Goal: Task Accomplishment & Management: Manage account settings

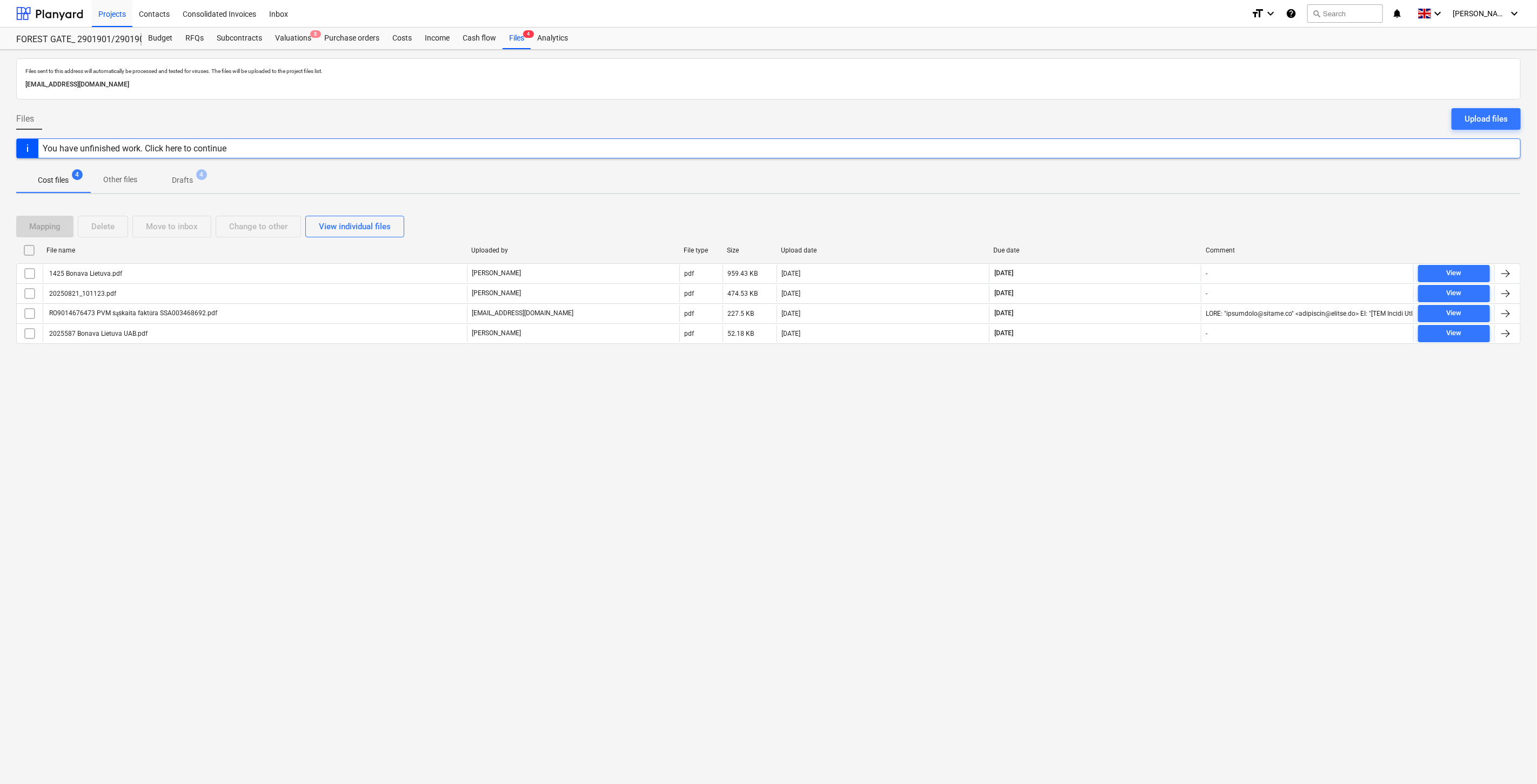
drag, startPoint x: 1082, startPoint y: 483, endPoint x: 1126, endPoint y: 448, distance: 56.2
click at [1082, 483] on div "Files sent to this address will automatically be processed and tested for virus…" at bounding box center [768, 417] width 1537 height 734
click at [1126, 448] on div "Files sent to this address will automatically be processed and tested for virus…" at bounding box center [768, 417] width 1537 height 734
click at [286, 45] on div "Valuations 8" at bounding box center [293, 38] width 49 height 22
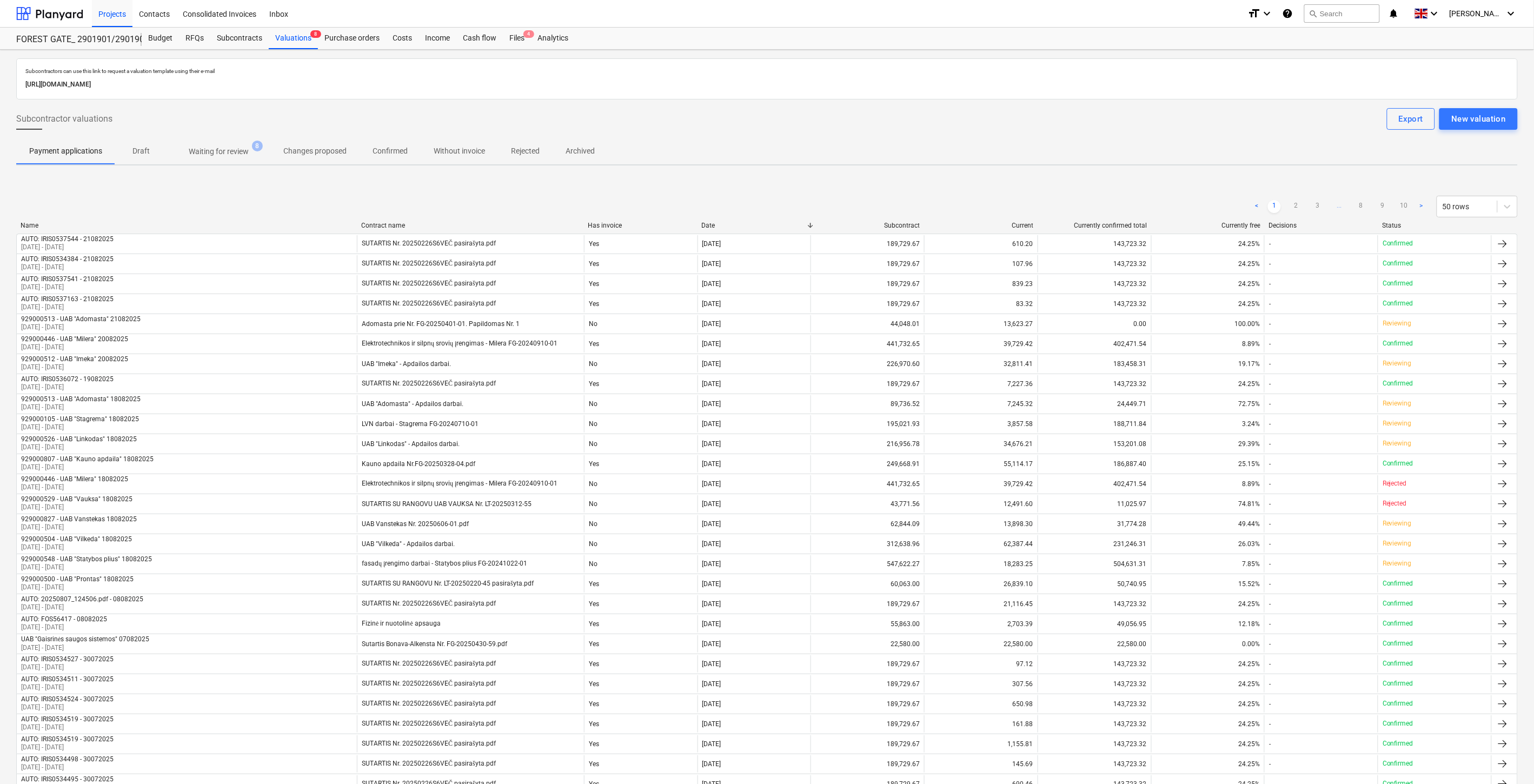
click at [776, 121] on div "Subcontractor valuations Export New valuation" at bounding box center [767, 118] width 1502 height 22
click at [819, 115] on div "Subcontractor valuations Export New valuation" at bounding box center [767, 118] width 1502 height 22
click at [243, 154] on p "Waiting for review" at bounding box center [219, 151] width 60 height 11
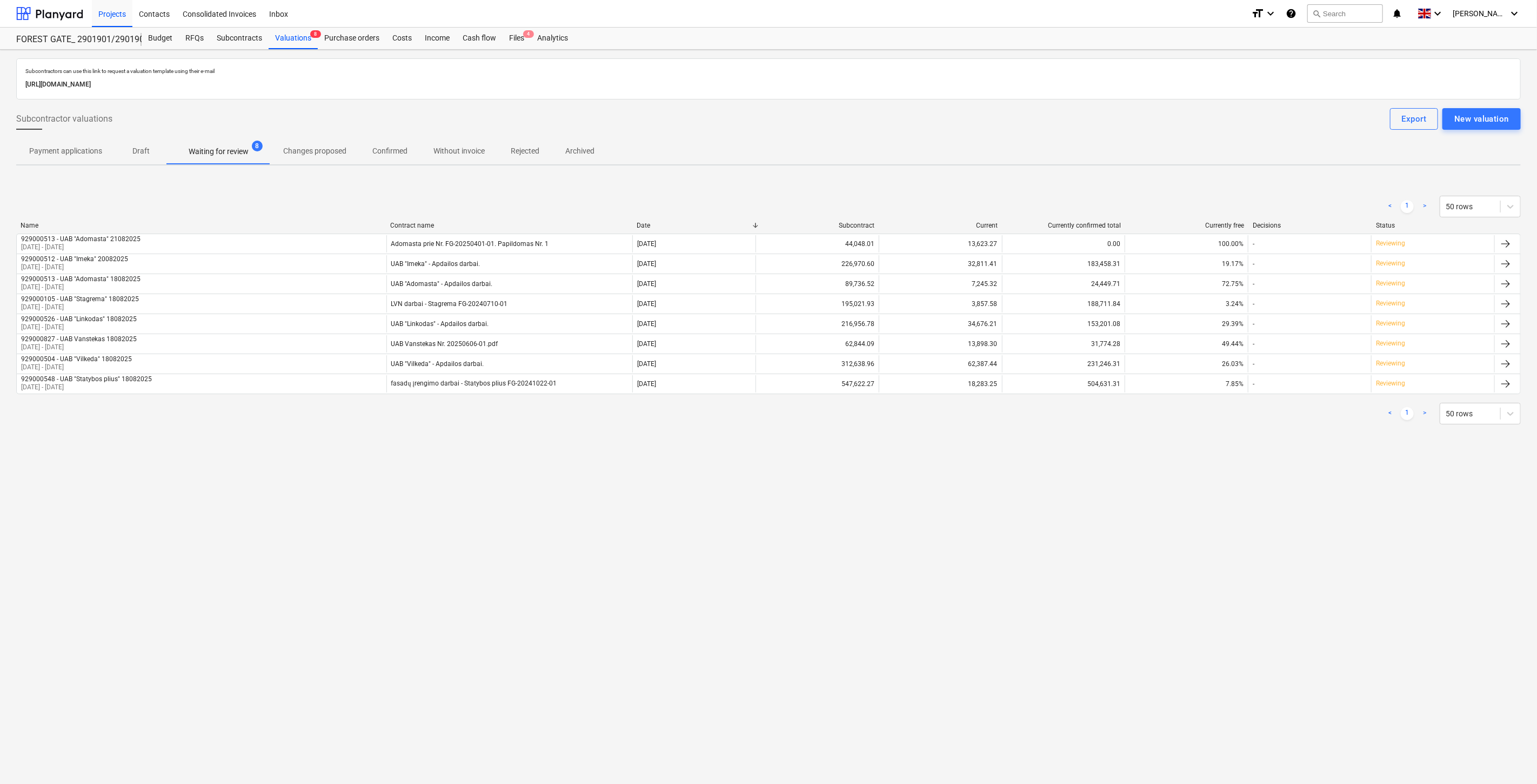
click at [1095, 148] on div "Payment applications Draft Waiting for review 8 Changes proposed Confirmed With…" at bounding box center [768, 151] width 1505 height 26
click at [1116, 138] on div "Payment applications Draft Waiting for review 8 Changes proposed Confirmed With…" at bounding box center [768, 151] width 1505 height 26
click at [1054, 195] on div "< 1 > 50 rows" at bounding box center [768, 206] width 1505 height 30
click at [1072, 189] on div "< 1 > 50 rows Name Contract name Date Subcontract Current Currently confirmed t…" at bounding box center [768, 310] width 1505 height 254
click at [1120, 493] on div "Subcontractors can use this link to request a valuation template using their e-…" at bounding box center [768, 417] width 1537 height 734
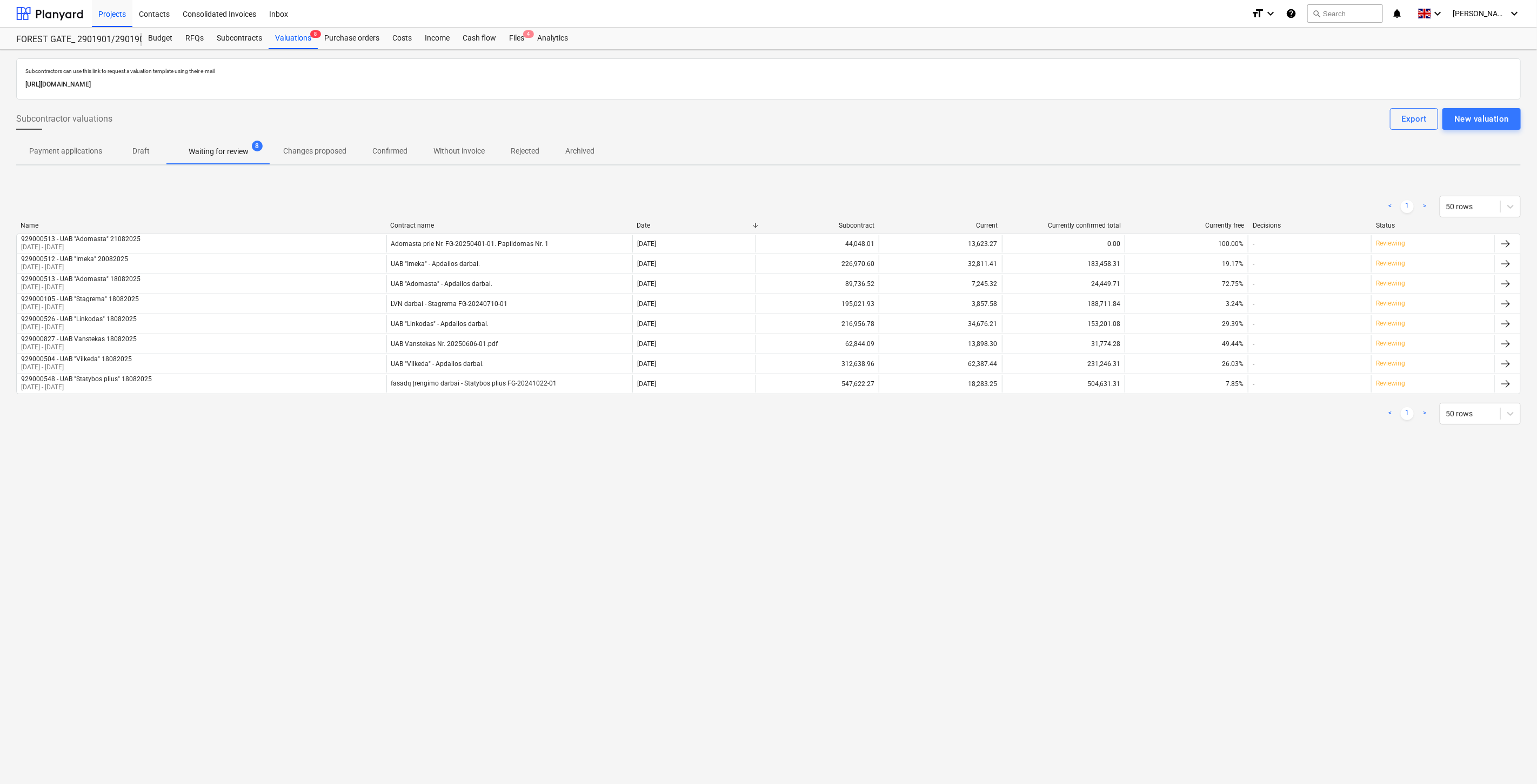
click at [1207, 460] on div "Subcontractors can use this link to request a valuation template using their e-…" at bounding box center [768, 417] width 1537 height 734
click at [1169, 500] on div "Subcontractors can use this link to request a valuation template using their e-…" at bounding box center [768, 417] width 1537 height 734
click at [1199, 479] on div "Subcontractors can use this link to request a valuation template using their e-…" at bounding box center [768, 417] width 1537 height 734
drag, startPoint x: 1174, startPoint y: 483, endPoint x: 1195, endPoint y: 455, distance: 35.0
click at [1178, 476] on div "Subcontractors can use this link to request a valuation template using their e-…" at bounding box center [768, 417] width 1537 height 734
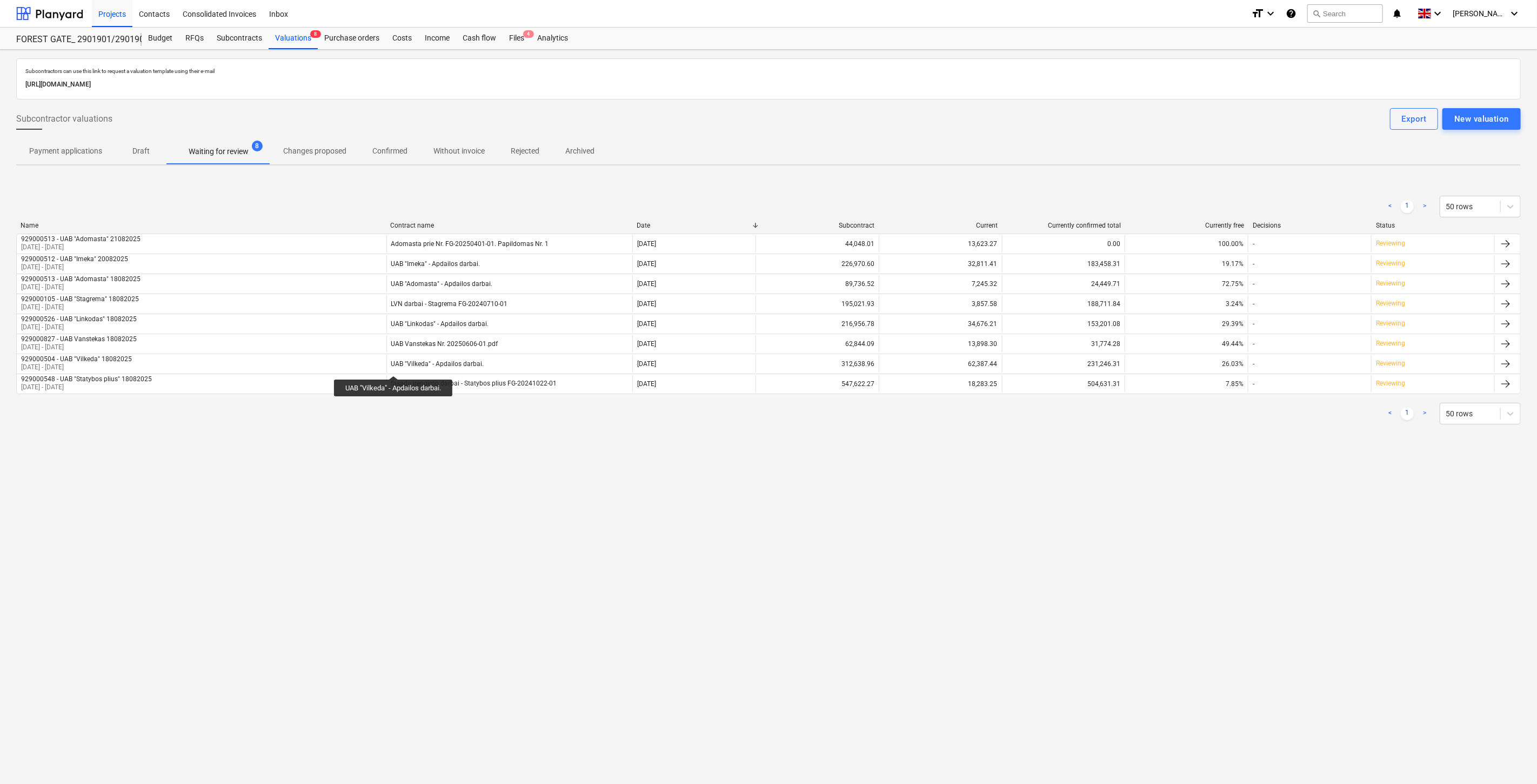
click at [1195, 455] on div "Subcontractors can use this link to request a valuation template using their e-…" at bounding box center [768, 417] width 1537 height 734
click at [516, 42] on div "Files 4" at bounding box center [517, 38] width 28 height 22
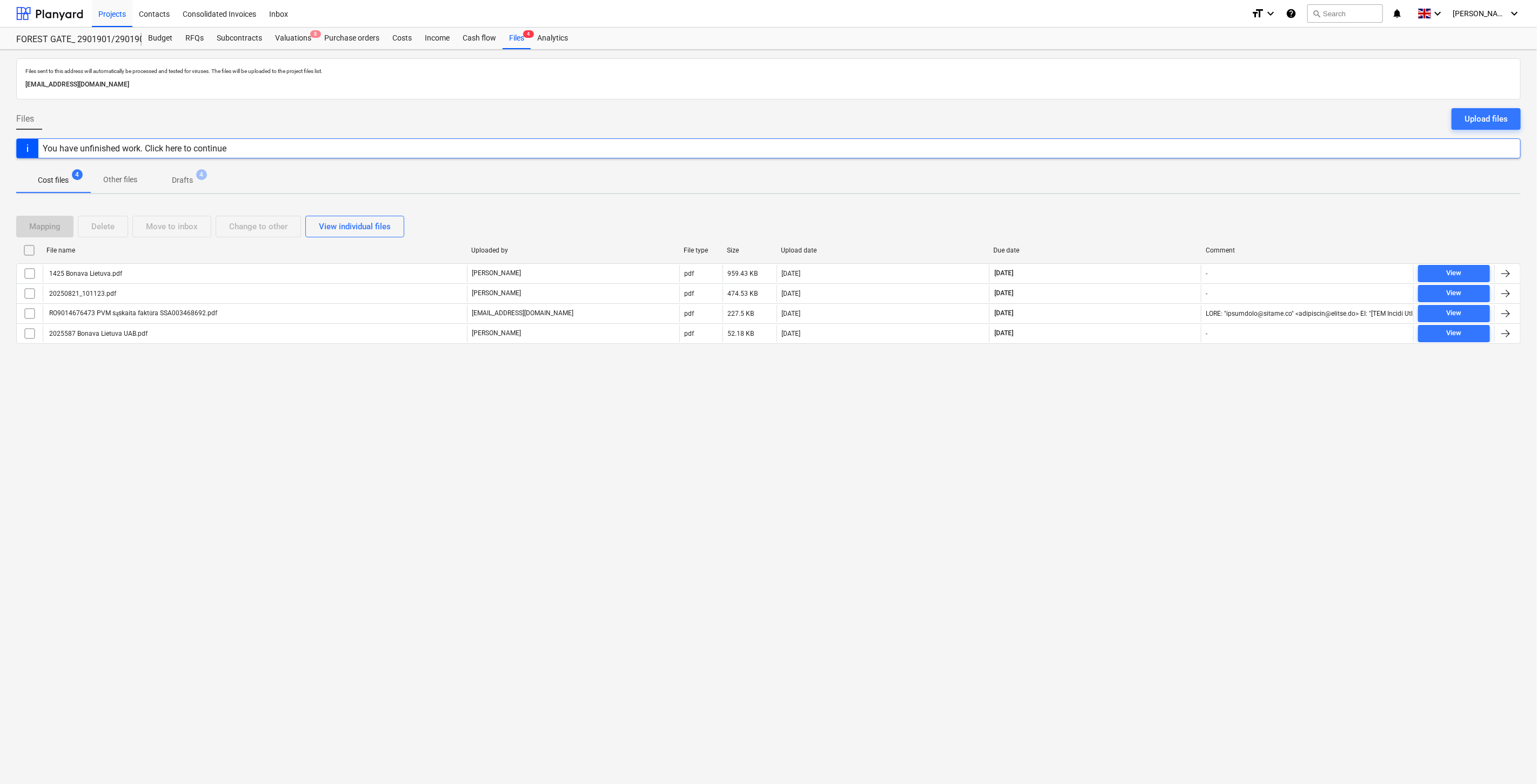
click at [1096, 425] on div "Files sent to this address will automatically be processed and tested for virus…" at bounding box center [768, 417] width 1537 height 734
click at [1121, 400] on div "Files sent to this address will automatically be processed and tested for virus…" at bounding box center [768, 417] width 1537 height 734
click at [1095, 499] on div "Files sent to this address will automatically be processed and tested for virus…" at bounding box center [768, 417] width 1537 height 734
click at [1122, 471] on div "Files sent to this address will automatically be processed and tested for virus…" at bounding box center [768, 417] width 1537 height 734
drag, startPoint x: 1059, startPoint y: 462, endPoint x: 1079, endPoint y: 448, distance: 24.4
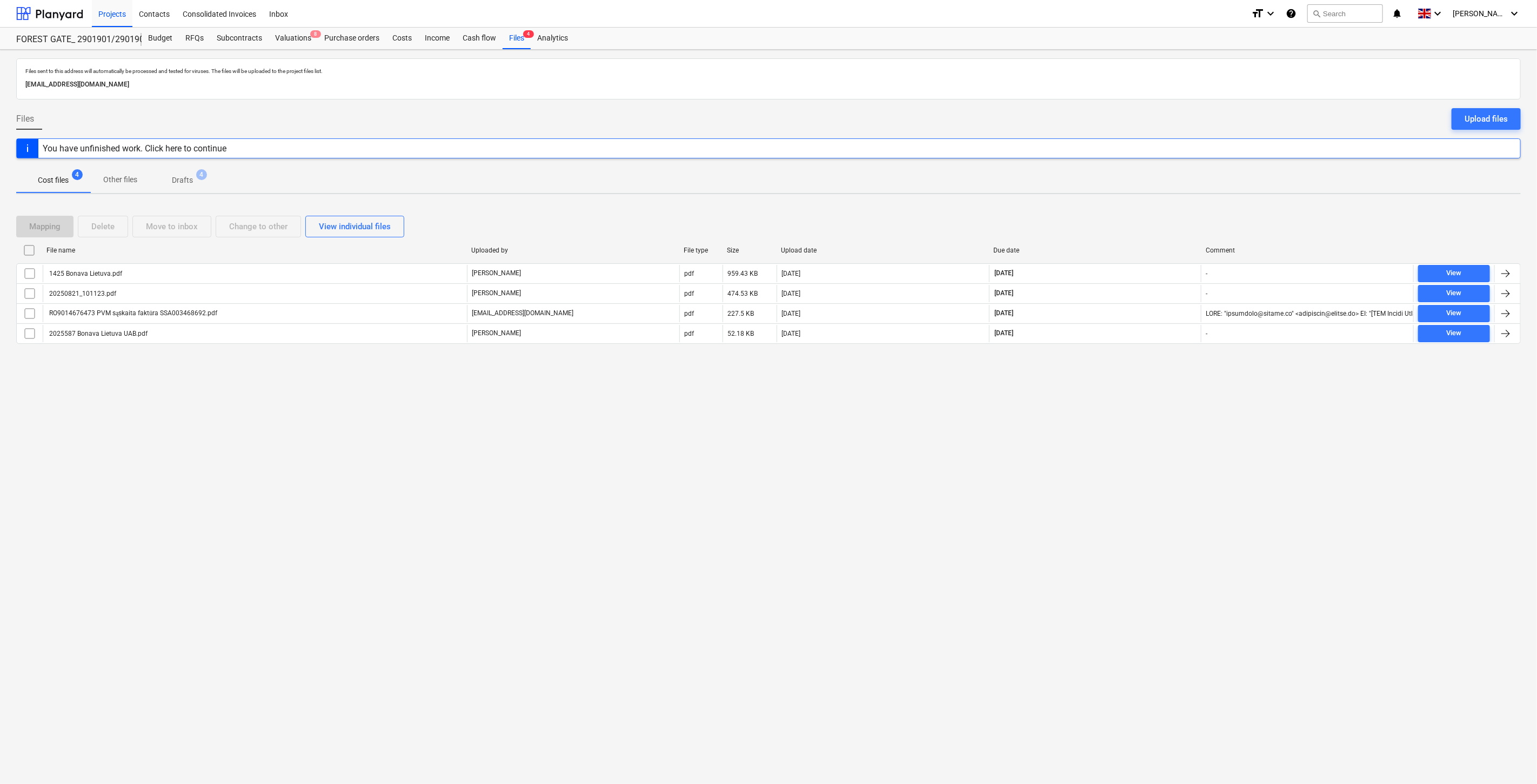
click at [1059, 461] on div "Files sent to this address will automatically be processed and tested for virus…" at bounding box center [768, 417] width 1537 height 734
click at [1079, 448] on div "Files sent to this address will automatically be processed and tested for virus…" at bounding box center [768, 417] width 1537 height 734
click at [57, 7] on div at bounding box center [50, 13] width 67 height 27
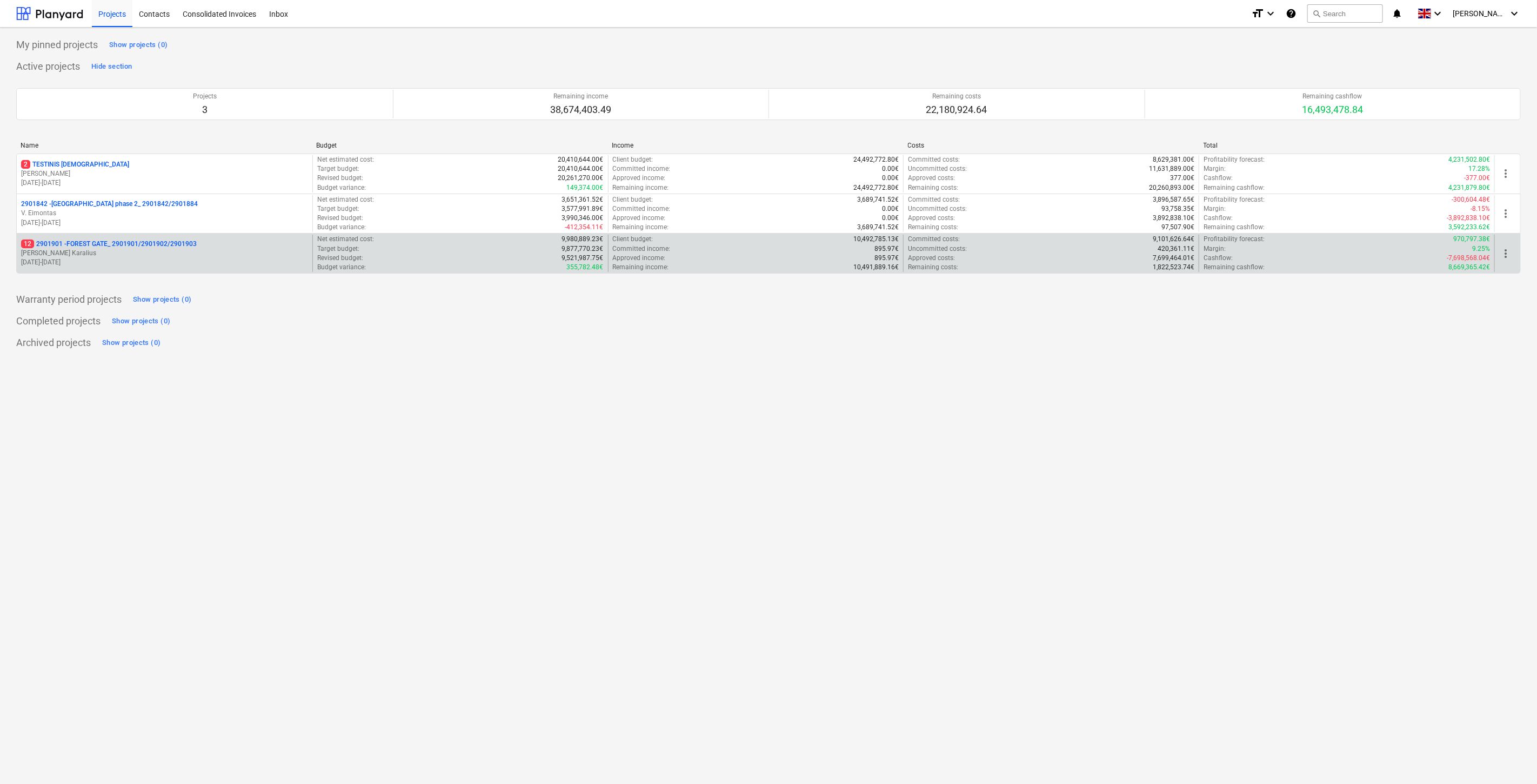
click at [128, 261] on p "[DATE] - [DATE]" at bounding box center [164, 263] width 287 height 9
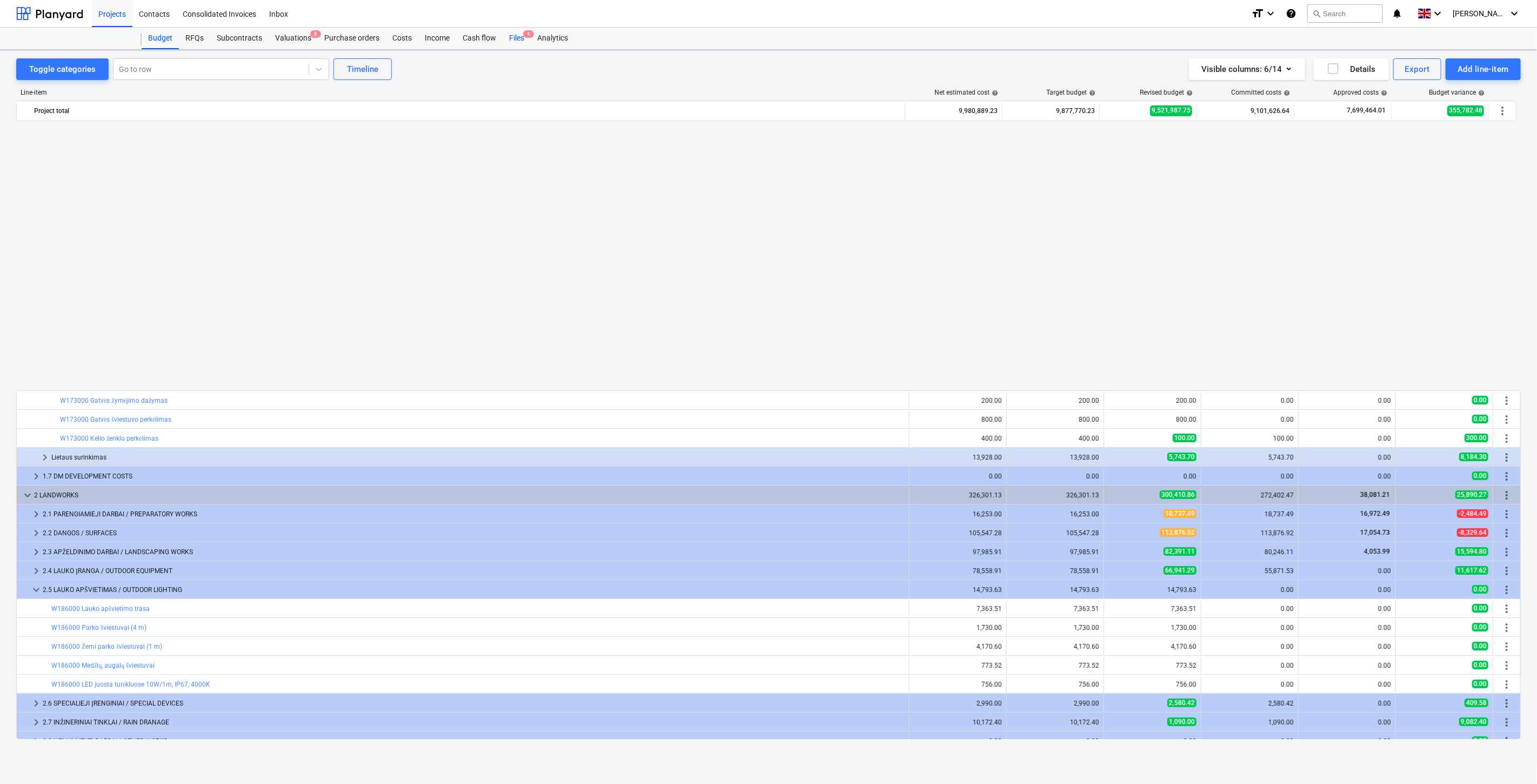
scroll to position [643, 0]
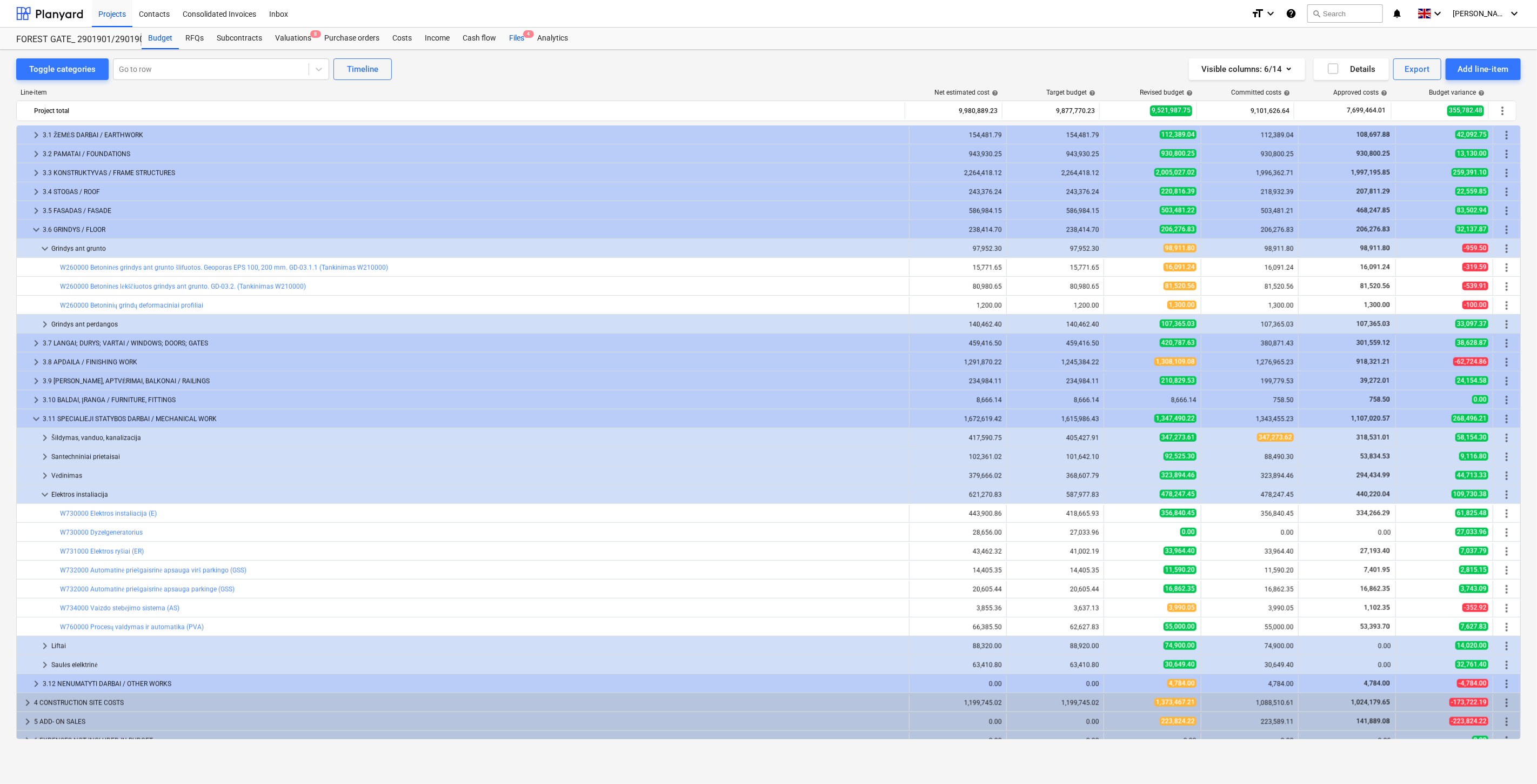
click at [515, 38] on div "Files 4" at bounding box center [517, 38] width 28 height 22
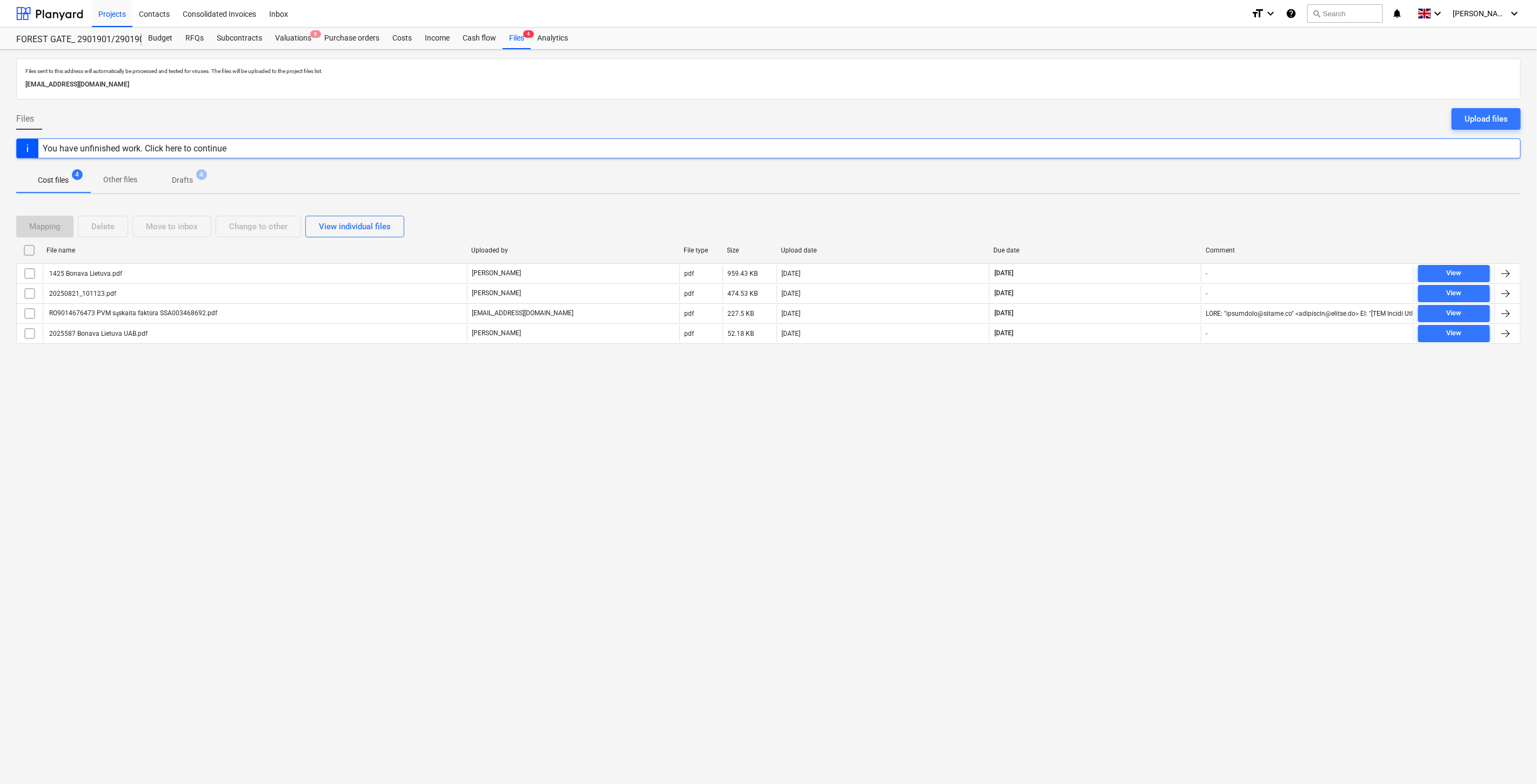
click at [1090, 436] on div "Files sent to this address will automatically be processed and tested for virus…" at bounding box center [768, 417] width 1537 height 734
click at [1135, 394] on div "Files sent to this address will automatically be processed and tested for virus…" at bounding box center [768, 417] width 1537 height 734
click at [1138, 389] on div "Files sent to this address will automatically be processed and tested for virus…" at bounding box center [768, 417] width 1537 height 734
click at [1148, 379] on div "Files sent to this address will automatically be processed and tested for virus…" at bounding box center [768, 417] width 1537 height 734
click at [1063, 501] on div "Files sent to this address will automatically be processed and tested for virus…" at bounding box center [768, 417] width 1537 height 734
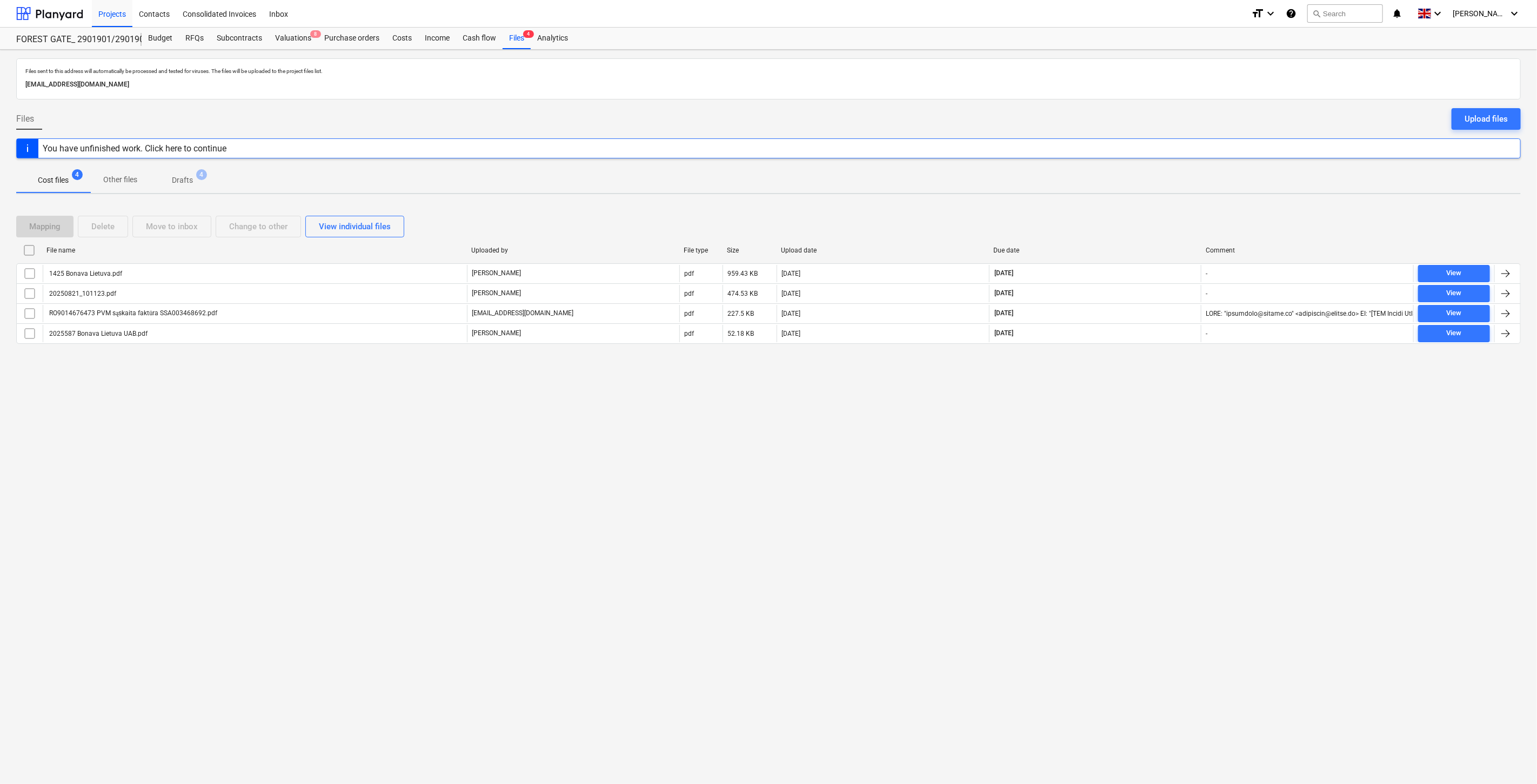
click at [1080, 473] on div "Files sent to this address will automatically be processed and tested for virus…" at bounding box center [768, 417] width 1537 height 734
click at [1100, 453] on div "Files sent to this address will automatically be processed and tested for virus…" at bounding box center [768, 417] width 1537 height 734
click at [1126, 426] on div "Files sent to this address will automatically be processed and tested for virus…" at bounding box center [768, 417] width 1537 height 734
click at [78, 19] on div at bounding box center [50, 13] width 67 height 27
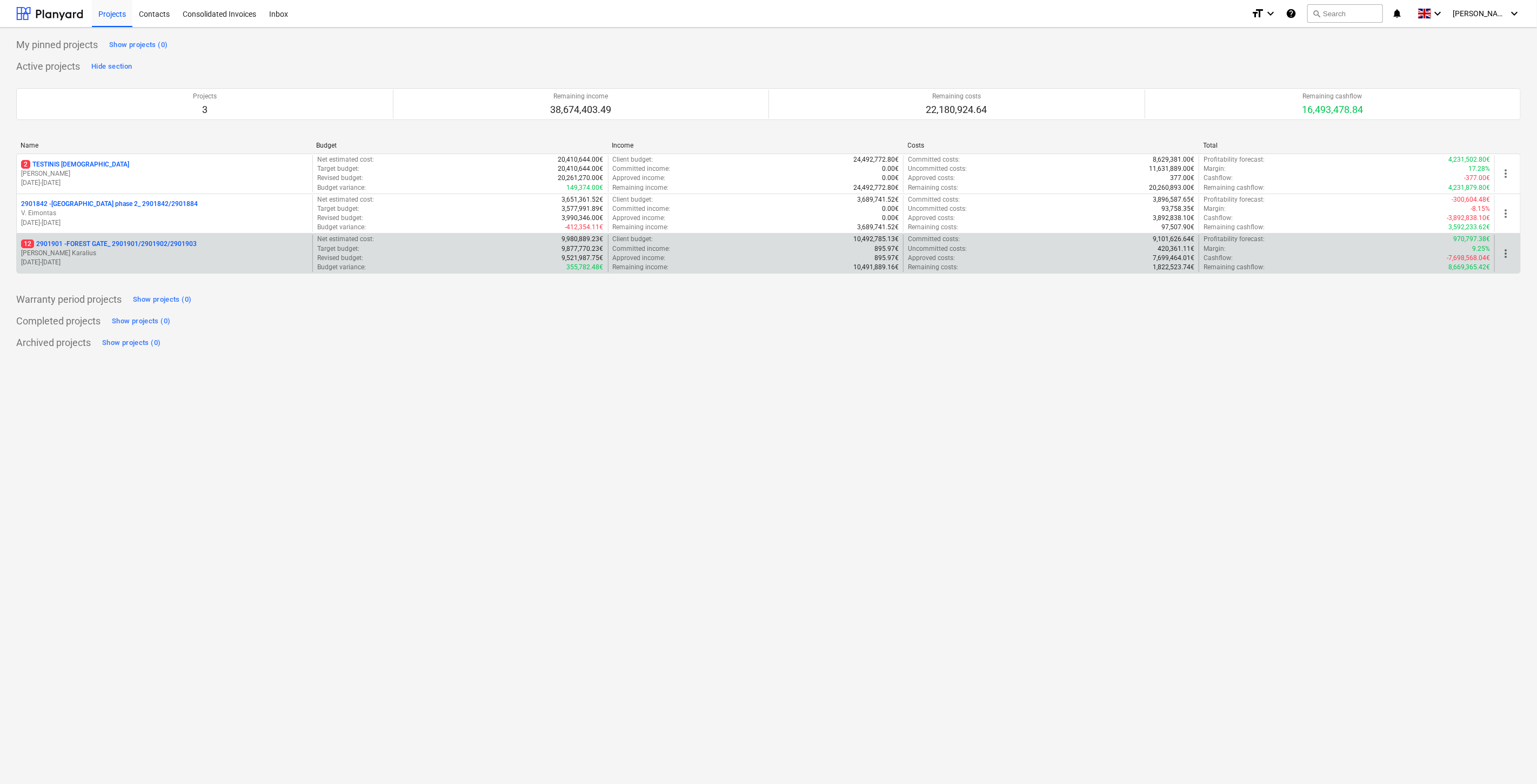
click at [227, 262] on p "[DATE] - [DATE]" at bounding box center [164, 263] width 287 height 9
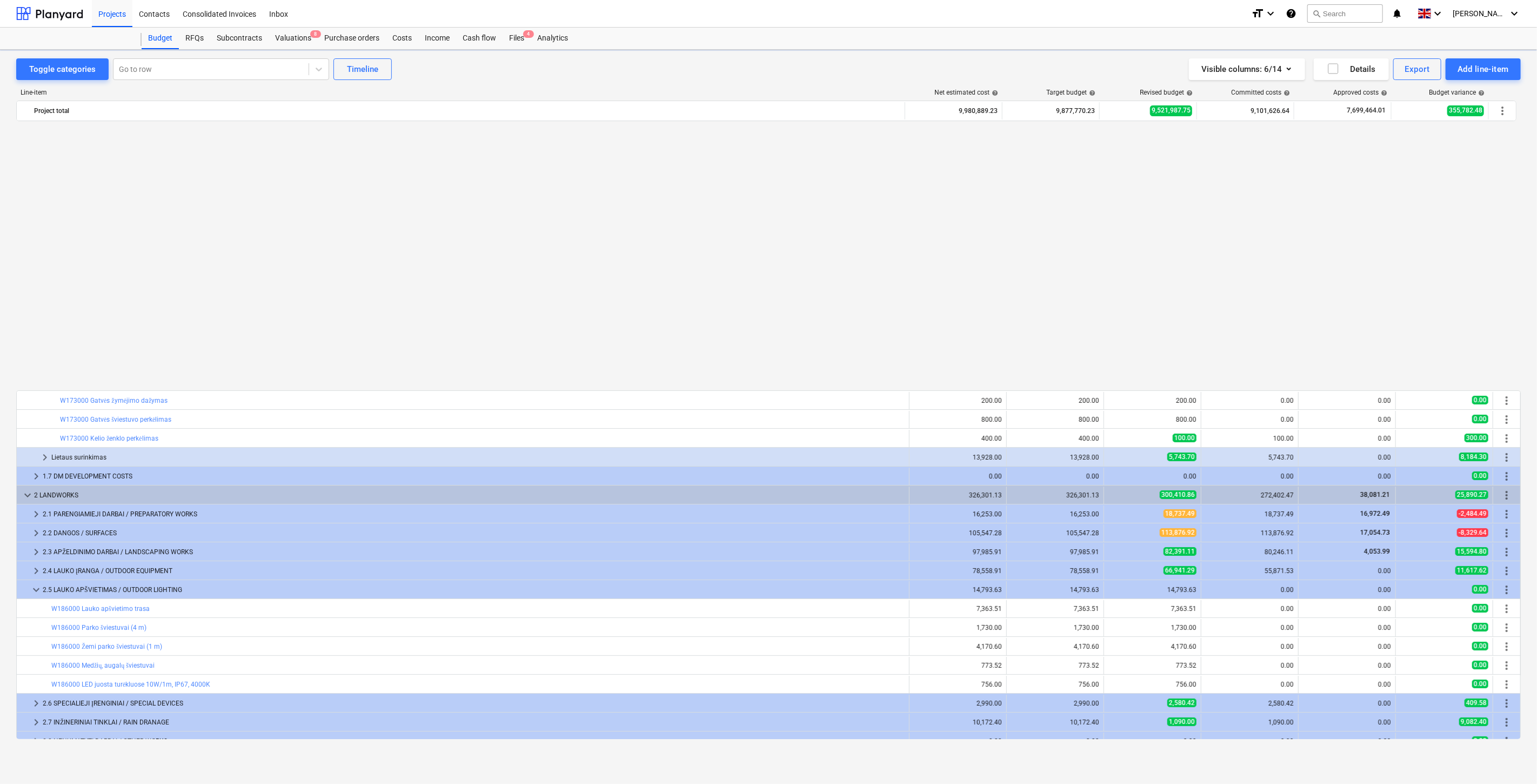
scroll to position [643, 0]
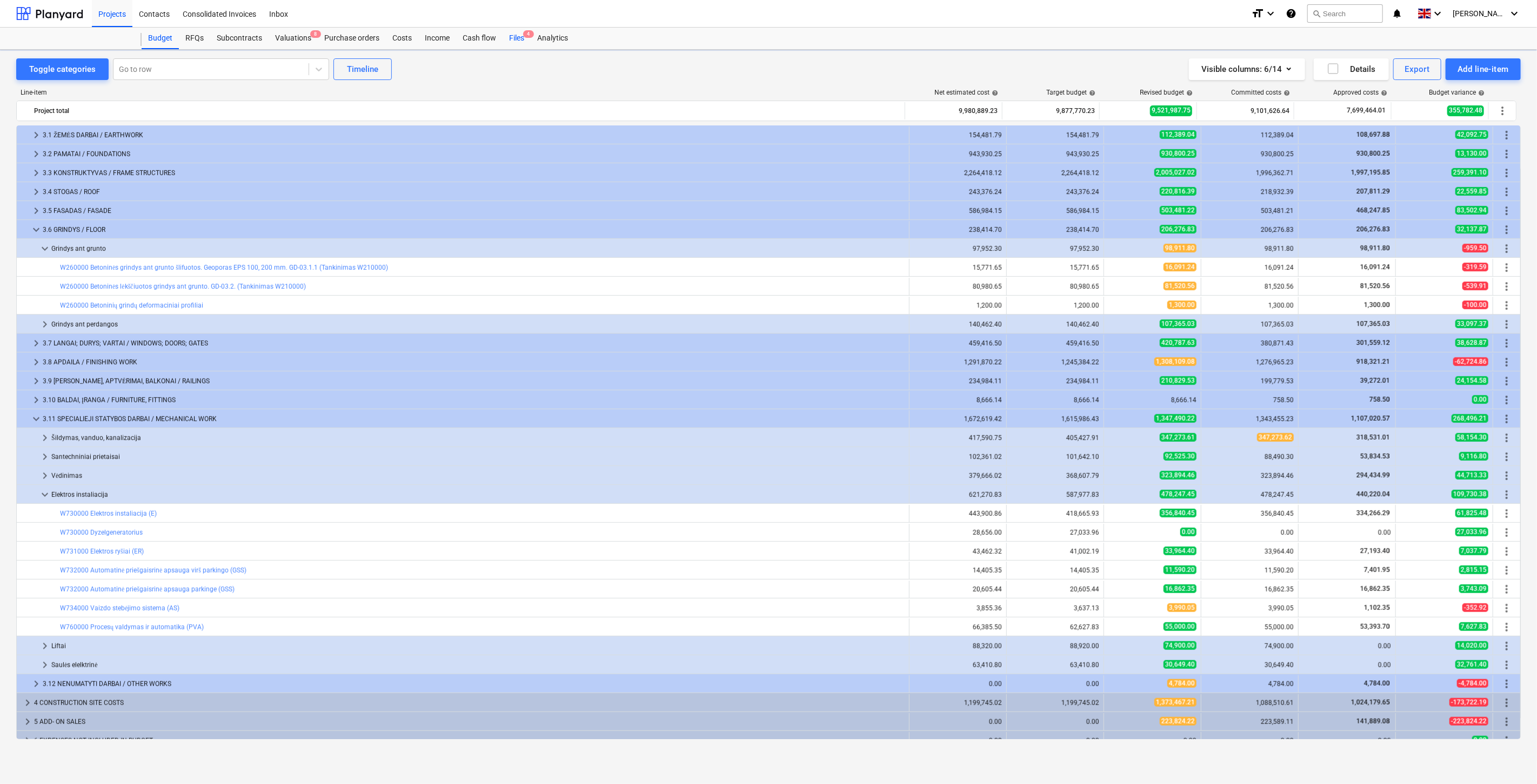
click at [511, 30] on div "Files 4" at bounding box center [517, 38] width 28 height 22
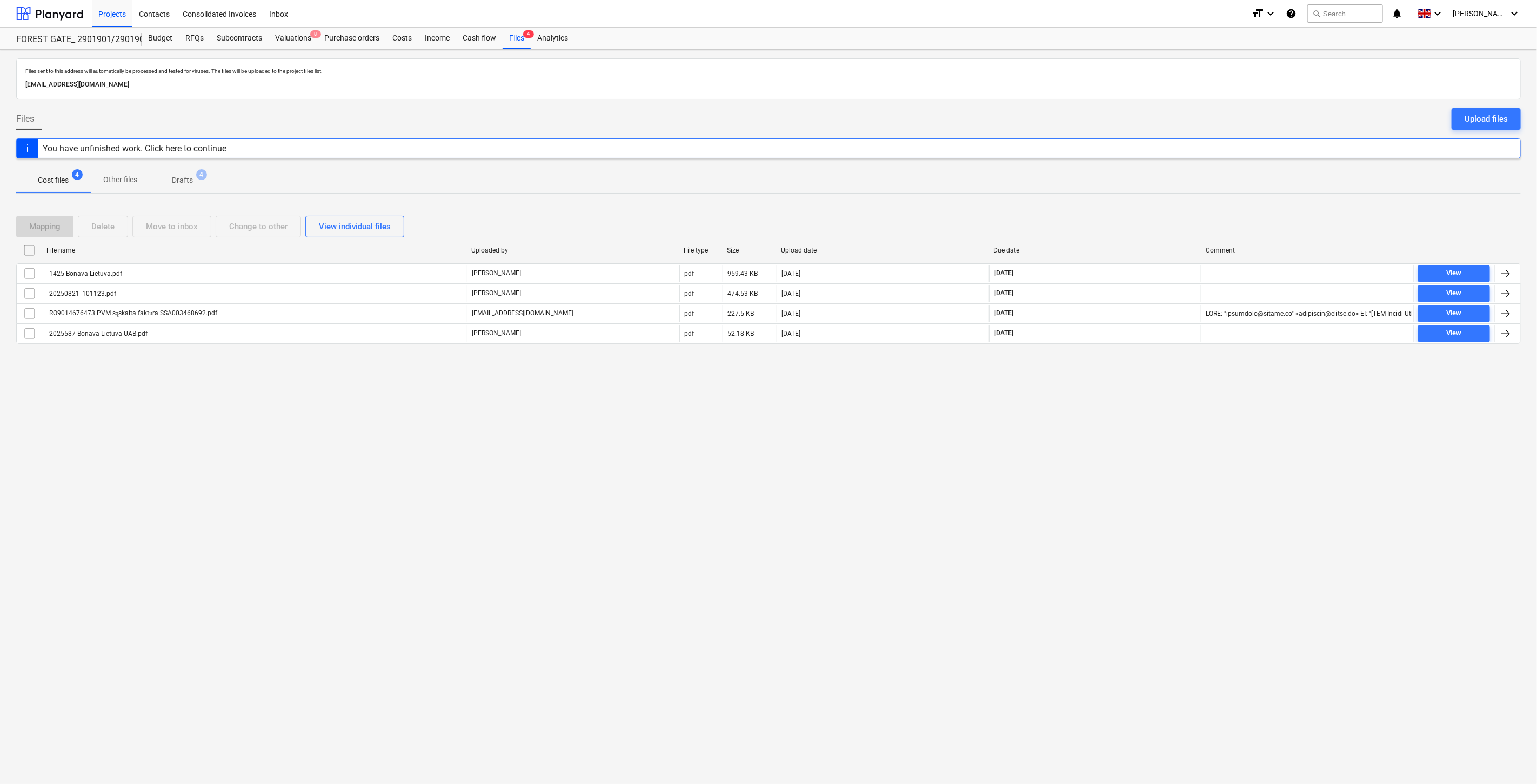
click at [1119, 391] on div "Files sent to this address will automatically be processed and tested for virus…" at bounding box center [768, 417] width 1537 height 734
click at [1147, 370] on div "Files sent to this address will automatically be processed and tested for virus…" at bounding box center [768, 417] width 1537 height 734
click at [1118, 403] on div "Files sent to this address will automatically be processed and tested for virus…" at bounding box center [768, 417] width 1537 height 734
click at [1132, 396] on div "Files sent to this address will automatically be processed and tested for virus…" at bounding box center [768, 417] width 1537 height 734
drag, startPoint x: 1161, startPoint y: 379, endPoint x: 1176, endPoint y: 368, distance: 18.6
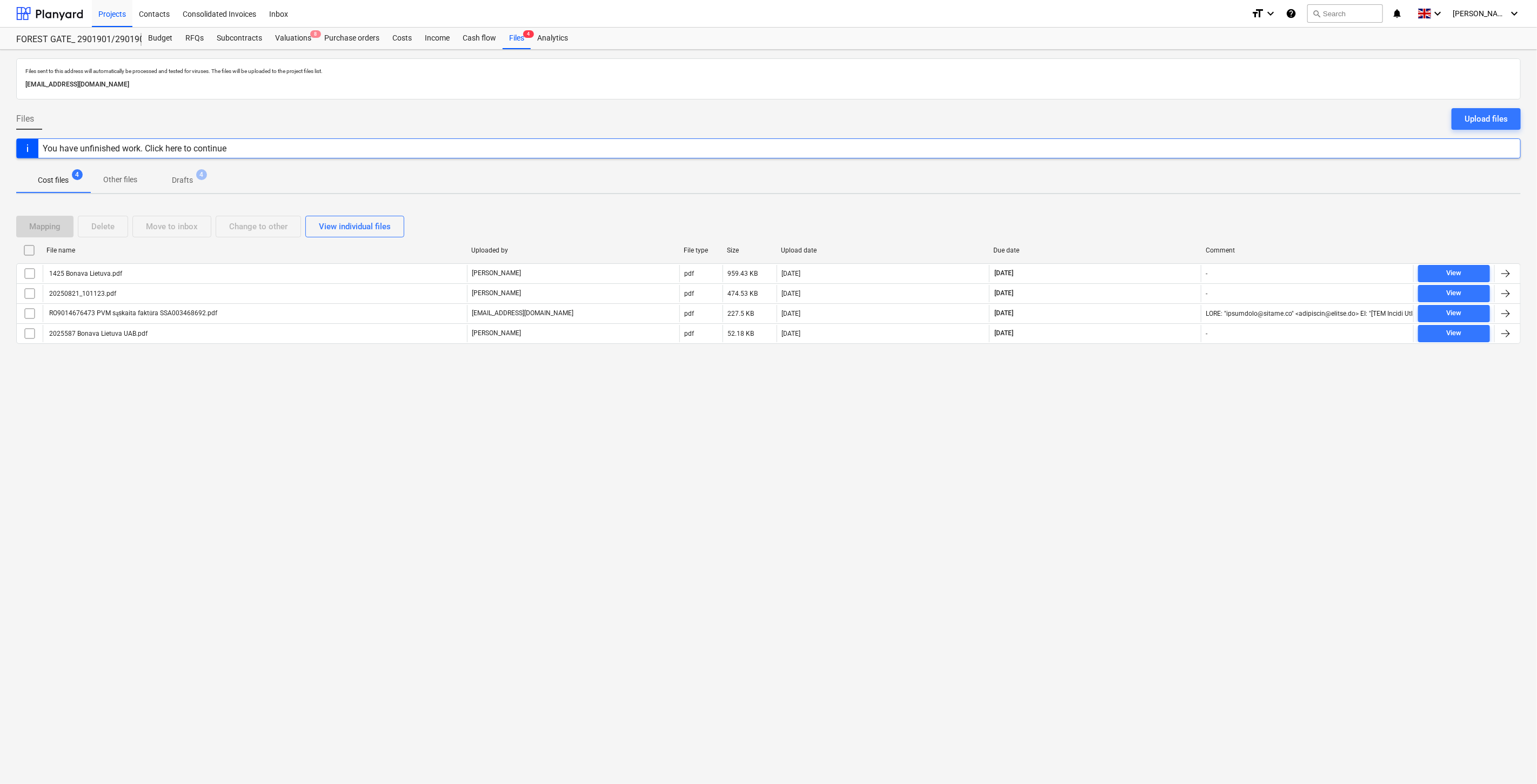
click at [1162, 379] on div "Files sent to this address will automatically be processed and tested for virus…" at bounding box center [768, 417] width 1537 height 734
click at [1178, 367] on div "Files sent to this address will automatically be processed and tested for virus…" at bounding box center [768, 417] width 1537 height 734
drag, startPoint x: 739, startPoint y: 519, endPoint x: 706, endPoint y: 535, distance: 36.7
click at [737, 519] on div "Files sent to this address will automatically be processed and tested for virus…" at bounding box center [768, 417] width 1537 height 734
drag, startPoint x: 466, startPoint y: 518, endPoint x: 466, endPoint y: 511, distance: 7.0
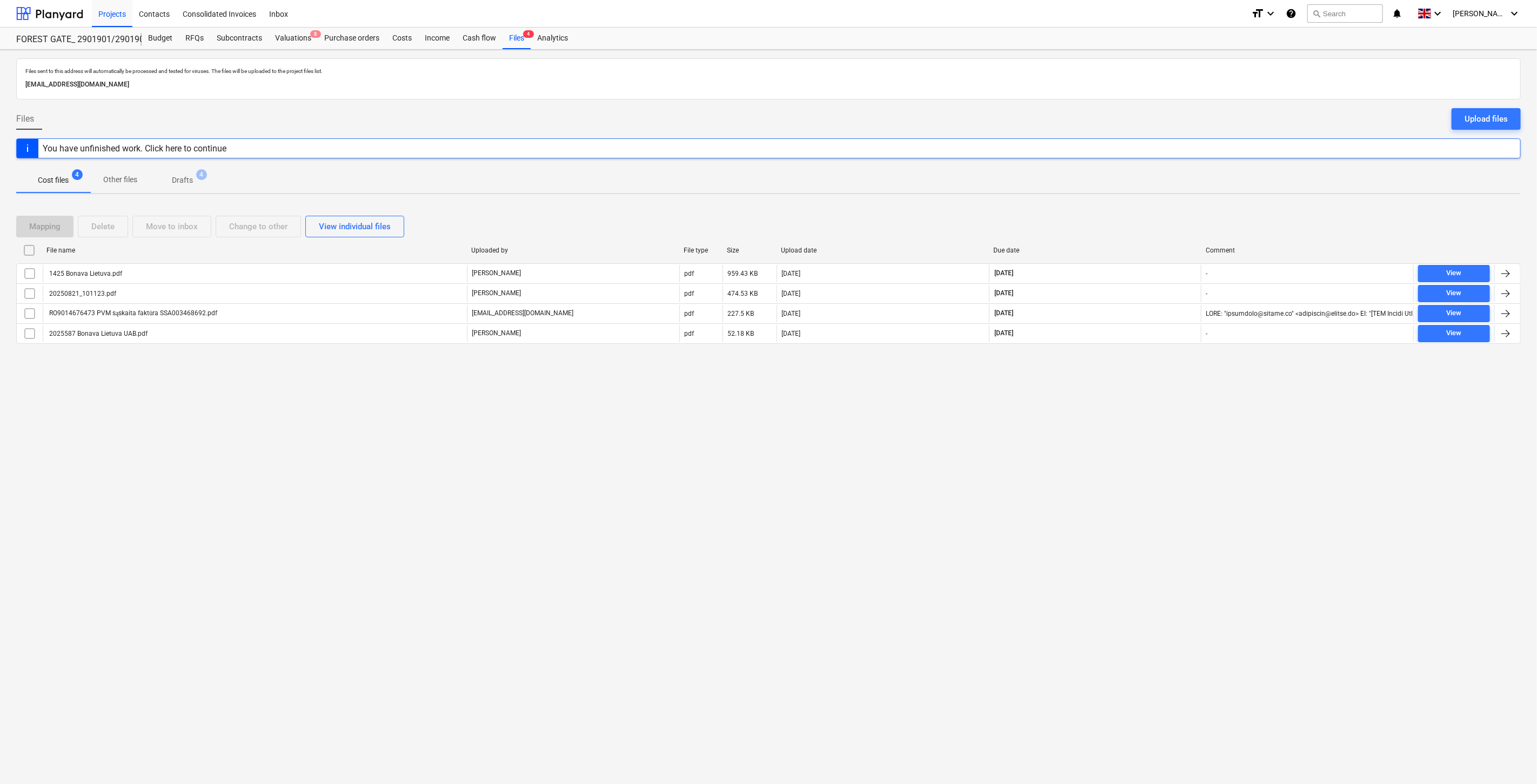
click at [466, 515] on div "Files sent to this address will automatically be processed and tested for virus…" at bounding box center [768, 417] width 1537 height 734
click at [414, 39] on div "Costs" at bounding box center [402, 38] width 33 height 22
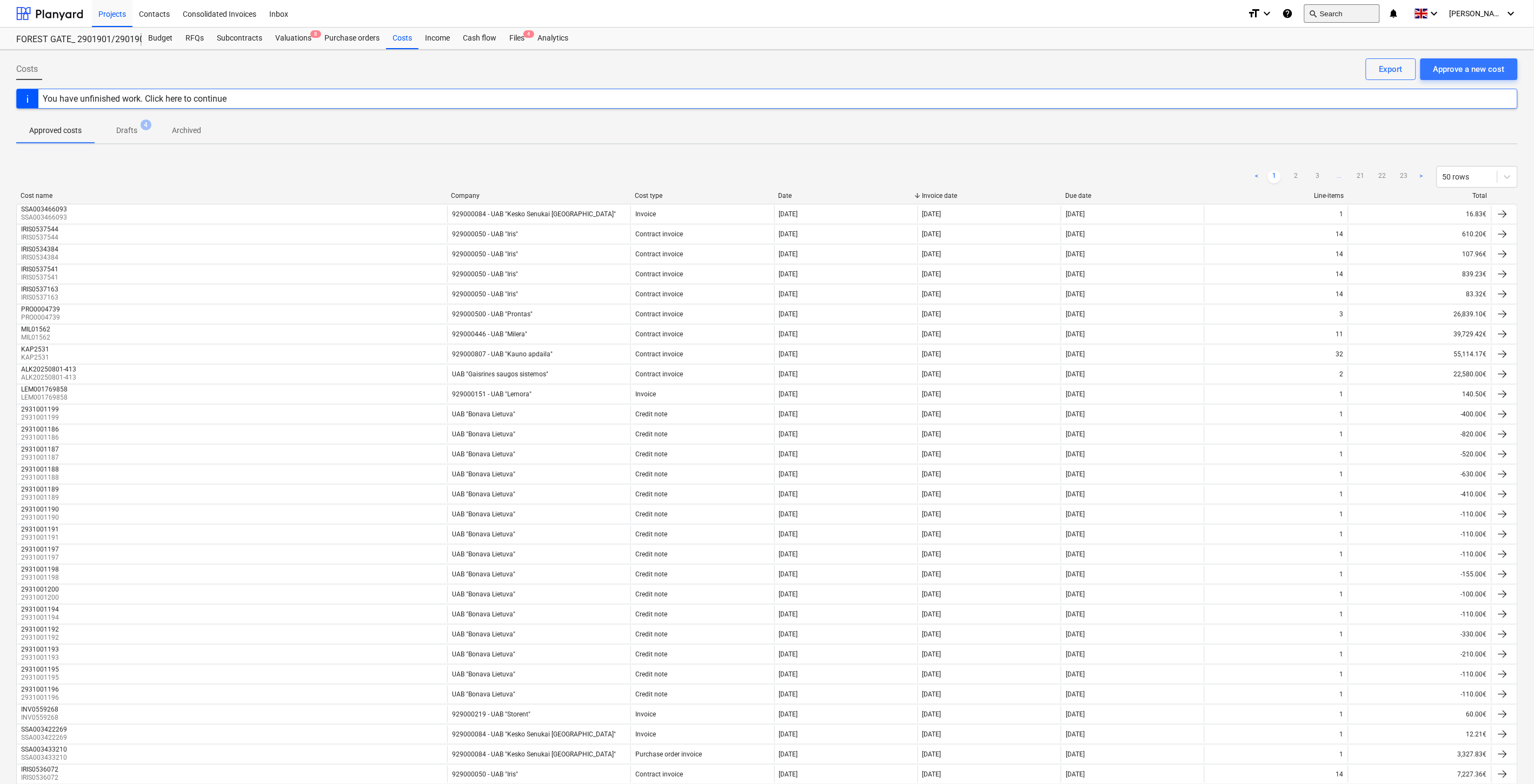
click at [1375, 16] on button "search Search" at bounding box center [1342, 13] width 76 height 19
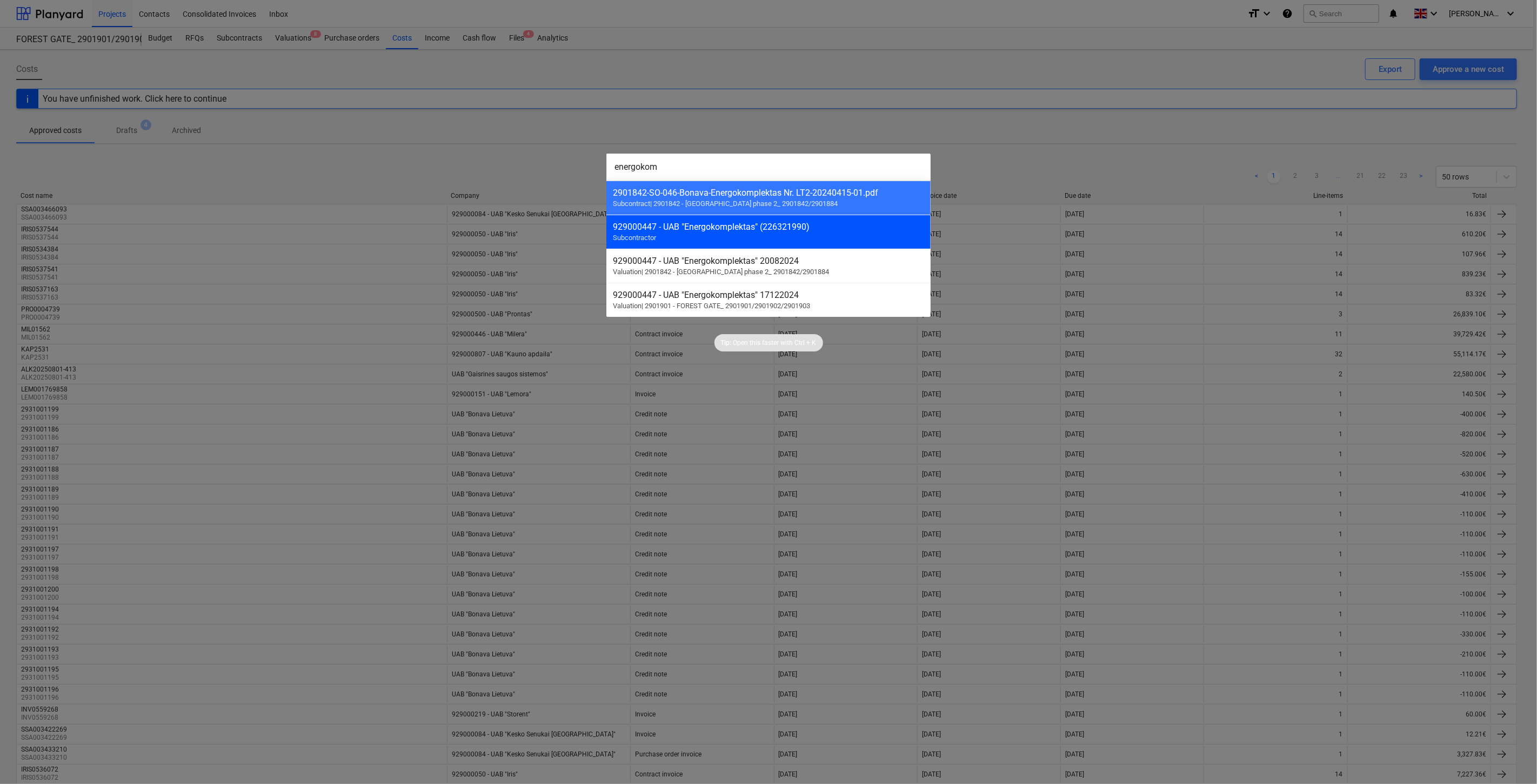
type input "energokom"
click at [787, 227] on div "929000447 - UAB "Energokomplektas" (226321990)" at bounding box center [768, 227] width 311 height 10
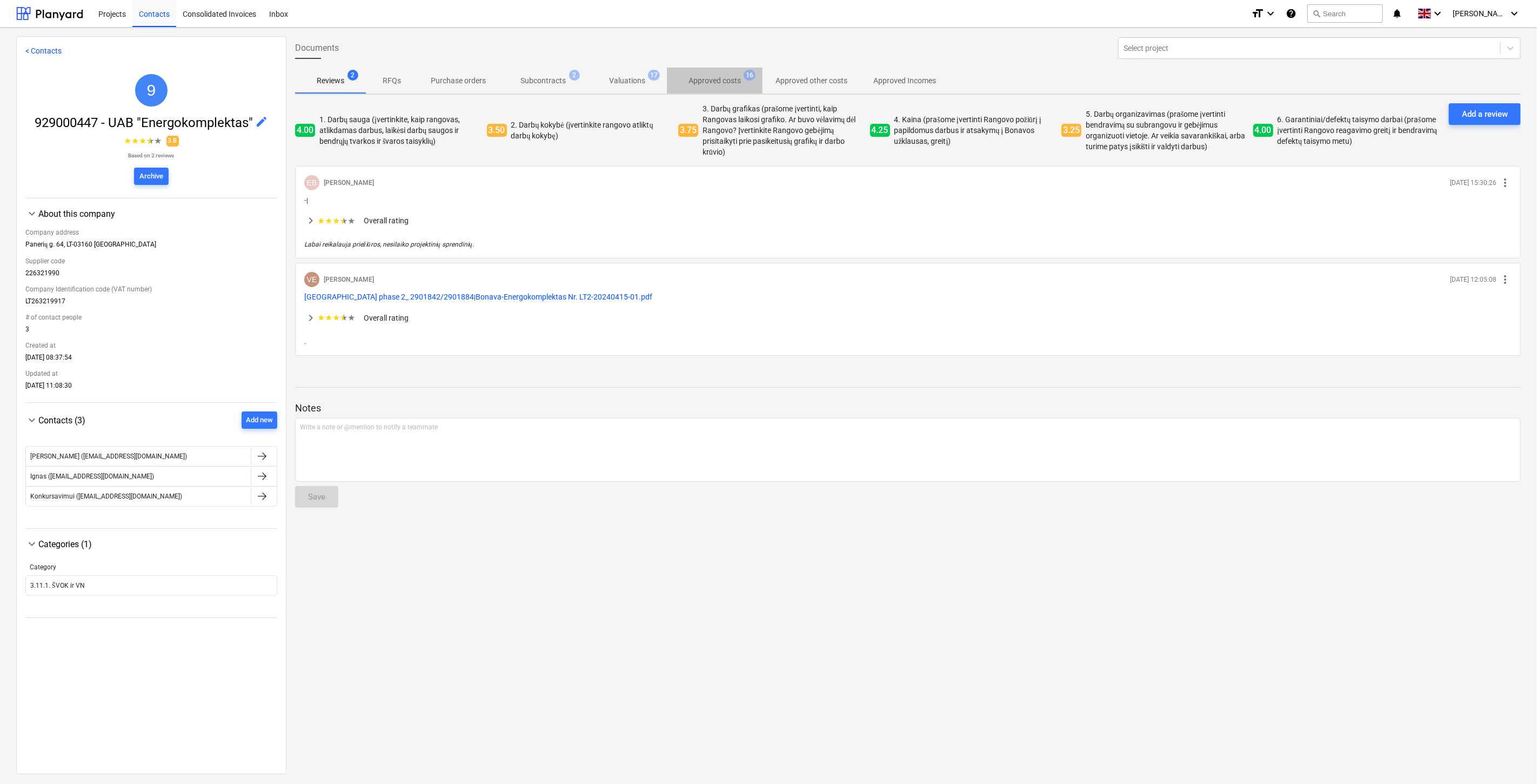
click at [731, 76] on p "Approved costs" at bounding box center [715, 80] width 52 height 11
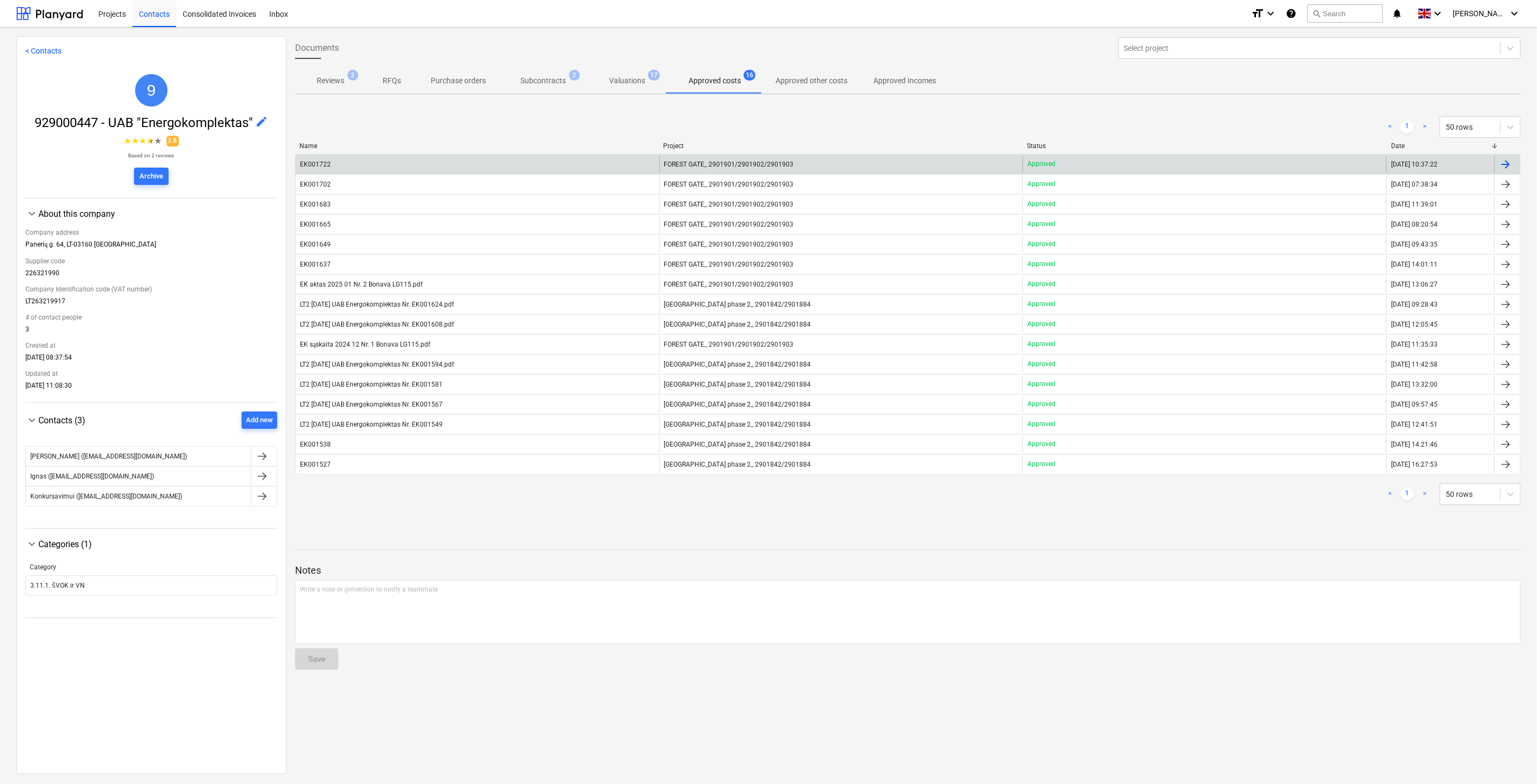
click at [483, 167] on div "EK001722" at bounding box center [477, 164] width 364 height 17
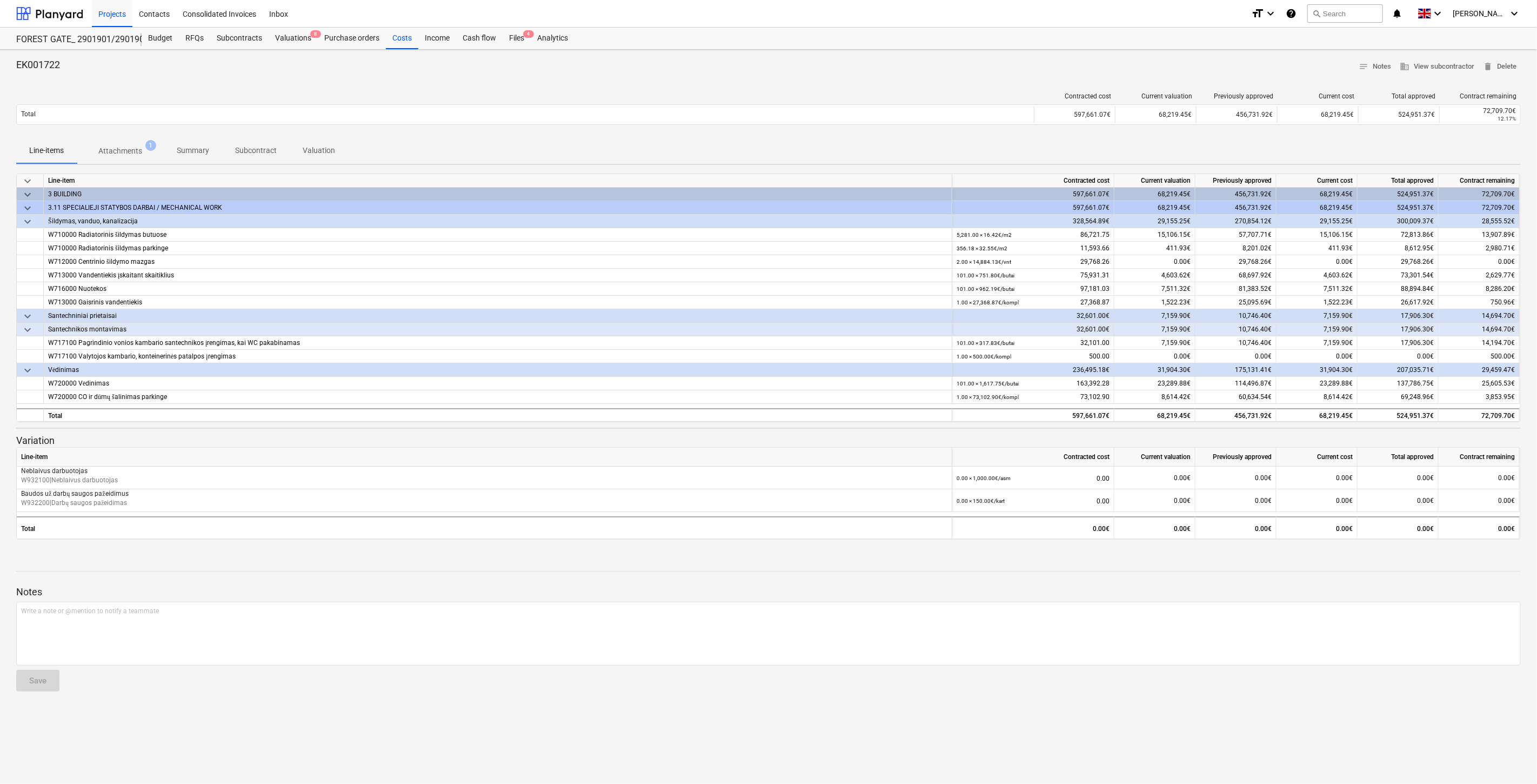
click at [121, 150] on p "Attachments" at bounding box center [120, 150] width 44 height 11
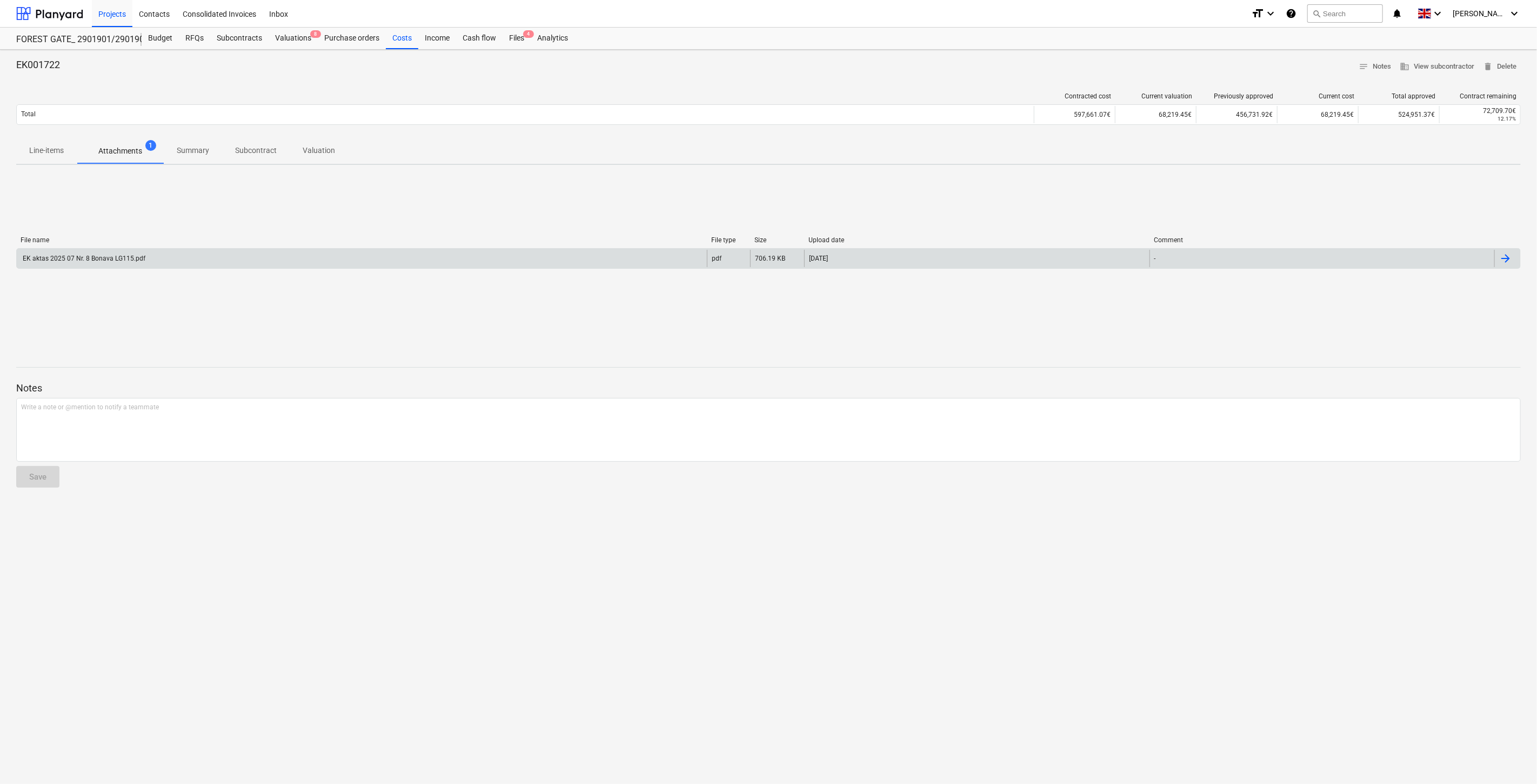
click at [185, 260] on div "EK aktas 2025 07 Nr. 8 Bonava LG115.pdf" at bounding box center [362, 258] width 690 height 17
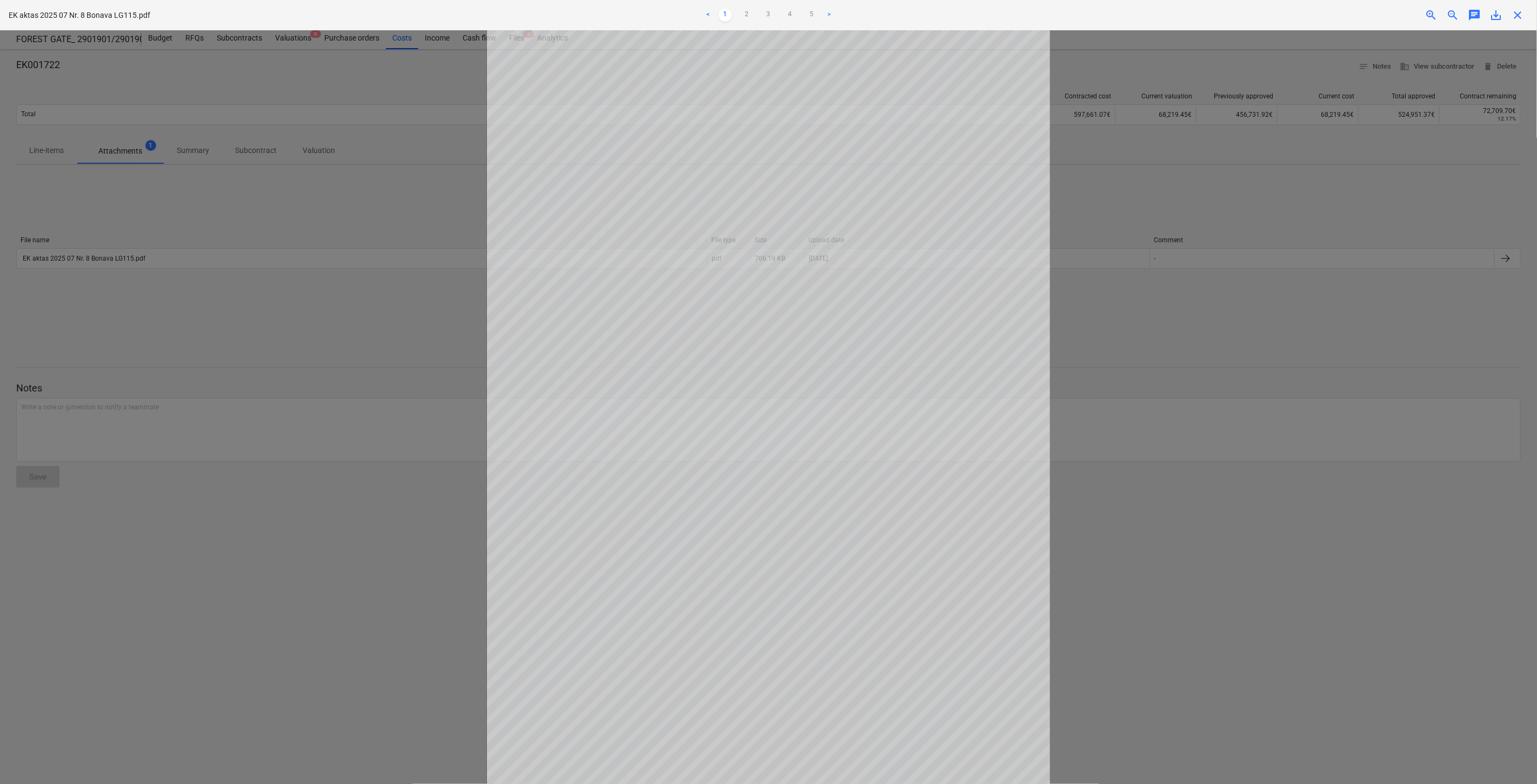
click at [1519, 13] on span "close" at bounding box center [1517, 15] width 13 height 13
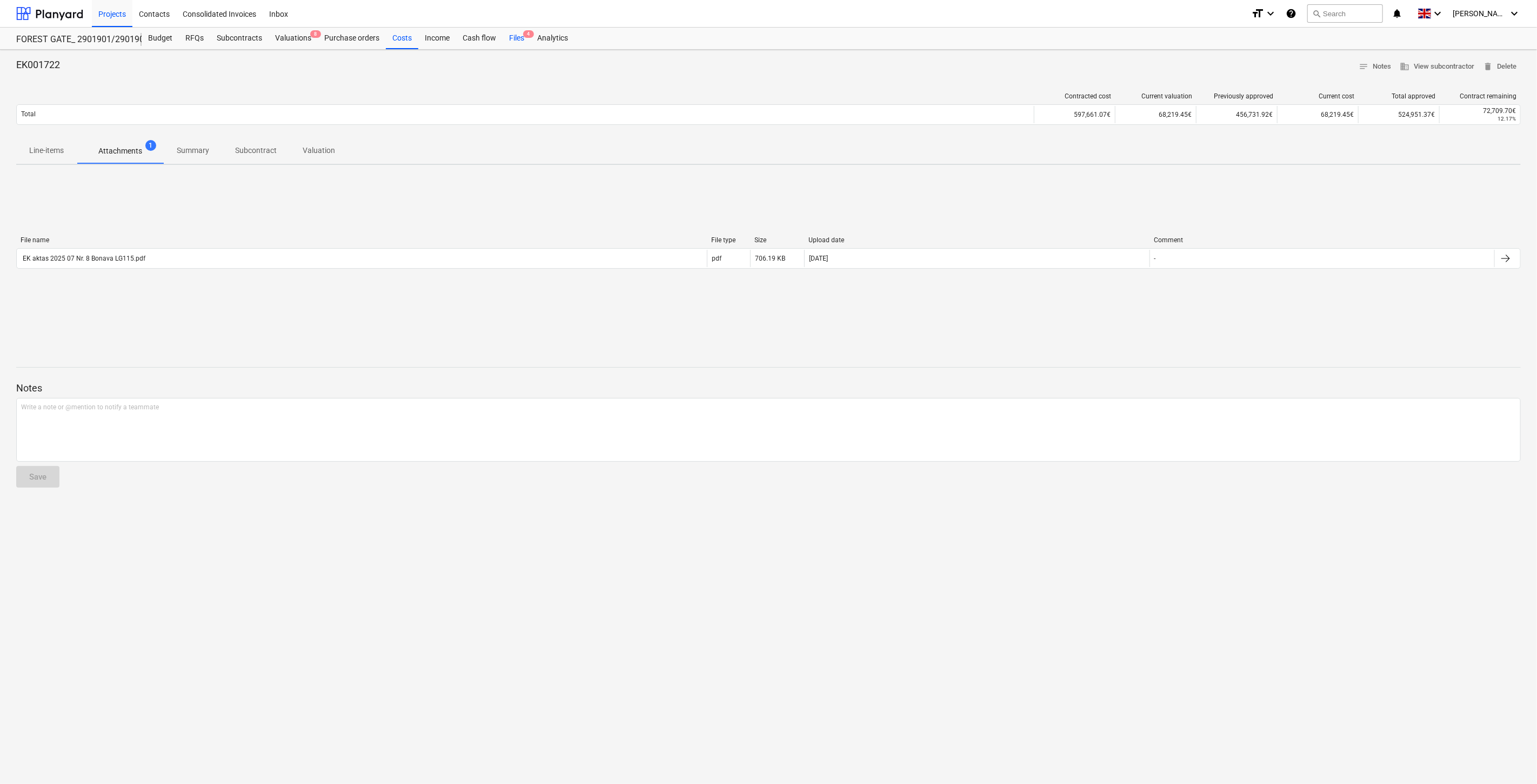
drag, startPoint x: 523, startPoint y: 36, endPoint x: 507, endPoint y: 42, distance: 17.1
click at [523, 36] on span "4" at bounding box center [528, 34] width 11 height 7
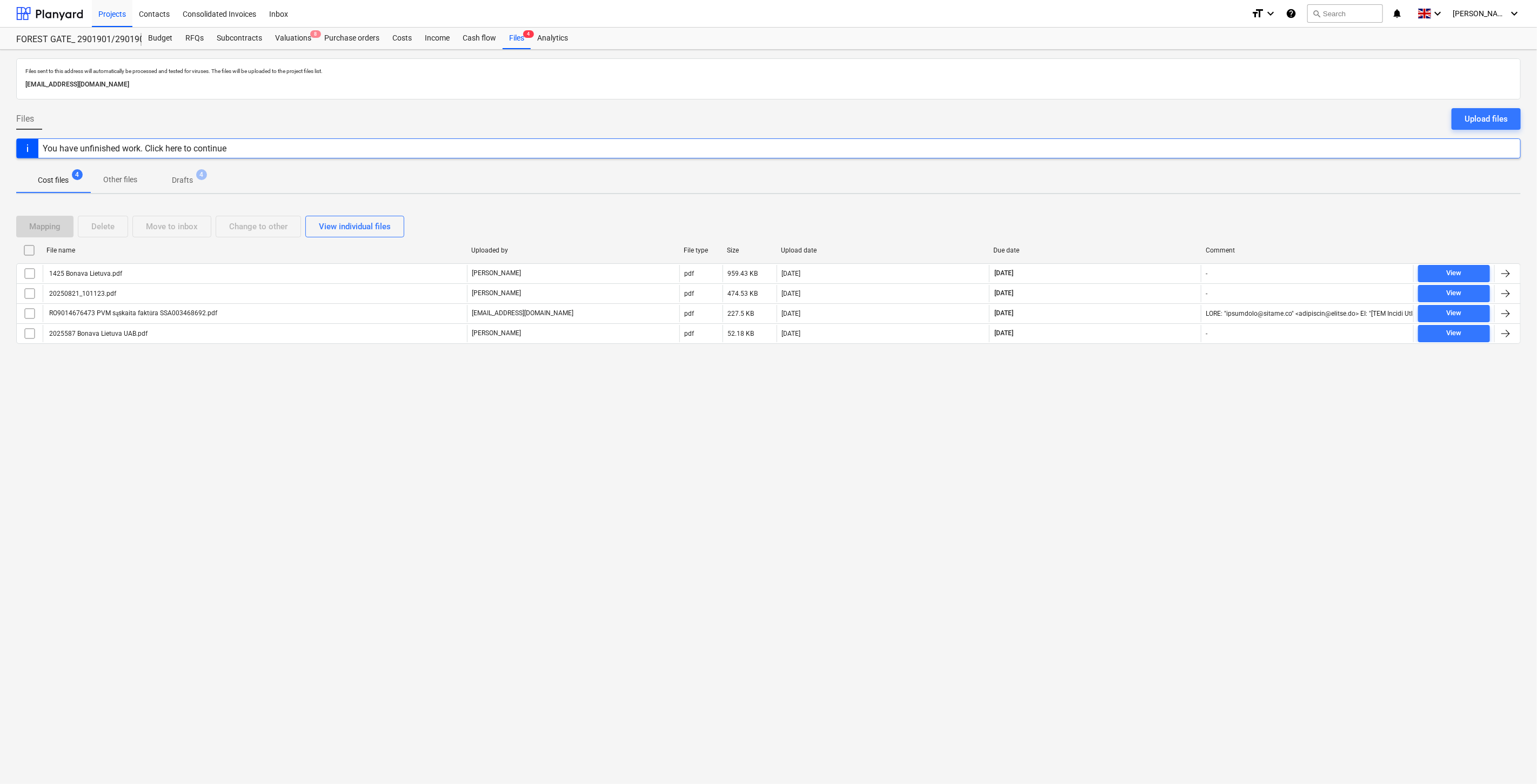
click at [1153, 420] on div "Files sent to this address will automatically be processed and tested for virus…" at bounding box center [768, 417] width 1537 height 734
click at [1170, 385] on div "Files sent to this address will automatically be processed and tested for virus…" at bounding box center [768, 417] width 1537 height 734
drag, startPoint x: 1132, startPoint y: 422, endPoint x: 1149, endPoint y: 382, distance: 43.5
click at [1132, 418] on div "Files sent to this address will automatically be processed and tested for virus…" at bounding box center [768, 417] width 1537 height 734
click at [1149, 382] on div "Files sent to this address will automatically be processed and tested for virus…" at bounding box center [768, 417] width 1537 height 734
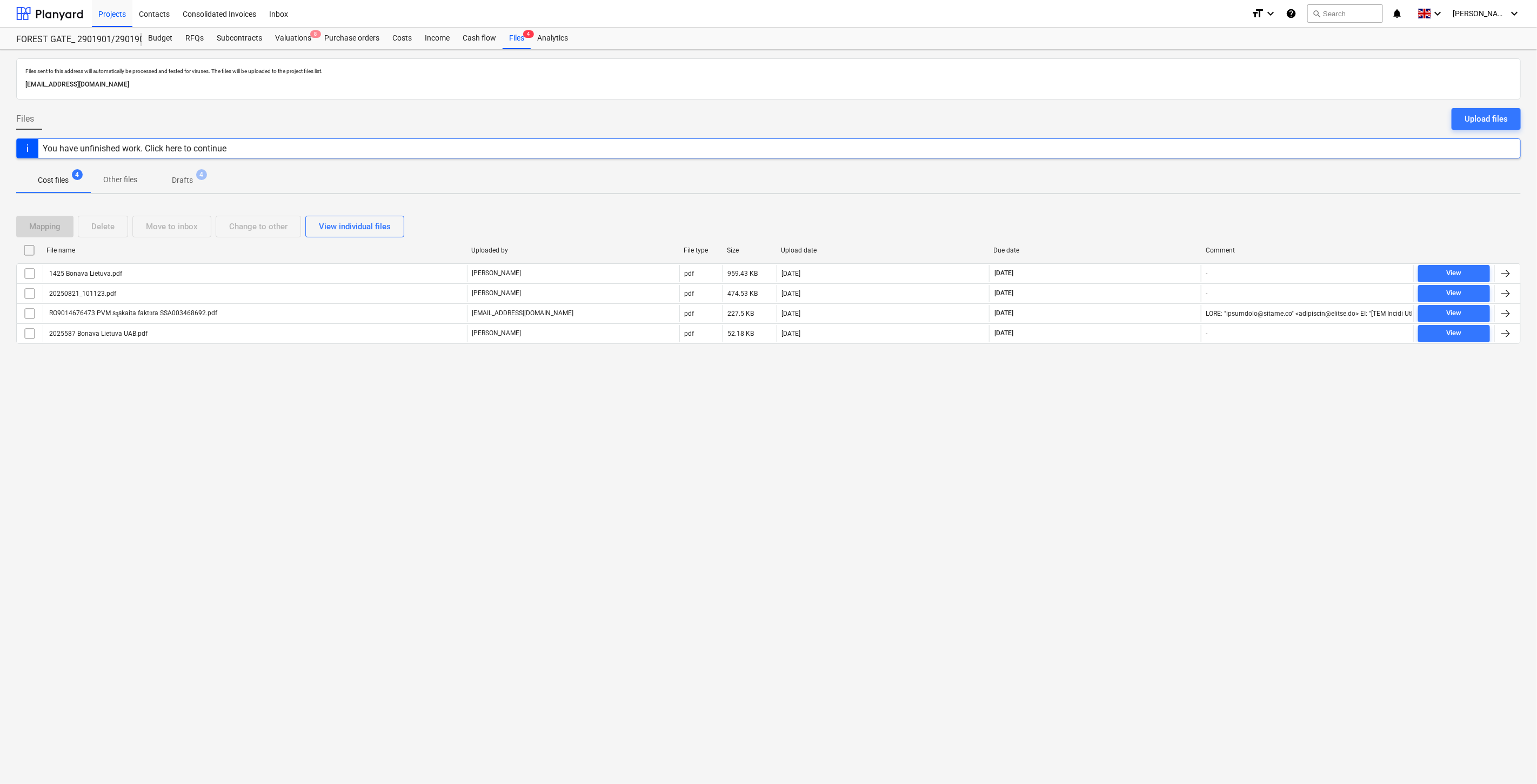
click at [1098, 446] on div "Files sent to this address will automatically be processed and tested for virus…" at bounding box center [768, 417] width 1537 height 734
click at [1112, 412] on div "Files sent to this address will automatically be processed and tested for virus…" at bounding box center [768, 417] width 1537 height 734
drag, startPoint x: 1126, startPoint y: 393, endPoint x: 1153, endPoint y: 362, distance: 41.1
click at [1127, 392] on div "Files sent to this address will automatically be processed and tested for virus…" at bounding box center [768, 417] width 1537 height 734
click at [1153, 362] on div "Mapping Delete Move to inbox Change to other View individual files File name Up…" at bounding box center [768, 283] width 1505 height 163
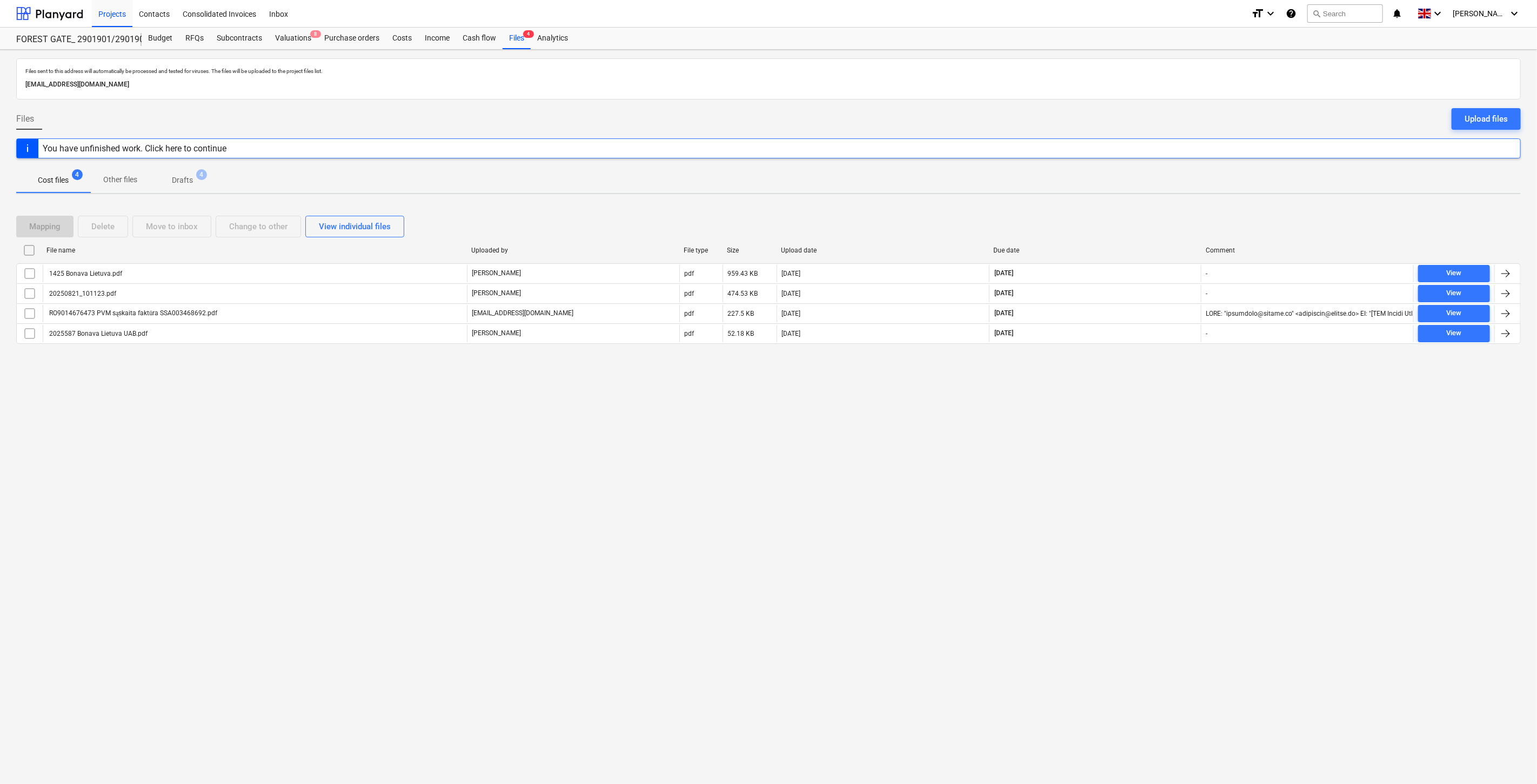
drag, startPoint x: 1152, startPoint y: 413, endPoint x: 1161, endPoint y: 398, distance: 17.5
click at [1153, 408] on div "Files sent to this address will automatically be processed and tested for virus…" at bounding box center [768, 417] width 1537 height 734
click at [1183, 369] on div "Files sent to this address will automatically be processed and tested for virus…" at bounding box center [768, 417] width 1537 height 734
click at [1045, 510] on div "Files sent to this address will automatically be processed and tested for virus…" at bounding box center [768, 417] width 1537 height 734
click at [1100, 460] on div "Files sent to this address will automatically be processed and tested for virus…" at bounding box center [768, 417] width 1537 height 734
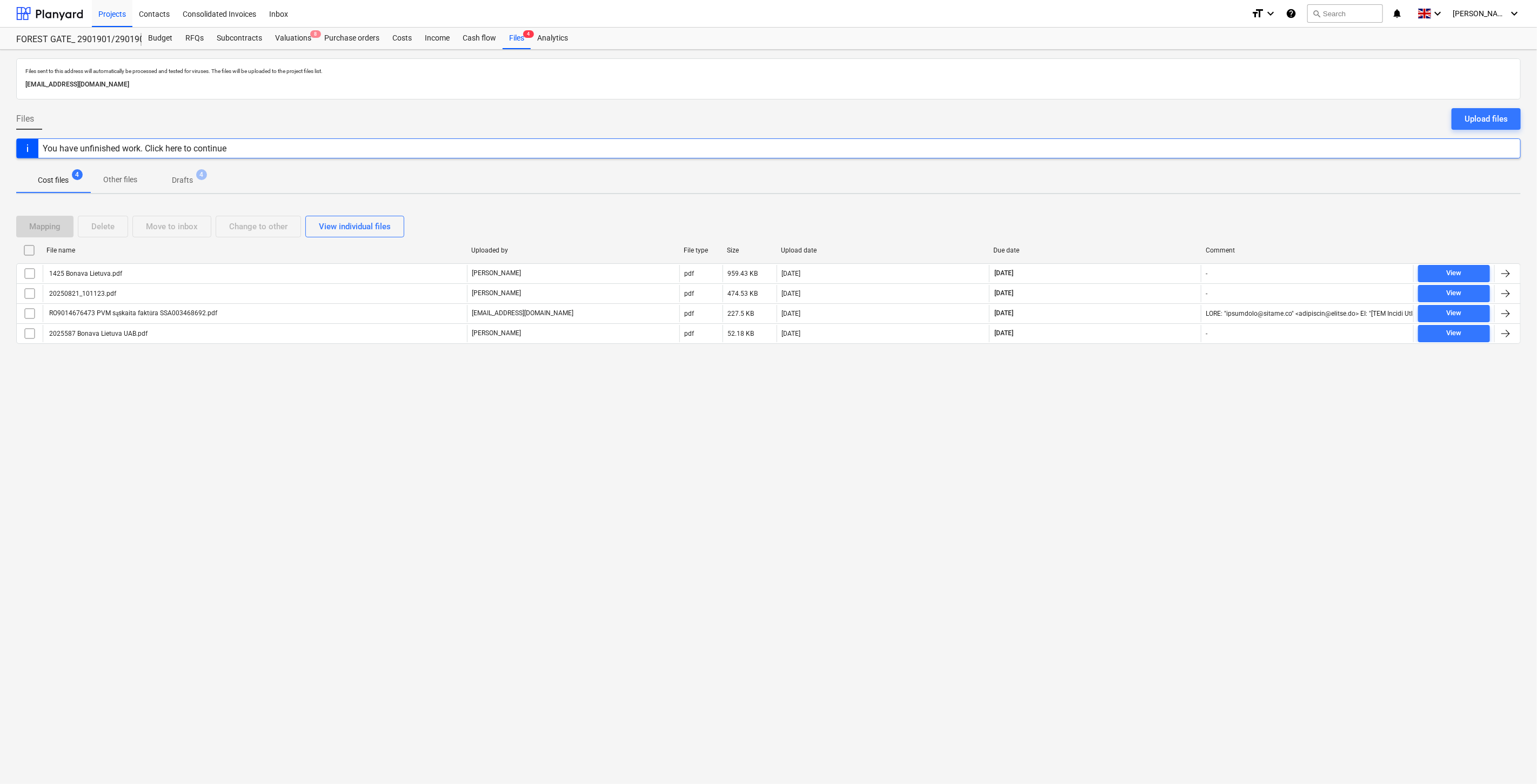
drag, startPoint x: 1112, startPoint y: 415, endPoint x: 1132, endPoint y: 397, distance: 26.9
click at [1112, 415] on div "Files sent to this address will automatically be processed and tested for virus…" at bounding box center [768, 417] width 1537 height 734
click at [1134, 393] on div "Files sent to this address will automatically be processed and tested for virus…" at bounding box center [768, 417] width 1537 height 734
click at [69, 9] on div at bounding box center [50, 13] width 67 height 27
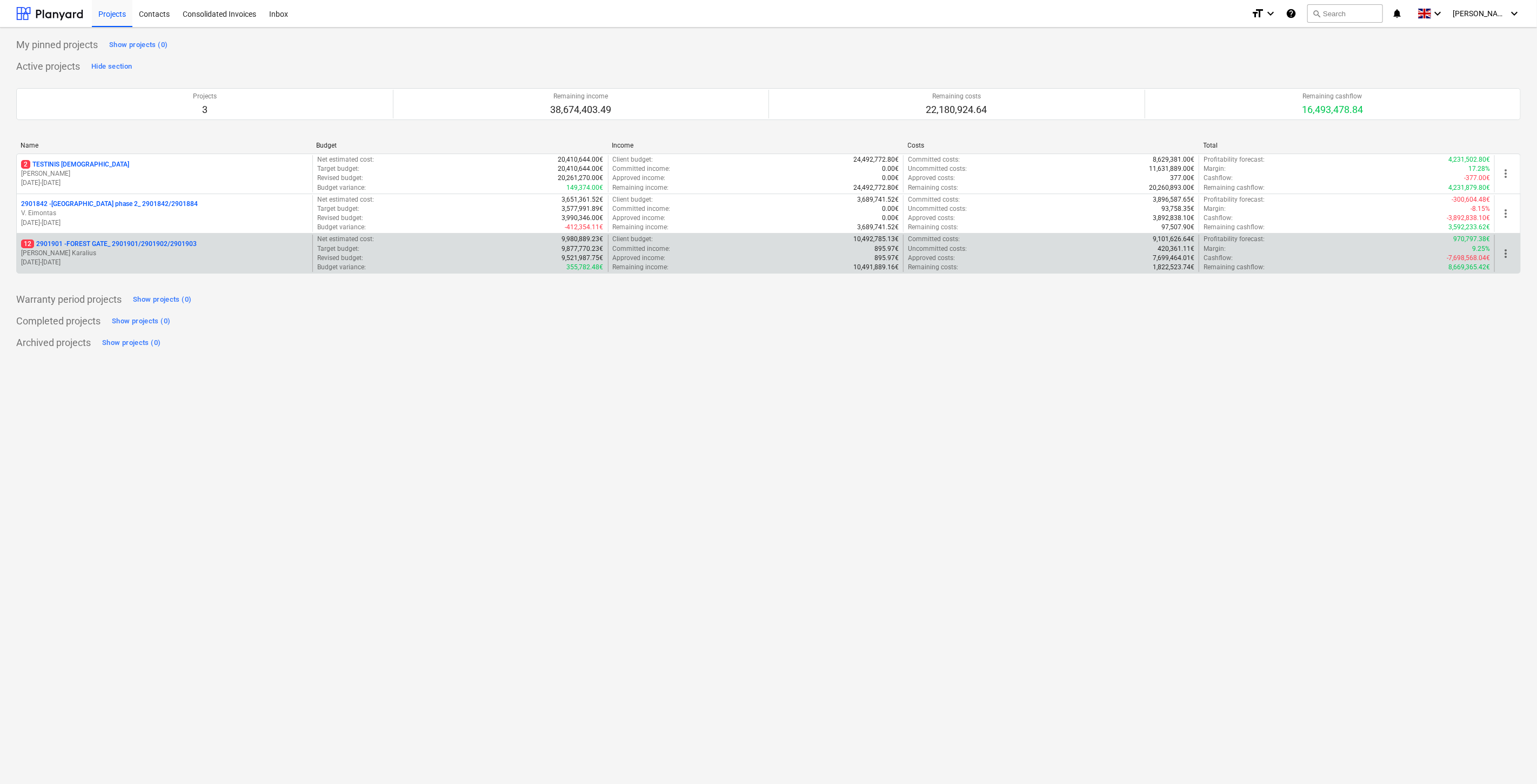
click at [173, 258] on p "[DATE] - [DATE]" at bounding box center [164, 263] width 287 height 9
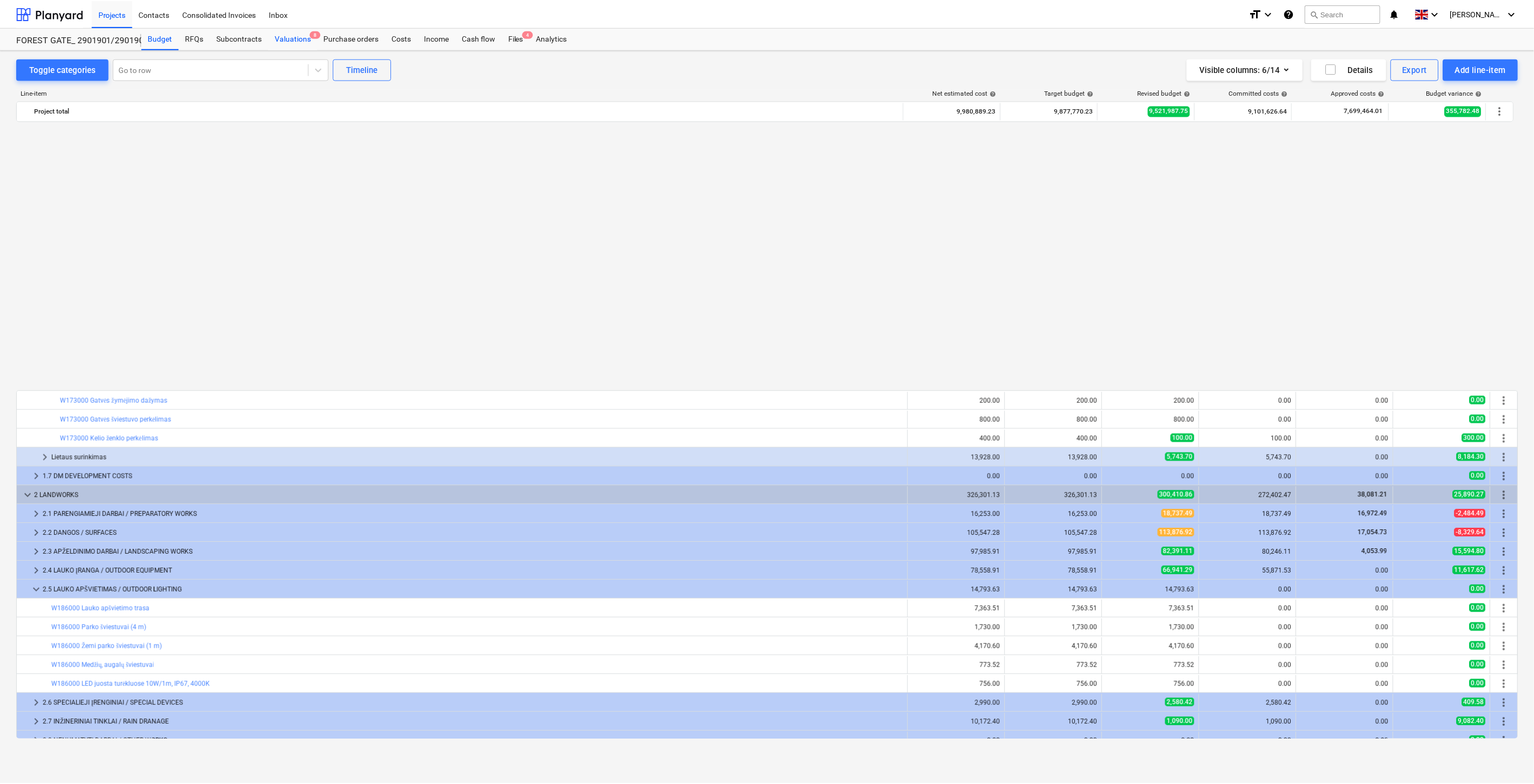
scroll to position [643, 0]
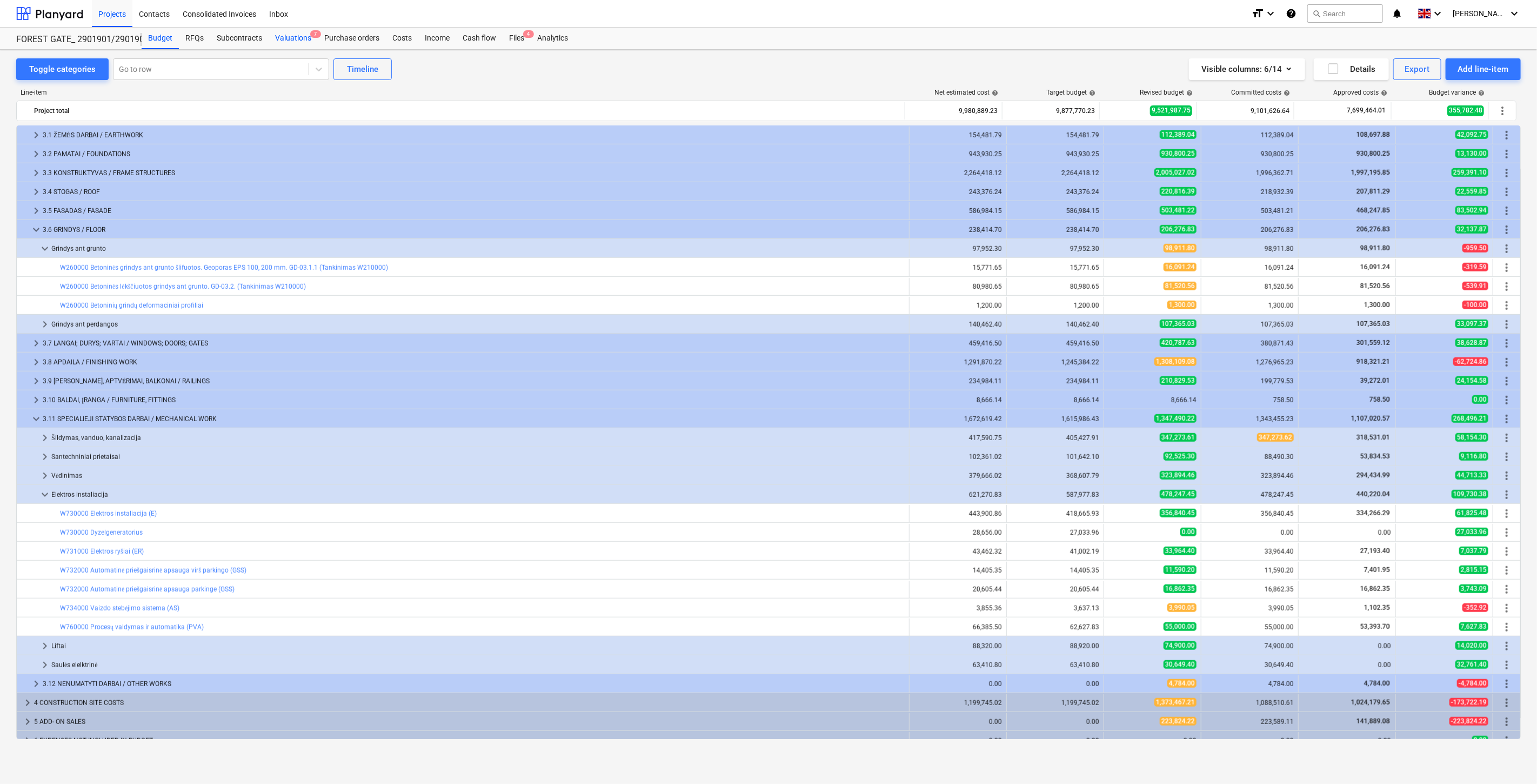
click at [303, 39] on div "Valuations 7" at bounding box center [293, 38] width 49 height 22
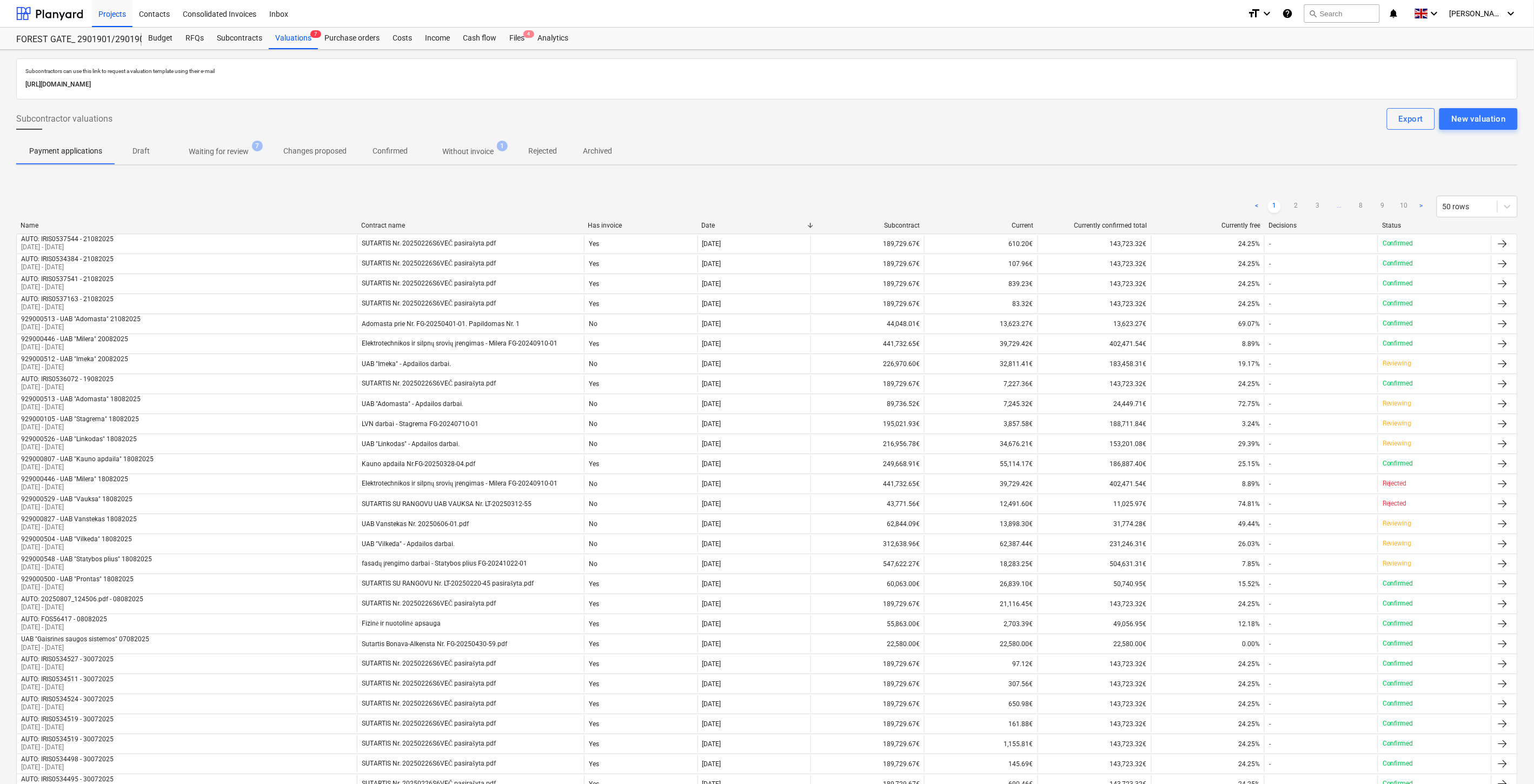
click at [228, 154] on p "Waiting for review" at bounding box center [219, 151] width 60 height 11
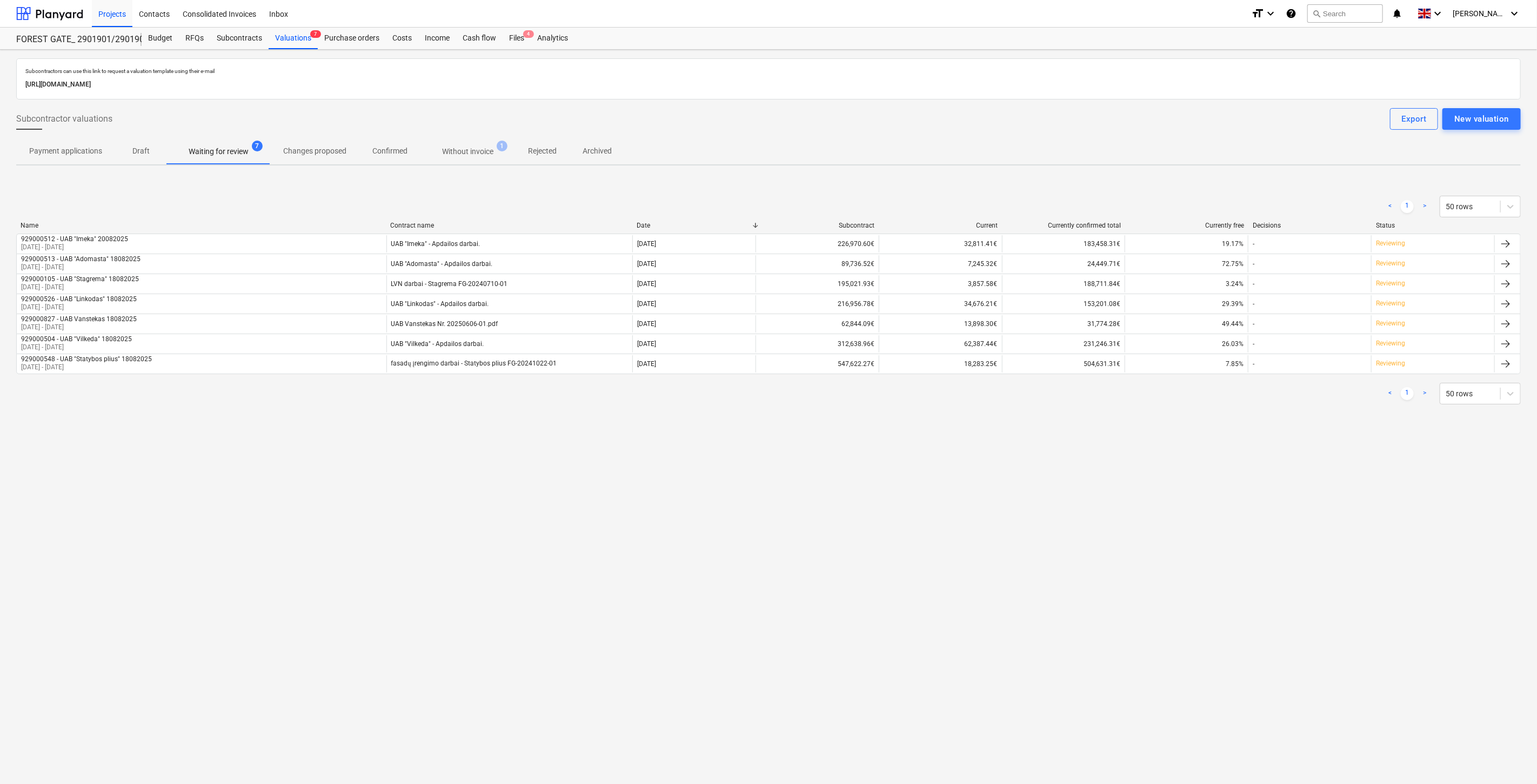
drag, startPoint x: 851, startPoint y: 521, endPoint x: 892, endPoint y: 507, distance: 43.3
click at [851, 521] on div "Subcontractors can use this link to request a valuation template using their e-…" at bounding box center [768, 417] width 1537 height 734
click at [892, 507] on div "Subcontractors can use this link to request a valuation template using their e-…" at bounding box center [768, 417] width 1537 height 734
click at [1025, 547] on div "Subcontractors can use this link to request a valuation template using their e-…" at bounding box center [768, 417] width 1537 height 734
click at [1066, 518] on div "Subcontractors can use this link to request a valuation template using their e-…" at bounding box center [768, 417] width 1537 height 734
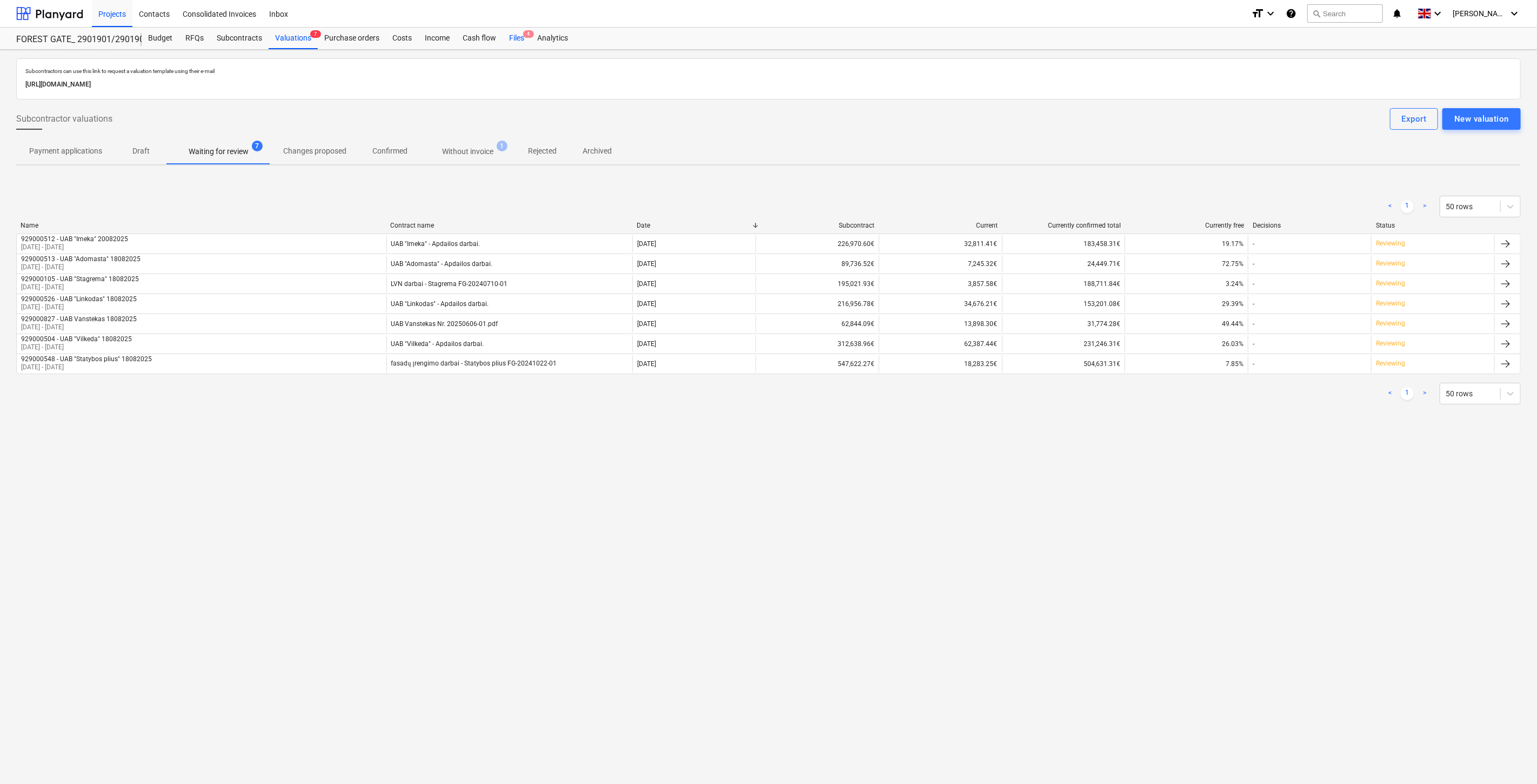
click at [515, 41] on div "Files 4" at bounding box center [517, 38] width 28 height 22
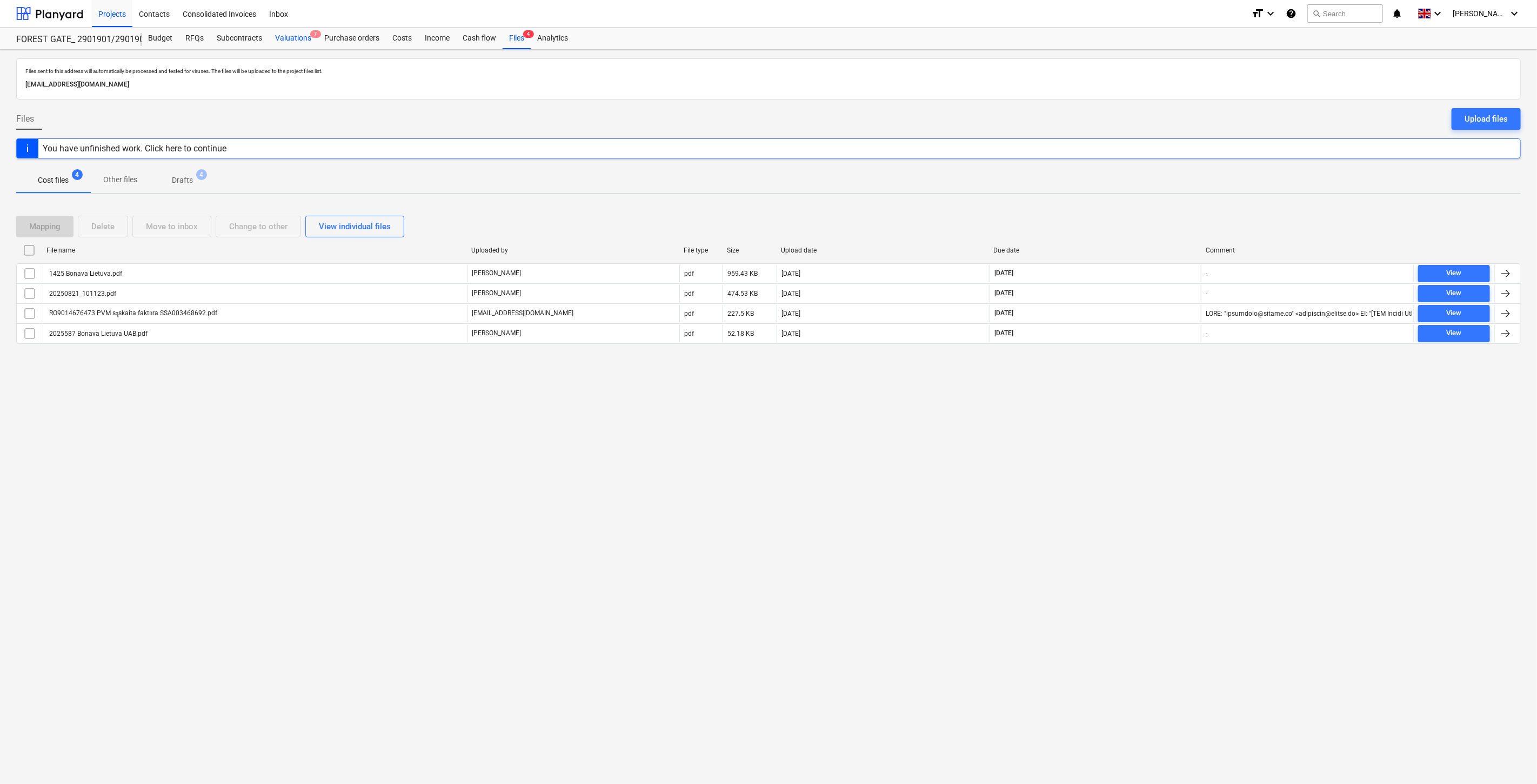
click at [292, 30] on div "Valuations 7" at bounding box center [293, 38] width 49 height 22
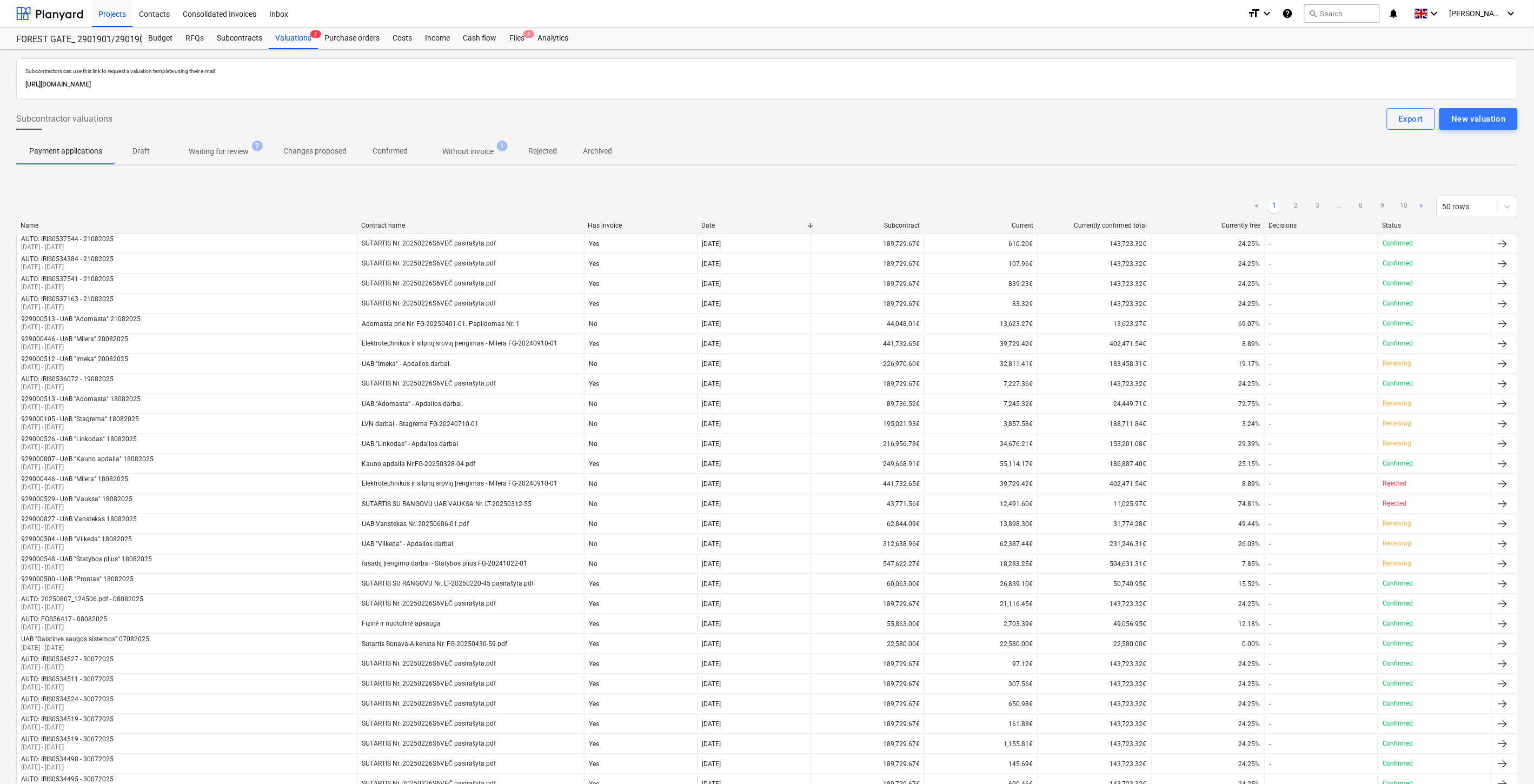
click at [192, 155] on p "Waiting for review" at bounding box center [219, 151] width 60 height 11
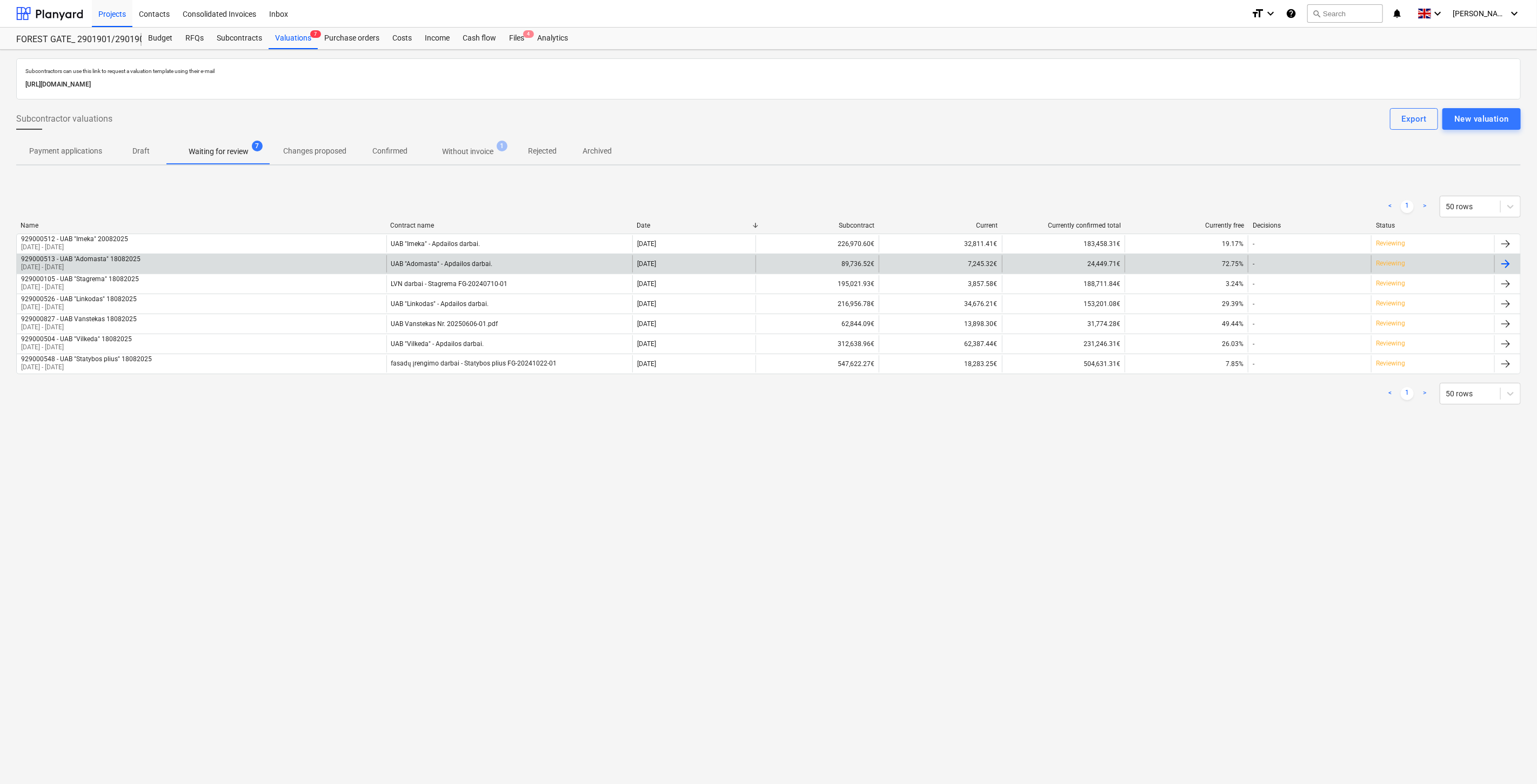
click at [359, 268] on div "929000513 - UAB "Adomasta" 18082025 [DATE] - [DATE]" at bounding box center [202, 263] width 370 height 17
click at [536, 260] on div "UAB "Adomasta" - Apdailos darbai." at bounding box center [509, 263] width 246 height 17
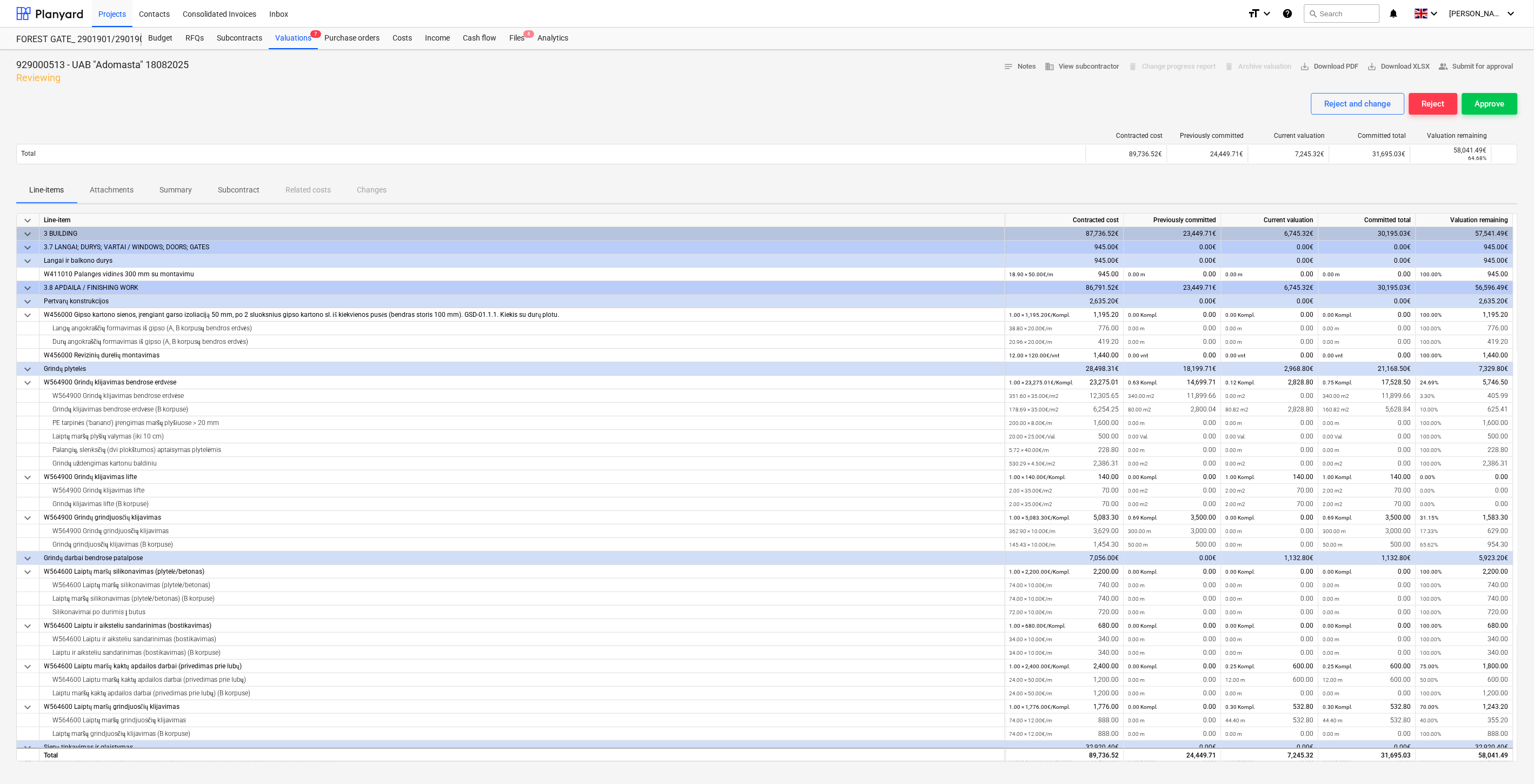
click at [974, 115] on div "Reject and change Reject Approve" at bounding box center [767, 108] width 1502 height 30
click at [994, 106] on div "Reject and change Reject Approve" at bounding box center [767, 108] width 1502 height 30
click at [956, 88] on div at bounding box center [767, 89] width 1502 height 9
click at [962, 85] on div at bounding box center [767, 89] width 1502 height 9
click at [294, 38] on div "Valuations 7" at bounding box center [293, 38] width 49 height 22
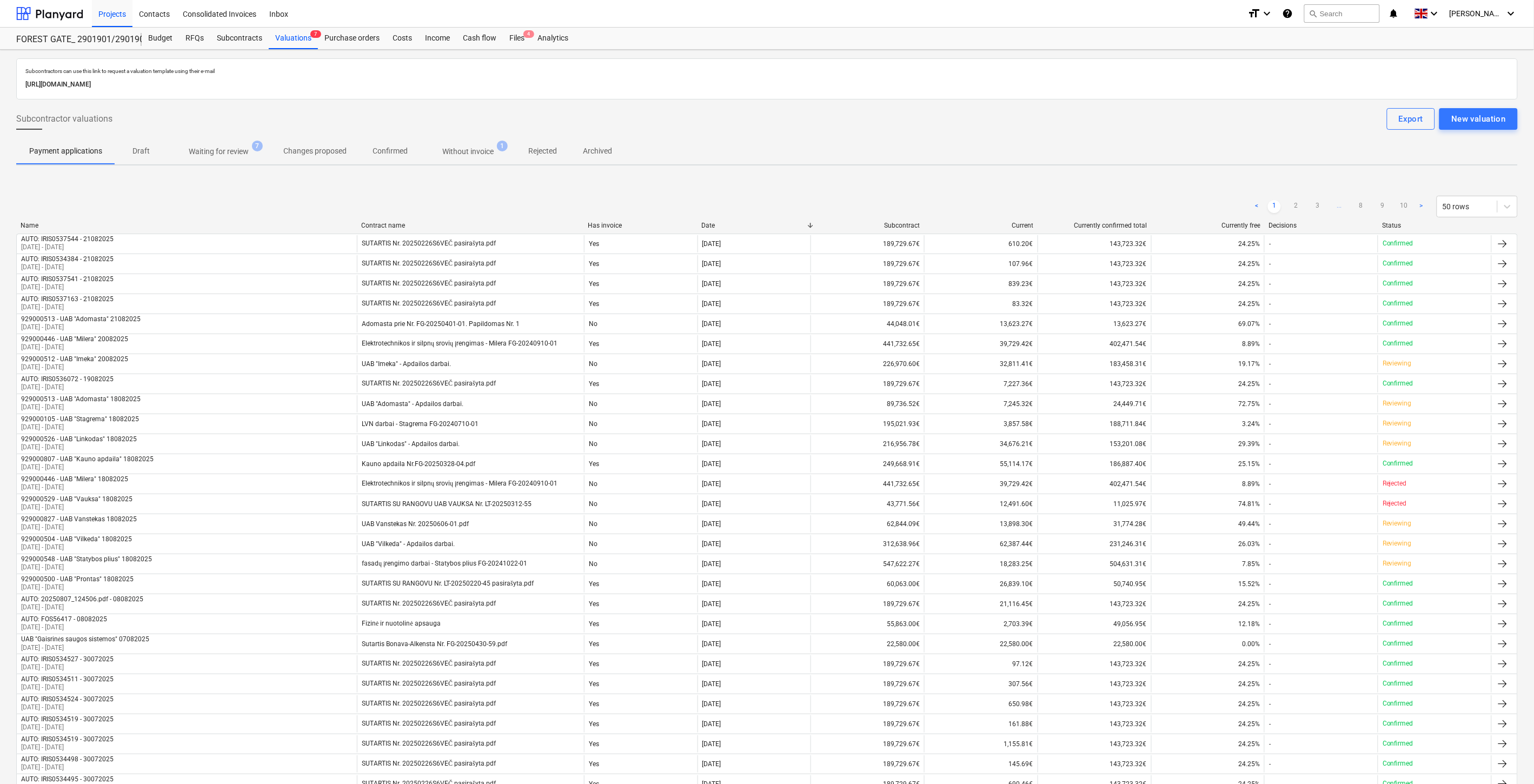
click at [213, 146] on p "Waiting for review" at bounding box center [219, 151] width 60 height 11
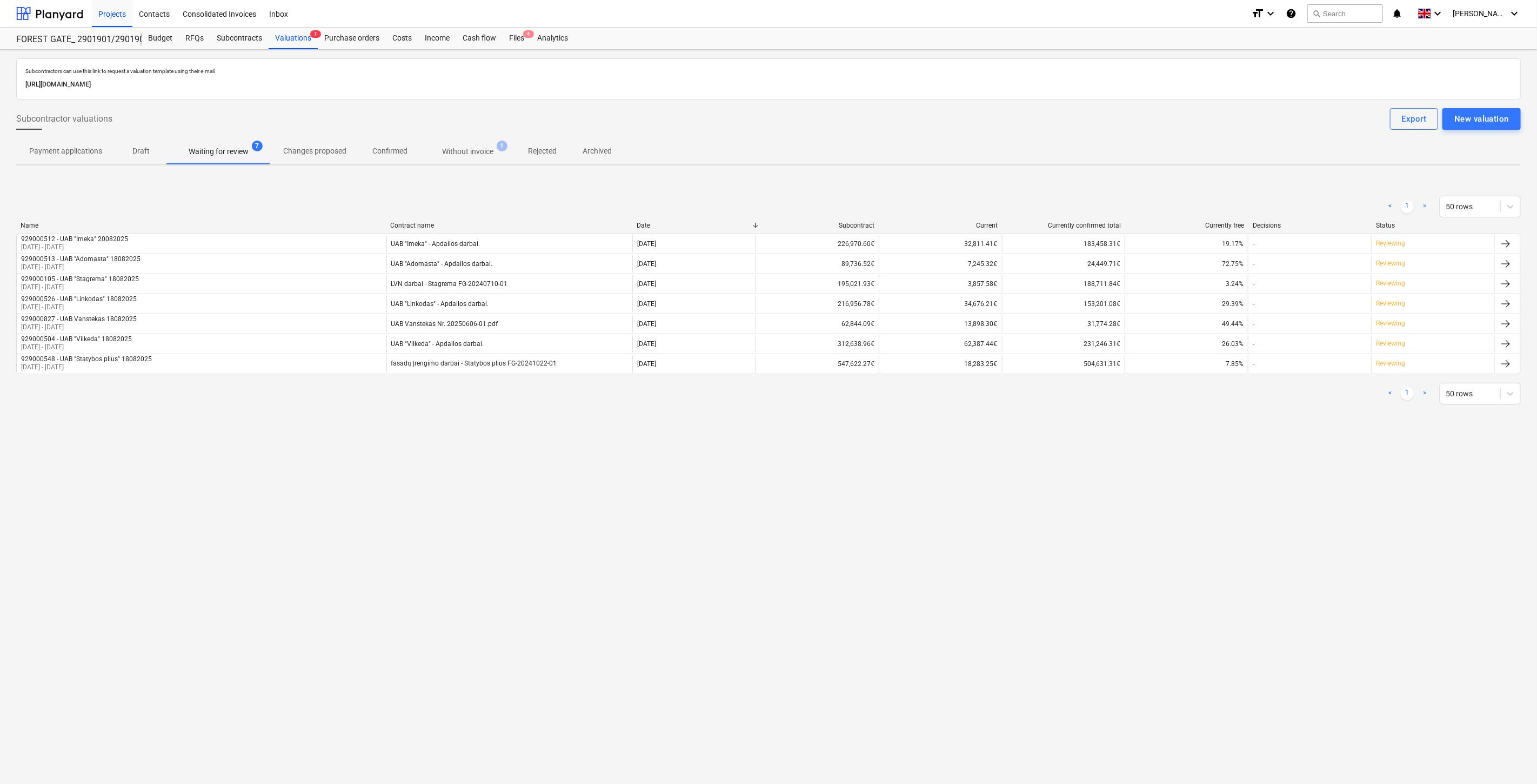
click at [770, 553] on div "Subcontractors can use this link to request a valuation template using their e-…" at bounding box center [768, 417] width 1537 height 734
click at [801, 537] on div "Subcontractors can use this link to request a valuation template using their e-…" at bounding box center [768, 417] width 1537 height 734
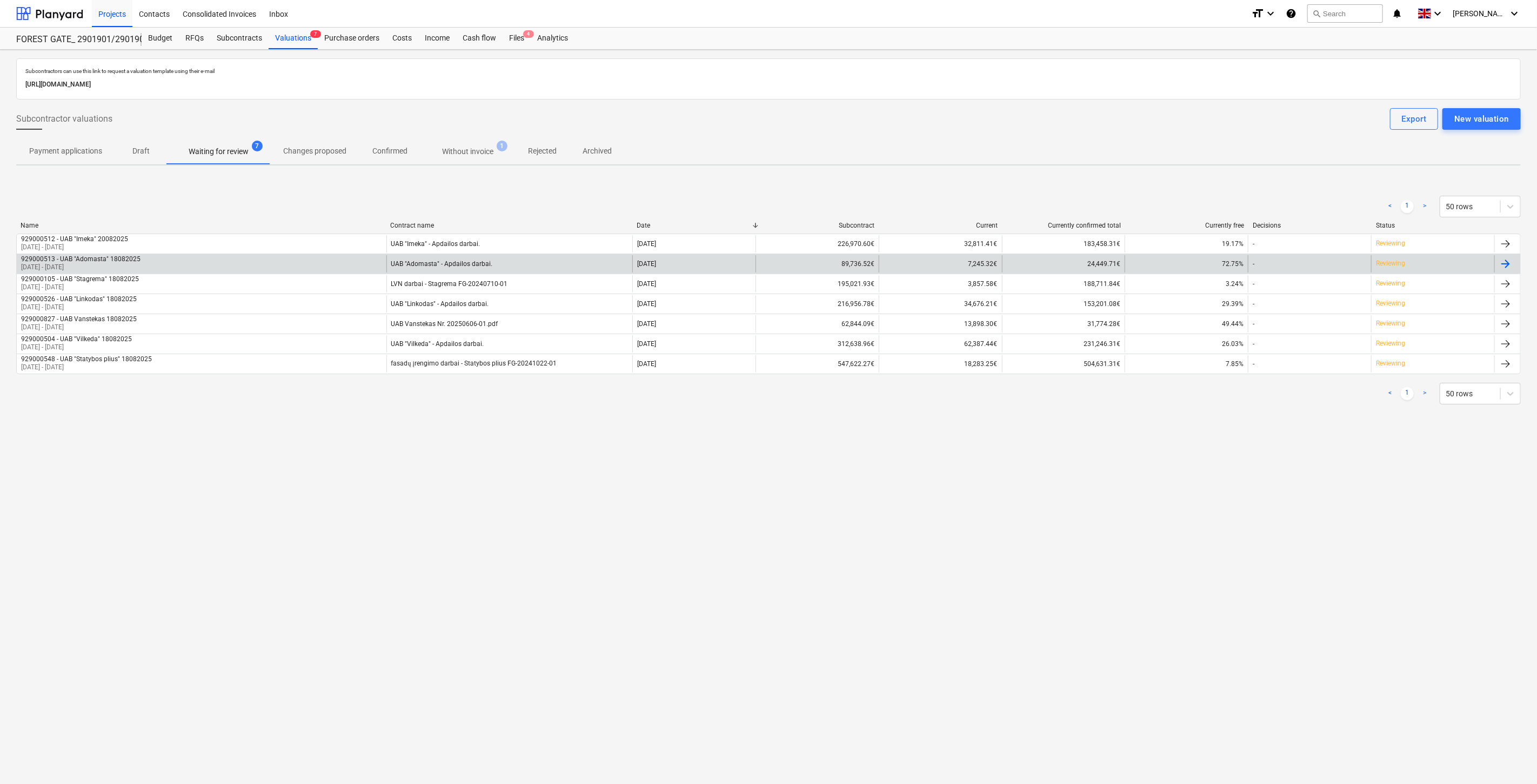
click at [492, 264] on div "UAB "Adomasta" - Apdailos darbai." at bounding box center [509, 263] width 246 height 17
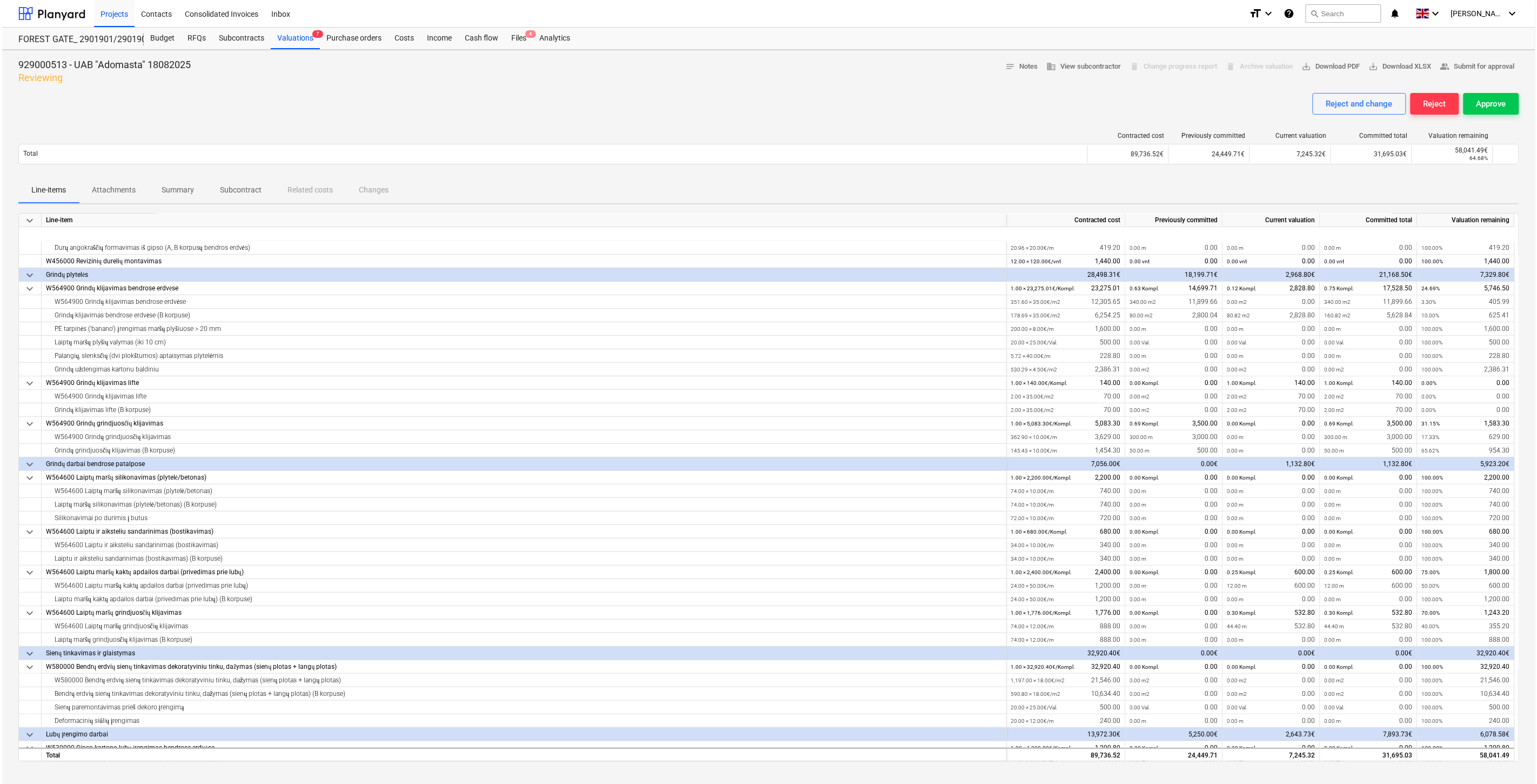
scroll to position [303, 0]
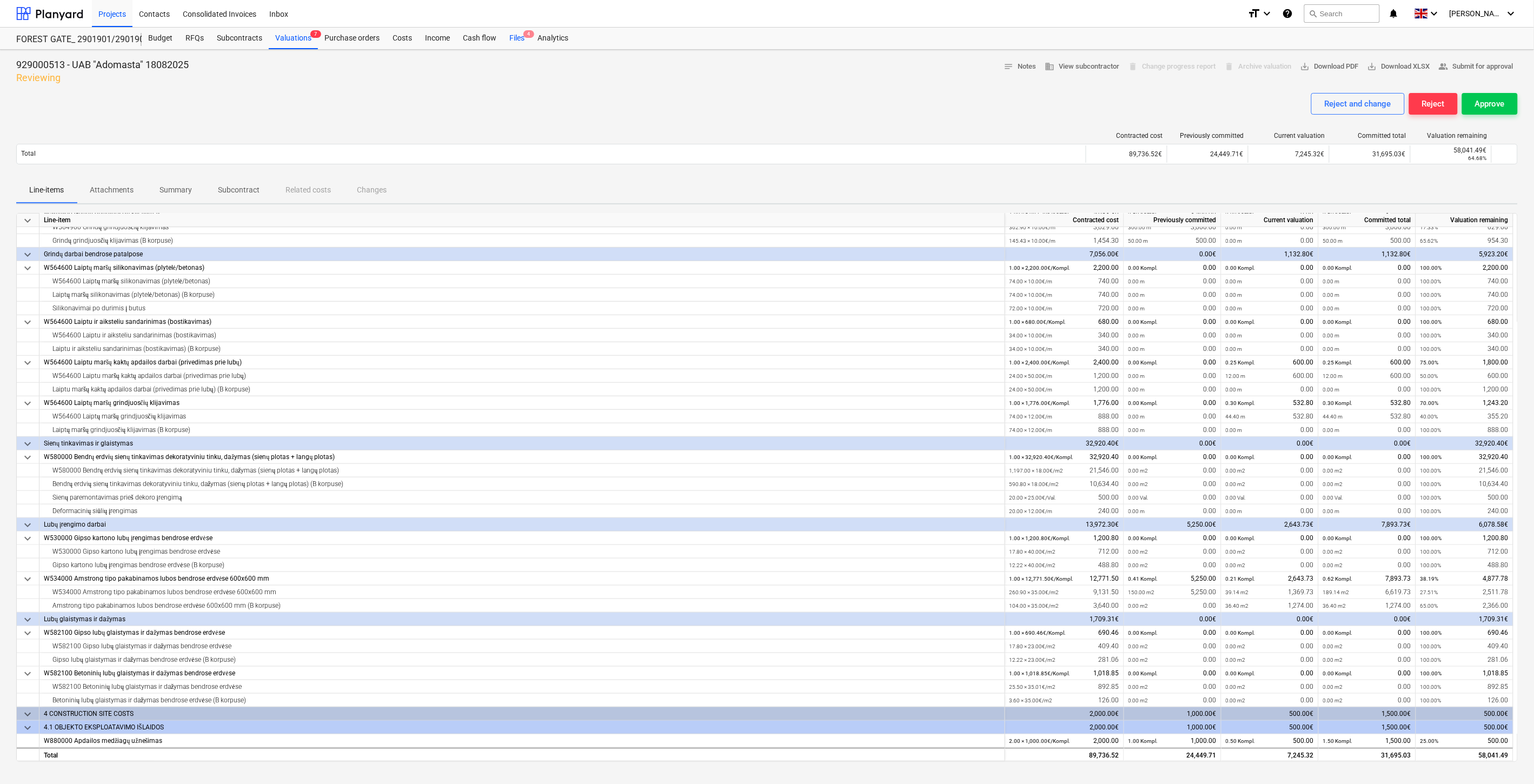
click at [515, 36] on div "Files 4" at bounding box center [517, 38] width 28 height 22
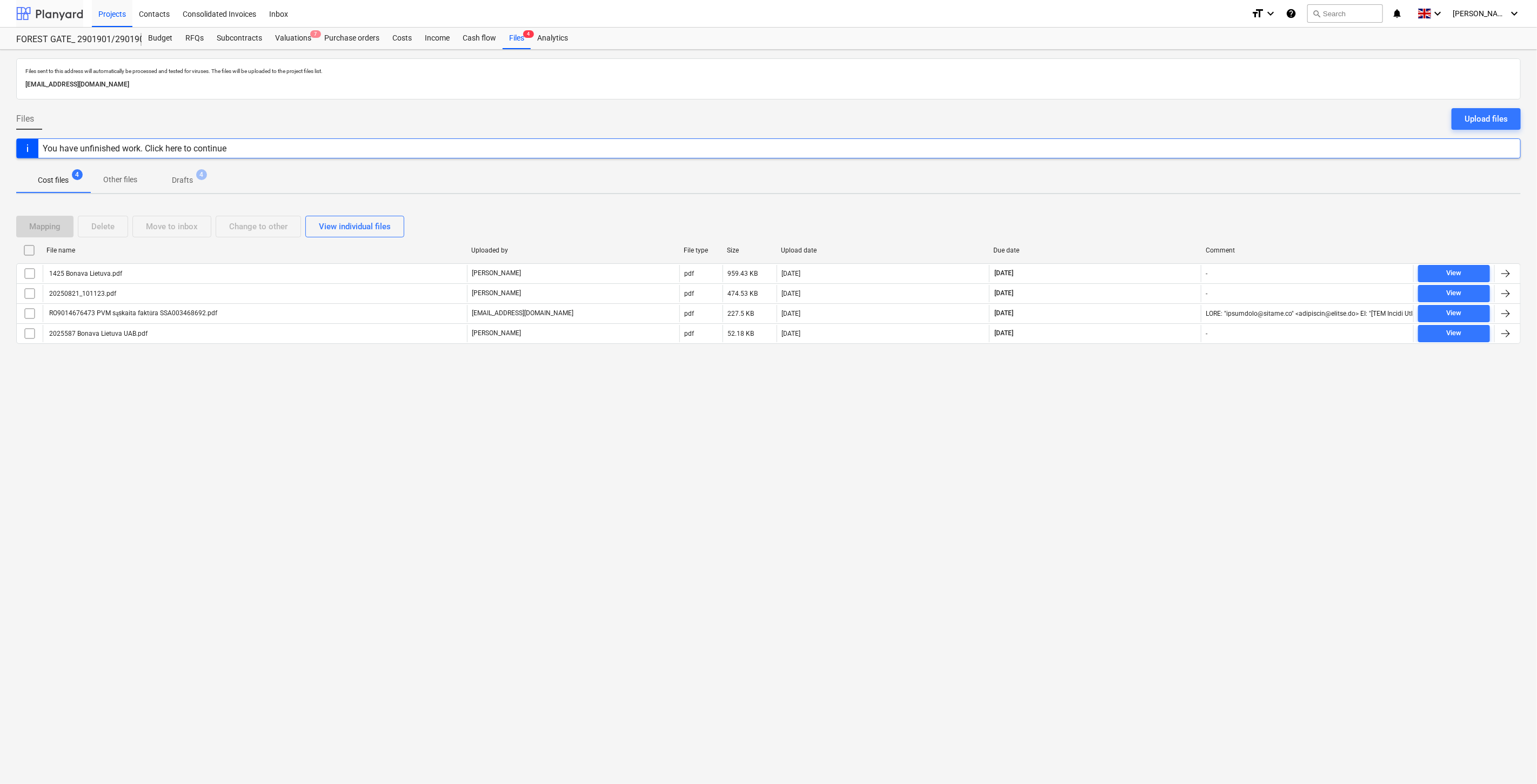
drag, startPoint x: 64, startPoint y: 13, endPoint x: 63, endPoint y: 21, distance: 8.1
click at [64, 13] on div at bounding box center [50, 13] width 67 height 27
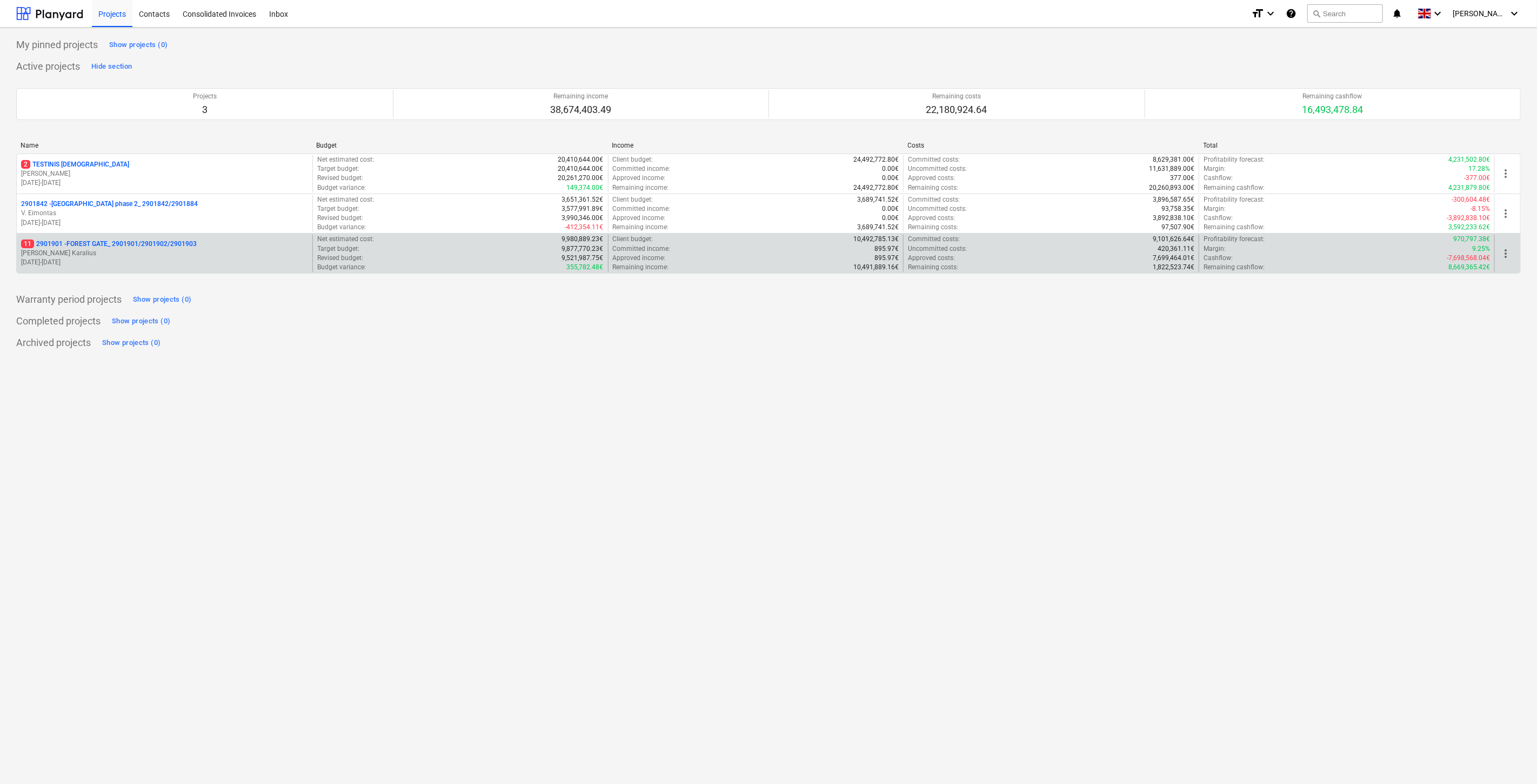
click at [98, 254] on p "[PERSON_NAME] Karalius" at bounding box center [164, 253] width 287 height 9
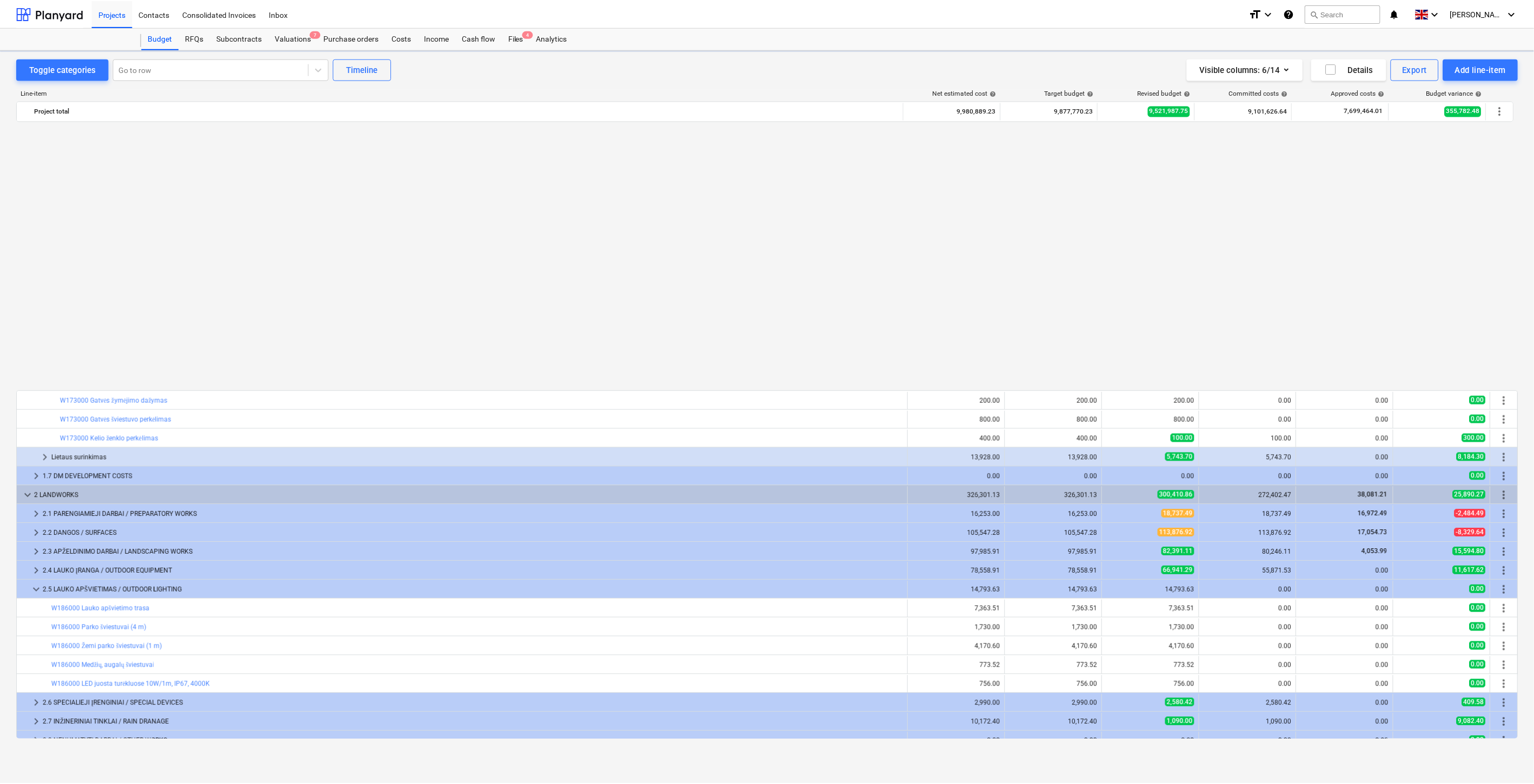
scroll to position [643, 0]
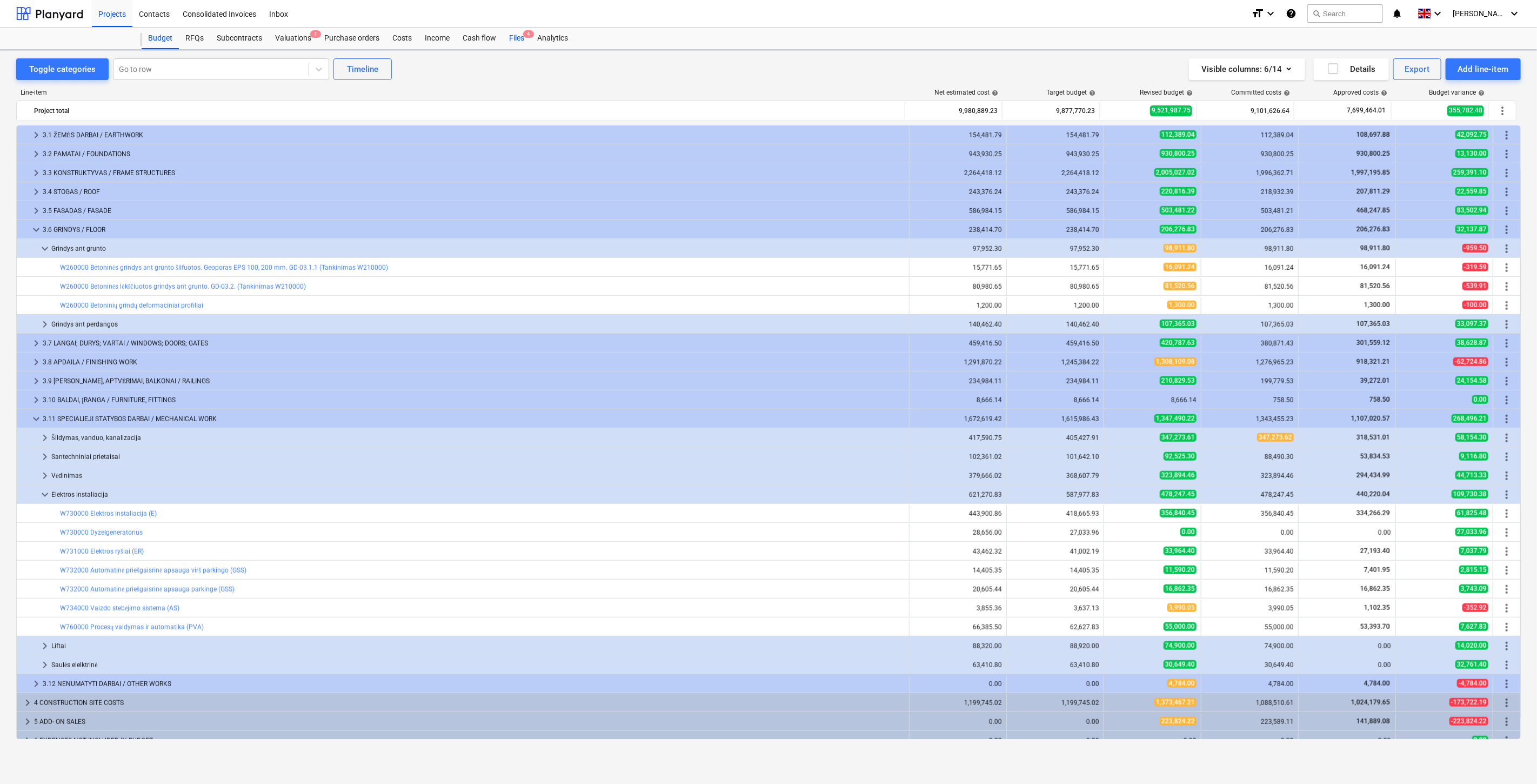
click at [518, 34] on div "Files 4" at bounding box center [517, 38] width 28 height 22
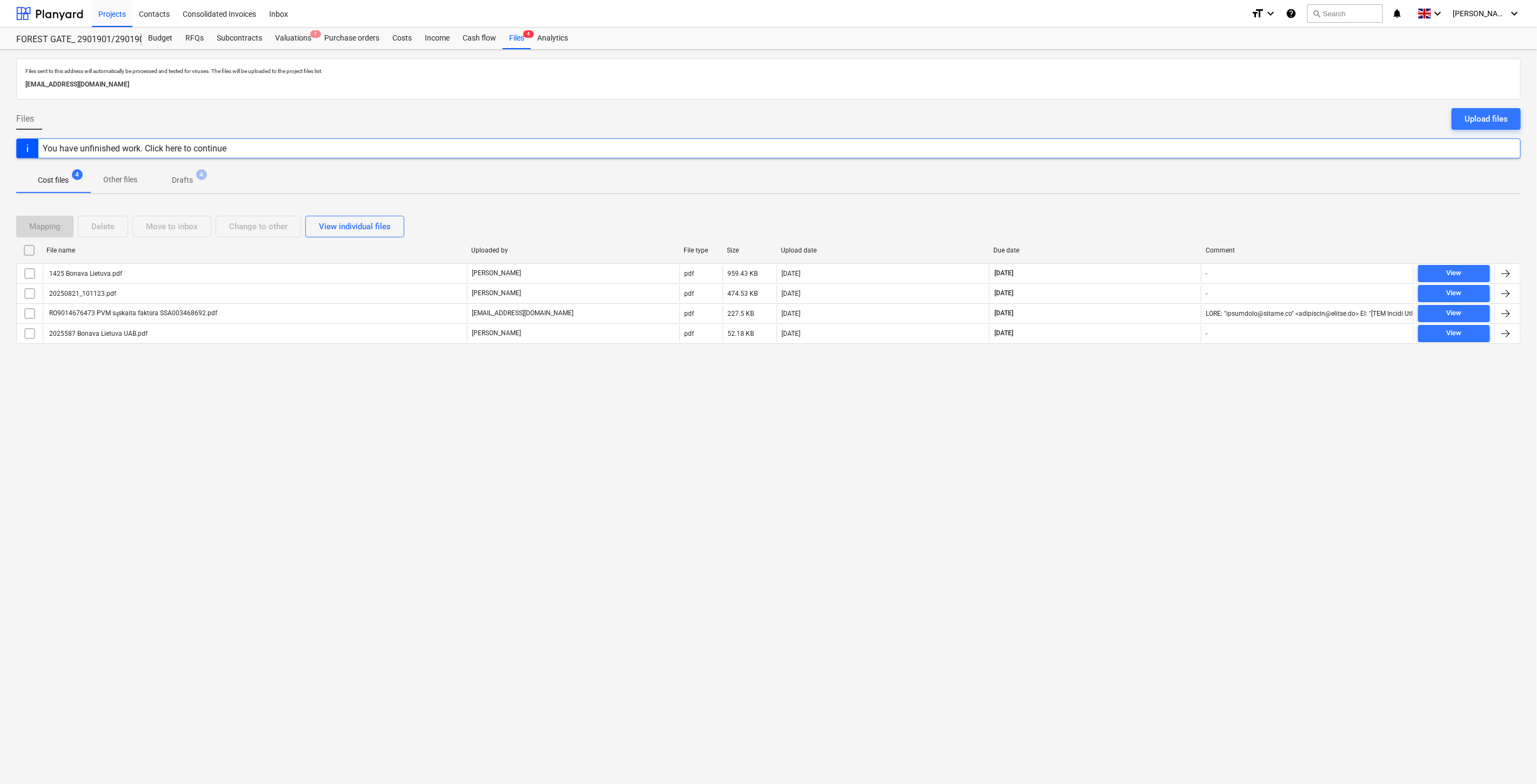
click at [1114, 431] on div "Files sent to this address will automatically be processed and tested for virus…" at bounding box center [768, 417] width 1537 height 734
click at [1155, 391] on div "Files sent to this address will automatically be processed and tested for virus…" at bounding box center [768, 417] width 1537 height 734
drag, startPoint x: 838, startPoint y: 561, endPoint x: 850, endPoint y: 551, distance: 15.6
click at [838, 560] on div "Files sent to this address will automatically be processed and tested for virus…" at bounding box center [768, 417] width 1537 height 734
click at [850, 551] on div "Files sent to this address will automatically be processed and tested for virus…" at bounding box center [768, 417] width 1537 height 734
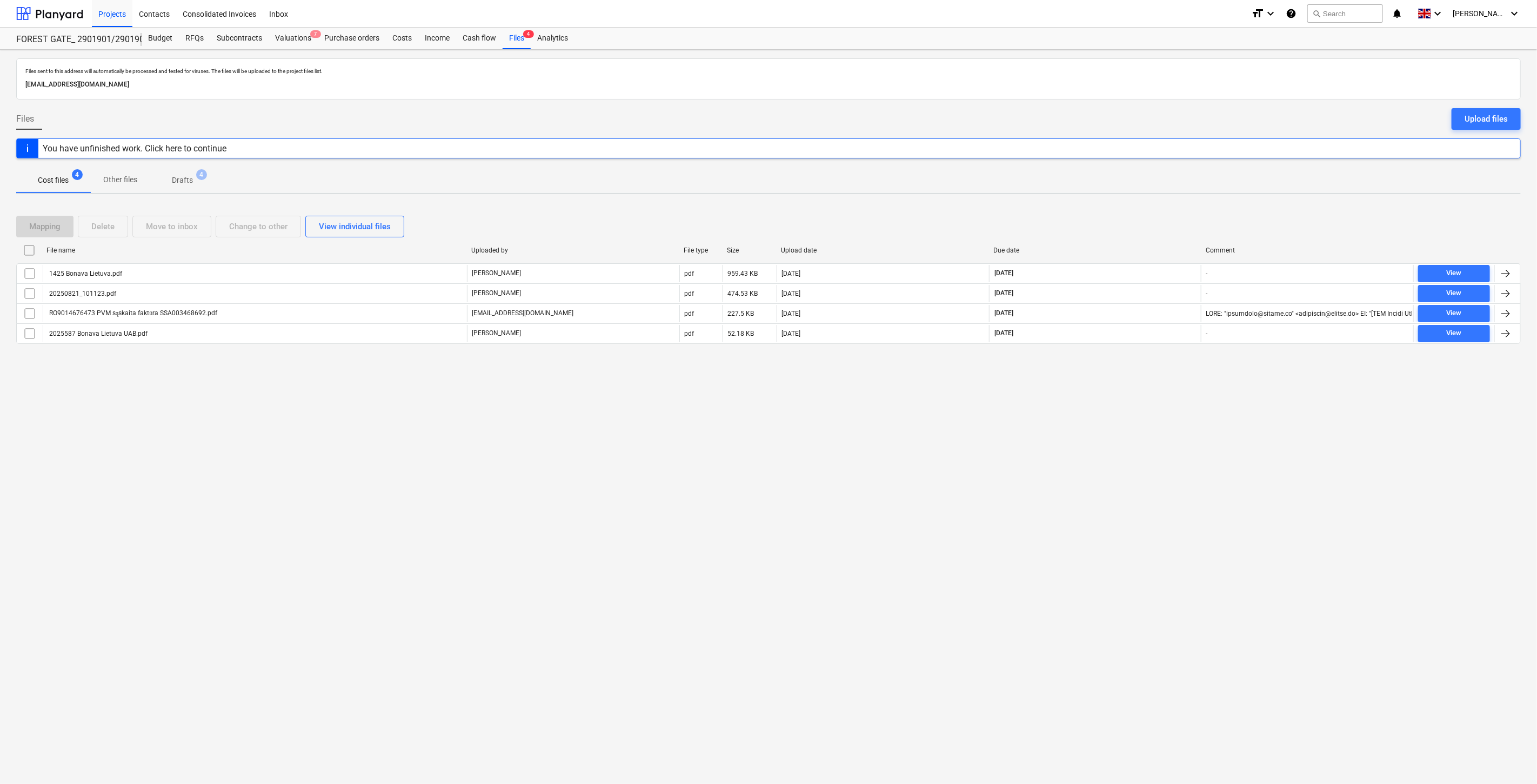
click at [1077, 434] on div "Files sent to this address will automatically be processed and tested for virus…" at bounding box center [768, 417] width 1537 height 734
click at [1100, 420] on div "Files sent to this address will automatically be processed and tested for virus…" at bounding box center [768, 417] width 1537 height 734
drag, startPoint x: 1123, startPoint y: 445, endPoint x: 1144, endPoint y: 424, distance: 29.7
click at [1125, 443] on div "Files sent to this address will automatically be processed and tested for virus…" at bounding box center [768, 417] width 1537 height 734
click at [1144, 424] on div "Files sent to this address will automatically be processed and tested for virus…" at bounding box center [768, 417] width 1537 height 734
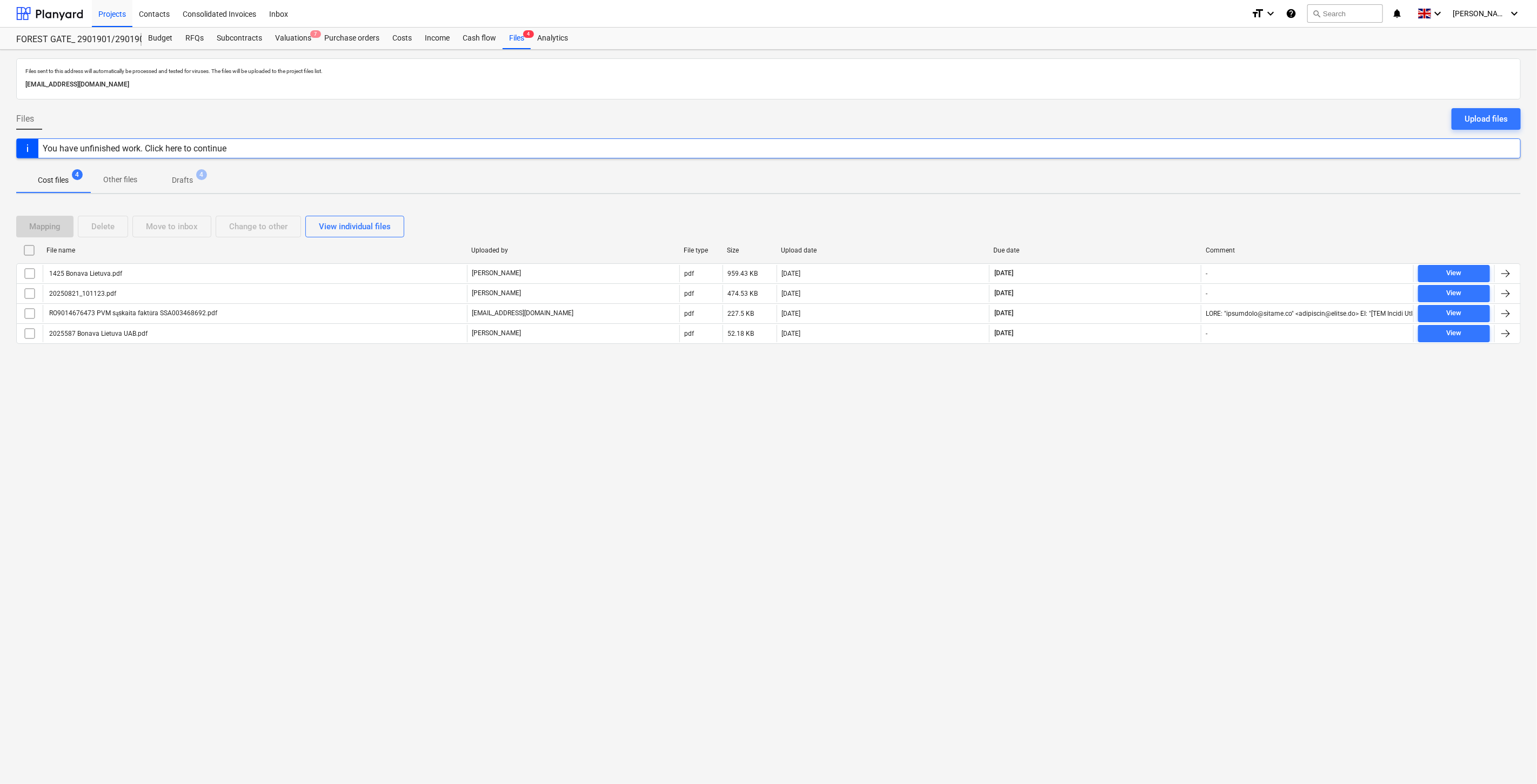
drag, startPoint x: 1076, startPoint y: 488, endPoint x: 1110, endPoint y: 449, distance: 51.7
click at [1078, 483] on div "Files sent to this address will automatically be processed and tested for virus…" at bounding box center [768, 417] width 1537 height 734
click at [1112, 446] on div "Files sent to this address will automatically be processed and tested for virus…" at bounding box center [768, 417] width 1537 height 734
drag, startPoint x: 1134, startPoint y: 420, endPoint x: 1153, endPoint y: 395, distance: 31.4
click at [1135, 418] on div "Files sent to this address will automatically be processed and tested for virus…" at bounding box center [768, 417] width 1537 height 734
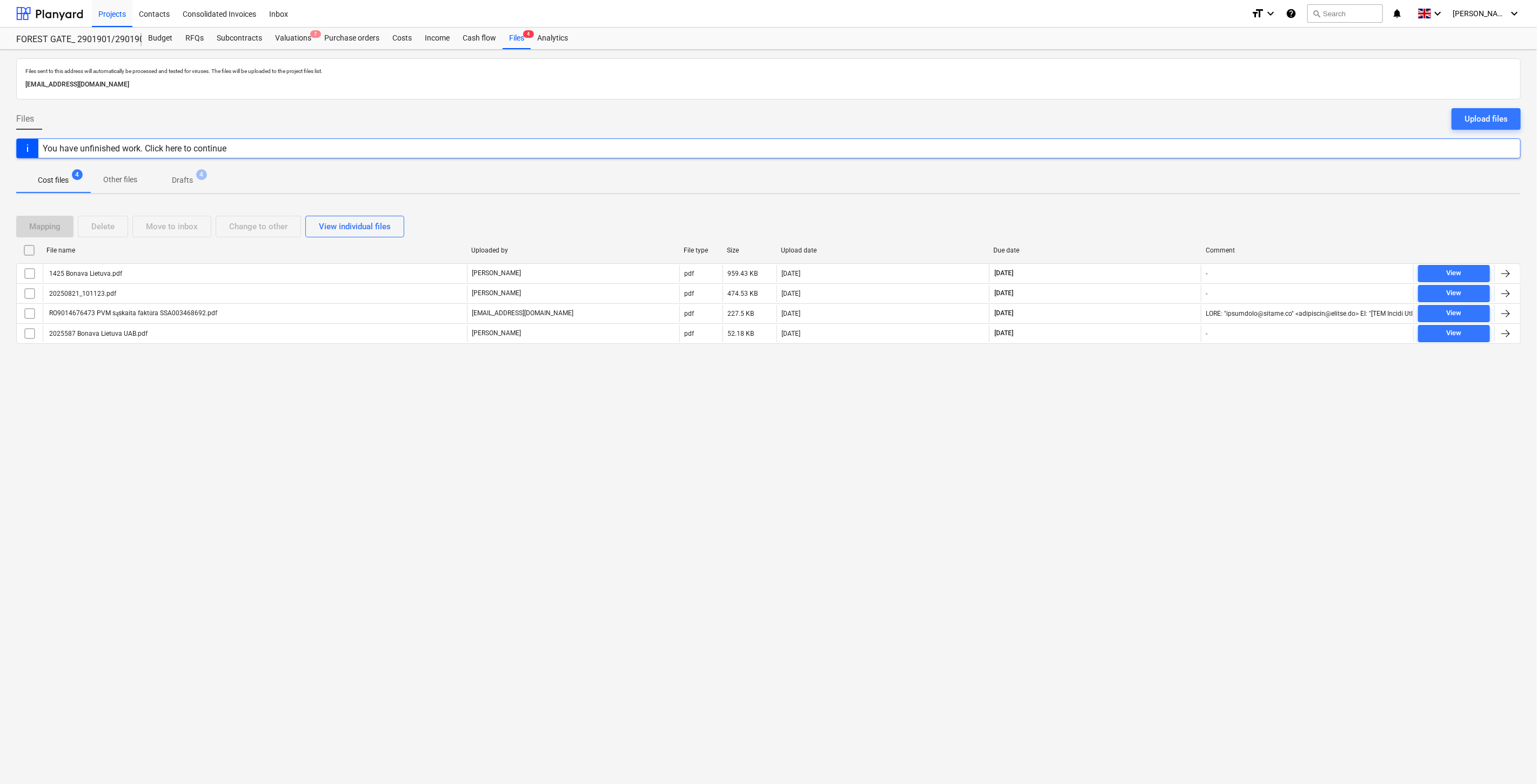
click at [1153, 394] on div "Files sent to this address will automatically be processed and tested for virus…" at bounding box center [768, 417] width 1537 height 734
click at [301, 33] on div "Valuations 7" at bounding box center [293, 38] width 49 height 22
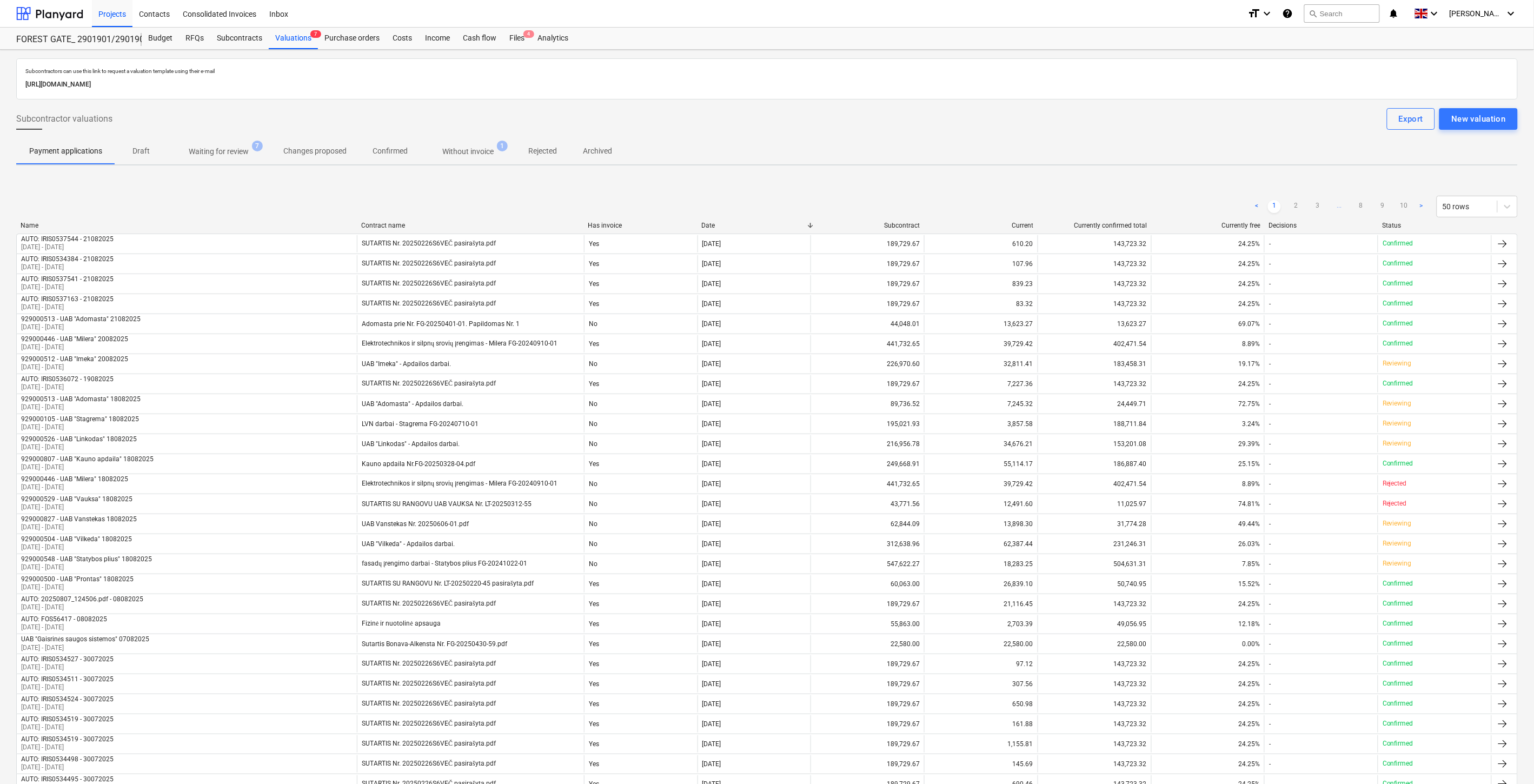
click at [234, 141] on span "Waiting for review 7" at bounding box center [219, 151] width 103 height 19
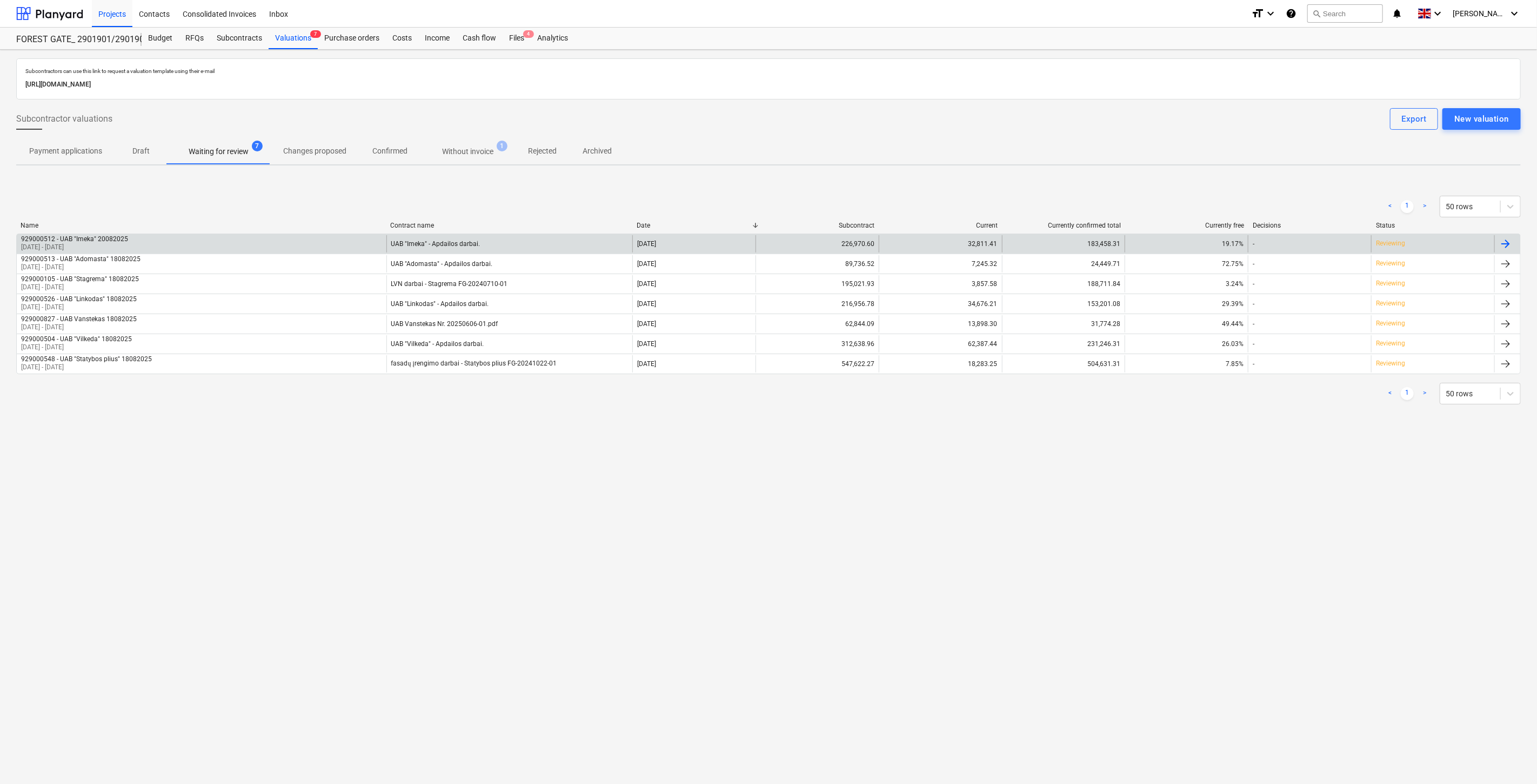
click at [513, 241] on div "UAB "Imeka" - Apdailos darbai." at bounding box center [509, 243] width 246 height 17
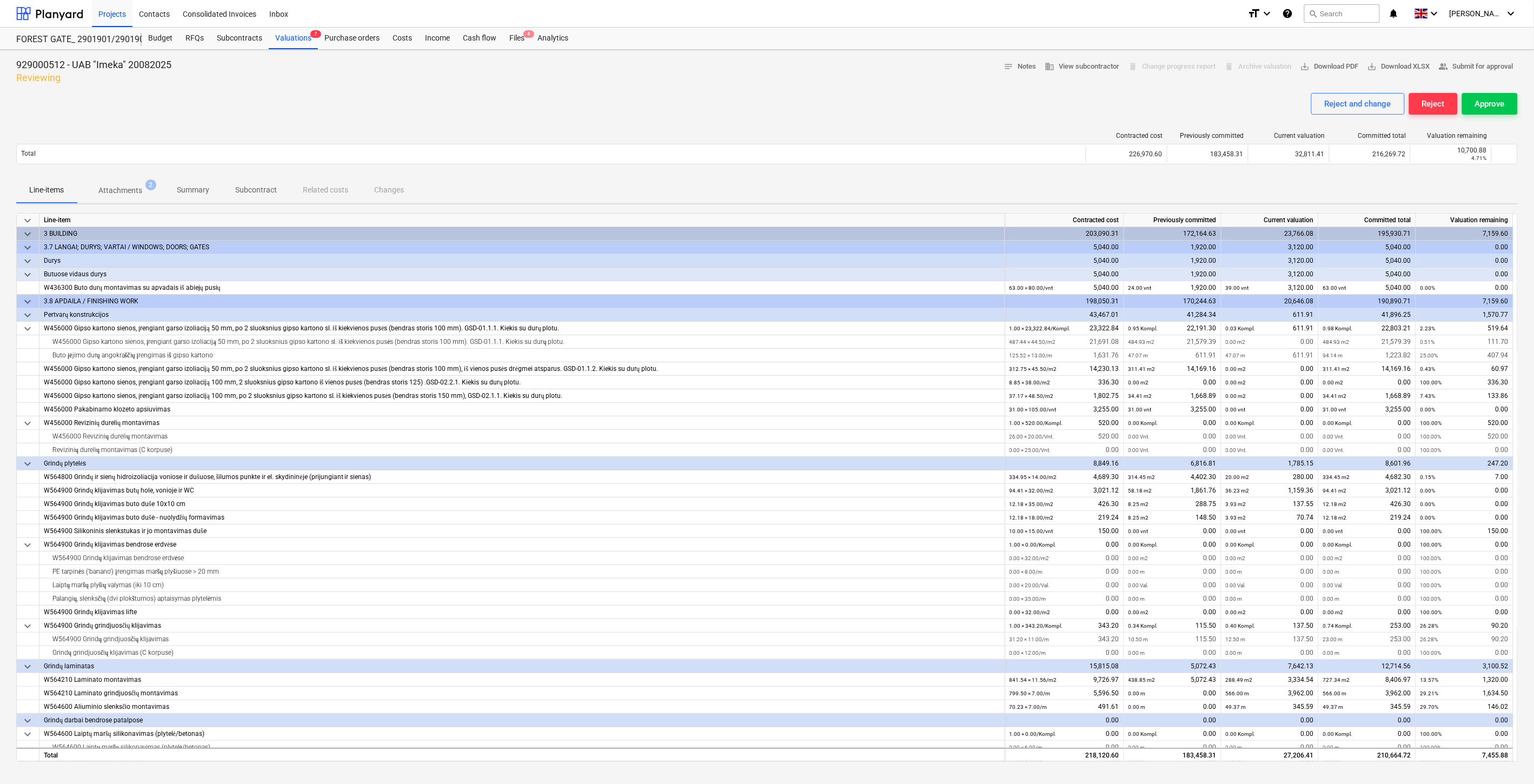
click at [877, 95] on div "Reject and change Reject Approve" at bounding box center [767, 108] width 1502 height 30
click at [915, 90] on div at bounding box center [767, 89] width 1502 height 9
click at [947, 112] on div "Reject and change Reject Approve" at bounding box center [767, 108] width 1502 height 30
click at [961, 106] on div "Reject and change Reject Approve" at bounding box center [767, 108] width 1502 height 30
click at [971, 106] on div "Reject and change Reject Approve" at bounding box center [767, 108] width 1502 height 30
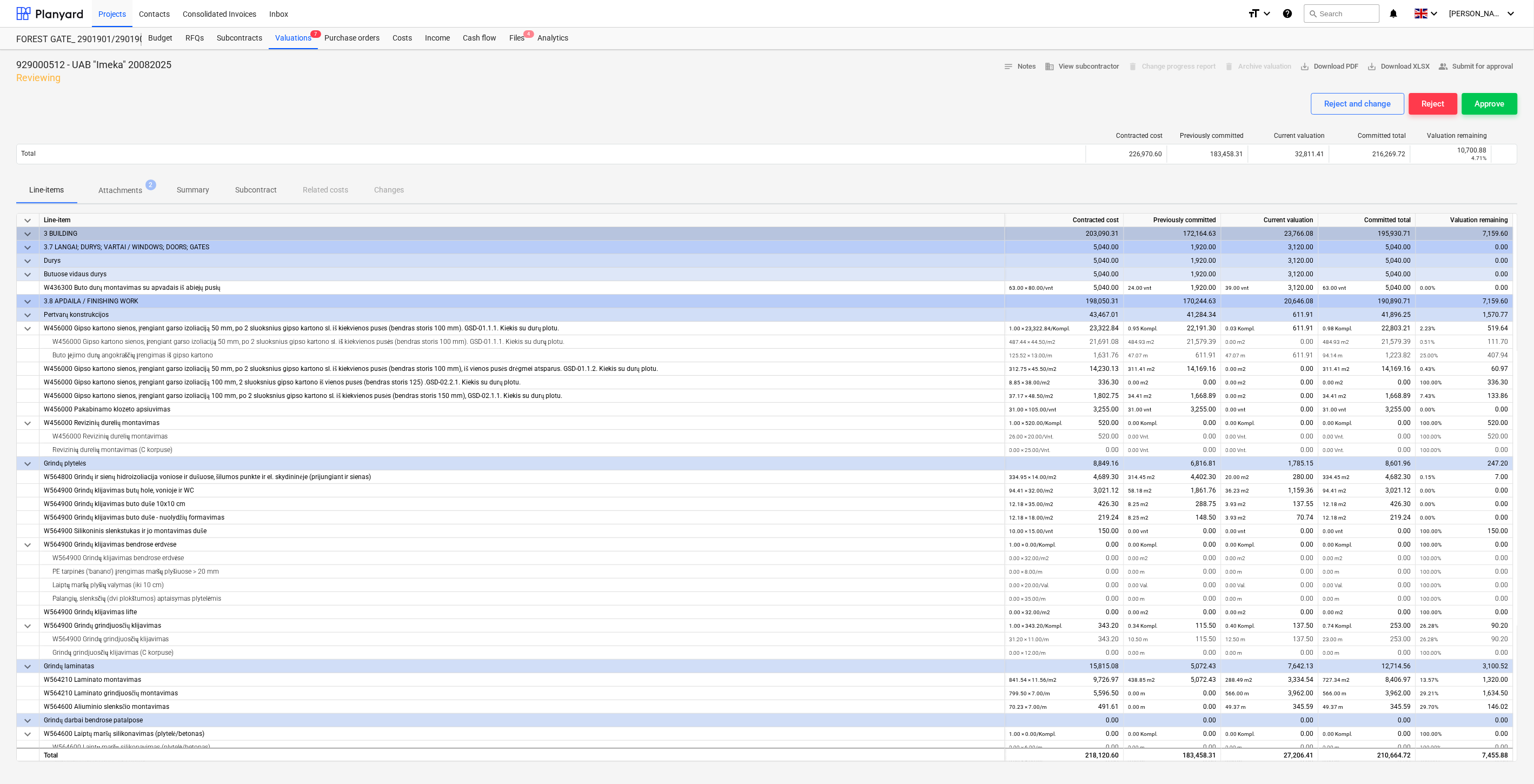
click at [995, 100] on div "Reject and change Reject Approve" at bounding box center [767, 108] width 1502 height 30
click at [519, 43] on div "Files 4" at bounding box center [517, 38] width 28 height 22
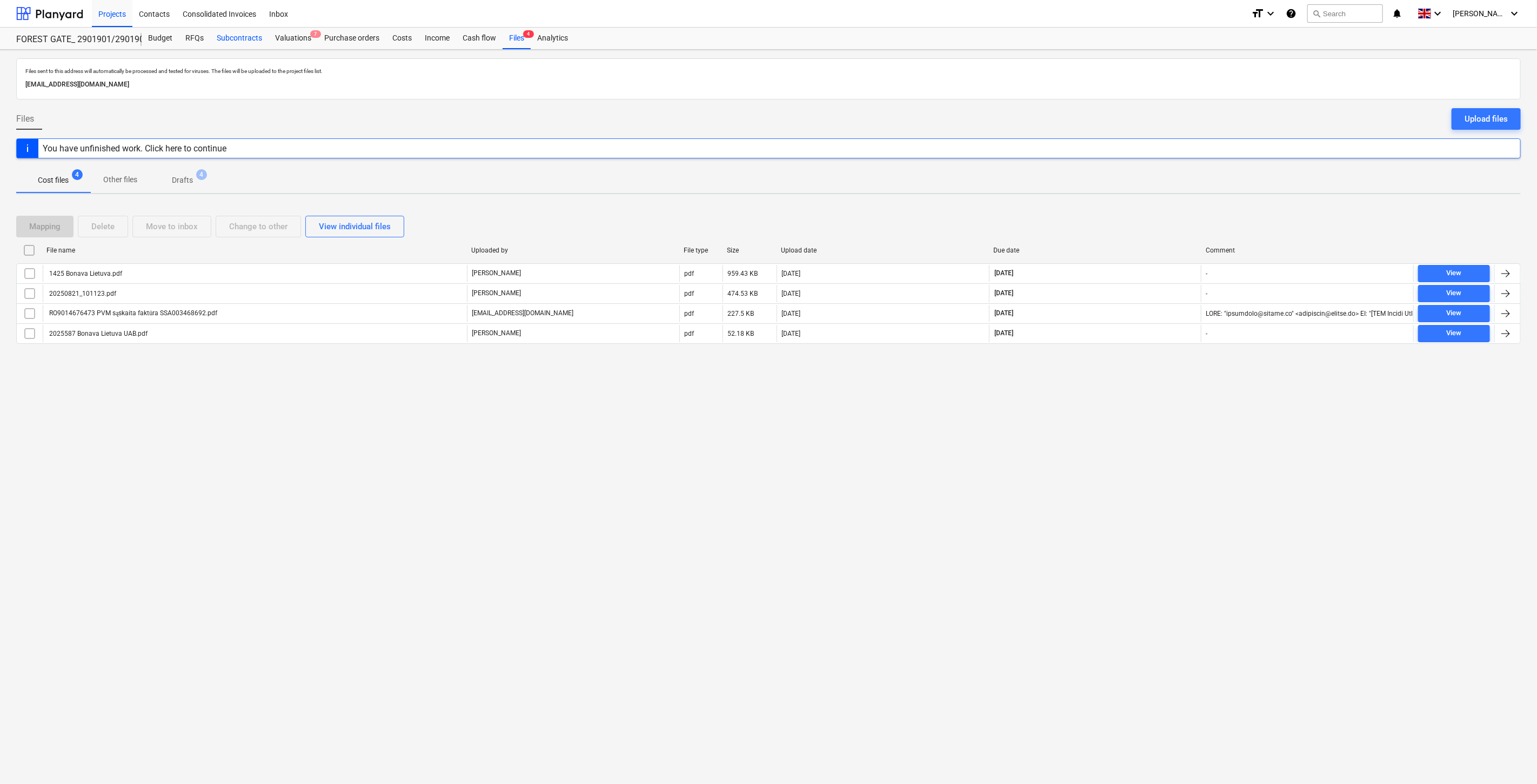
click at [234, 39] on div "Subcontracts" at bounding box center [240, 38] width 58 height 22
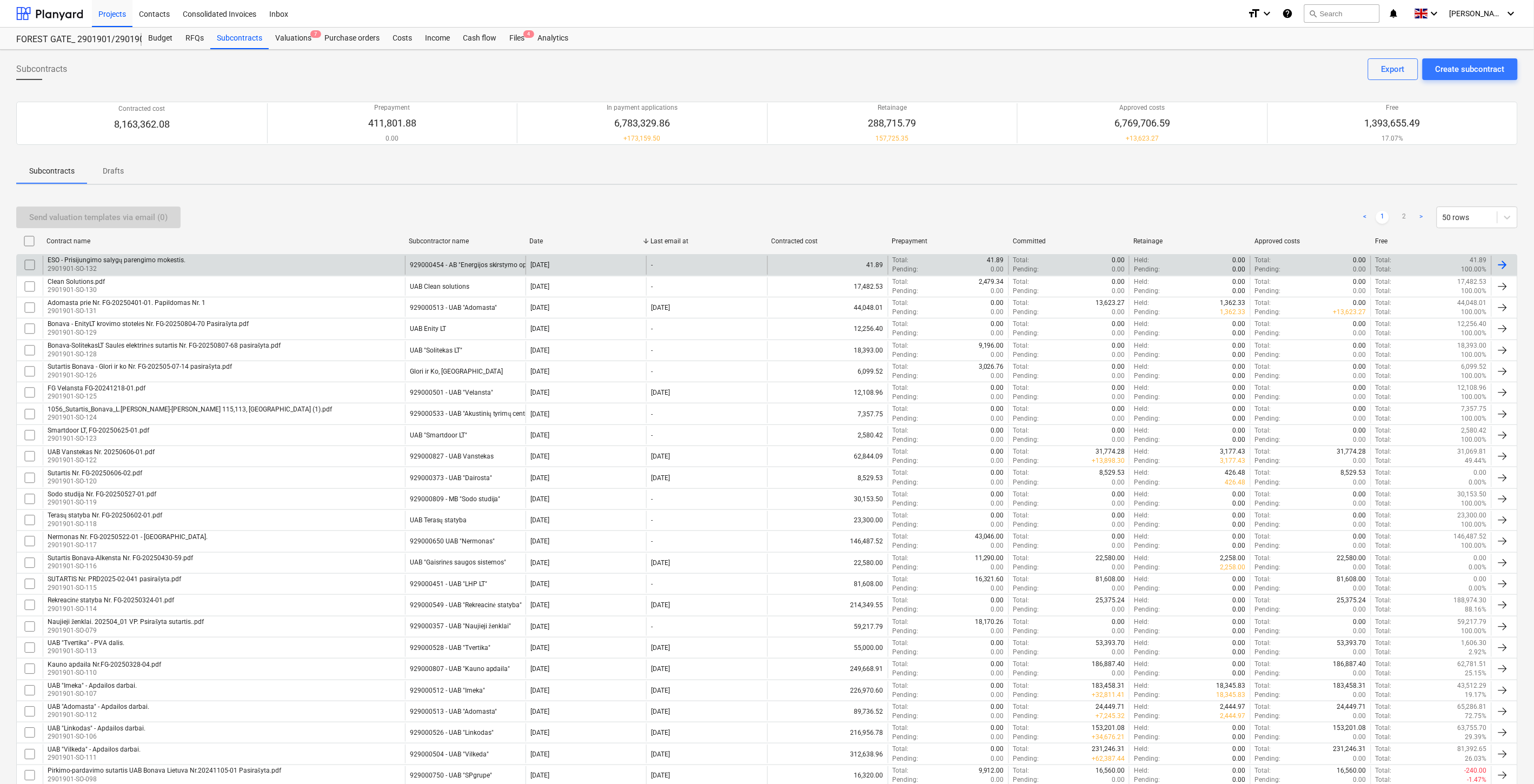
scroll to position [596, 0]
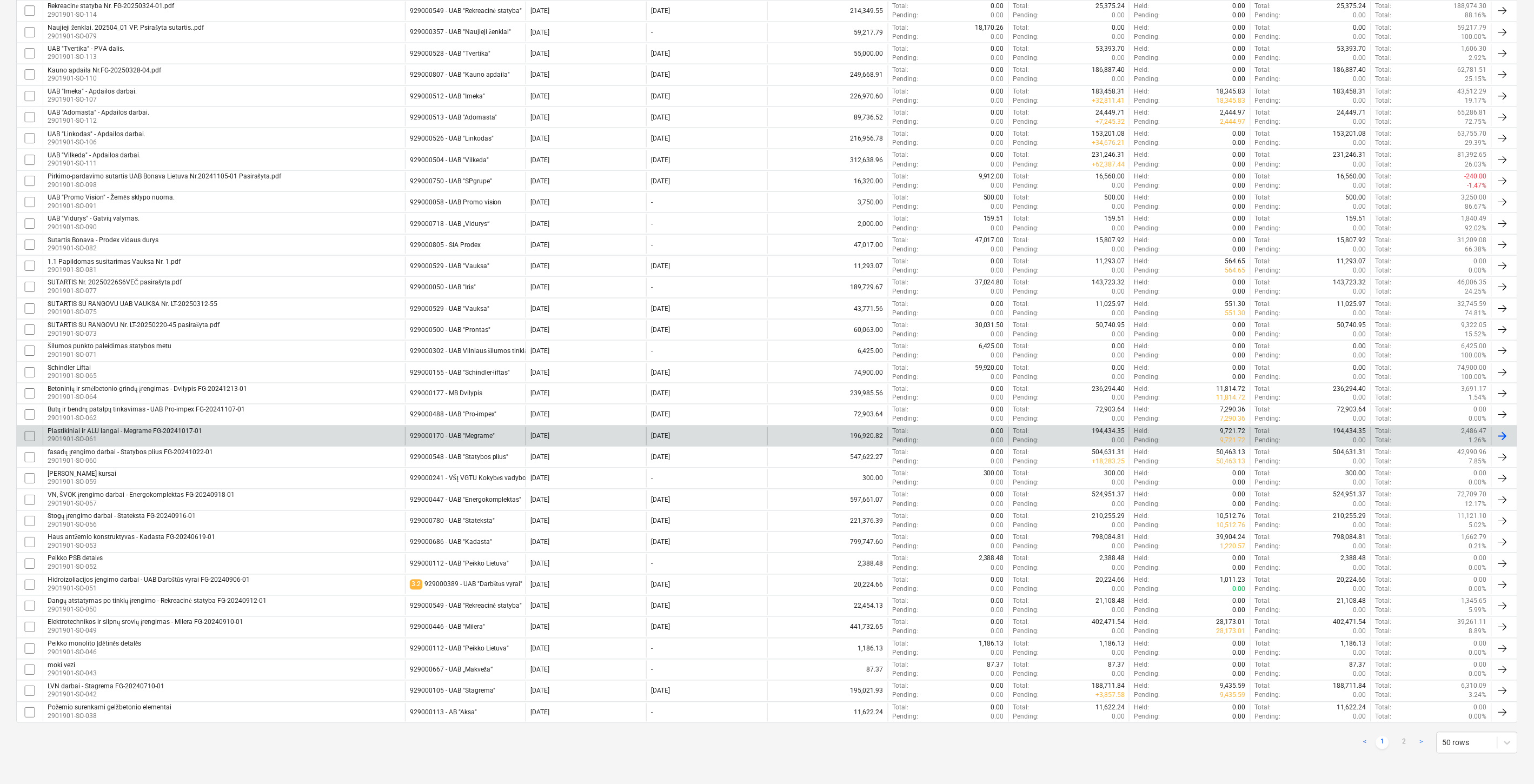
click at [310, 428] on div "Plastikiniai ir ALU langai - Megrame FG-20241017-01 2901901-SO-061" at bounding box center [223, 436] width 362 height 19
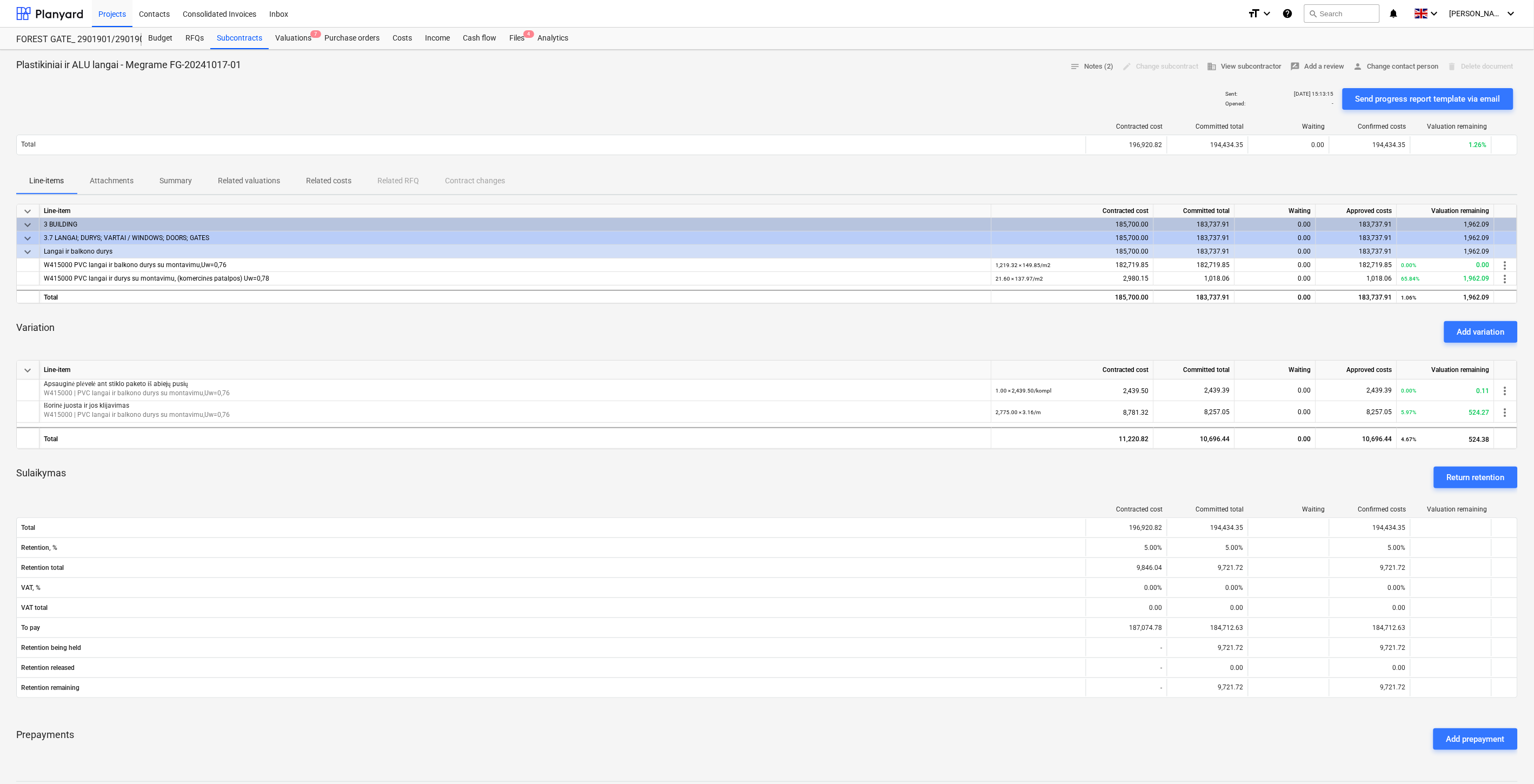
click at [616, 481] on div "Sulaikymas Return retention" at bounding box center [767, 477] width 1502 height 39
click at [626, 479] on div "Sulaikymas Return retention" at bounding box center [767, 477] width 1502 height 39
click at [640, 477] on div "Sulaikymas Return retention" at bounding box center [767, 477] width 1502 height 39
click at [655, 475] on div "Sulaikymas Return retention" at bounding box center [767, 477] width 1502 height 39
click at [164, 39] on div "Budget" at bounding box center [160, 38] width 37 height 22
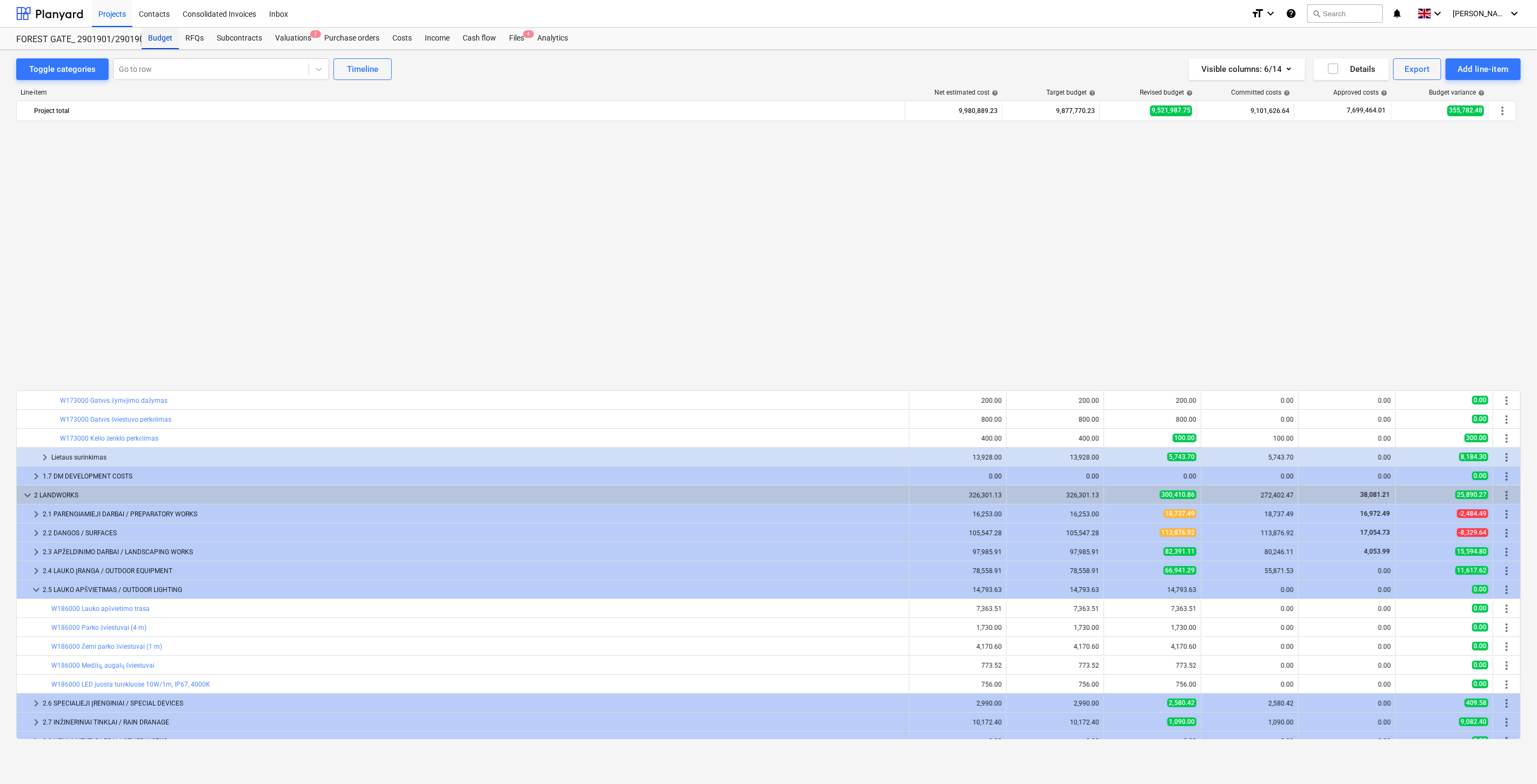
scroll to position [643, 0]
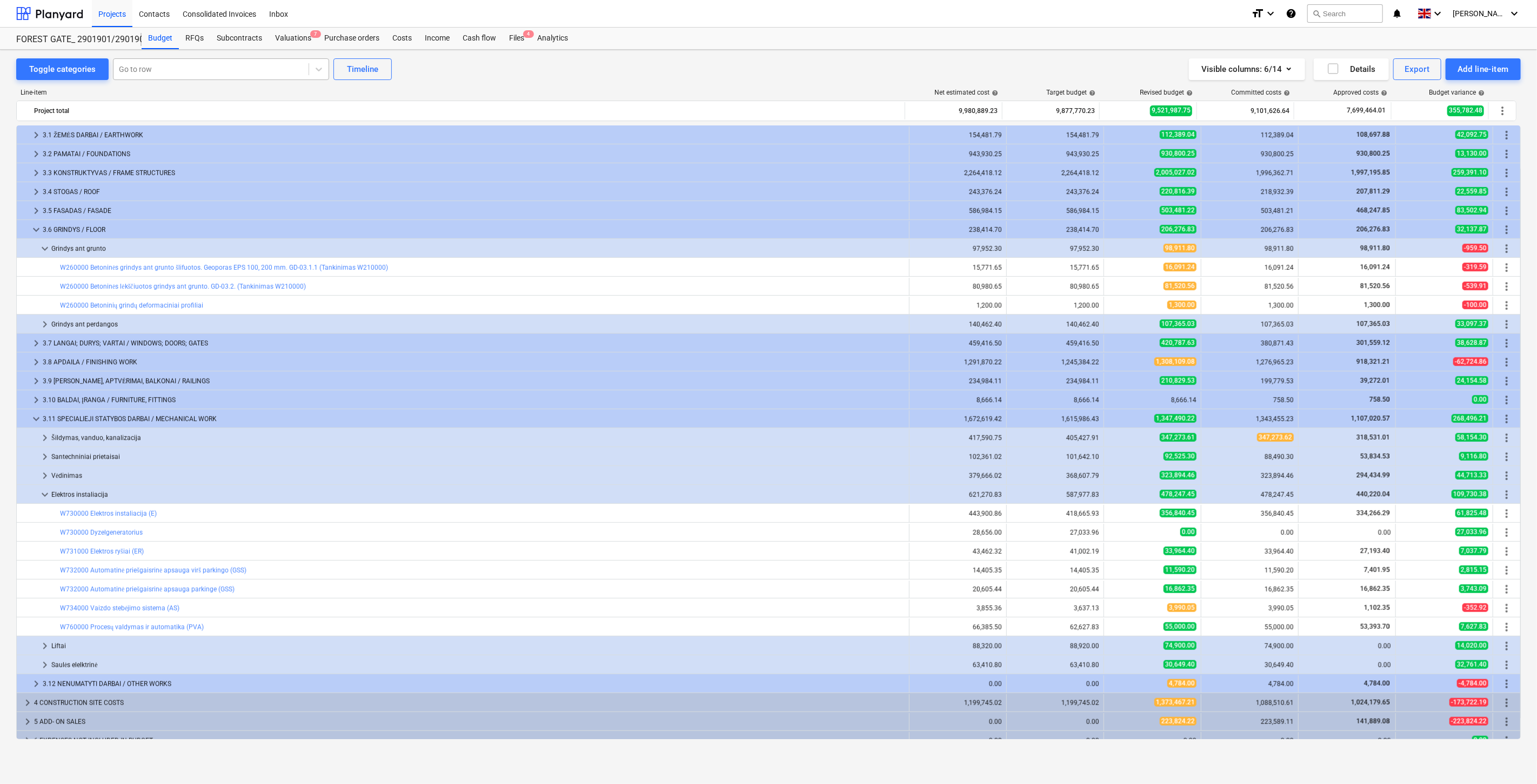
click at [196, 72] on div at bounding box center [211, 69] width 184 height 11
type input "pvc lan"
click at [210, 783] on div "-- -- -- W415000 PVC langai ir balkono durys su montavimu,Uw=0,76" at bounding box center [768, 798] width 1537 height 17
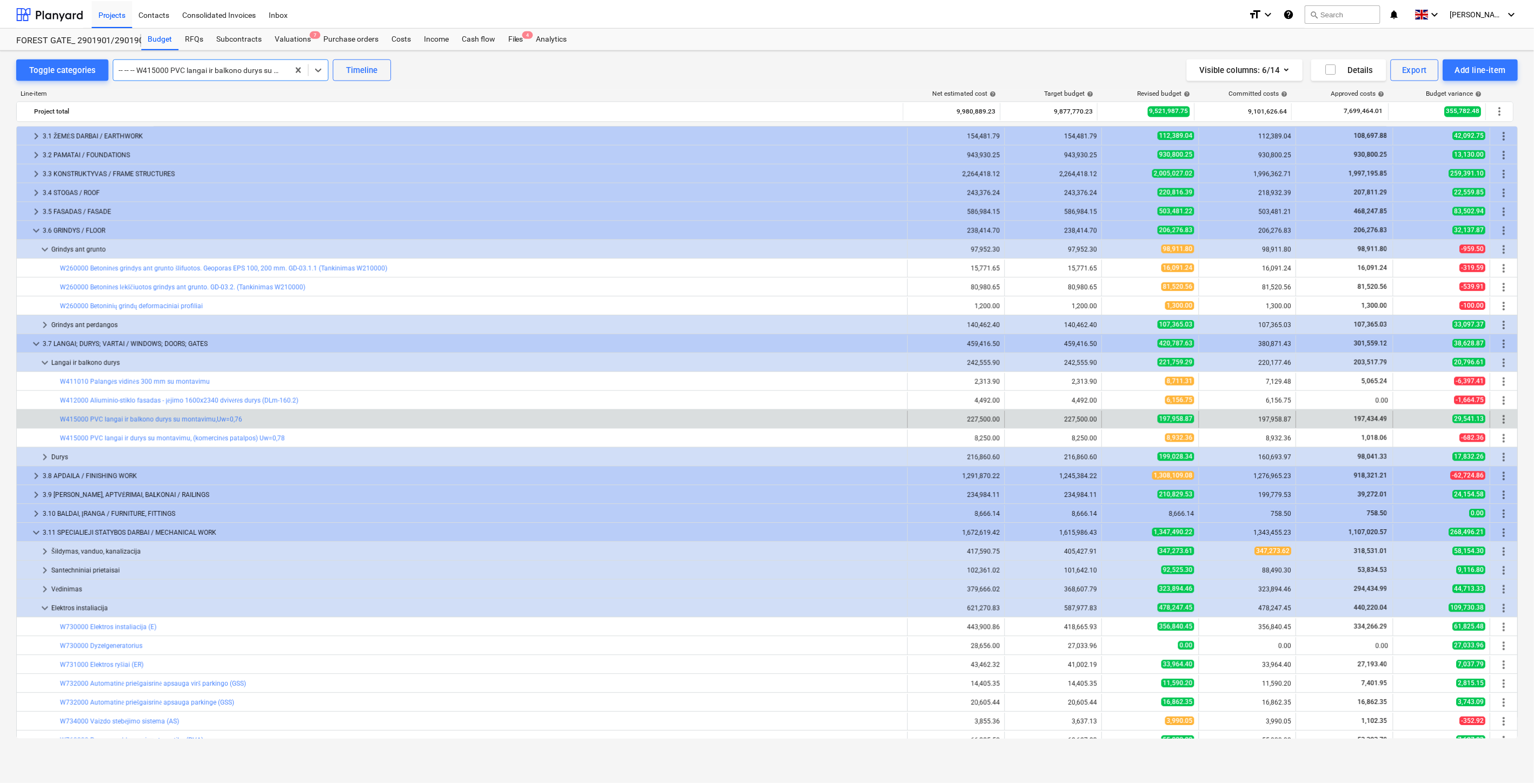
scroll to position [785, 0]
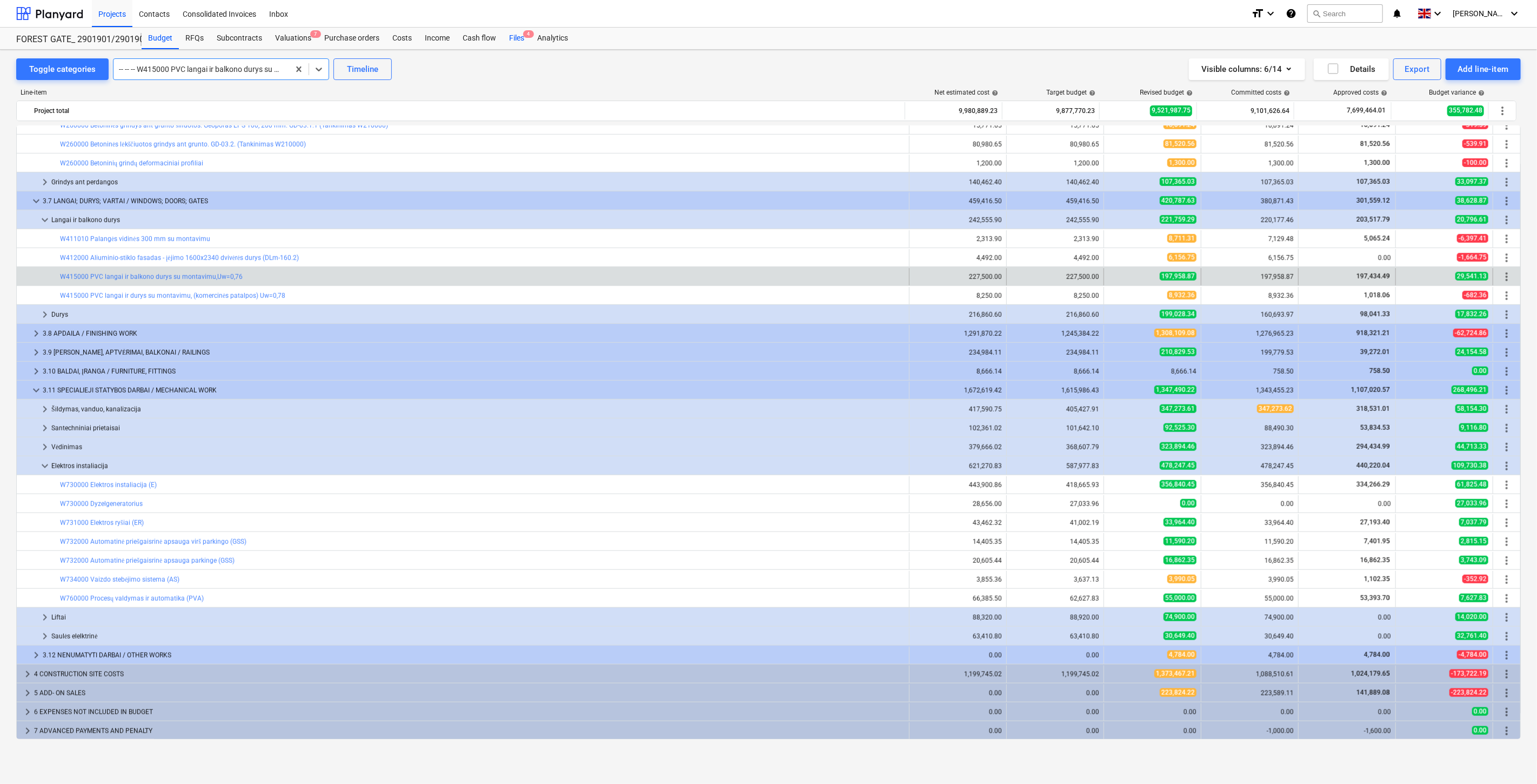
click at [507, 40] on div "Files 4" at bounding box center [517, 38] width 28 height 22
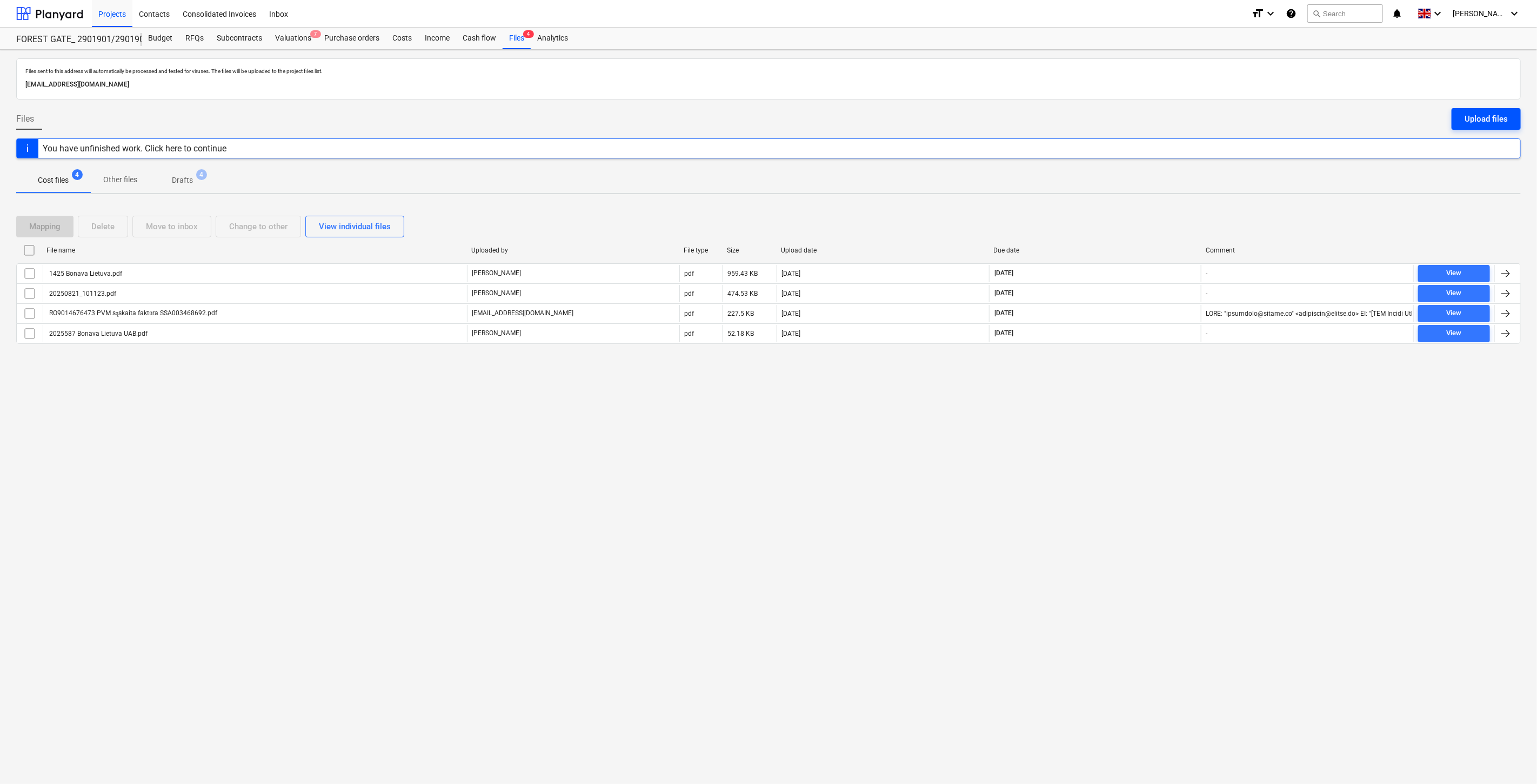
click at [1468, 125] on div "Upload files" at bounding box center [1486, 118] width 43 height 14
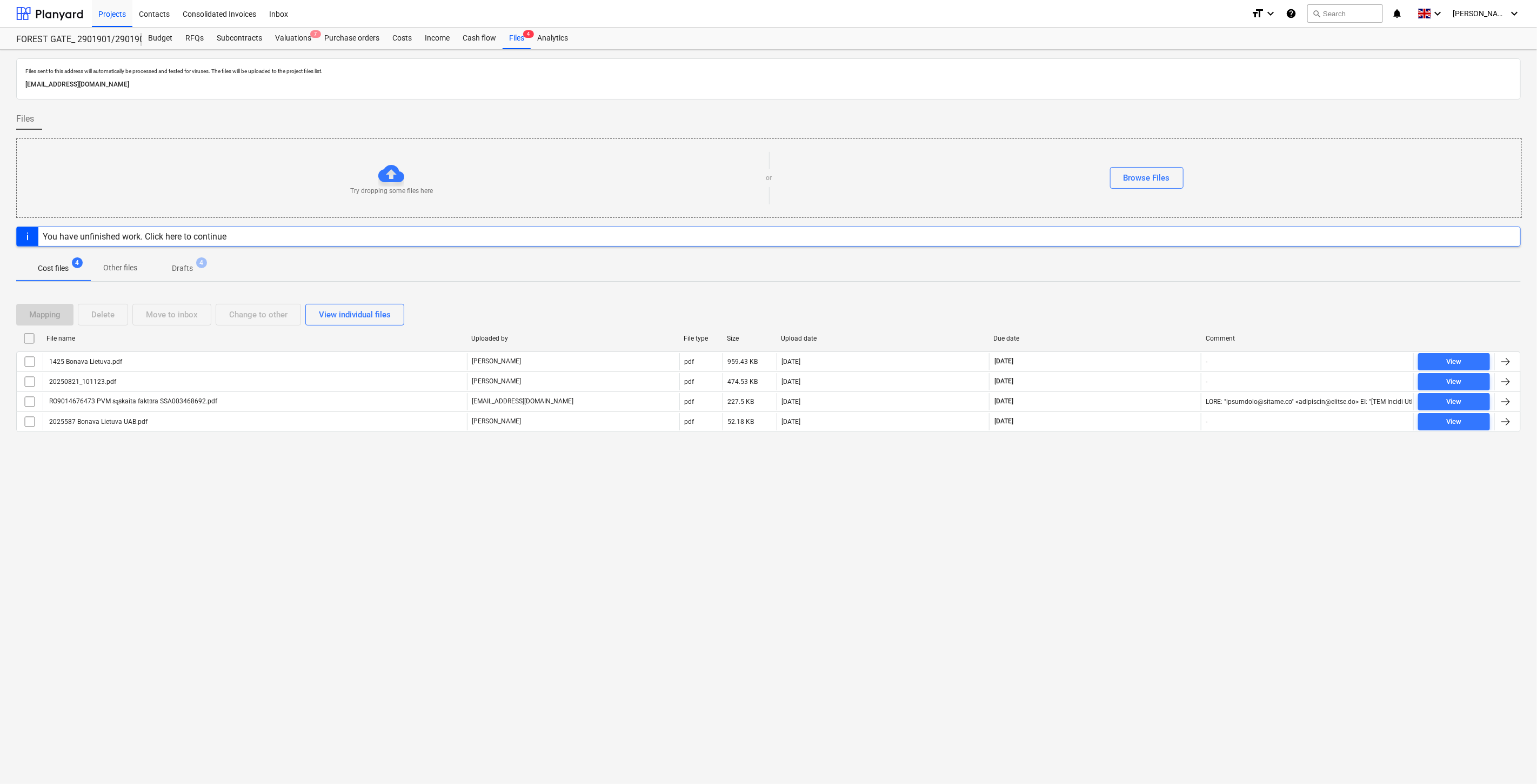
click at [588, 127] on div "Files" at bounding box center [768, 123] width 1505 height 30
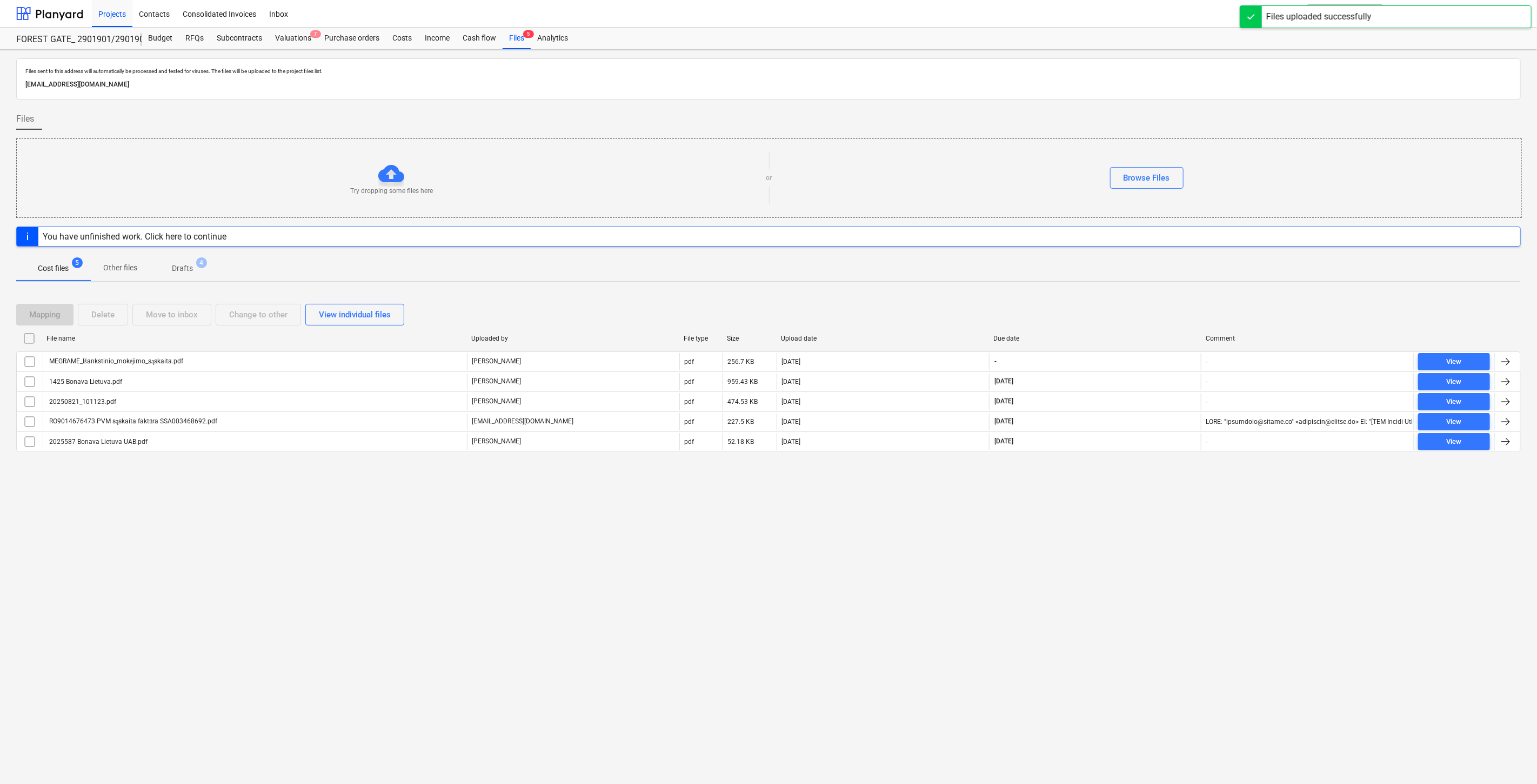
click at [439, 556] on div "Files sent to this address will automatically be processed and tested for virus…" at bounding box center [768, 417] width 1537 height 734
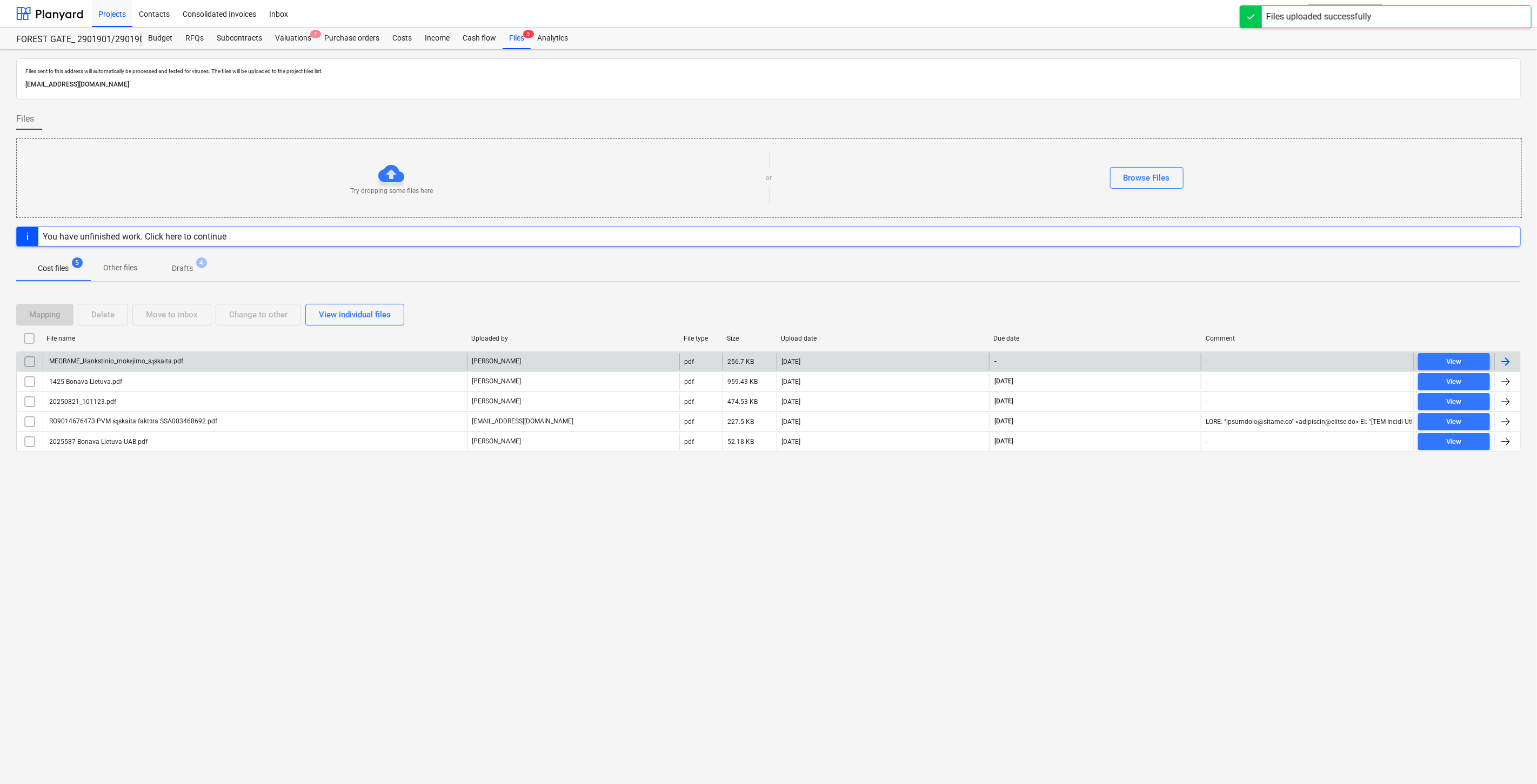
click at [295, 364] on div "MEGRAME_Išankstinio_mokėjimo_sąskaita.pdf" at bounding box center [254, 361] width 424 height 17
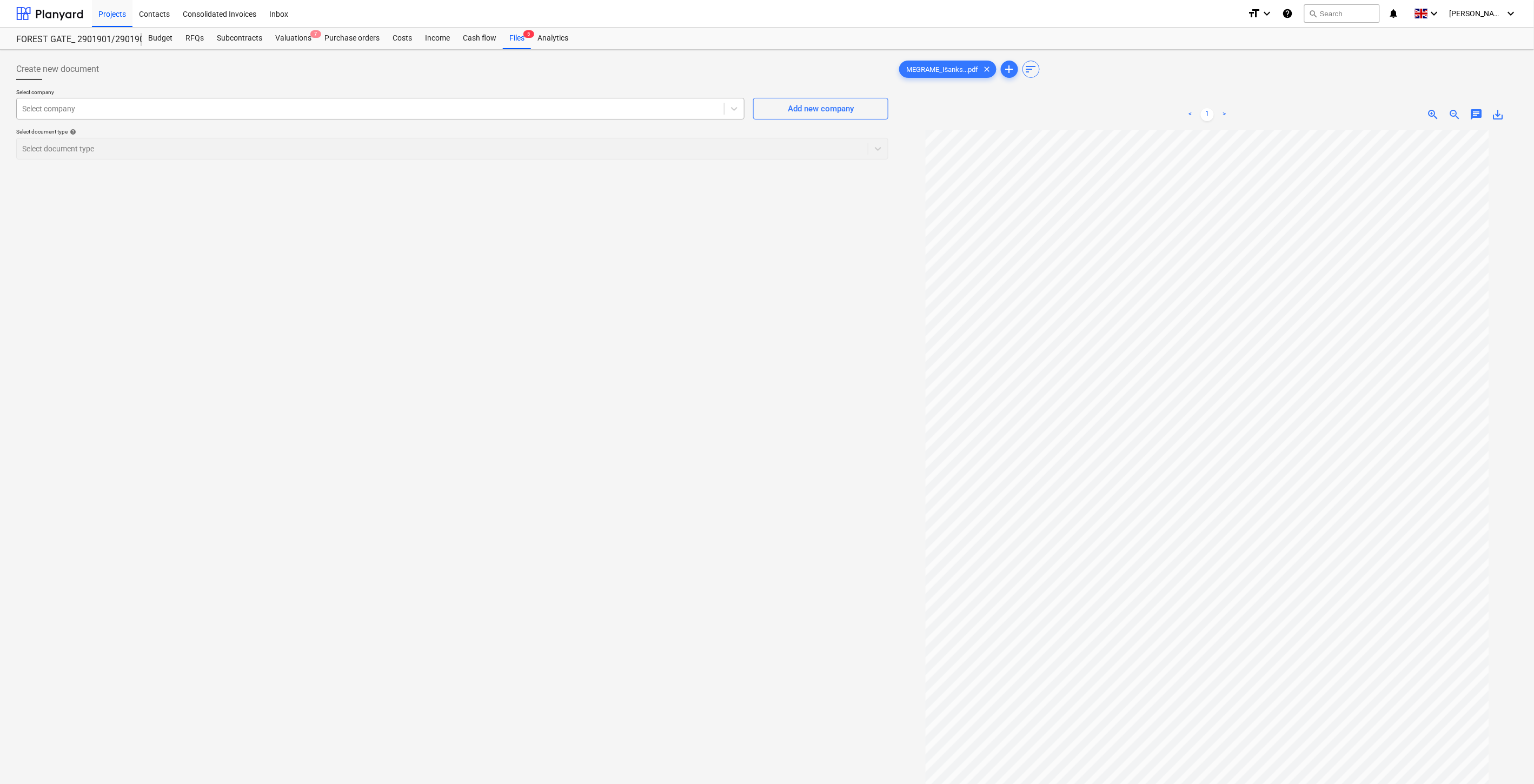
click at [426, 114] on div at bounding box center [371, 109] width 697 height 11
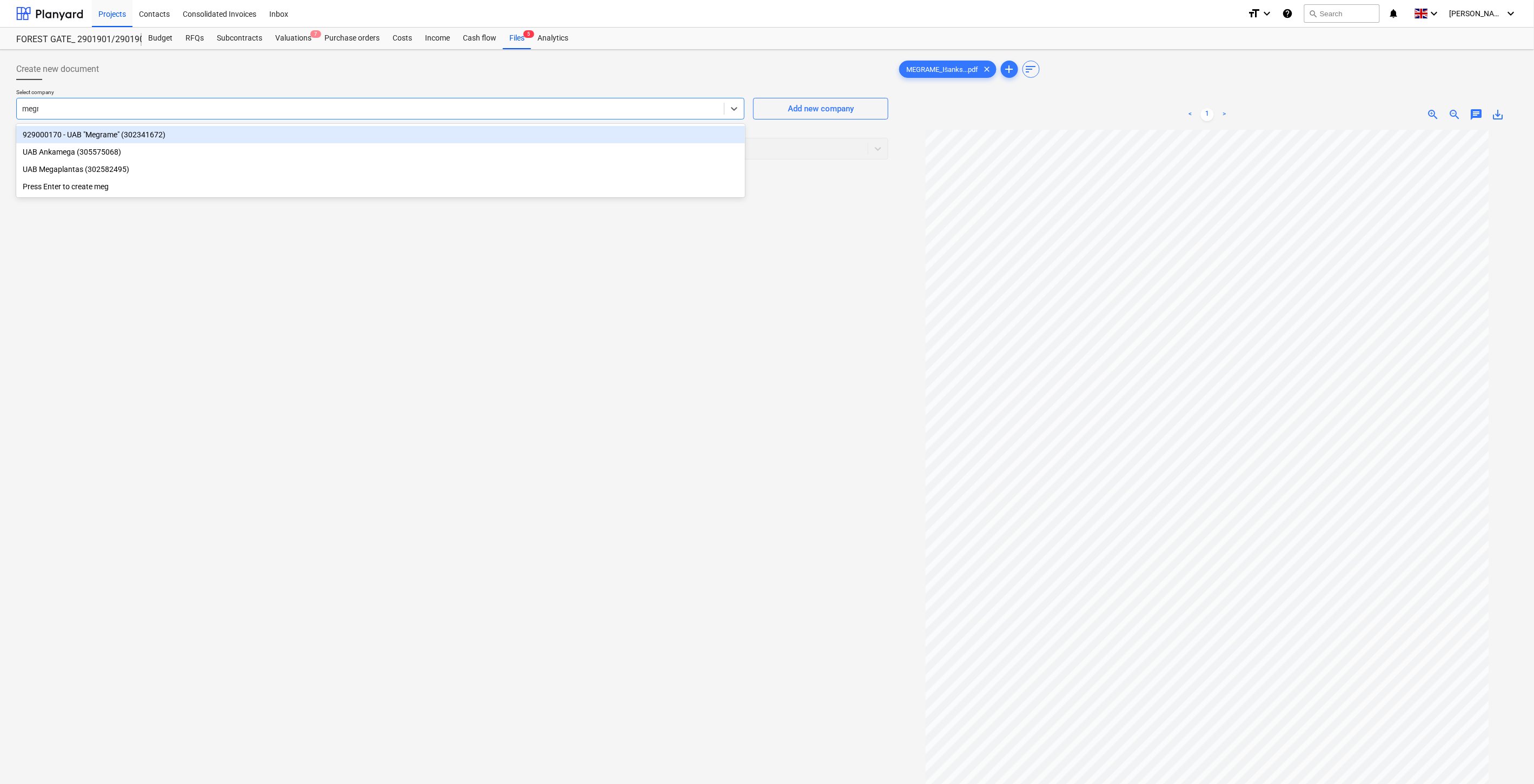
type input "megra"
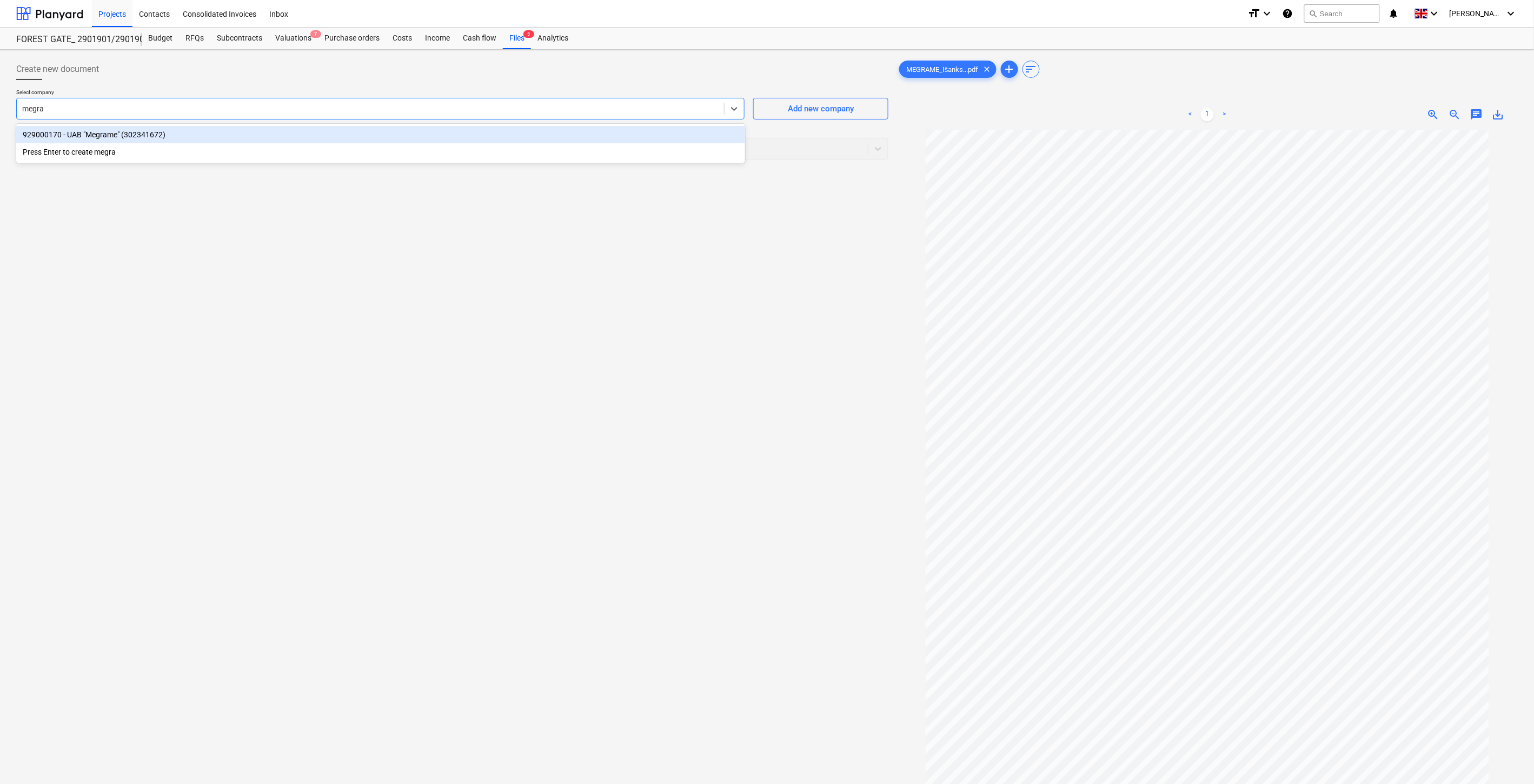
click at [422, 135] on div "929000170 - UAB "Megrame" (302341672)" at bounding box center [380, 134] width 729 height 17
click at [377, 145] on div at bounding box center [442, 149] width 840 height 11
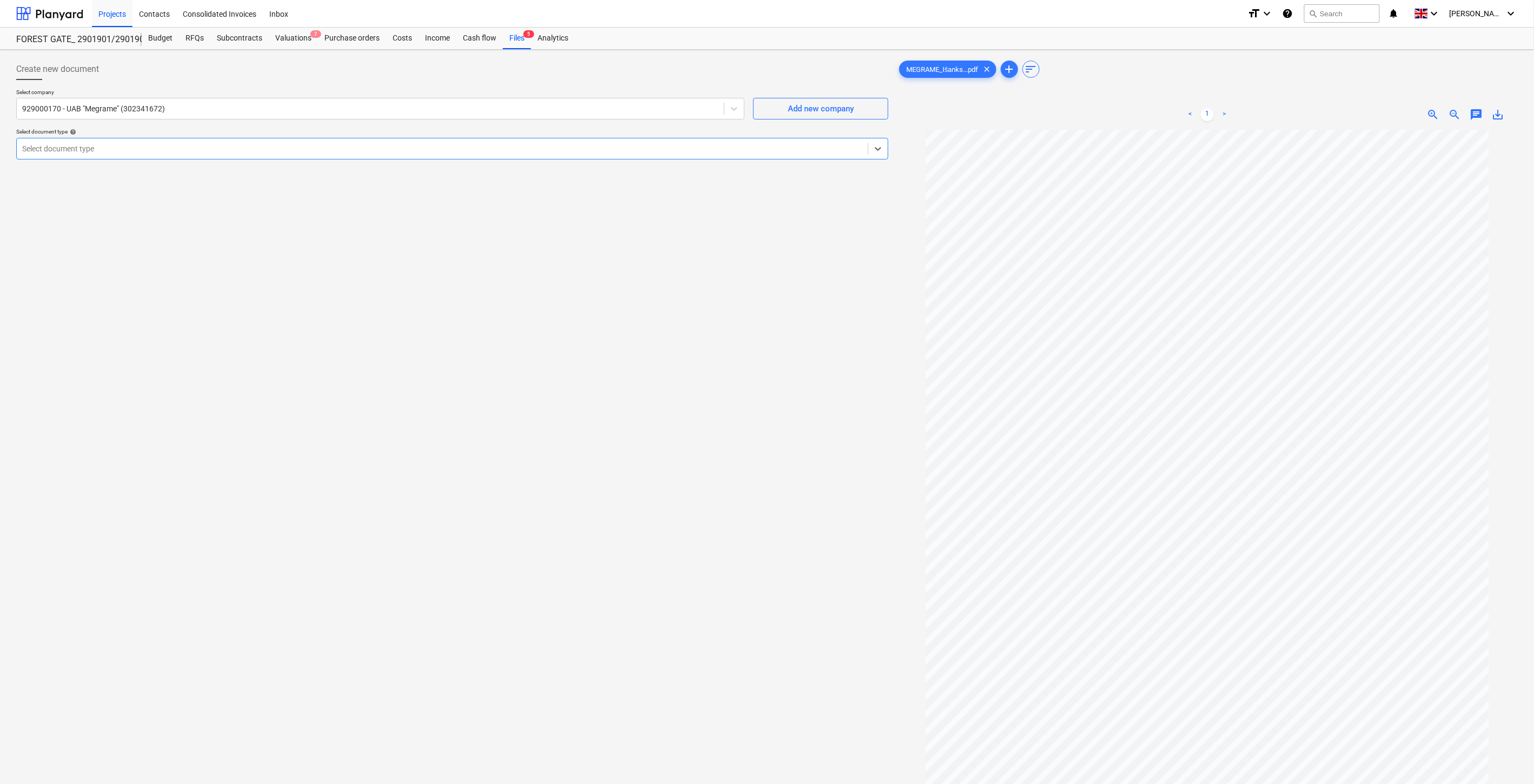
click at [387, 147] on div at bounding box center [442, 149] width 840 height 11
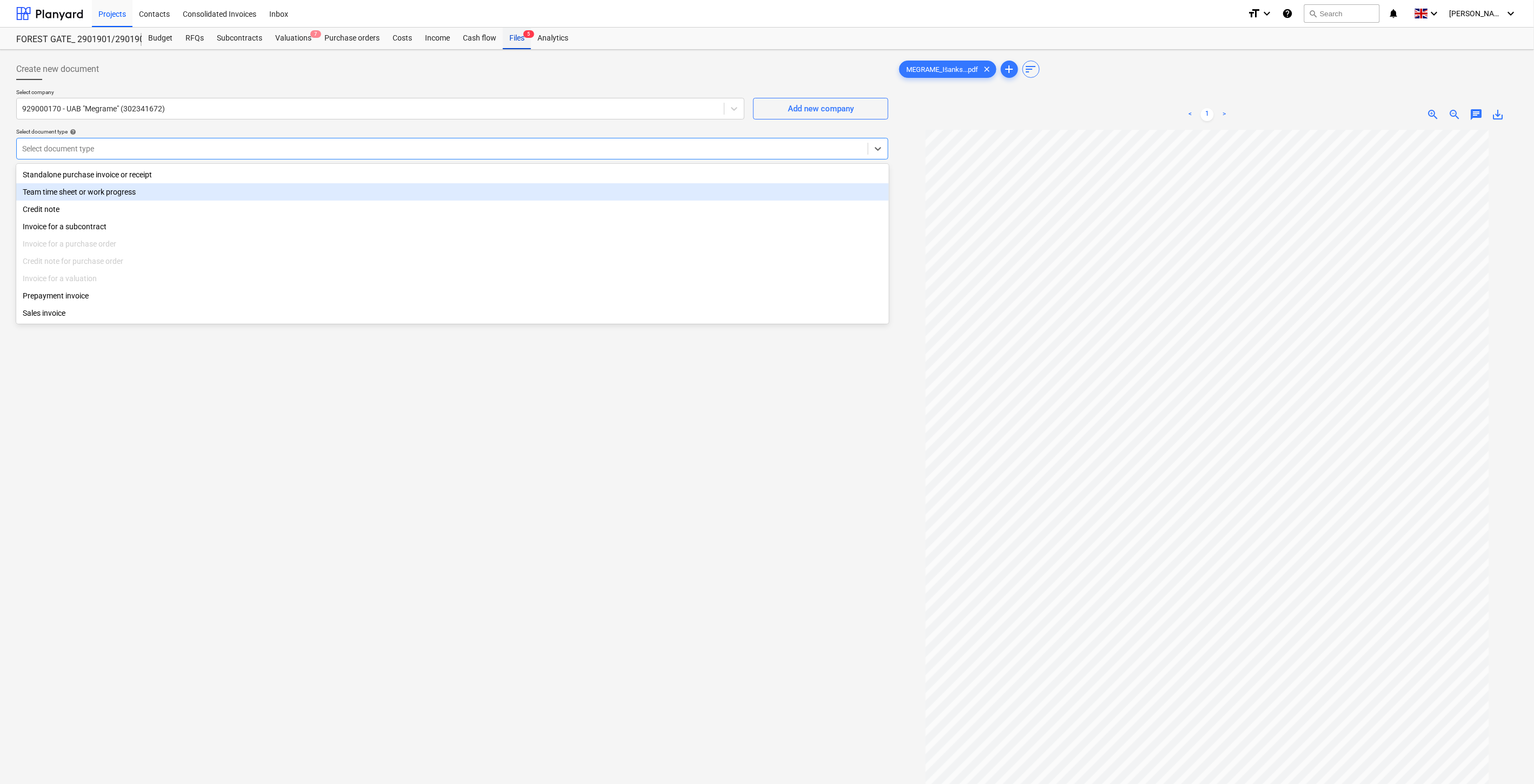
click at [521, 31] on div "Files 5" at bounding box center [517, 38] width 28 height 22
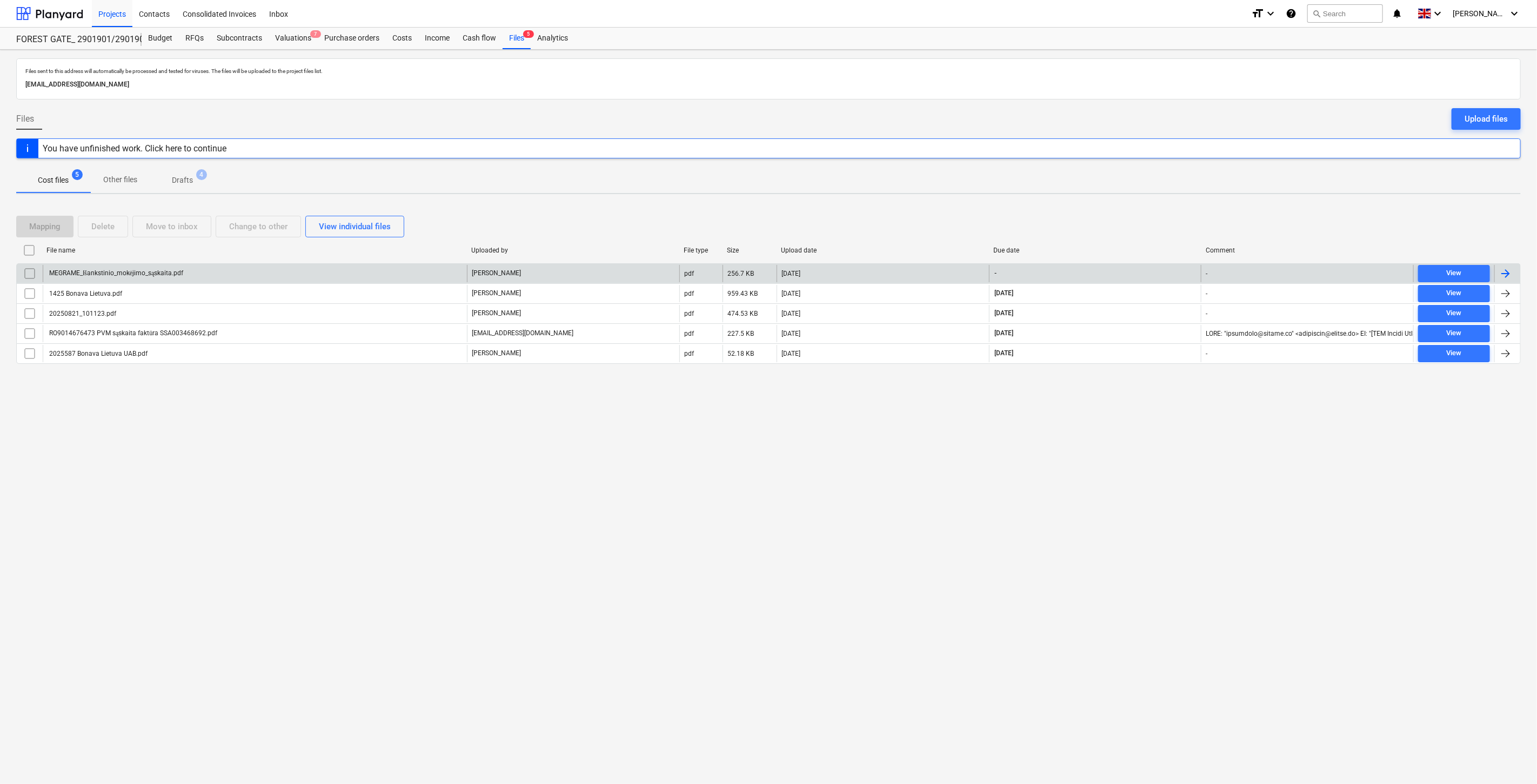
click at [28, 270] on input "checkbox" at bounding box center [29, 273] width 17 height 17
click at [105, 225] on div "Delete" at bounding box center [103, 226] width 23 height 14
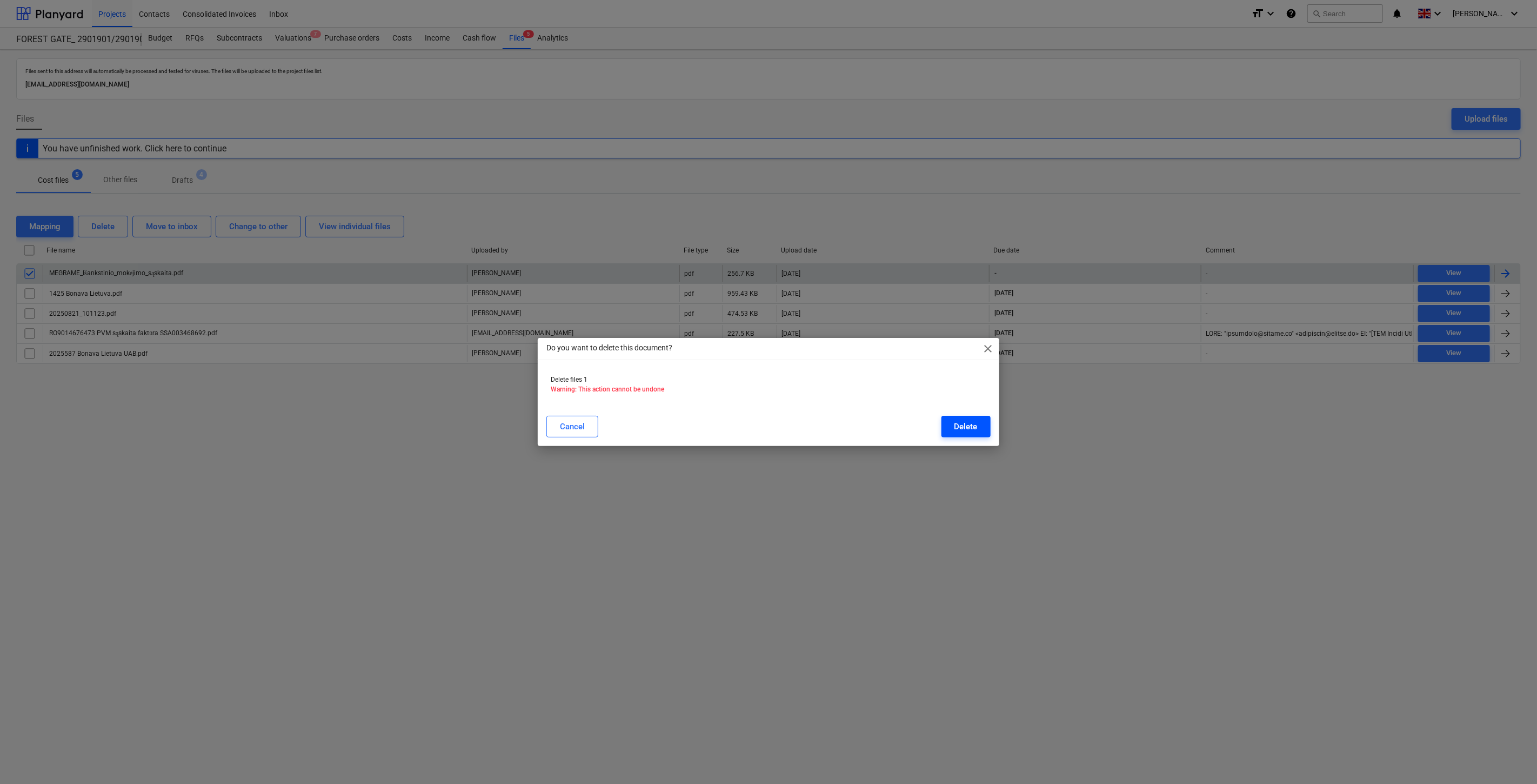
click at [946, 416] on button "Delete" at bounding box center [966, 426] width 49 height 22
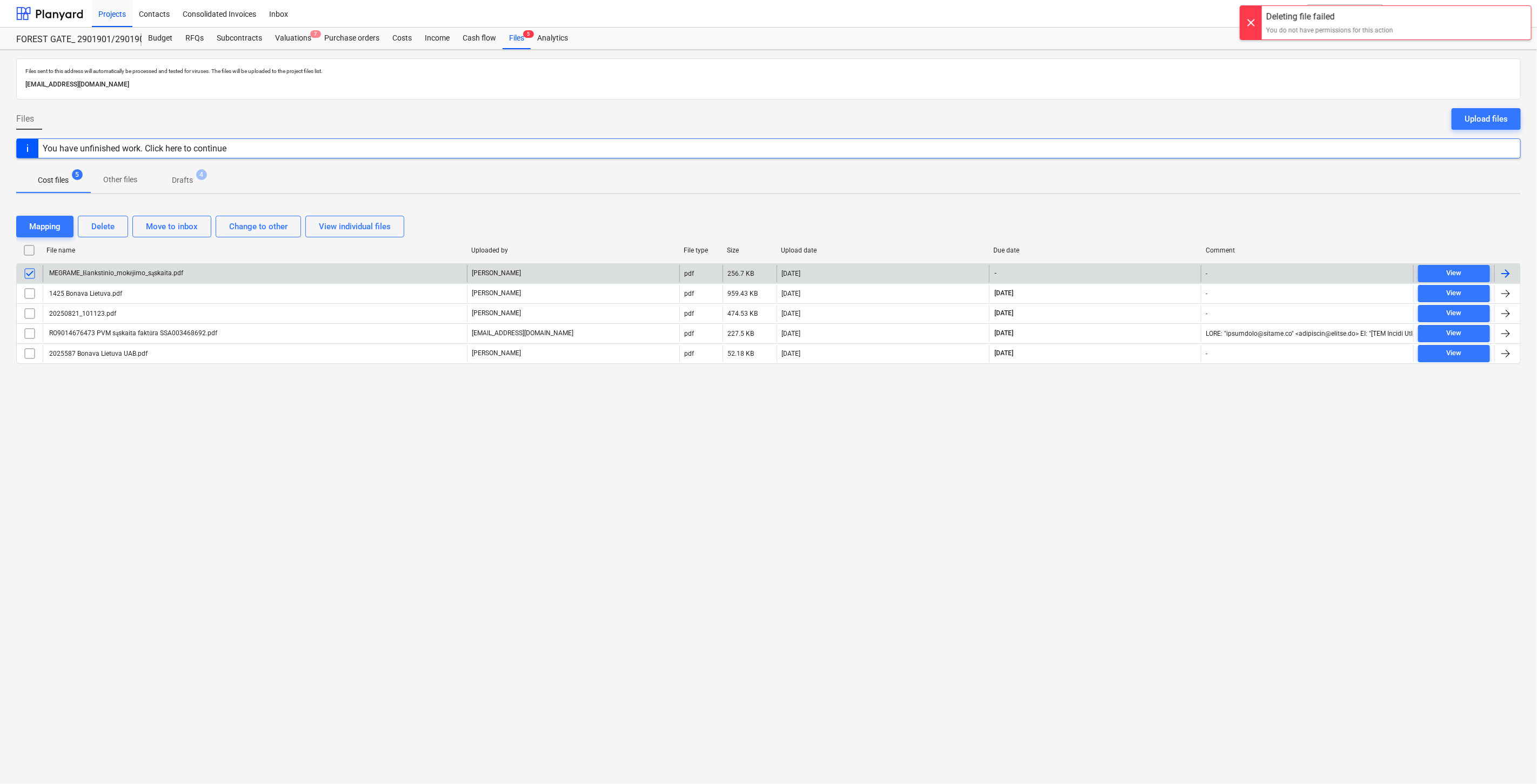
click at [1087, 463] on div "Files sent to this address will automatically be processed and tested for virus…" at bounding box center [768, 417] width 1537 height 734
click at [1114, 436] on div "Files sent to this address will automatically be processed and tested for virus…" at bounding box center [768, 417] width 1537 height 734
drag, startPoint x: 220, startPoint y: 35, endPoint x: 226, endPoint y: 40, distance: 7.8
click at [220, 35] on div "Subcontracts" at bounding box center [240, 38] width 58 height 22
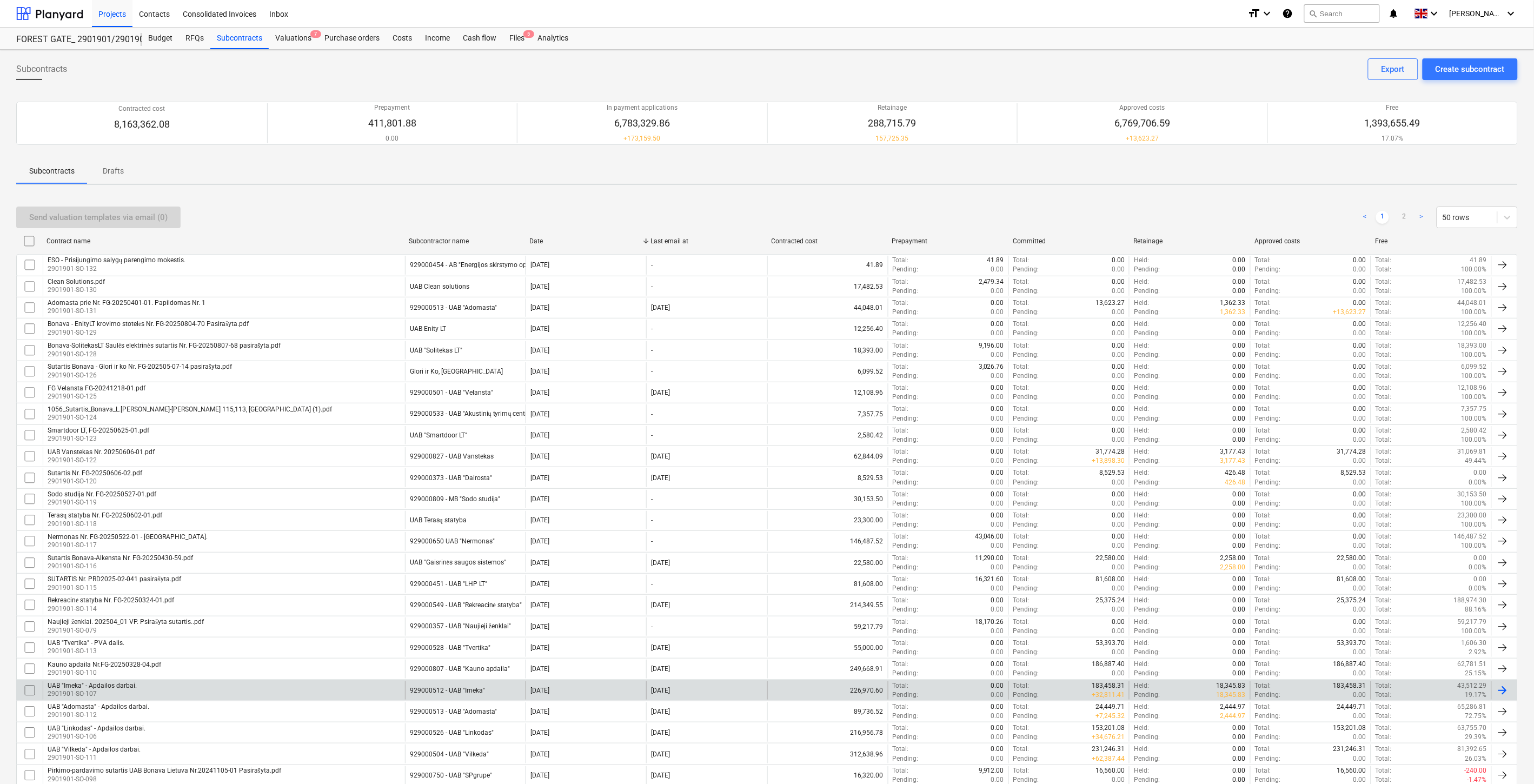
scroll to position [596, 0]
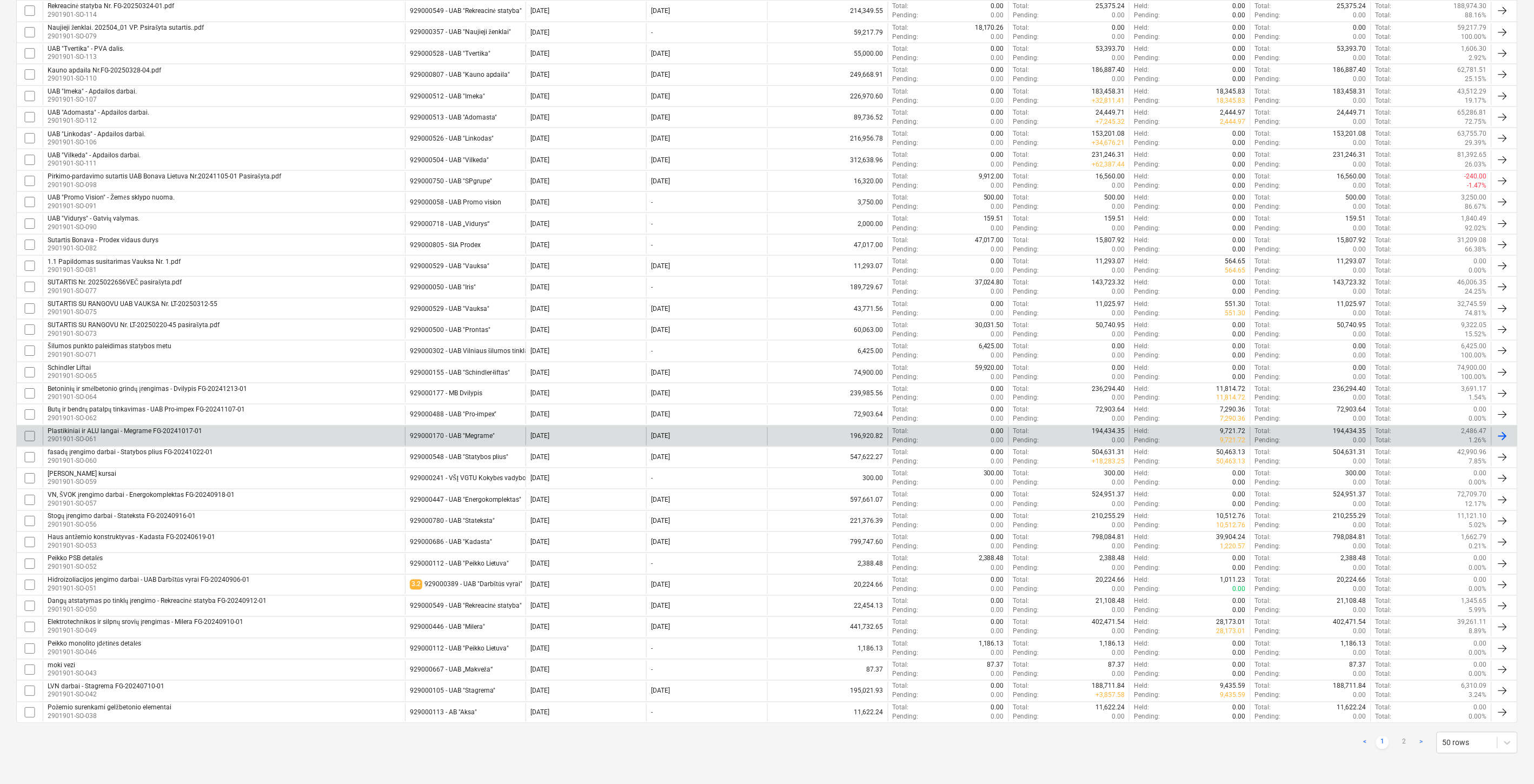
click at [282, 436] on div "Plastikiniai ir ALU langai - Megrame FG-20241017-01 2901901-SO-061" at bounding box center [223, 436] width 362 height 19
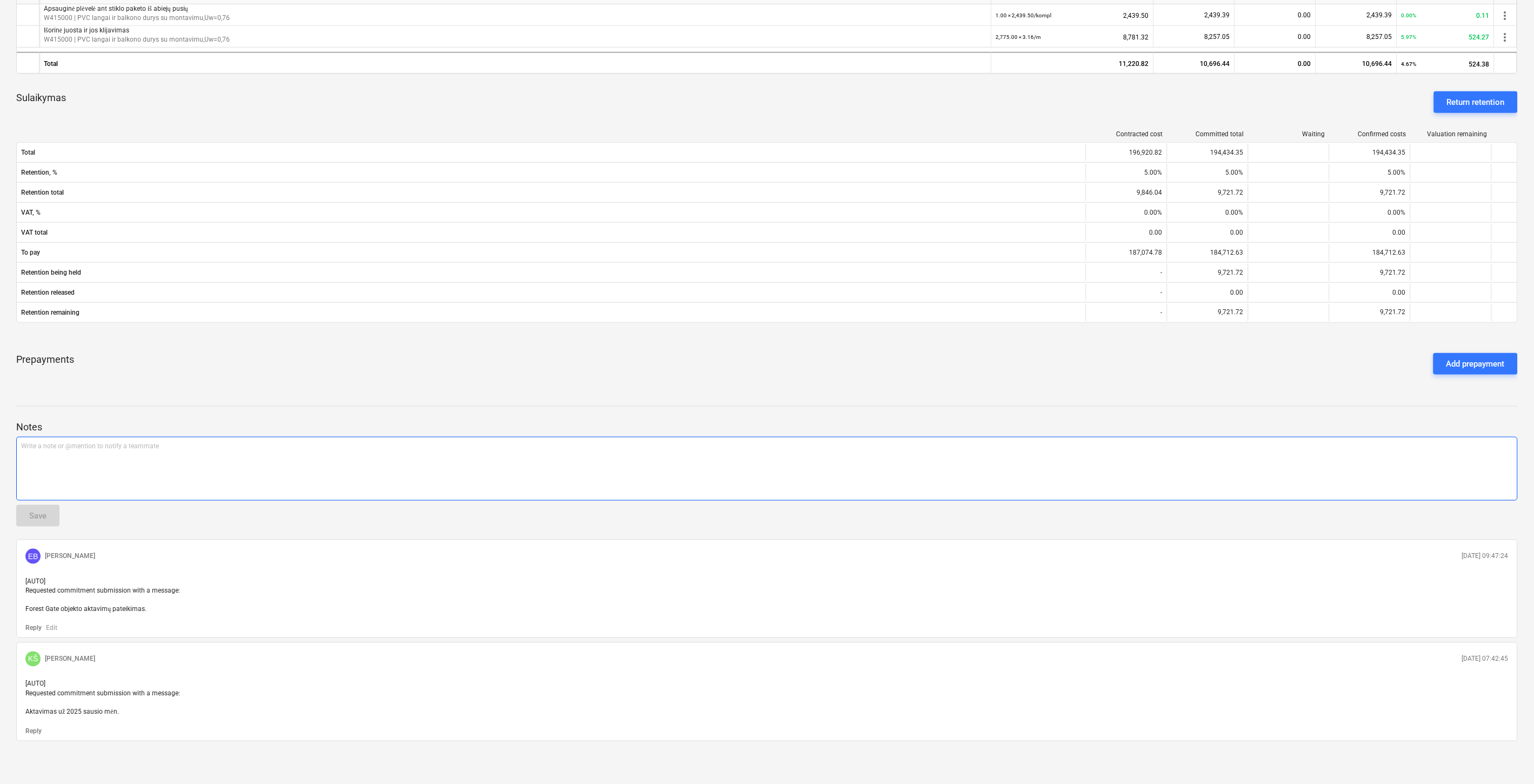
scroll to position [376, 0]
click at [758, 367] on div "Prepayments Add prepayment" at bounding box center [767, 363] width 1502 height 39
click at [791, 356] on div "Prepayments Add prepayment" at bounding box center [767, 363] width 1502 height 39
click at [900, 370] on div "Prepayments Add prepayment" at bounding box center [767, 363] width 1502 height 39
click at [921, 361] on div "Prepayments Add prepayment" at bounding box center [767, 363] width 1502 height 39
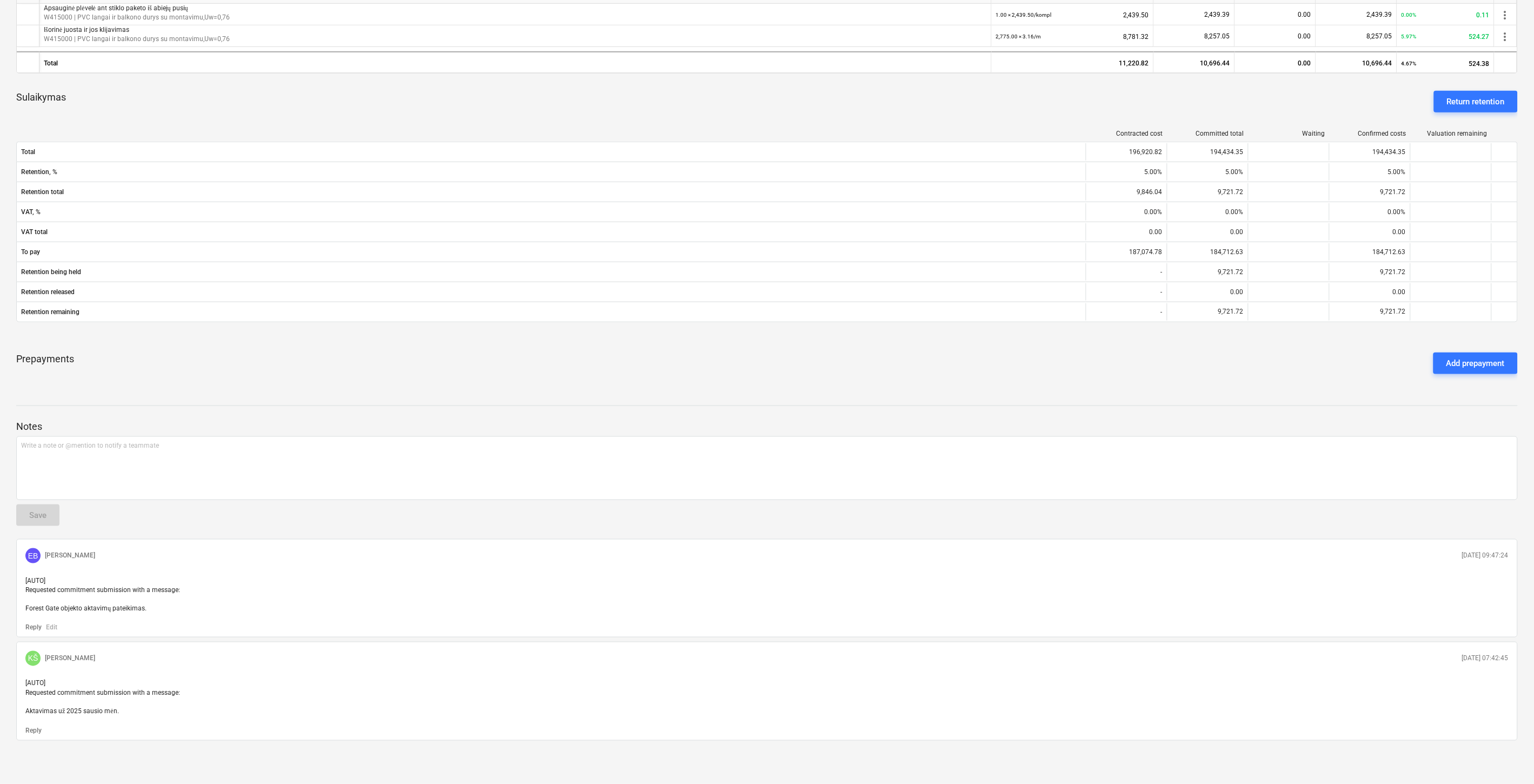
click at [1023, 347] on div "Prepayments Add prepayment" at bounding box center [767, 363] width 1502 height 39
drag, startPoint x: 1035, startPoint y: 342, endPoint x: 496, endPoint y: 379, distance: 540.3
click at [1033, 344] on div "Prepayments Add prepayment" at bounding box center [767, 363] width 1502 height 39
click at [1019, 350] on div "Prepayments Add prepayment" at bounding box center [767, 363] width 1502 height 39
click at [1041, 344] on div "Prepayments Add prepayment" at bounding box center [767, 363] width 1502 height 39
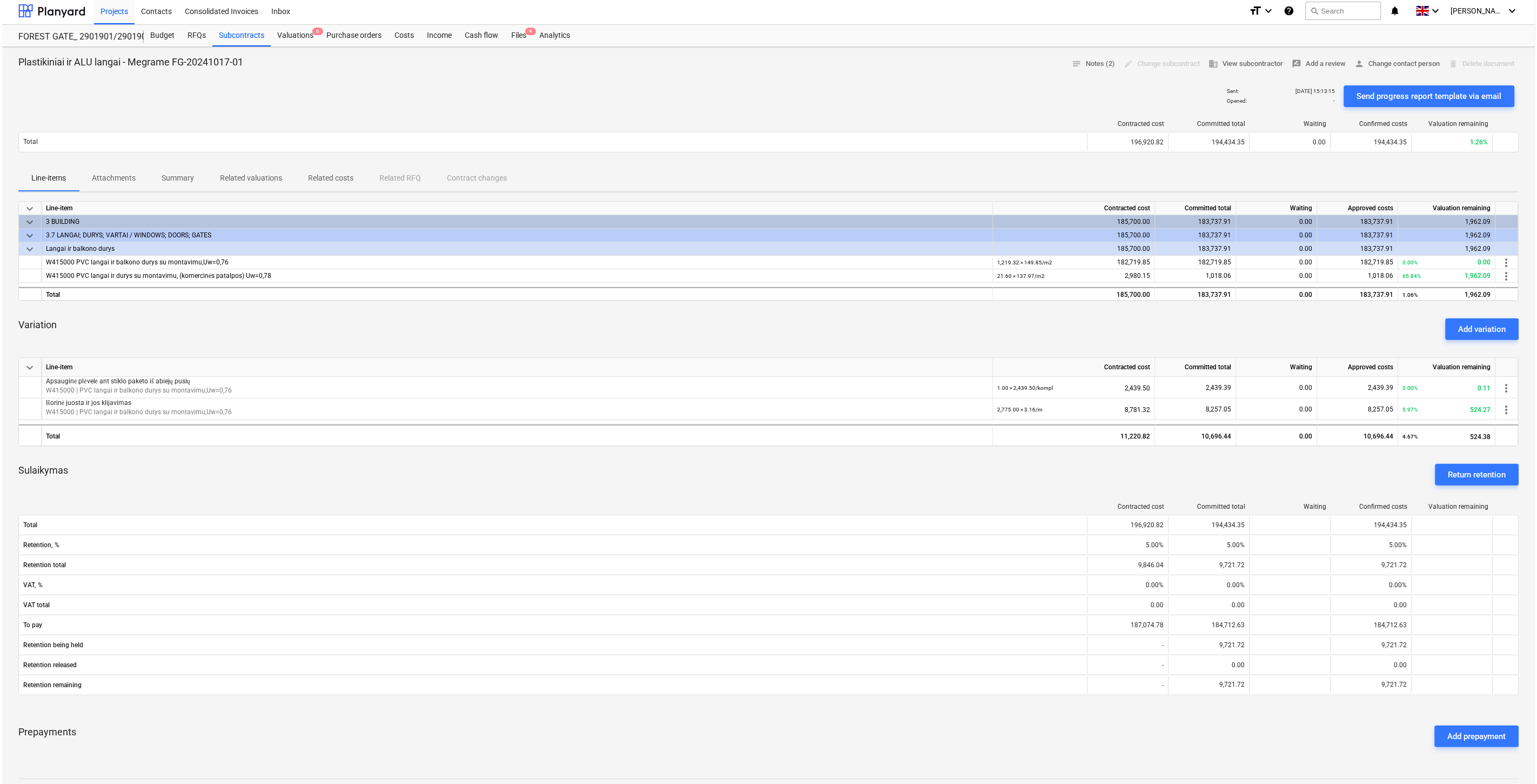
scroll to position [0, 0]
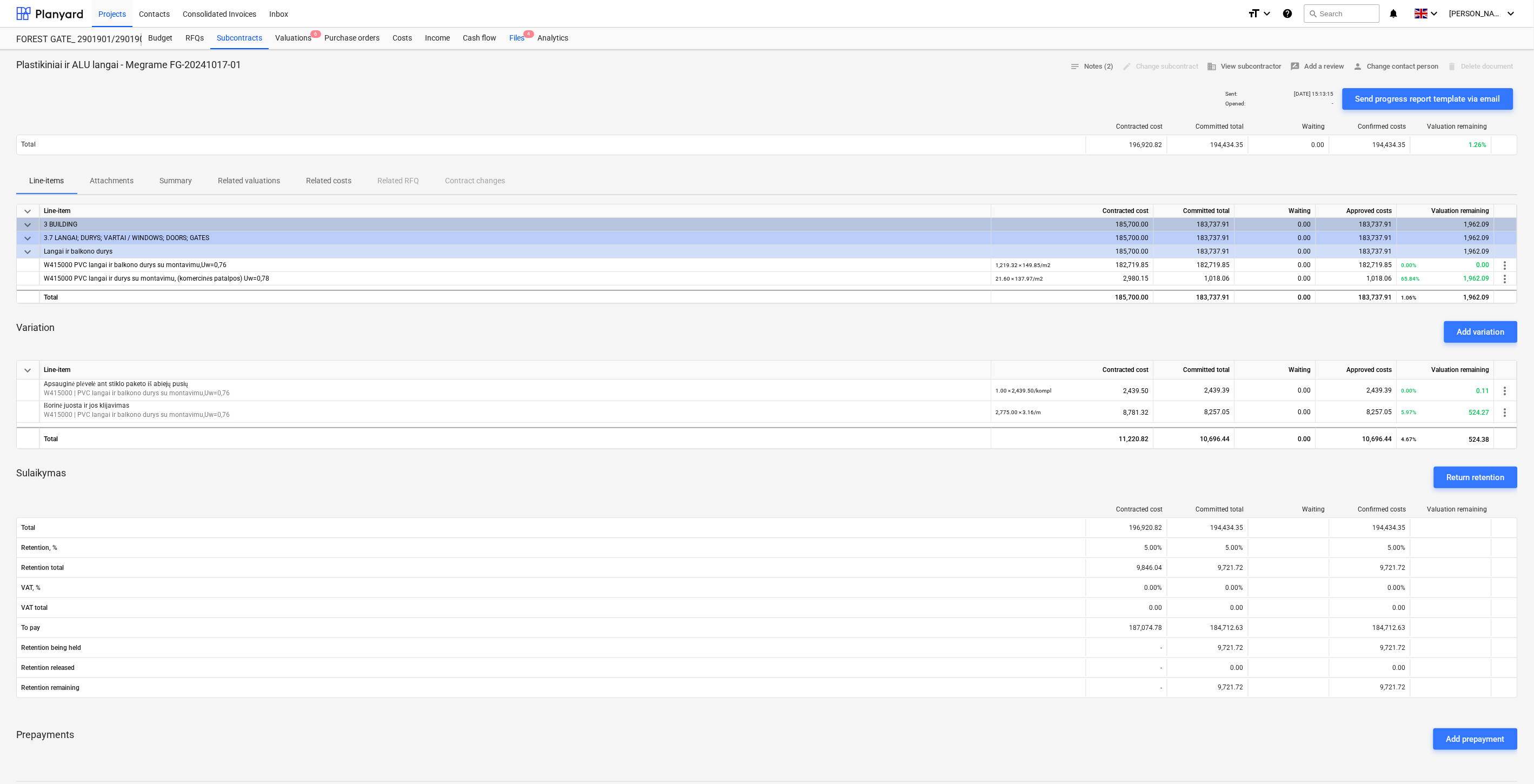
click at [526, 38] on span "4" at bounding box center [528, 34] width 11 height 7
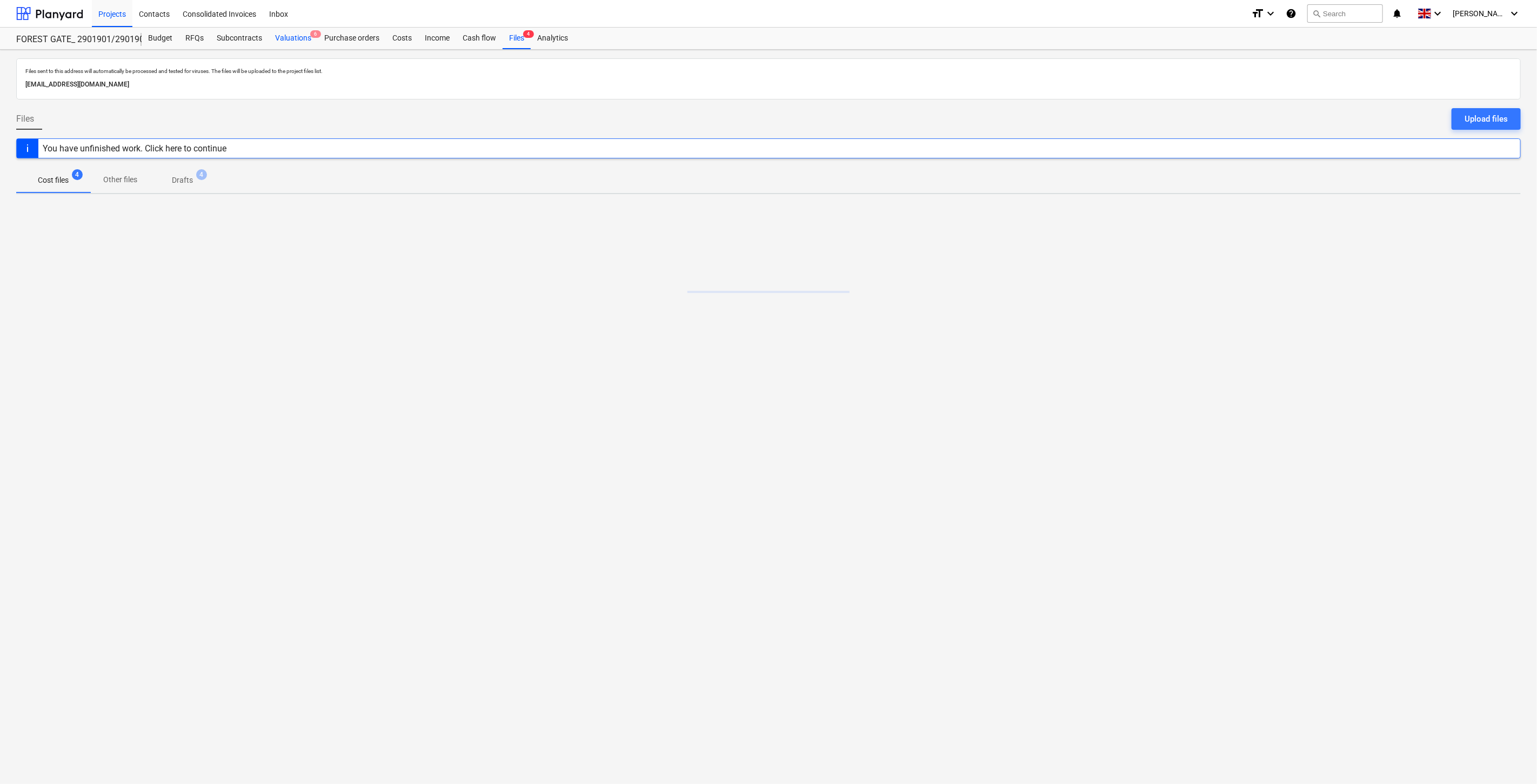
click at [299, 34] on div "Valuations 6" at bounding box center [293, 38] width 49 height 22
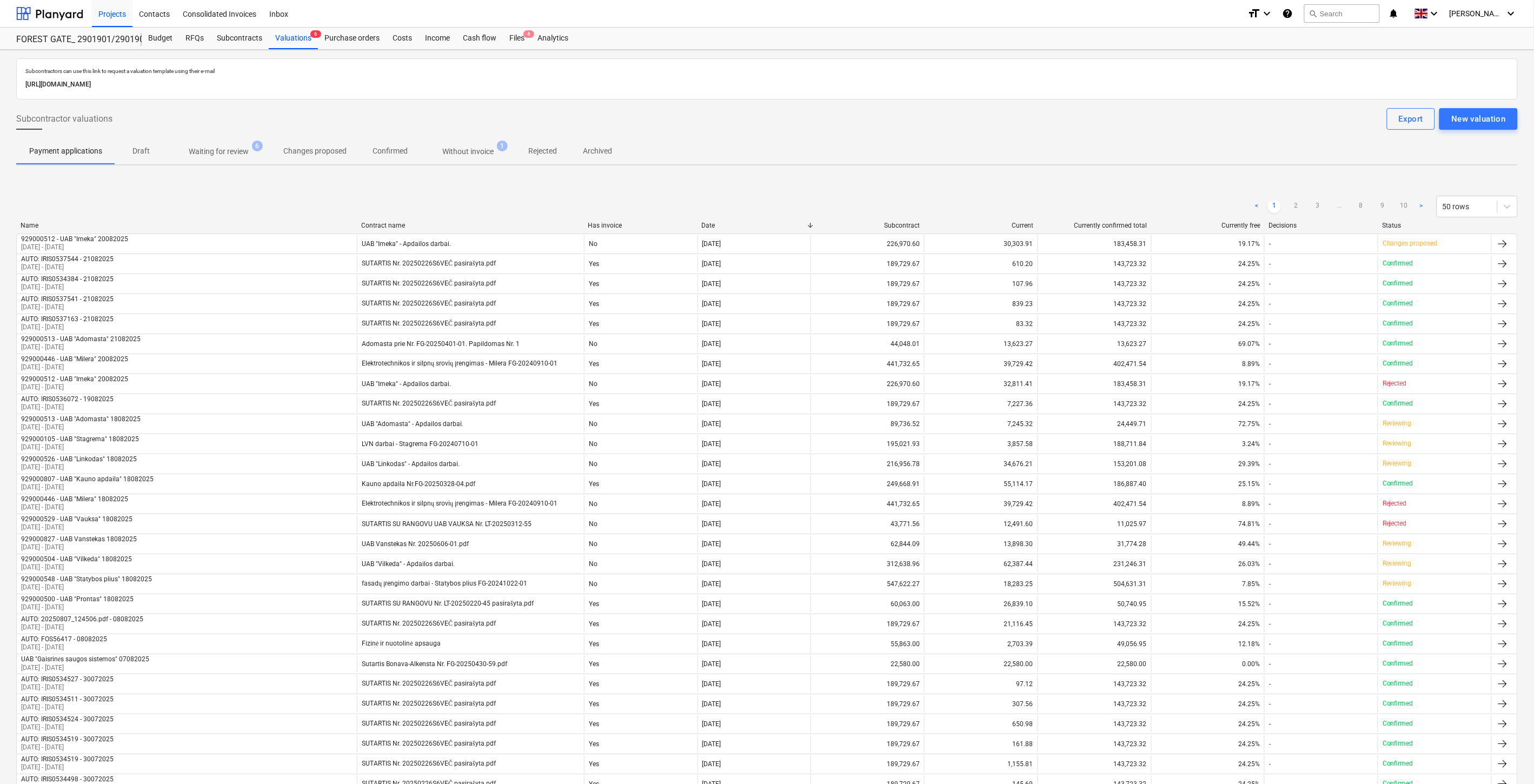
click at [473, 157] on span "Without invoice 1" at bounding box center [467, 151] width 95 height 19
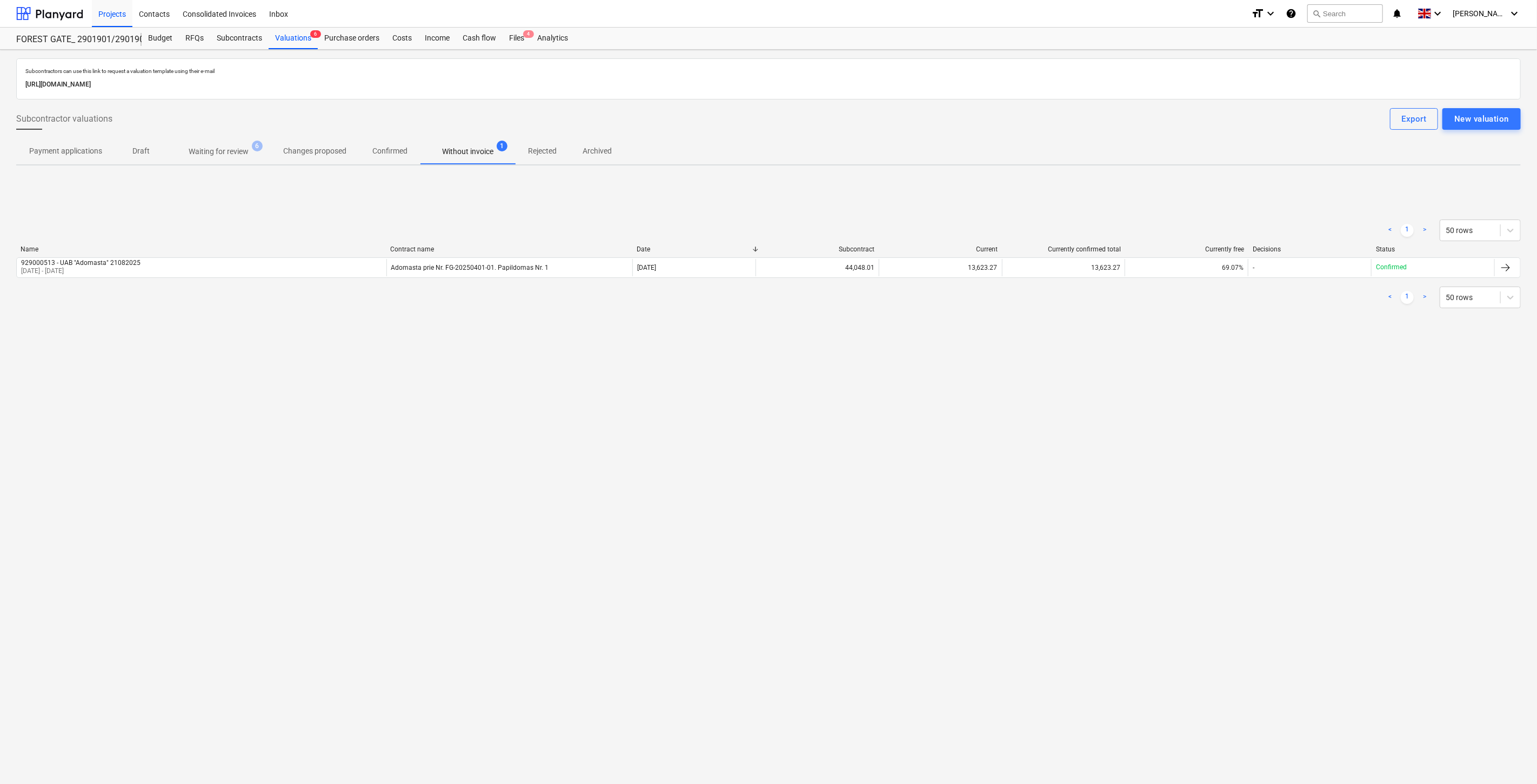
click at [731, 404] on div "Subcontractors can use this link to request a valuation template using their e-…" at bounding box center [768, 417] width 1537 height 734
click at [753, 392] on div "Subcontractors can use this link to request a valuation template using their e-…" at bounding box center [768, 417] width 1537 height 734
click at [309, 152] on p "Changes proposed" at bounding box center [315, 150] width 63 height 11
click at [545, 153] on p "Rejected" at bounding box center [542, 150] width 29 height 11
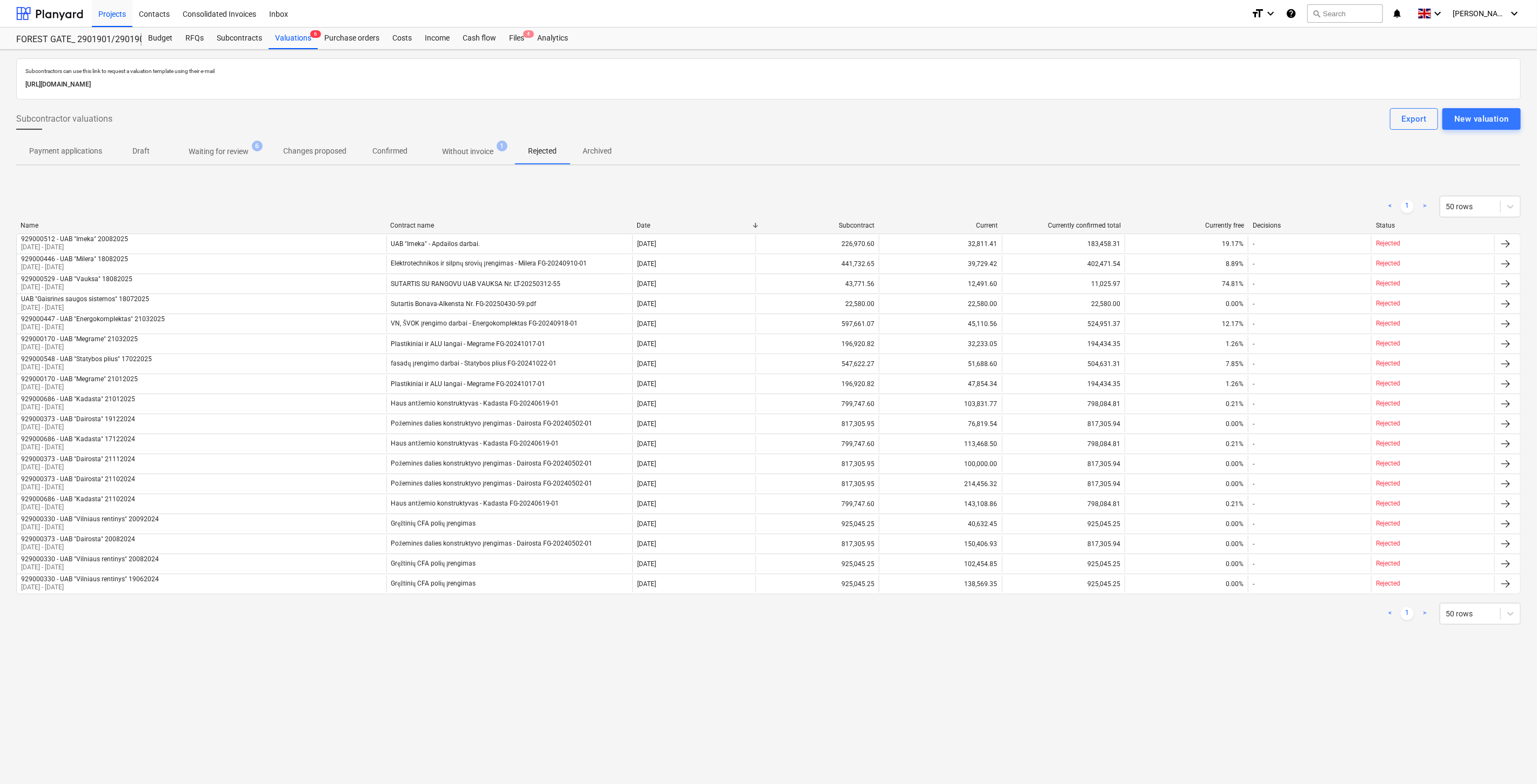
click at [604, 157] on p "Archived" at bounding box center [597, 150] width 29 height 11
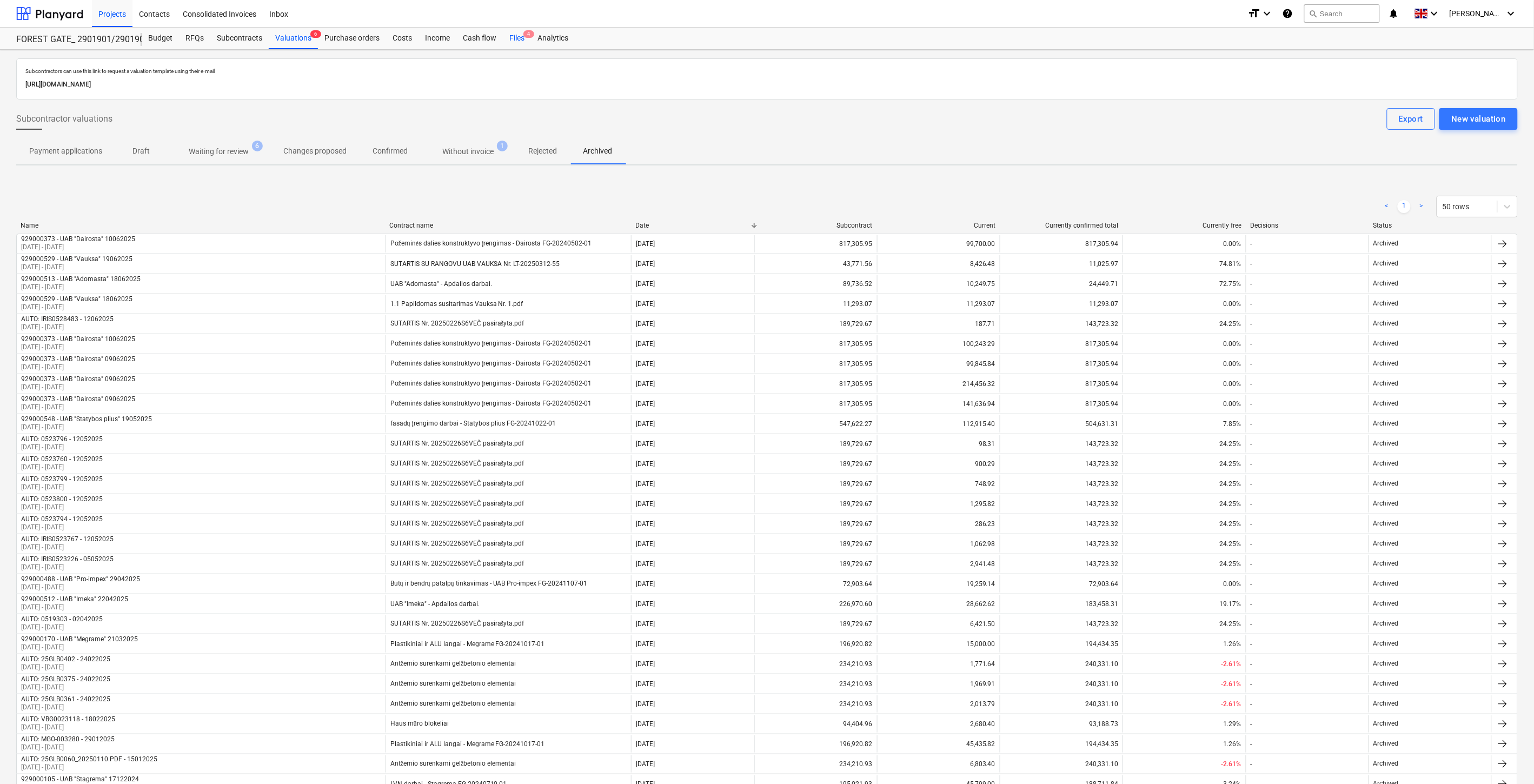
click at [511, 39] on div "Files 4" at bounding box center [517, 38] width 28 height 22
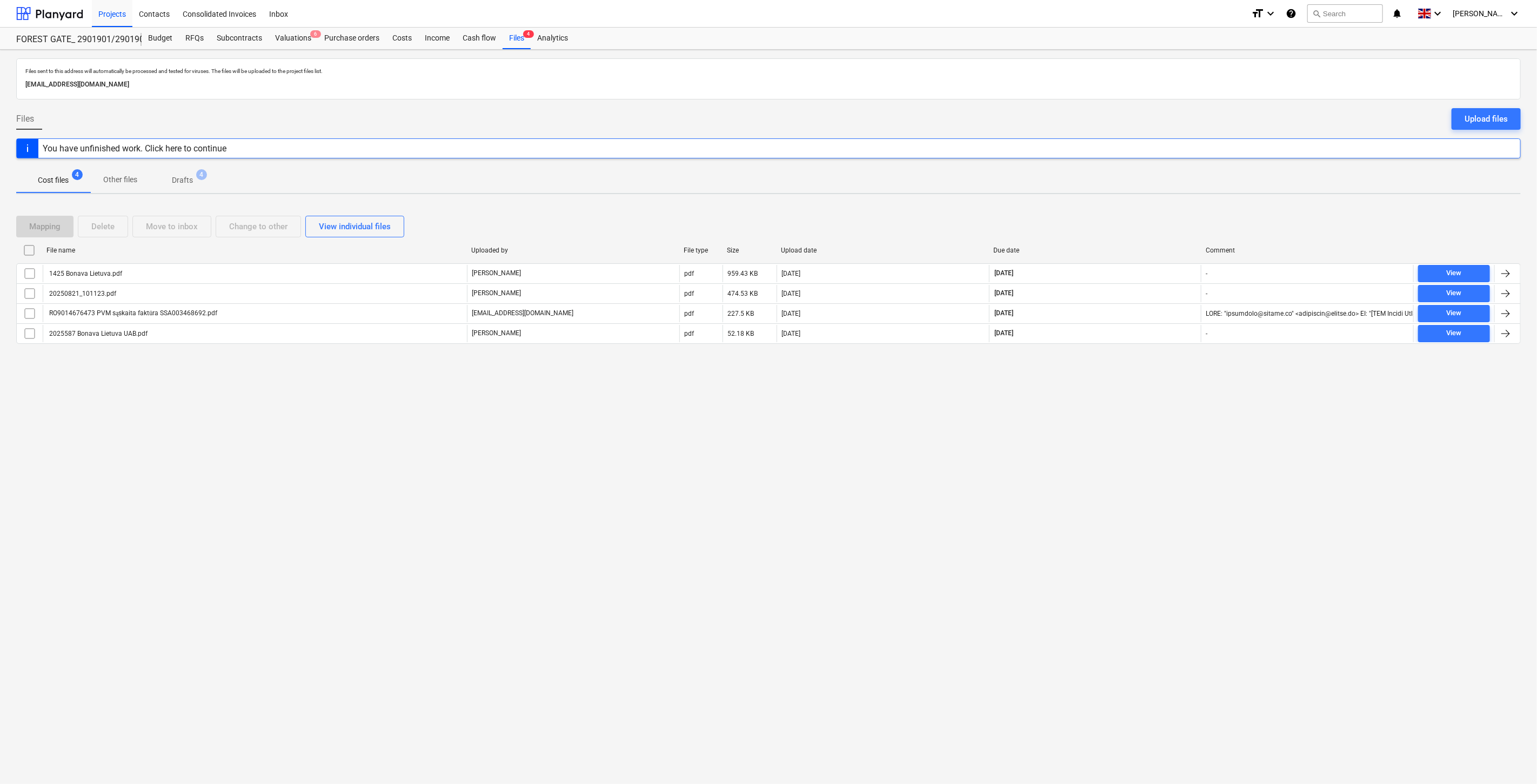
click at [1111, 216] on div "Mapping Delete Move to inbox Change to other View individual files" at bounding box center [768, 226] width 1505 height 22
click at [1126, 207] on div "Mapping Delete Move to inbox Change to other View individual files File name Up…" at bounding box center [768, 283] width 1505 height 163
drag, startPoint x: 1058, startPoint y: 489, endPoint x: 1082, endPoint y: 477, distance: 26.8
click at [1059, 489] on div "Files sent to this address will automatically be processed and tested for virus…" at bounding box center [768, 417] width 1537 height 734
click at [1082, 477] on div "Files sent to this address will automatically be processed and tested for virus…" at bounding box center [768, 417] width 1537 height 734
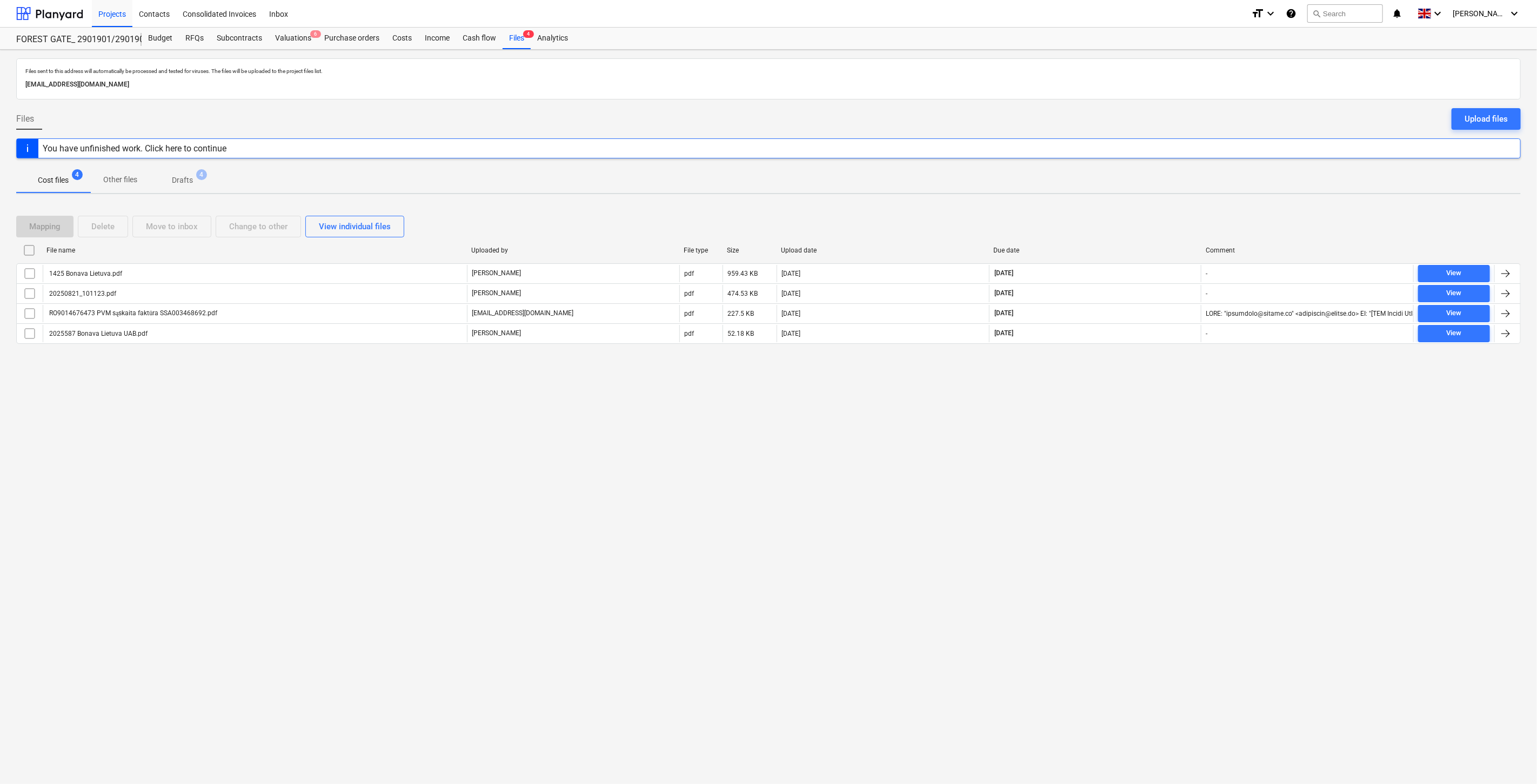
click at [1106, 508] on div "Files sent to this address will automatically be processed and tested for virus…" at bounding box center [768, 417] width 1537 height 734
click at [1123, 486] on div "Files sent to this address will automatically be processed and tested for virus…" at bounding box center [768, 417] width 1537 height 734
click at [1132, 479] on div "Files sent to this address will automatically be processed and tested for virus…" at bounding box center [768, 417] width 1537 height 734
click at [1134, 474] on div "Files sent to this address will automatically be processed and tested for virus…" at bounding box center [768, 417] width 1537 height 734
drag, startPoint x: 1132, startPoint y: 535, endPoint x: 1143, endPoint y: 520, distance: 18.6
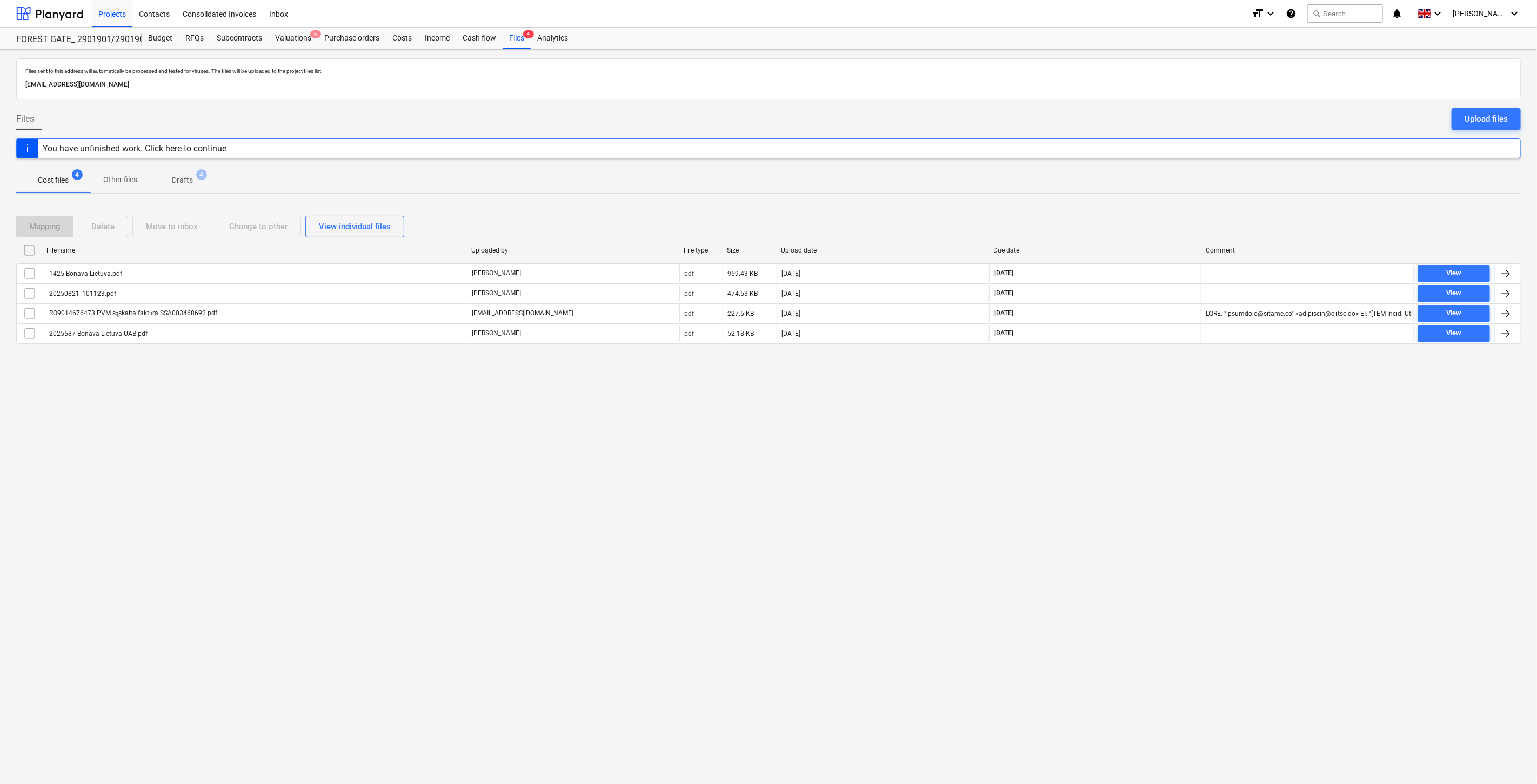
click at [1132, 534] on div "Files sent to this address will automatically be processed and tested for virus…" at bounding box center [768, 417] width 1537 height 734
click at [1143, 520] on div "Files sent to this address will automatically be processed and tested for virus…" at bounding box center [768, 417] width 1537 height 734
click at [1155, 483] on div "Files sent to this address will automatically be processed and tested for virus…" at bounding box center [768, 417] width 1537 height 734
click at [1158, 478] on div "Files sent to this address will automatically be processed and tested for virus…" at bounding box center [768, 417] width 1537 height 734
click at [60, 20] on div at bounding box center [50, 13] width 67 height 27
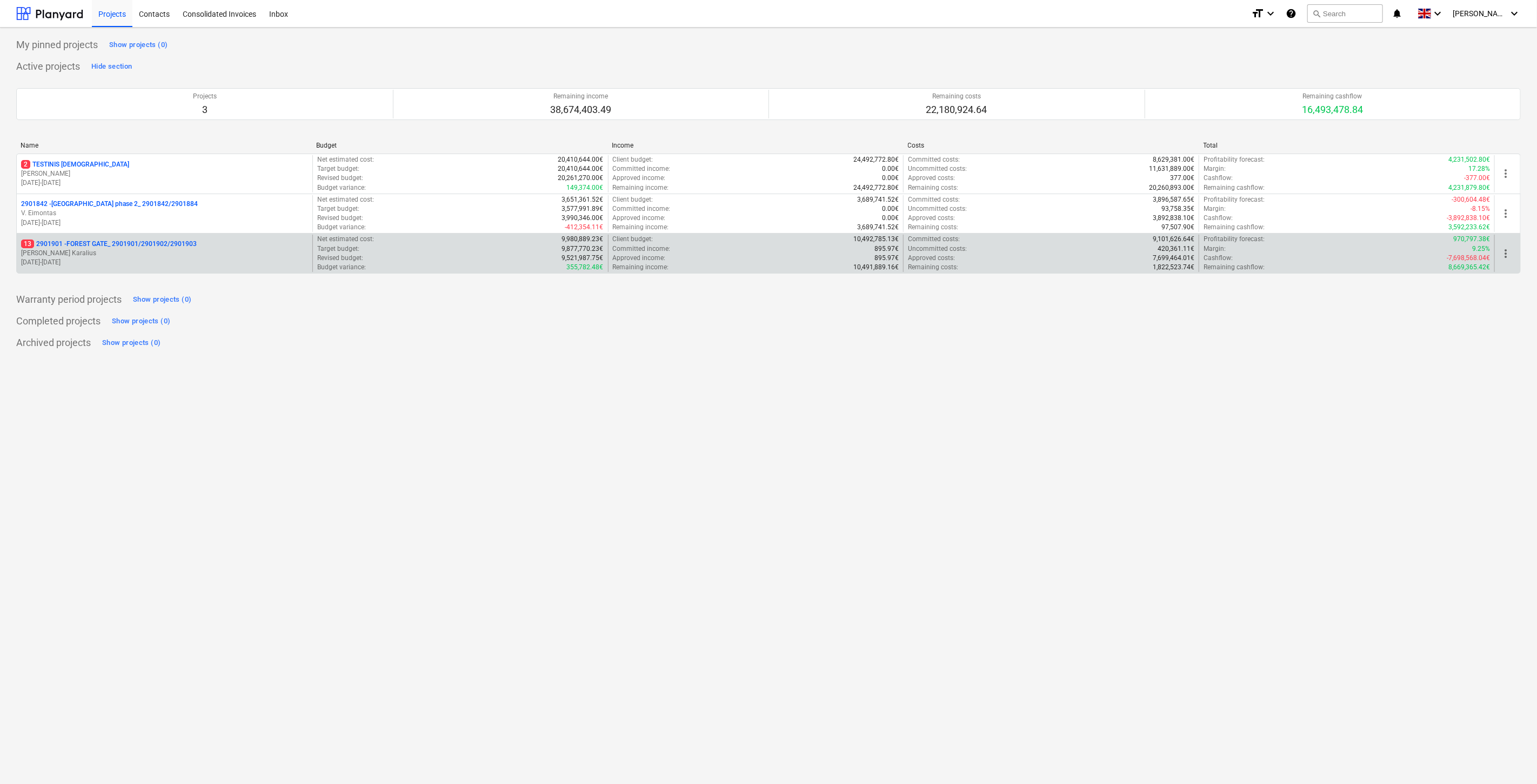
click at [132, 251] on p "[PERSON_NAME] Karalius" at bounding box center [164, 253] width 287 height 9
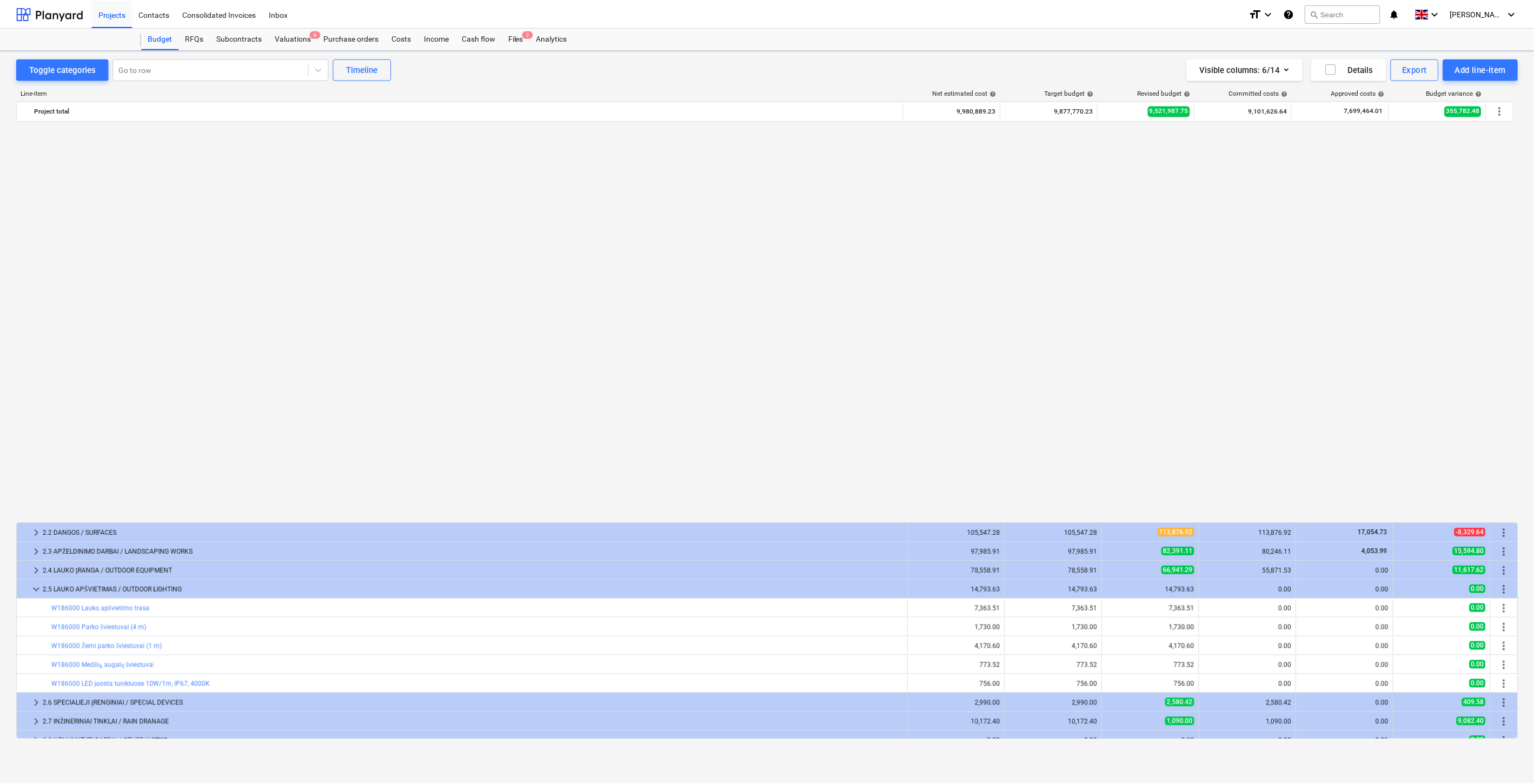
scroll to position [785, 0]
click at [520, 39] on div "Files 7" at bounding box center [517, 38] width 28 height 22
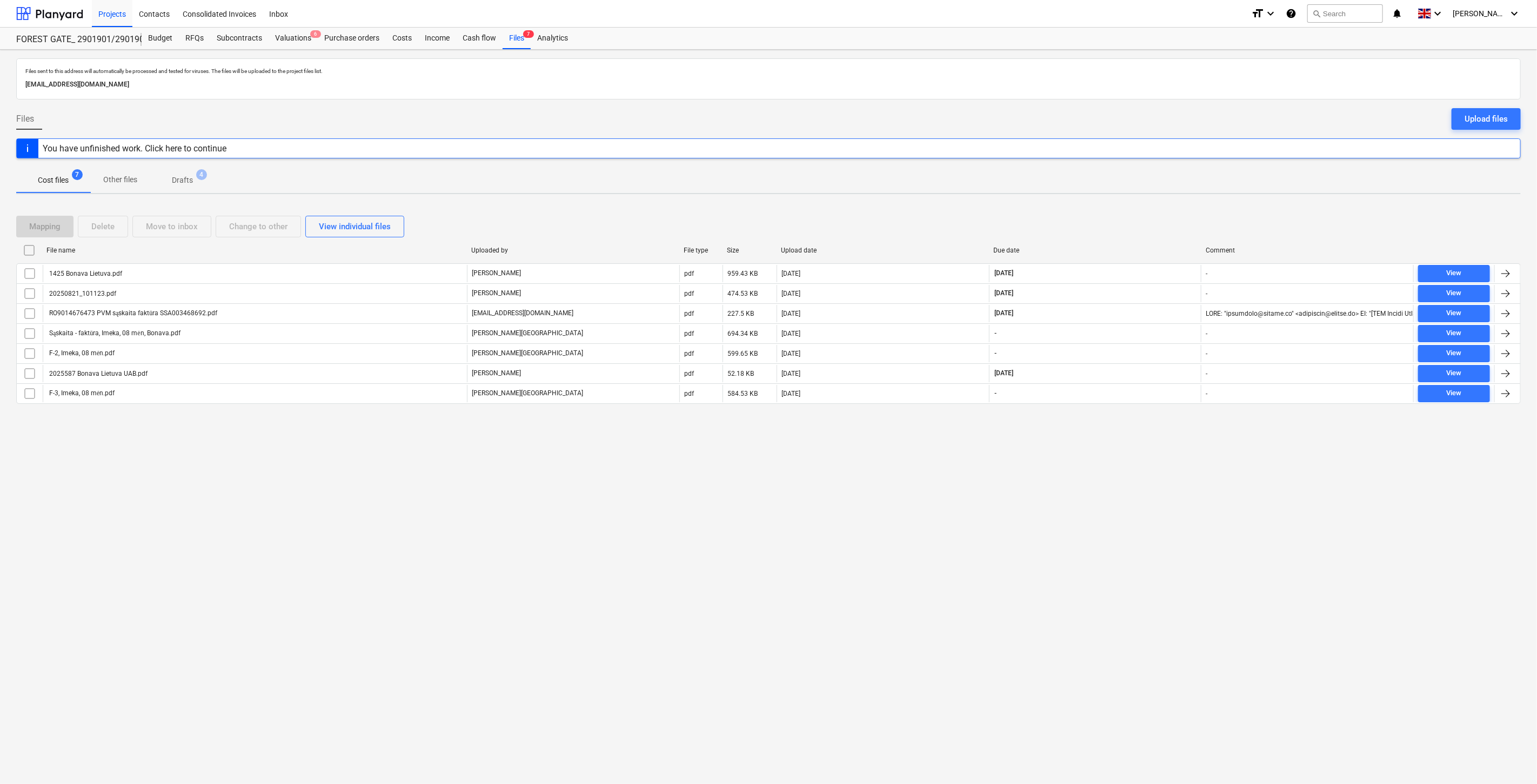
click at [1076, 575] on div "Files sent to this address will automatically be processed and tested for virus…" at bounding box center [768, 417] width 1537 height 734
click at [1084, 556] on div "Files sent to this address will automatically be processed and tested for virus…" at bounding box center [768, 417] width 1537 height 734
click at [1003, 521] on div "Files sent to this address will automatically be processed and tested for virus…" at bounding box center [768, 417] width 1537 height 734
click at [1019, 511] on div "Files sent to this address will automatically be processed and tested for virus…" at bounding box center [768, 417] width 1537 height 734
click at [1034, 501] on div "Files sent to this address will automatically be processed and tested for virus…" at bounding box center [768, 417] width 1537 height 734
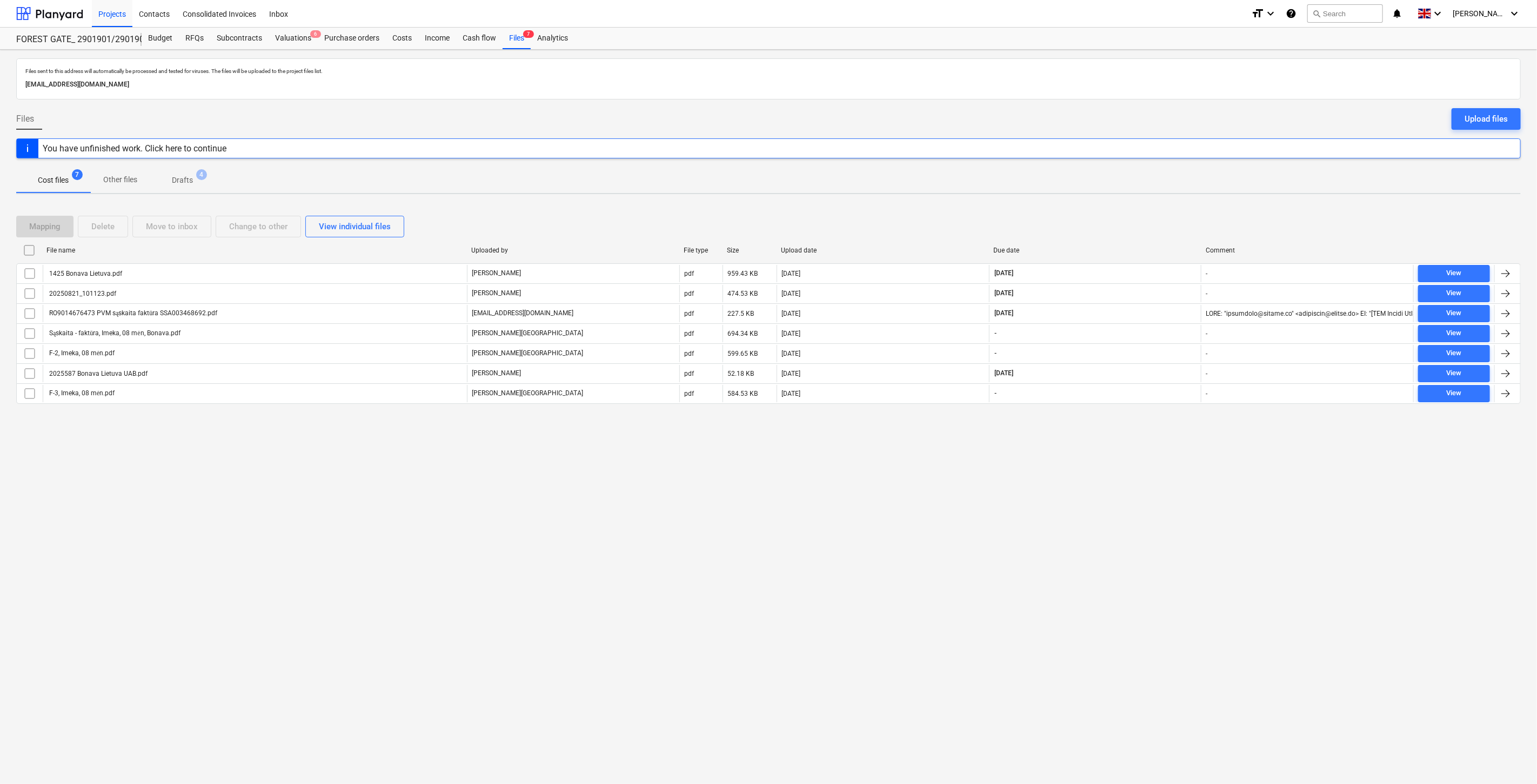
click at [1058, 483] on div "Files sent to this address will automatically be processed and tested for virus…" at bounding box center [768, 417] width 1537 height 734
click at [301, 43] on div "Valuations 6" at bounding box center [293, 38] width 49 height 22
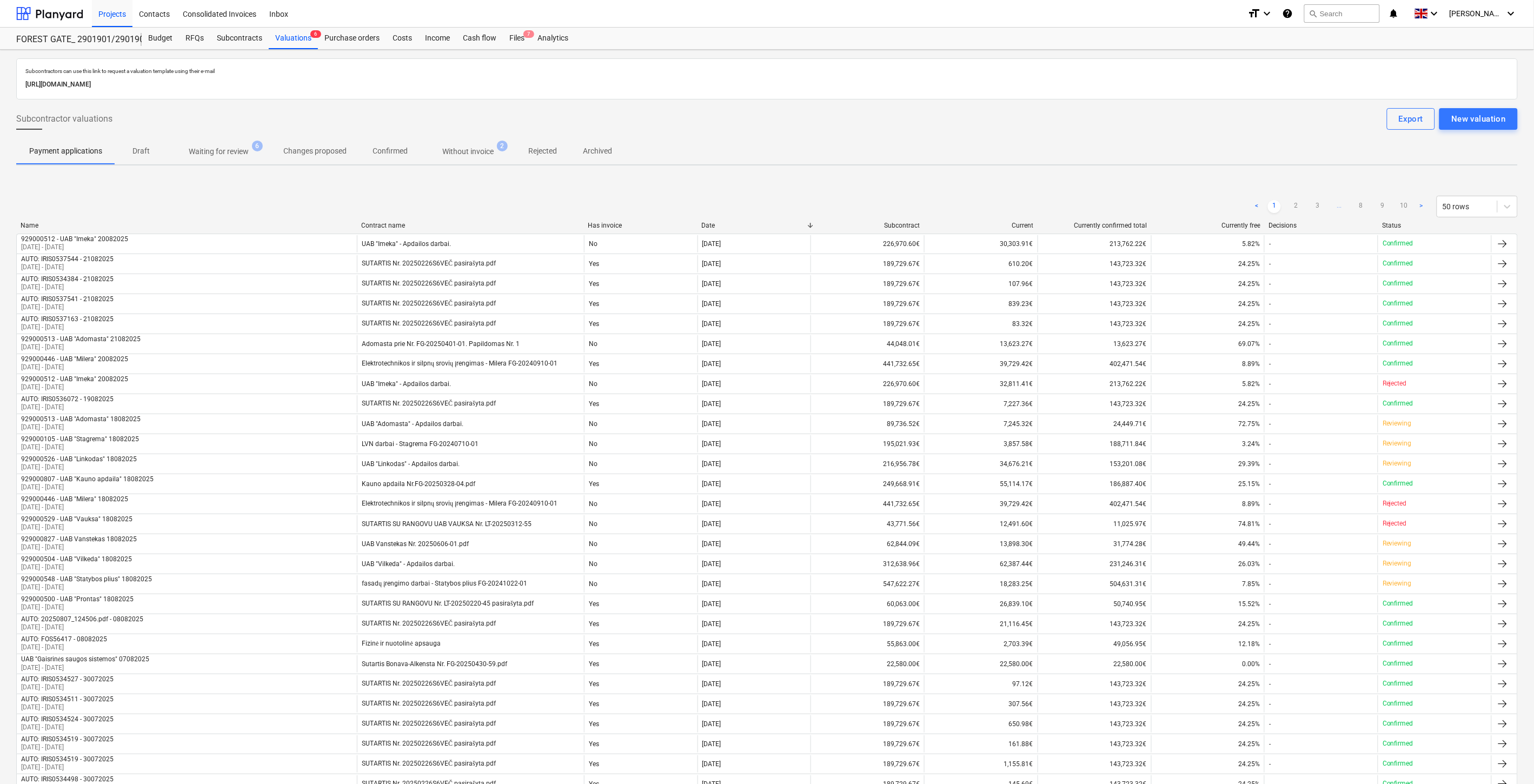
click at [469, 157] on span "Without invoice 2" at bounding box center [467, 151] width 95 height 19
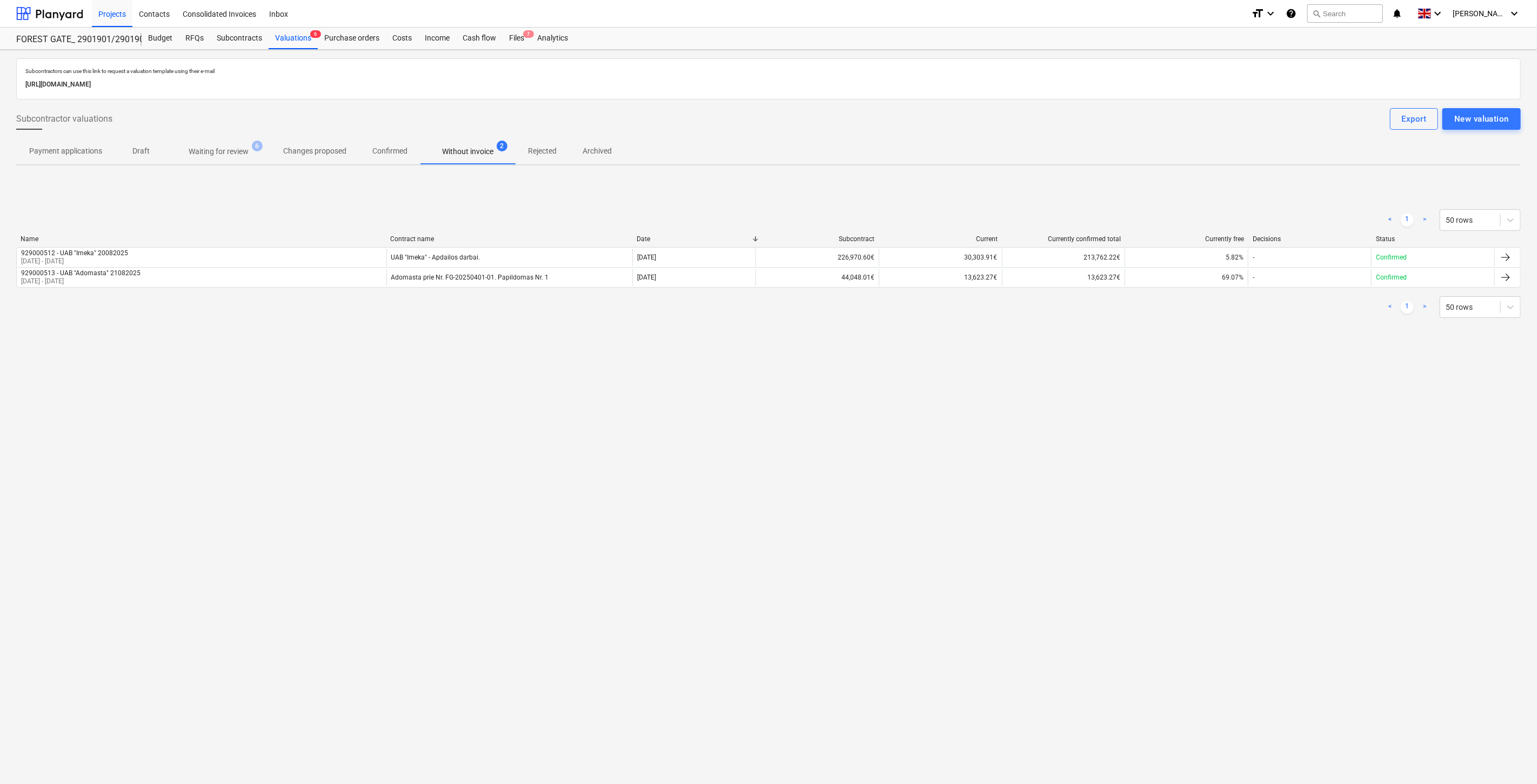
click at [462, 410] on div "Subcontractors can use this link to request a valuation template using their e-…" at bounding box center [768, 417] width 1537 height 734
click at [521, 396] on div "Subcontractors can use this link to request a valuation template using their e-…" at bounding box center [768, 417] width 1537 height 734
click at [1015, 474] on div "Subcontractors can use this link to request a valuation template using their e-…" at bounding box center [768, 417] width 1537 height 734
click at [1071, 440] on div "Subcontractors can use this link to request a valuation template using their e-…" at bounding box center [768, 417] width 1537 height 734
click at [214, 153] on p "Waiting for review" at bounding box center [219, 151] width 60 height 11
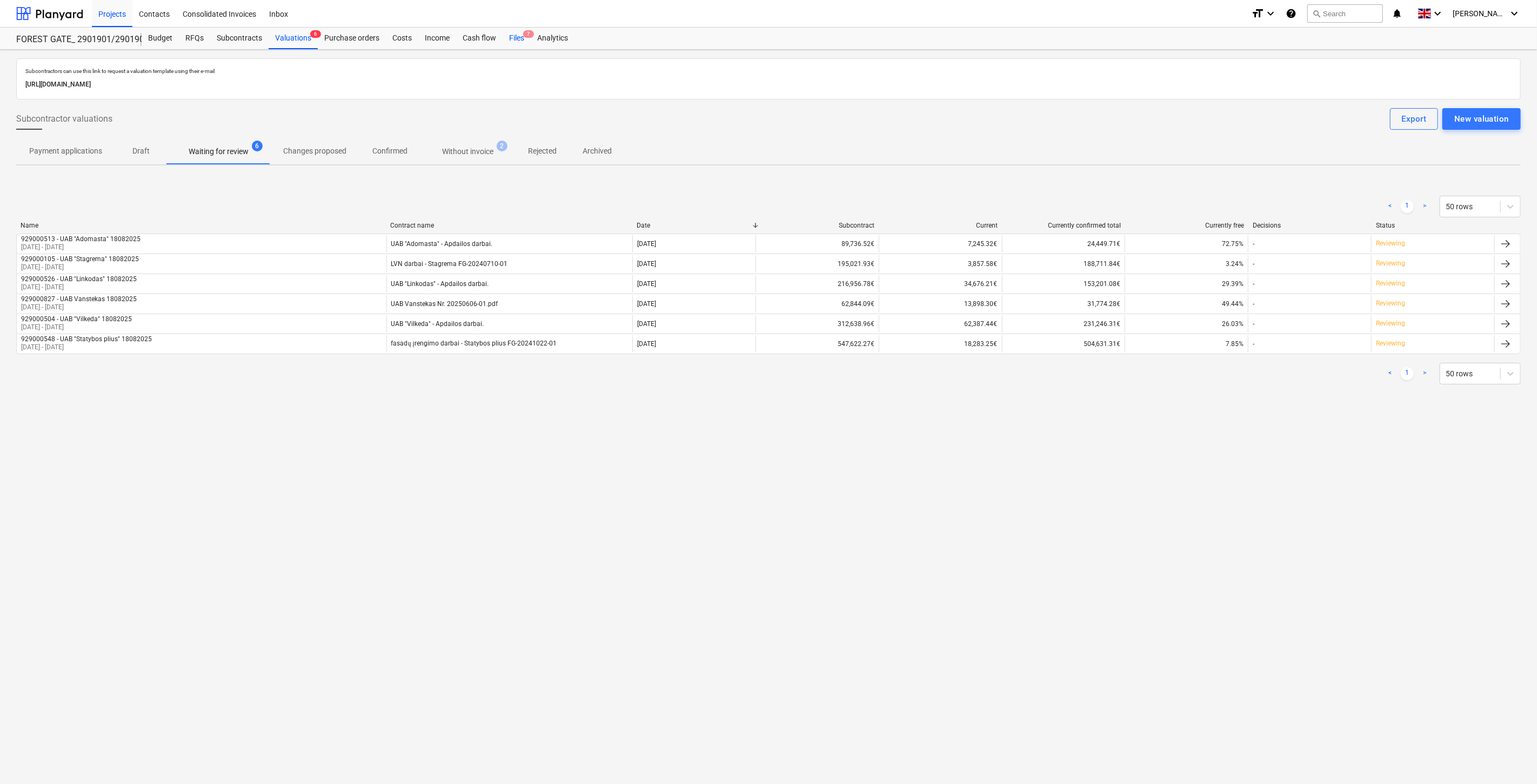
click at [523, 34] on span "7" at bounding box center [528, 34] width 11 height 7
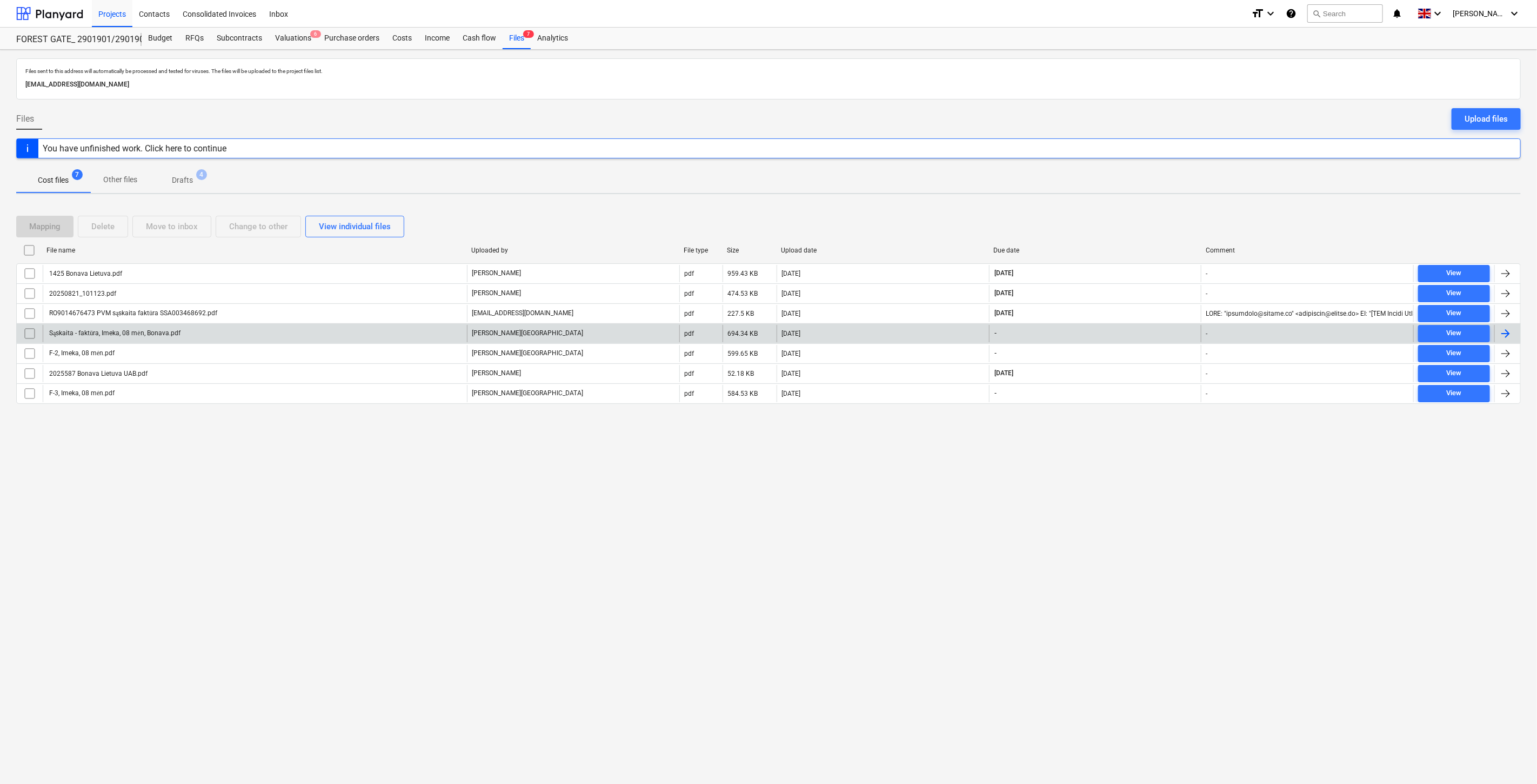
click at [295, 333] on div "Sąskaita - faktūra, Imeka, 08 mėn, Bonava.pdf" at bounding box center [254, 333] width 424 height 17
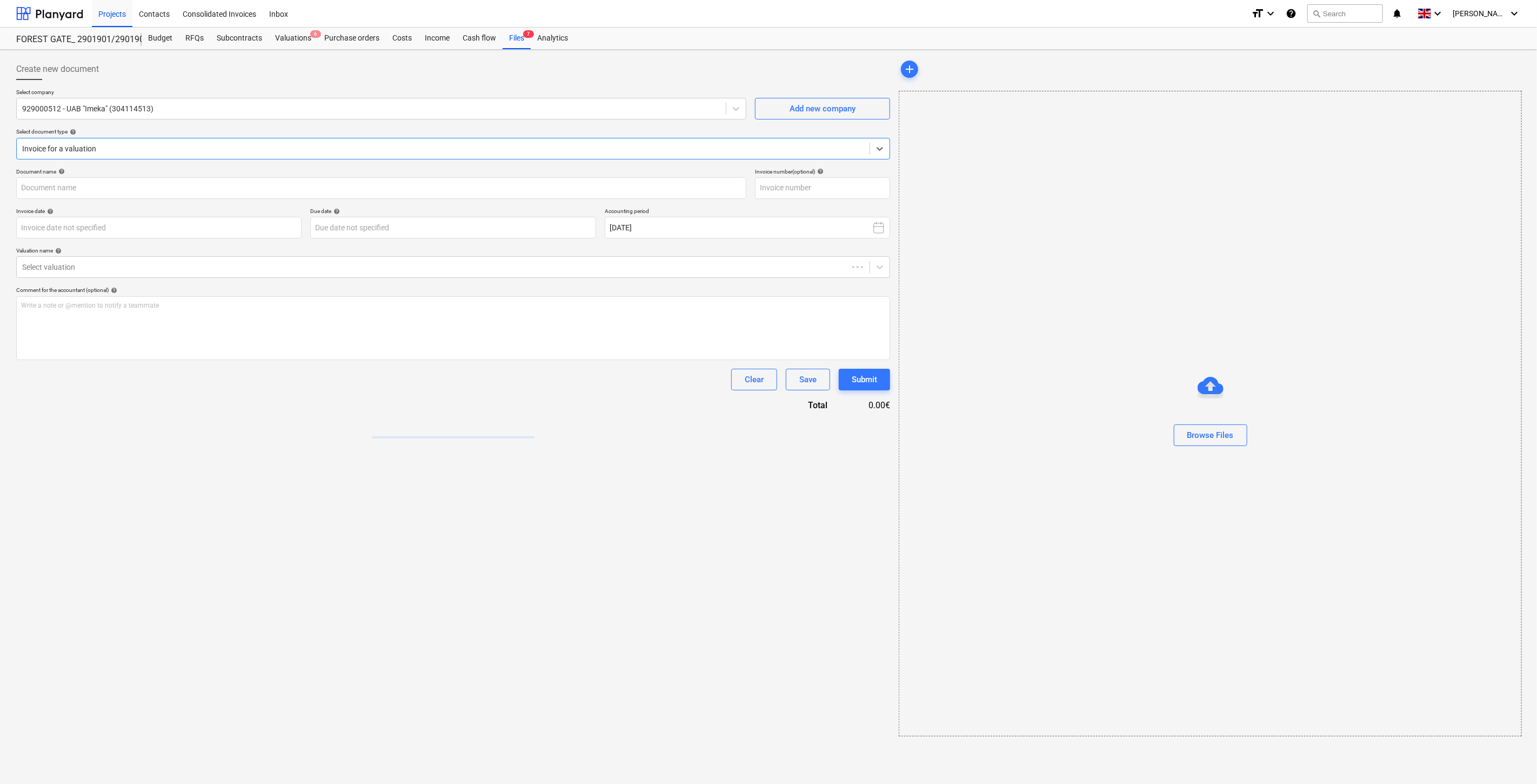
type input "Sąskaita - faktūra, Imeka, 08 mėn, Bonava.pdf"
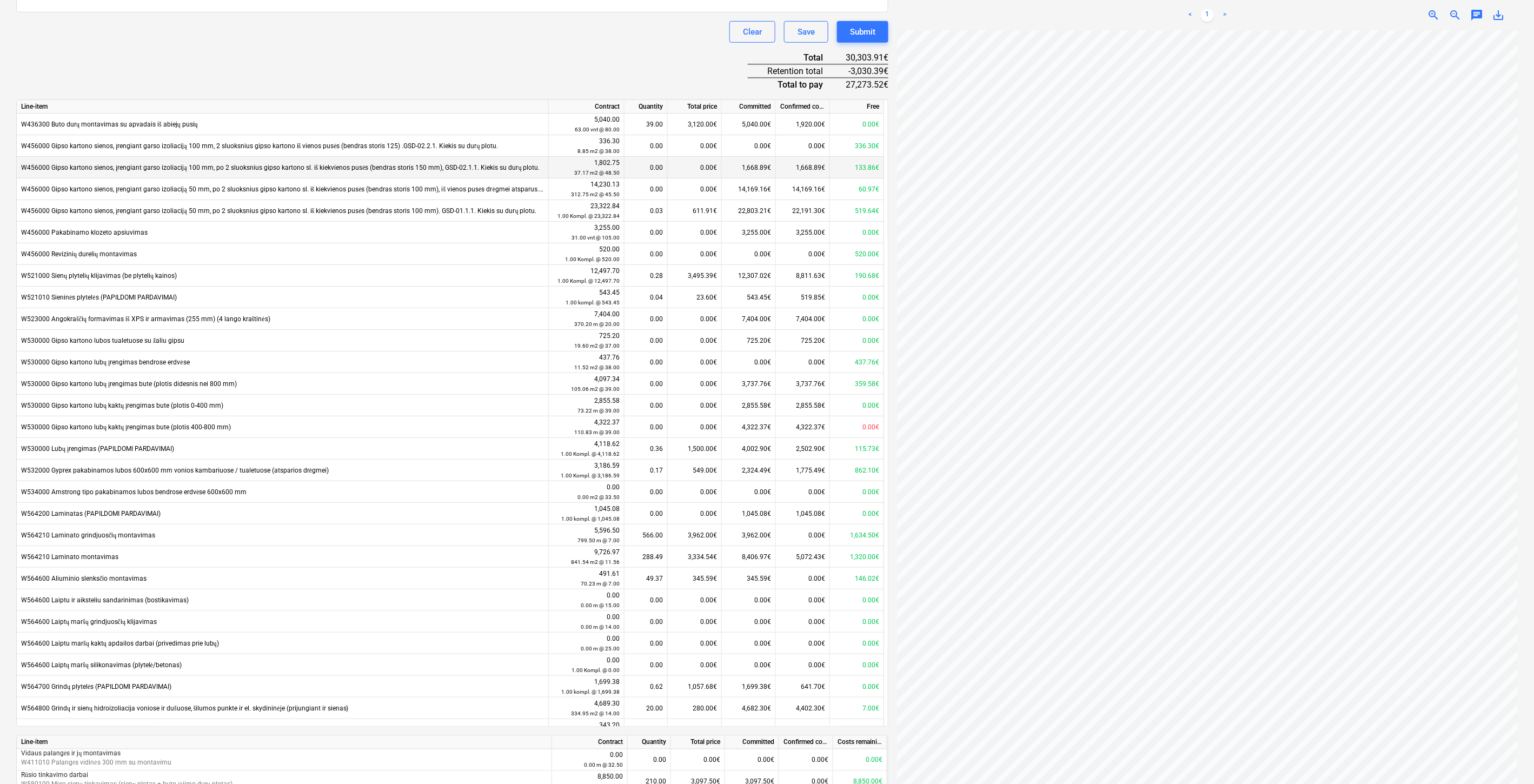
scroll to position [60, 0]
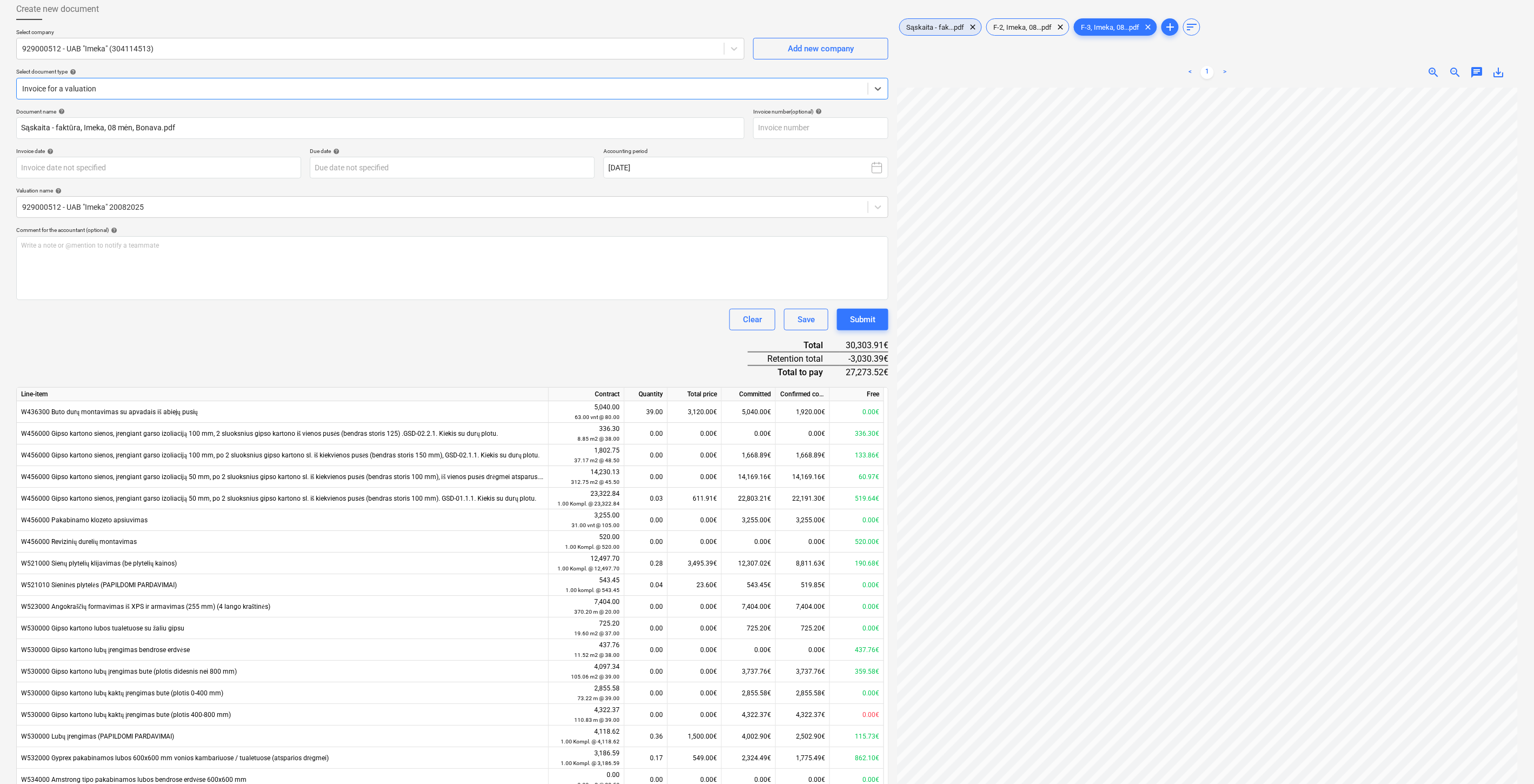
click at [934, 29] on span "Sąskaita - fak...pdf" at bounding box center [935, 27] width 71 height 8
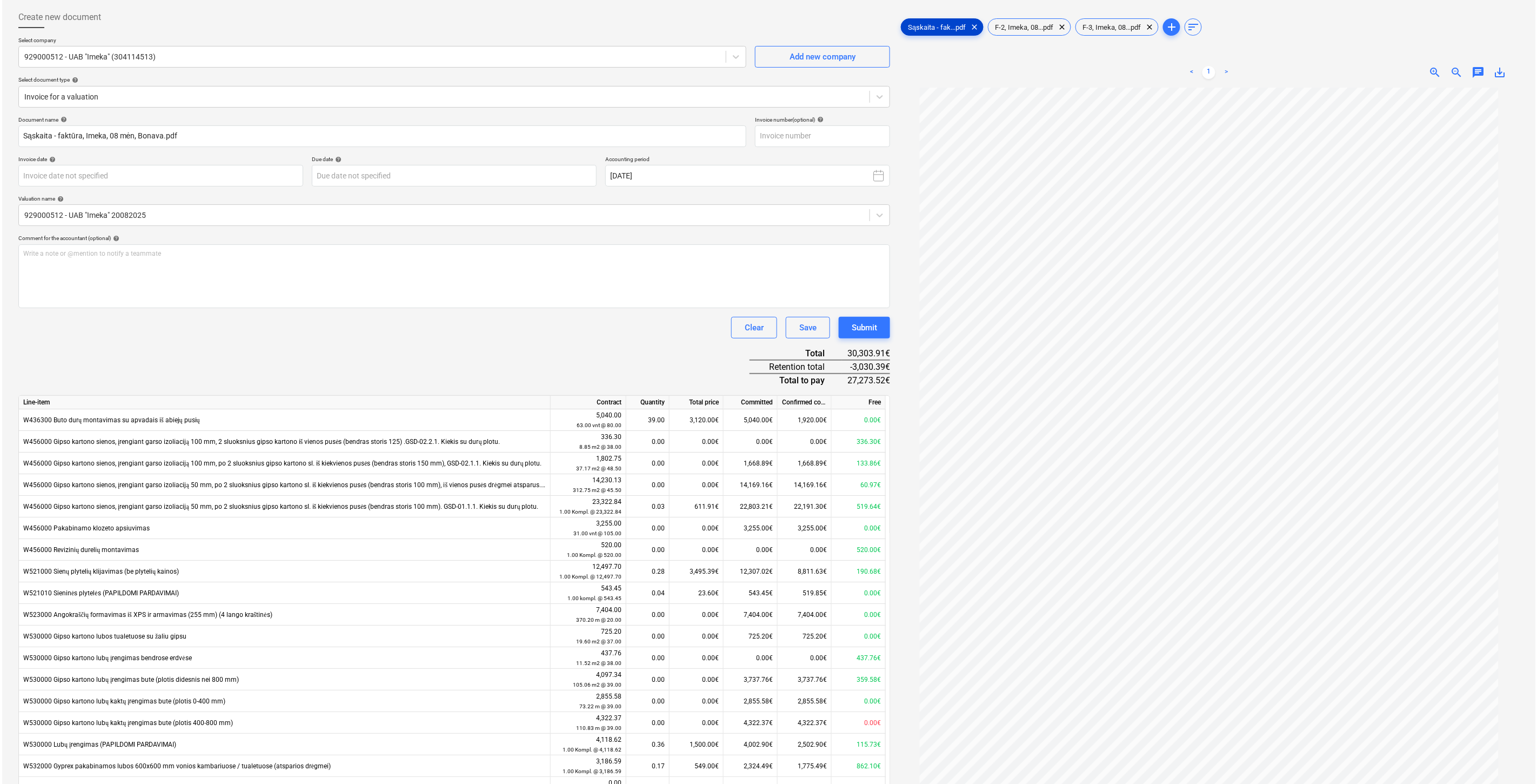
scroll to position [0, 0]
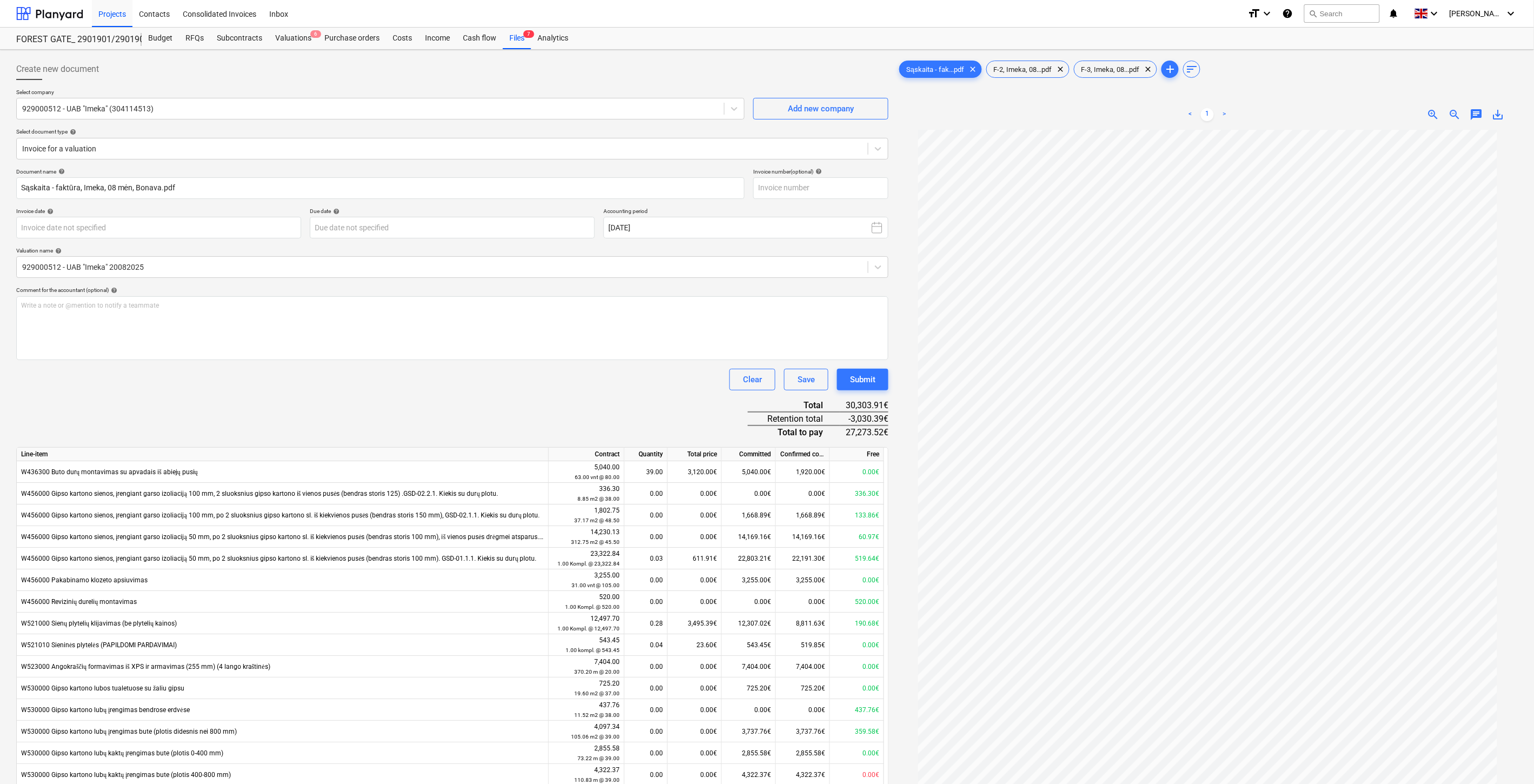
click at [514, 412] on div "Document name help Sąskaita - faktūra, Imeka, 08 mėn, Bonava.pdf Invoice number…" at bounding box center [453, 672] width 872 height 1007
click at [509, 391] on div "Document name help Sąskaita - faktūra, Imeka, 08 mėn, Bonava.pdf Invoice number…" at bounding box center [453, 672] width 872 height 1007
click at [521, 394] on div "Document name help Sąskaita - faktūra, Imeka, 08 mėn, Bonava.pdf Invoice number…" at bounding box center [453, 672] width 872 height 1007
click at [556, 390] on div "Clear Save Submit" at bounding box center [453, 379] width 872 height 22
click at [511, 40] on div "Files 7" at bounding box center [517, 38] width 28 height 22
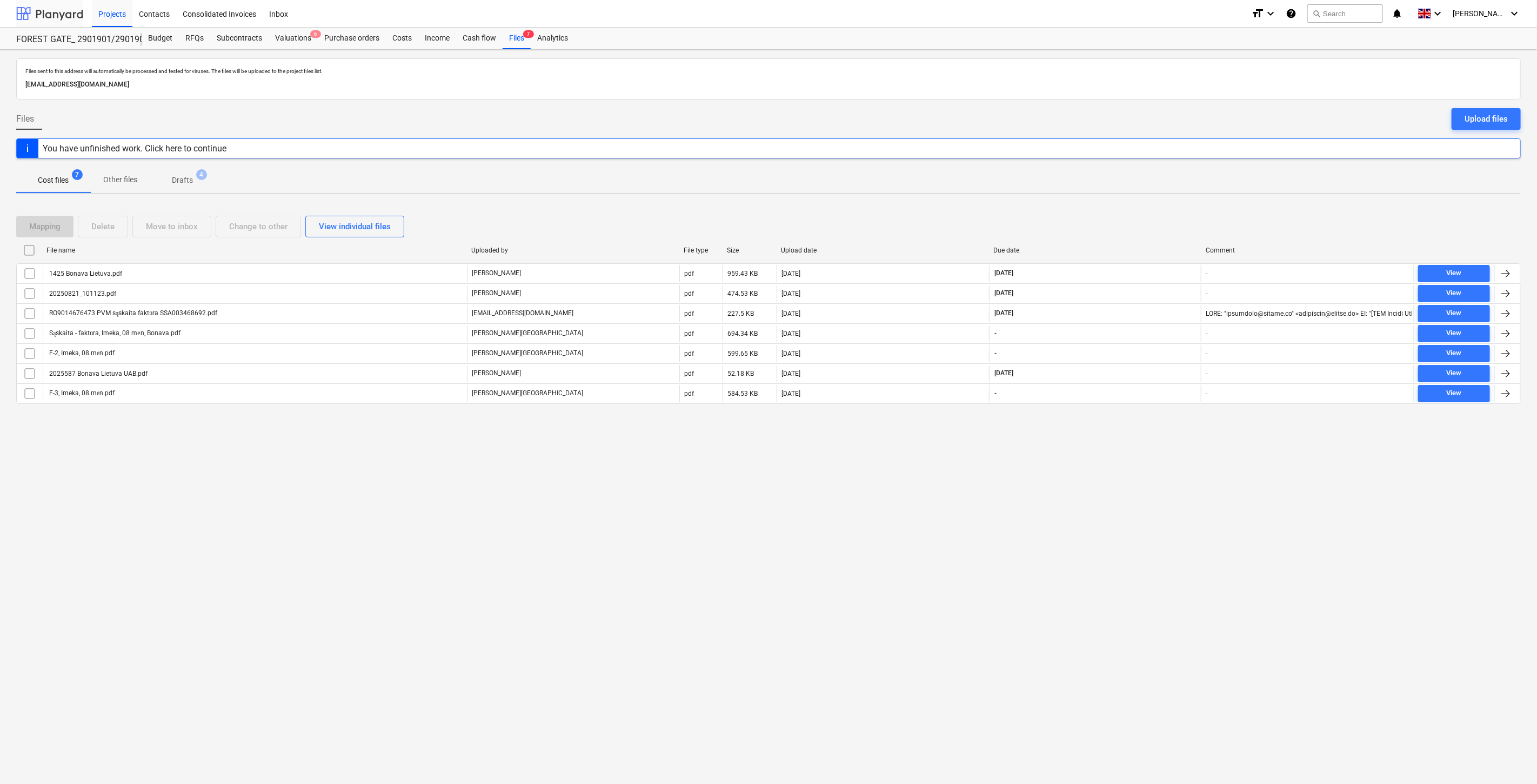
click at [54, 10] on div at bounding box center [50, 13] width 67 height 27
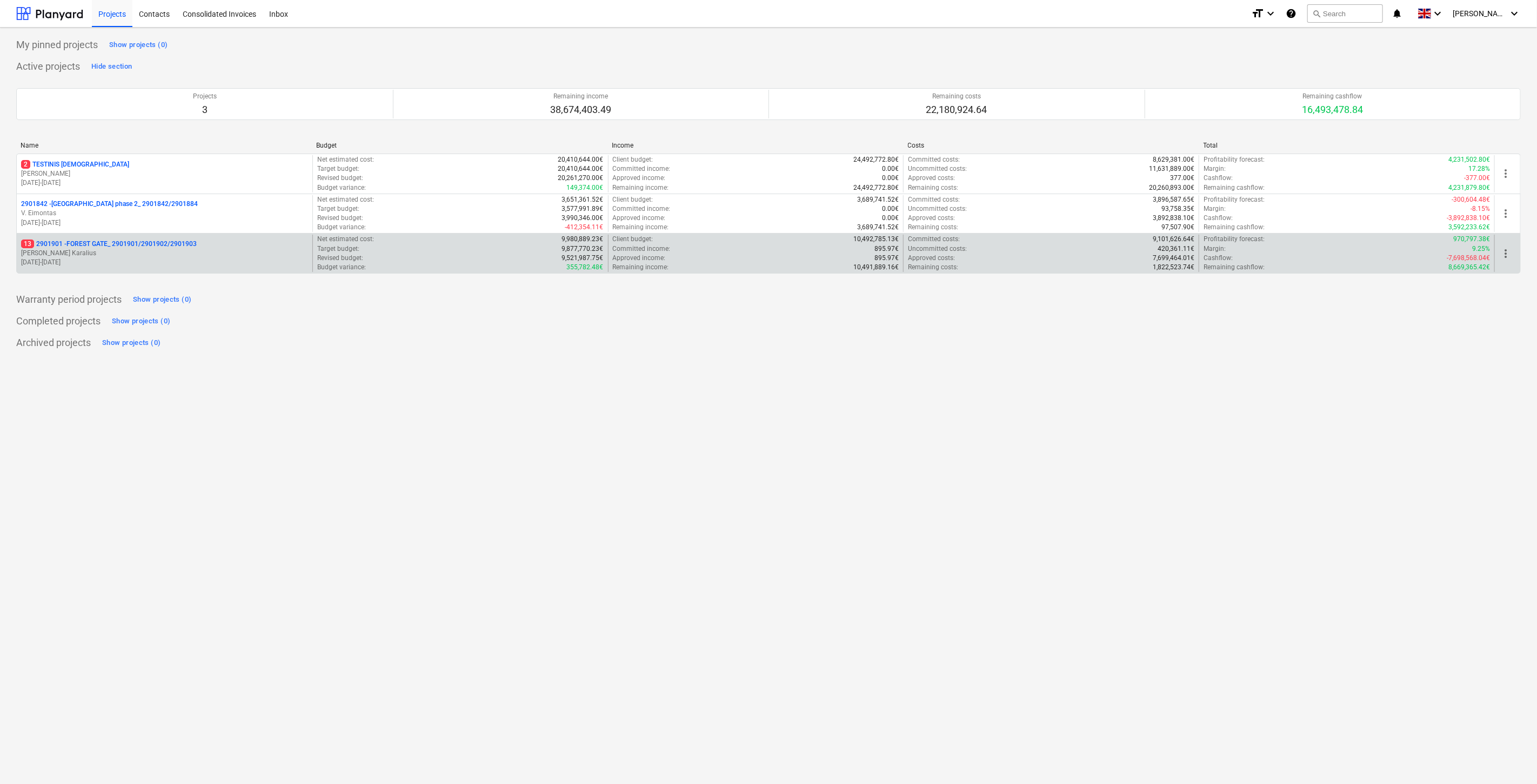
click at [99, 255] on p "[PERSON_NAME] Karalius" at bounding box center [164, 253] width 287 height 9
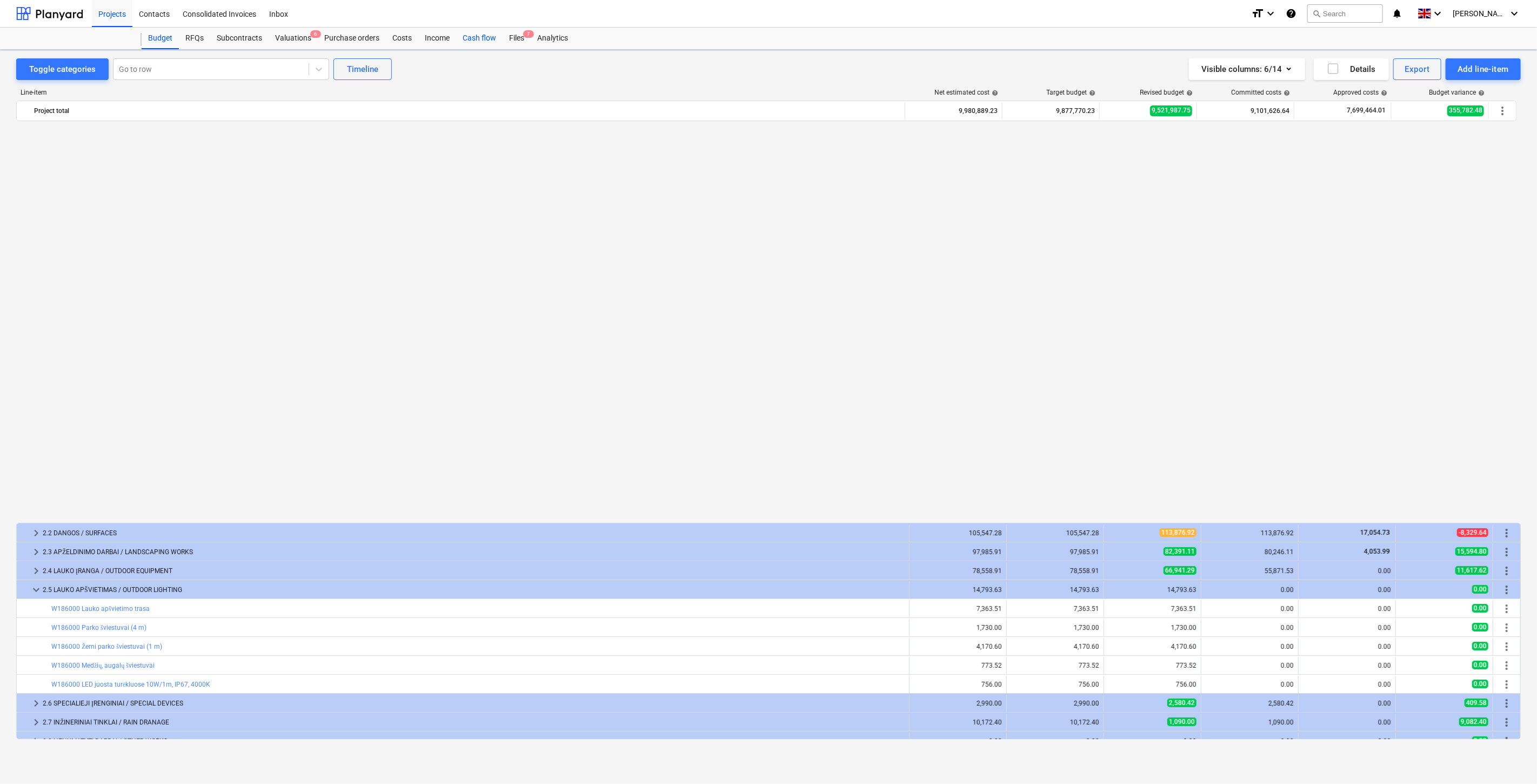
scroll to position [785, 0]
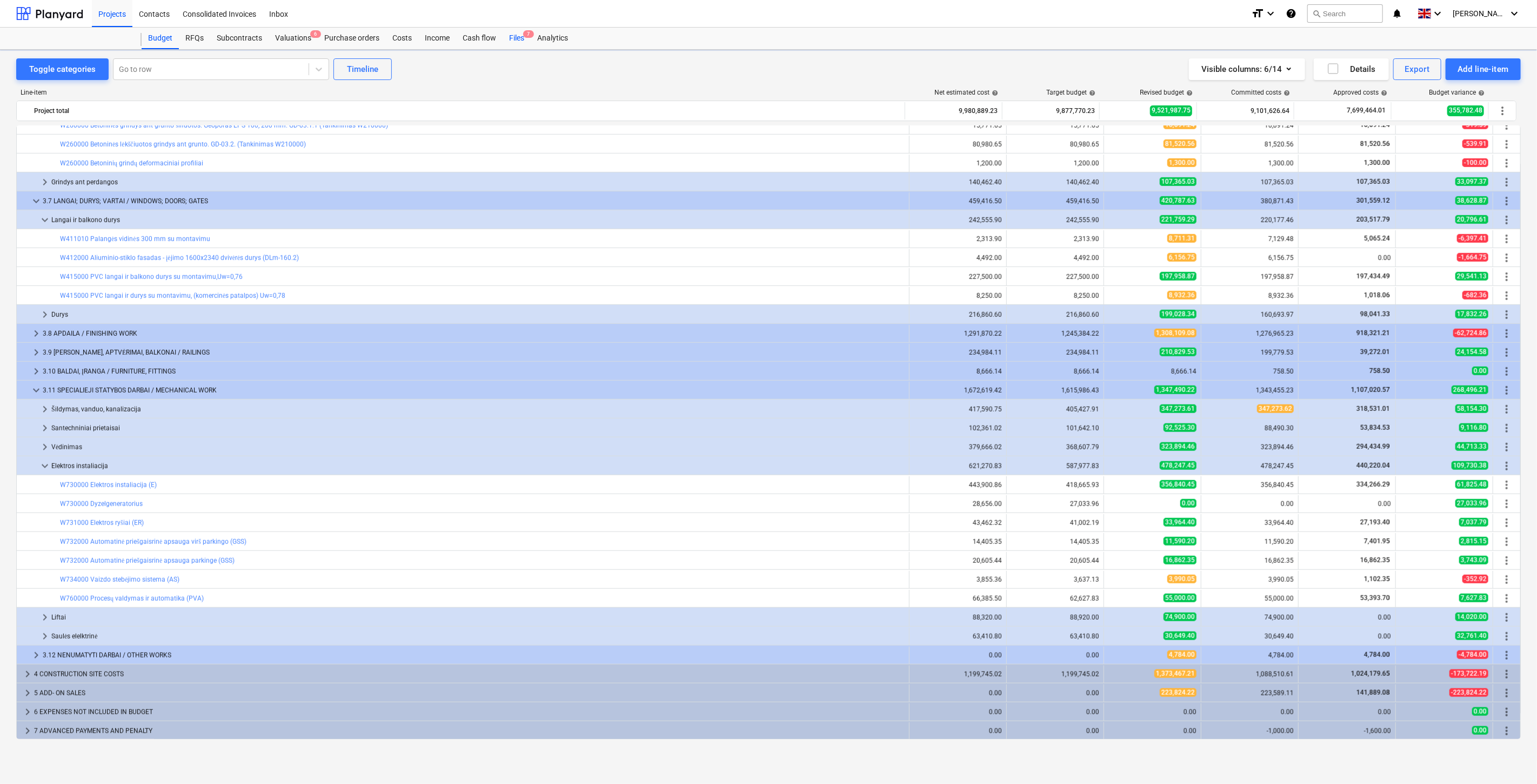
click at [514, 40] on div "Files 7" at bounding box center [517, 38] width 28 height 22
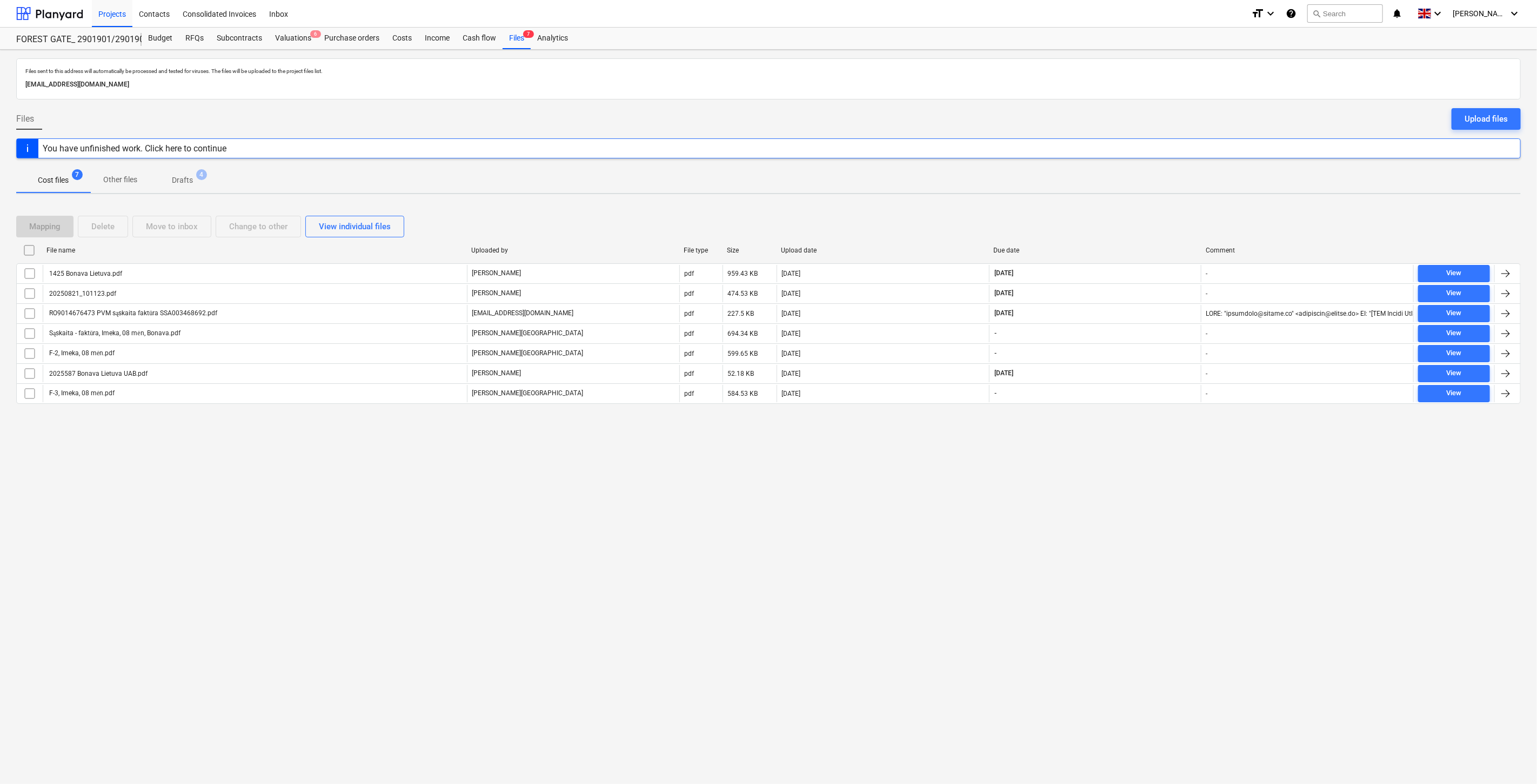
drag, startPoint x: 1117, startPoint y: 599, endPoint x: 1122, endPoint y: 591, distance: 9.4
click at [1118, 598] on div "Files sent to this address will automatically be processed and tested for virus…" at bounding box center [768, 417] width 1537 height 734
click at [1141, 566] on div "Files sent to this address will automatically be processed and tested for virus…" at bounding box center [768, 417] width 1537 height 734
click at [1056, 608] on div "Files sent to this address will automatically be processed and tested for virus…" at bounding box center [768, 417] width 1537 height 734
click at [1098, 574] on div "Files sent to this address will automatically be processed and tested for virus…" at bounding box center [768, 417] width 1537 height 734
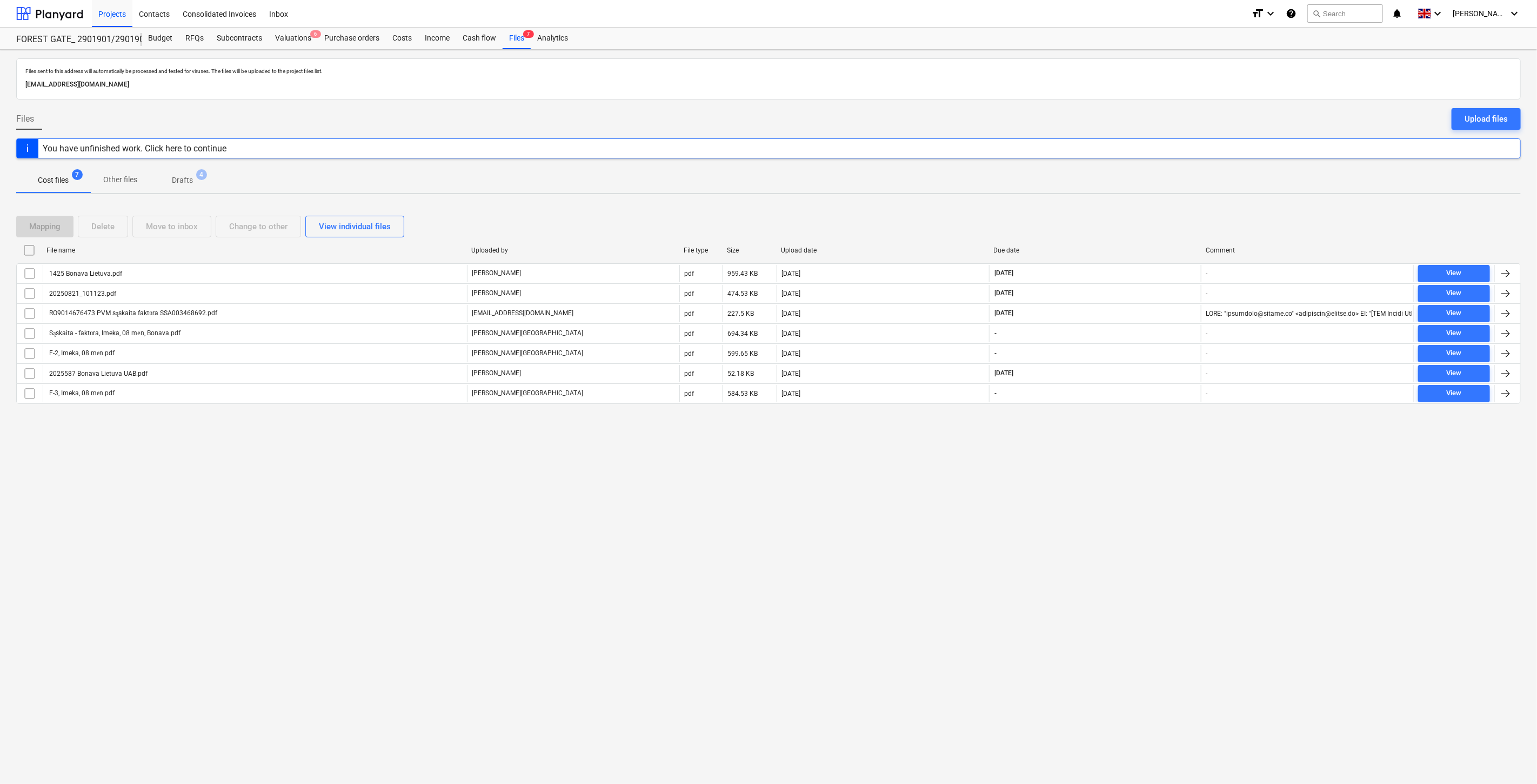
click at [885, 531] on div "Files sent to this address will automatically be processed and tested for virus…" at bounding box center [768, 417] width 1537 height 734
click at [936, 515] on div "Files sent to this address will automatically be processed and tested for virus…" at bounding box center [768, 417] width 1537 height 734
drag, startPoint x: 45, startPoint y: 16, endPoint x: 51, endPoint y: 25, distance: 10.8
click at [45, 16] on div at bounding box center [50, 13] width 67 height 27
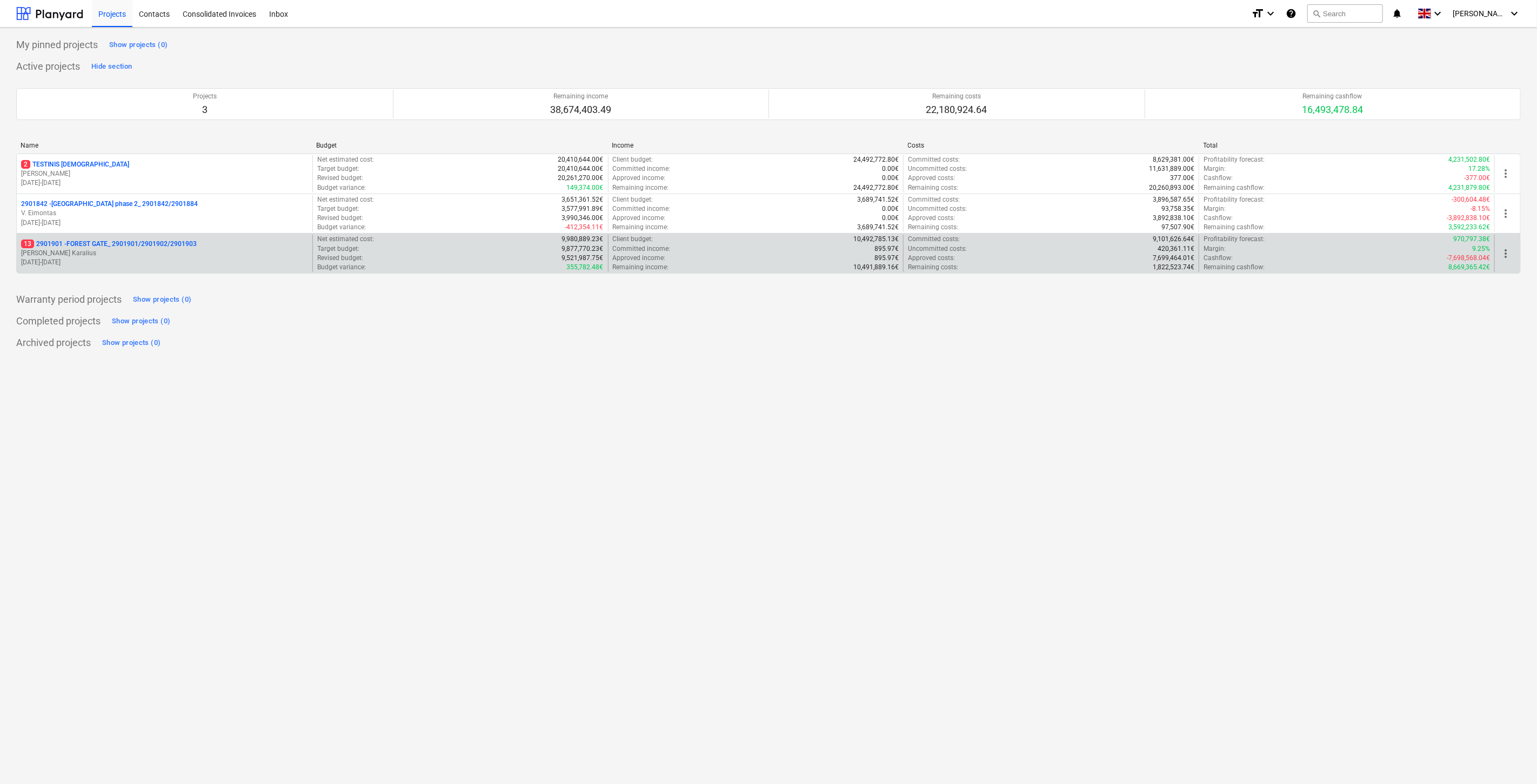
click at [153, 258] on p "[DATE] - [DATE]" at bounding box center [164, 263] width 287 height 9
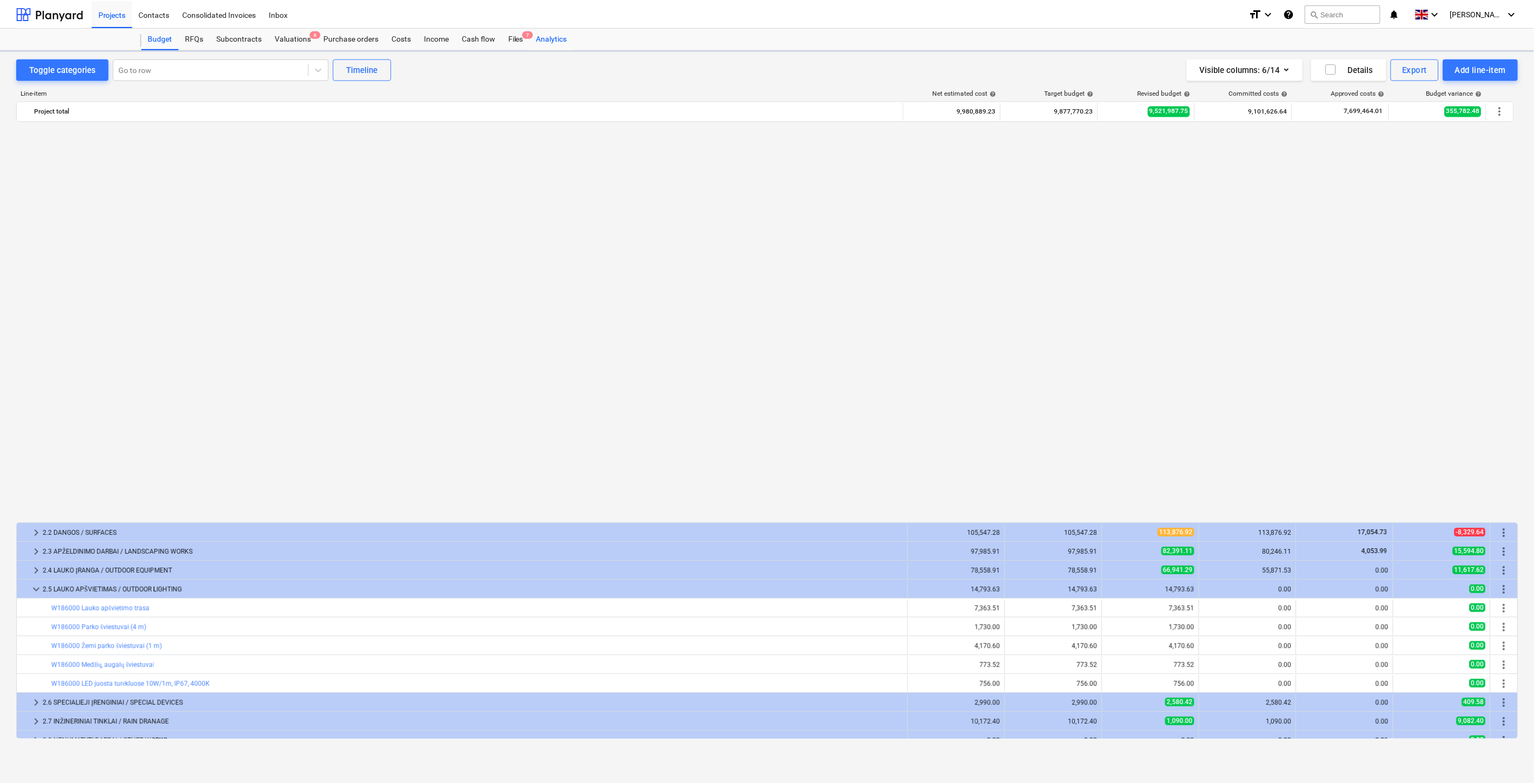
scroll to position [785, 0]
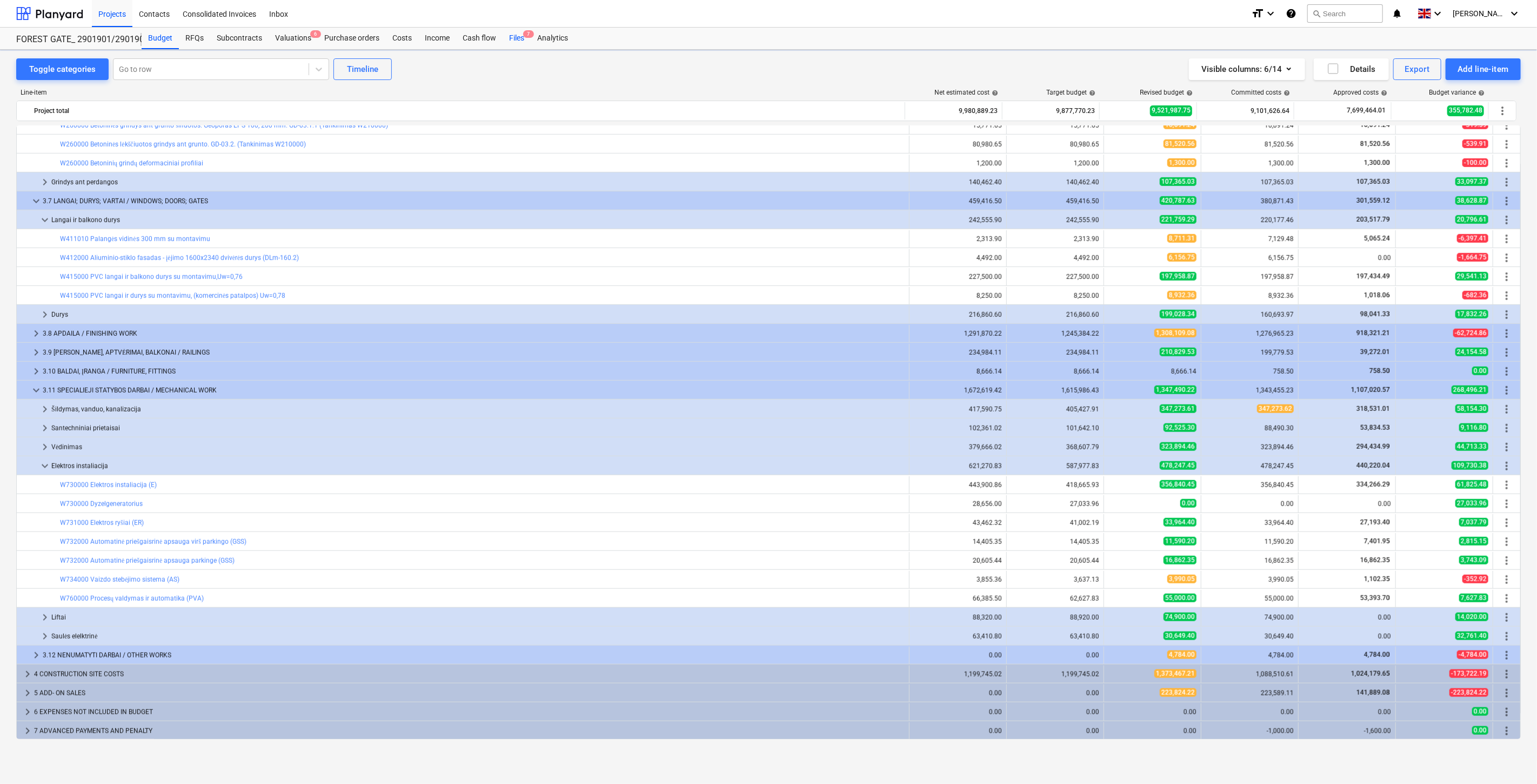
click at [521, 38] on div "Files 7" at bounding box center [517, 38] width 28 height 22
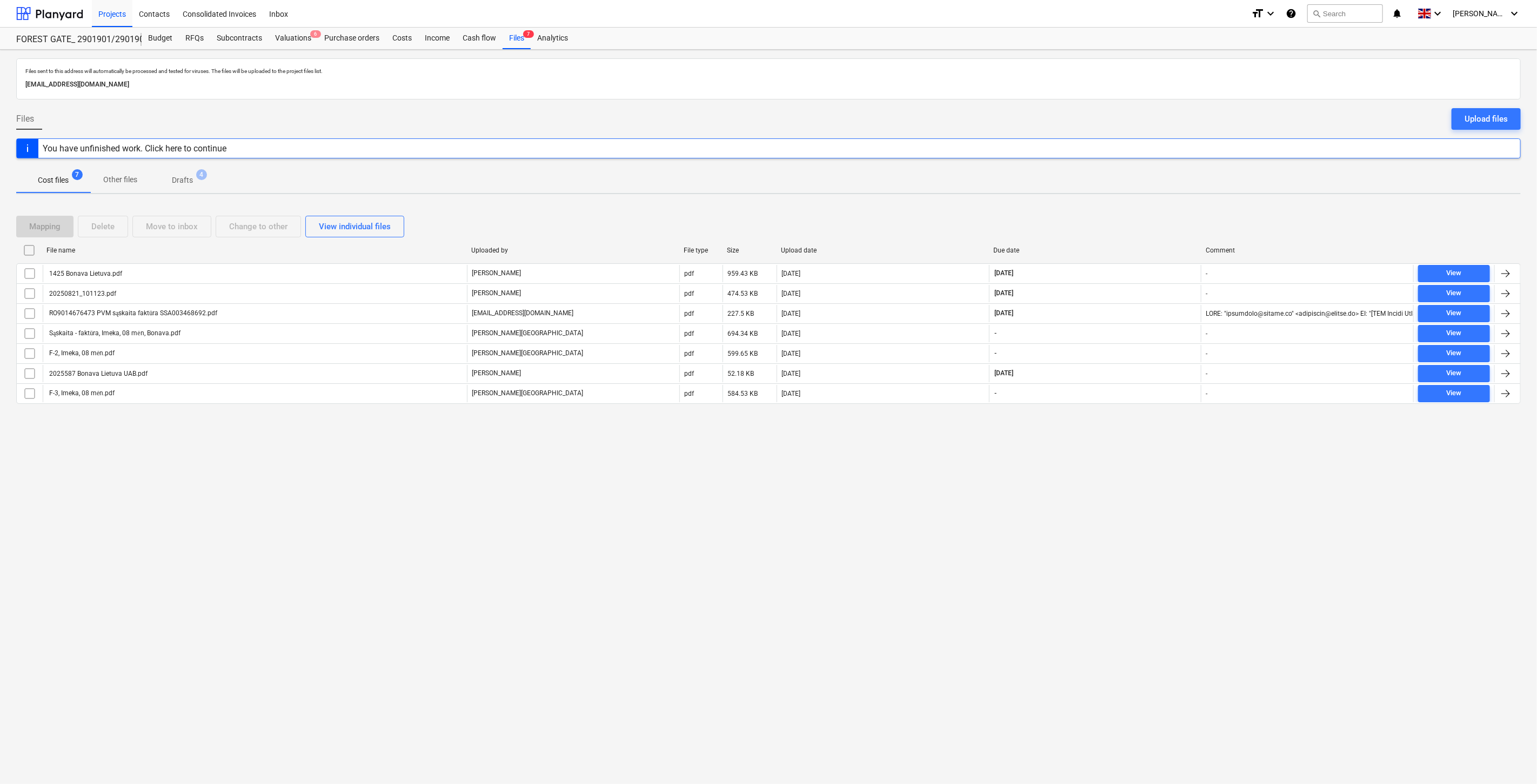
drag, startPoint x: 1074, startPoint y: 566, endPoint x: 1392, endPoint y: 246, distance: 451.1
click at [1074, 565] on div "Files sent to this address will automatically be processed and tested for virus…" at bounding box center [768, 417] width 1537 height 734
click at [1478, 121] on div "Upload files" at bounding box center [1486, 118] width 43 height 14
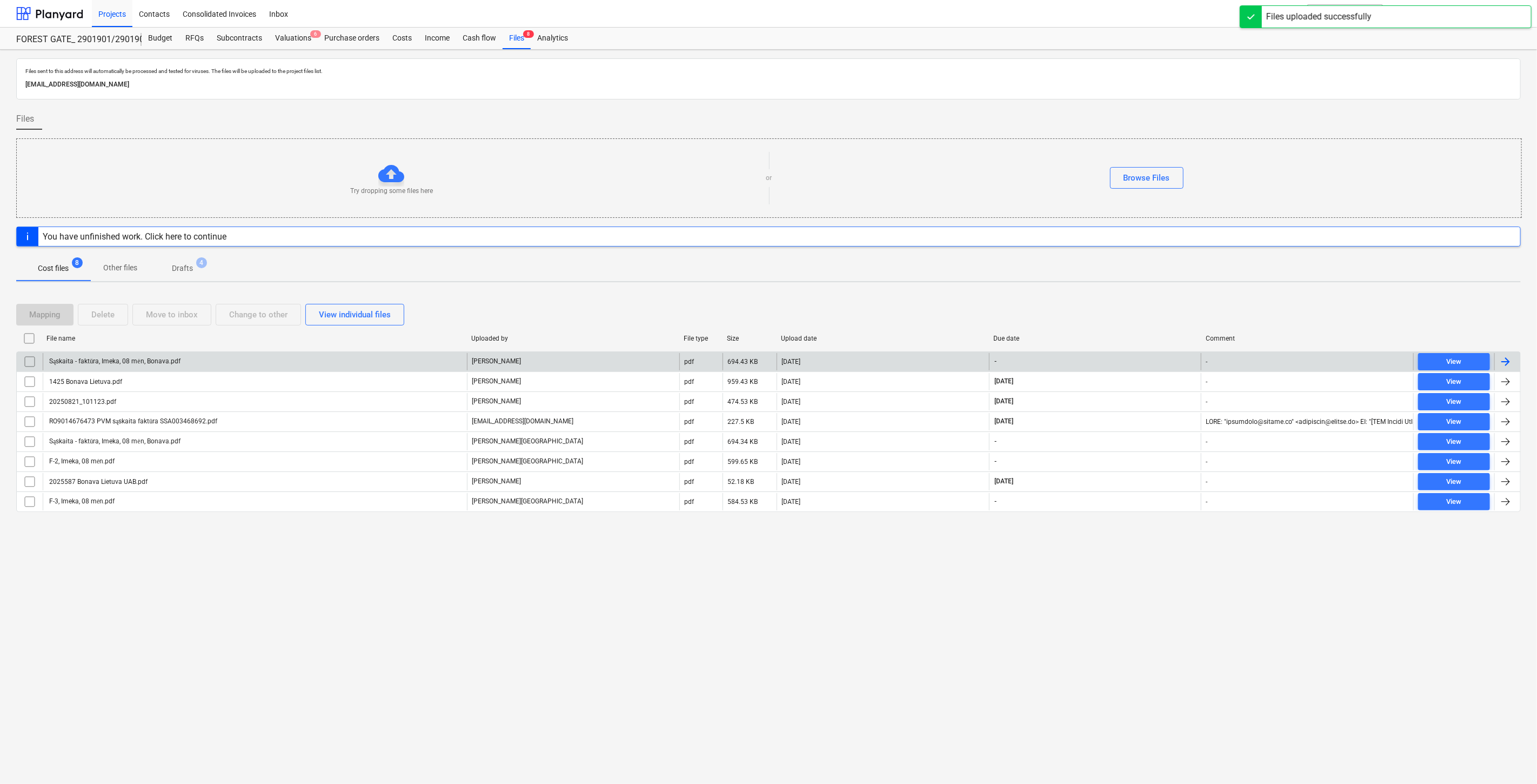
click at [364, 357] on div "Sąskaita - faktūra, Imeka, 08 mėn, Bonava.pdf" at bounding box center [254, 361] width 424 height 17
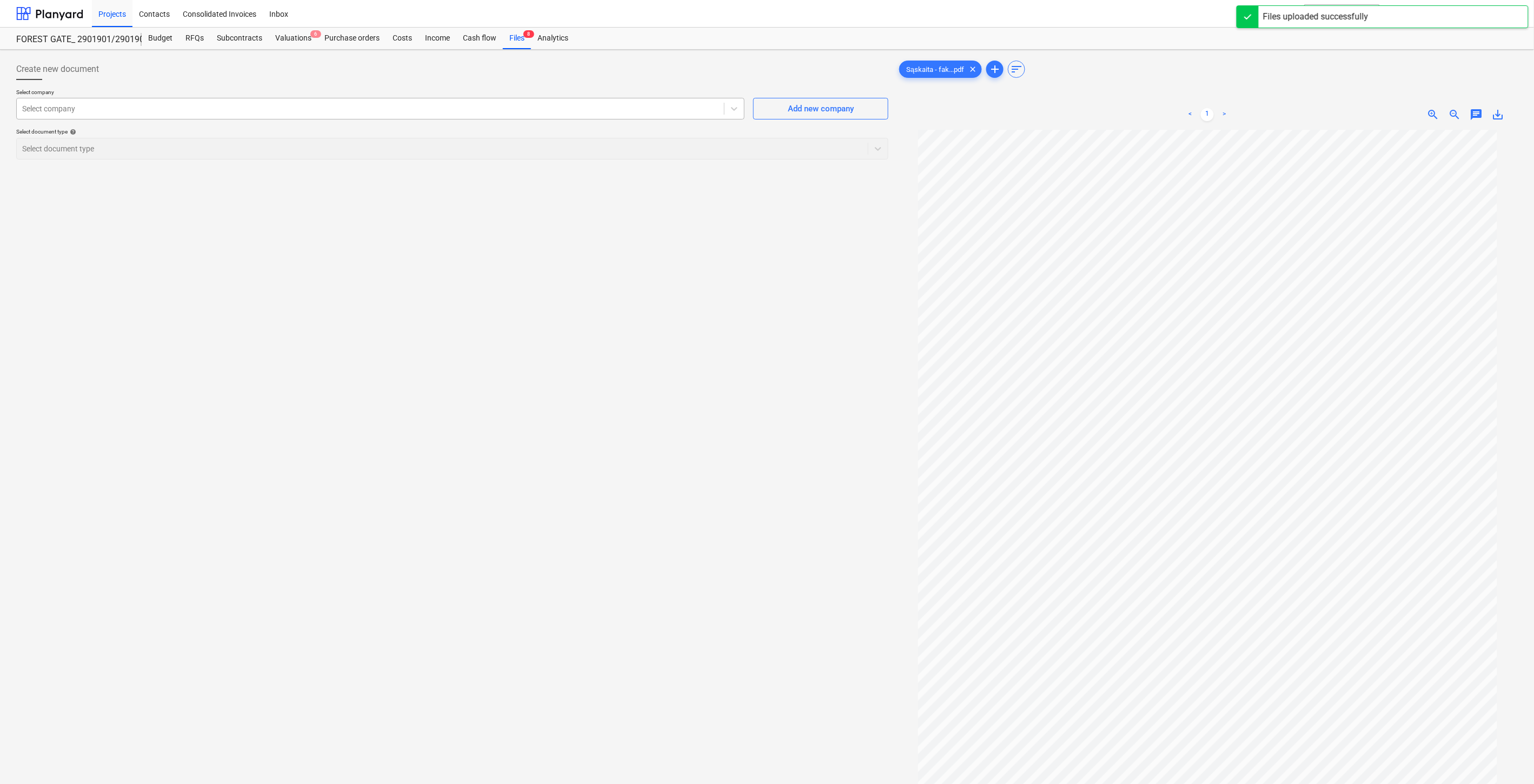
click at [365, 107] on div at bounding box center [371, 109] width 697 height 11
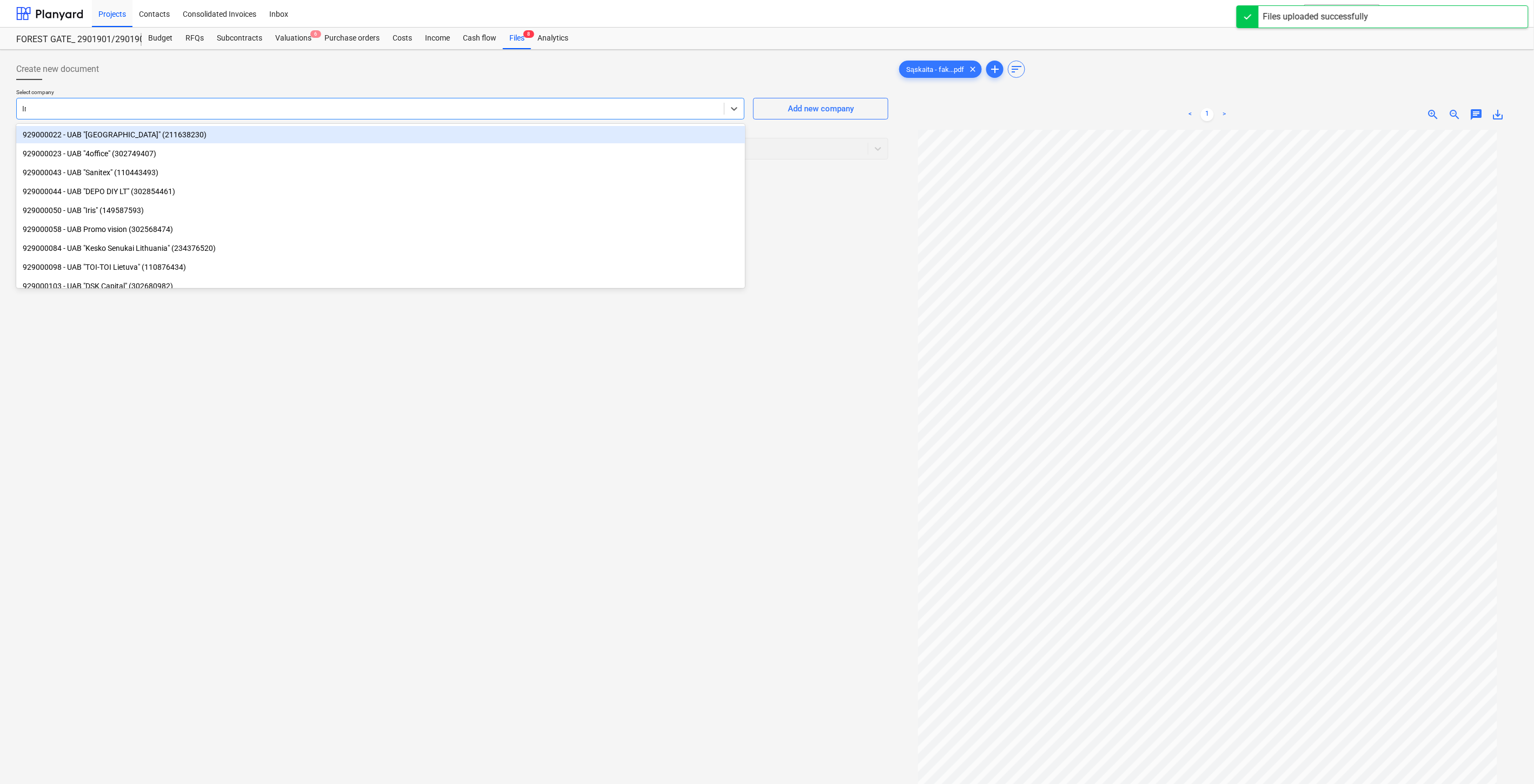
type input "Ime"
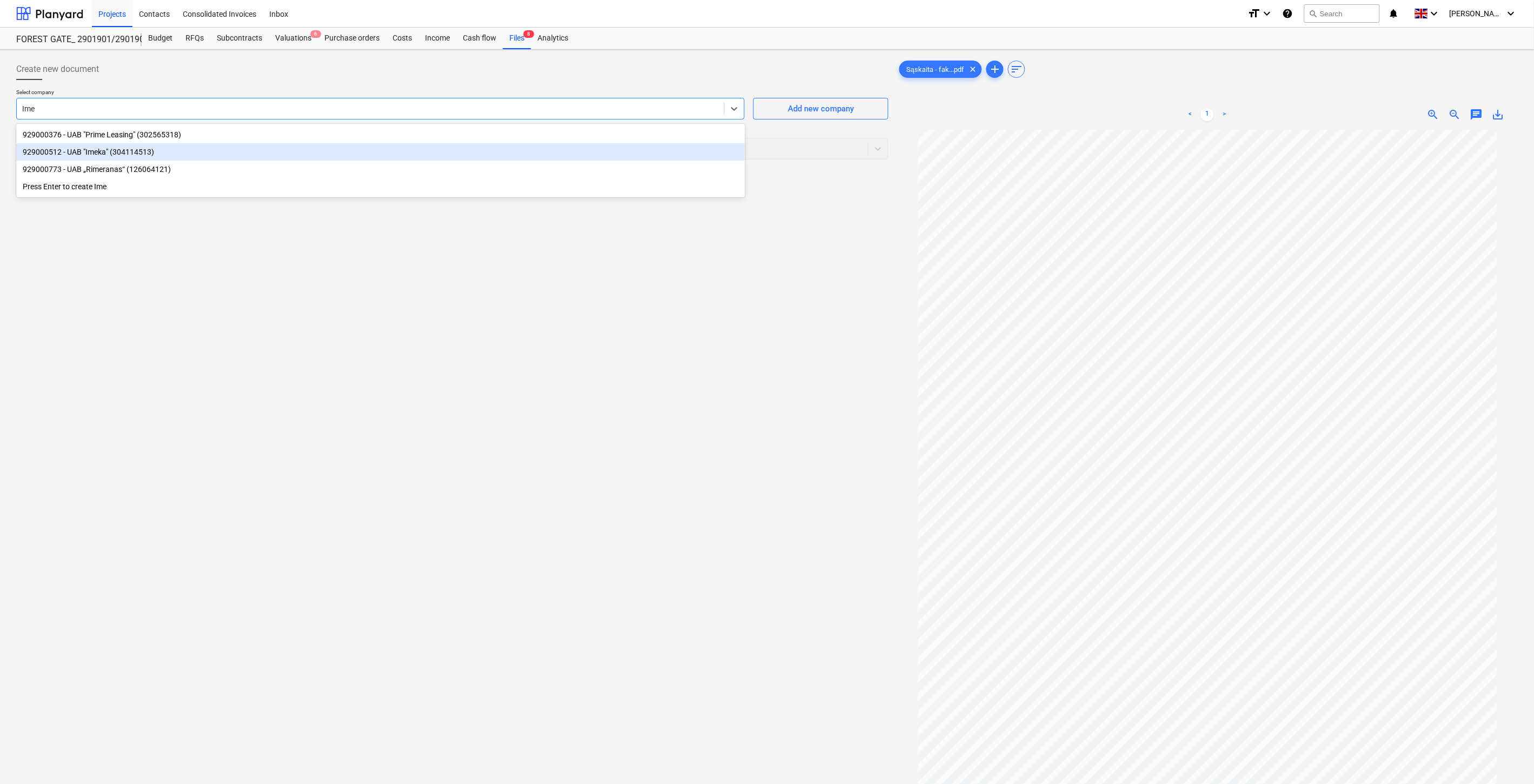
click at [266, 152] on div "929000512 - UAB "Imeka" (304114513)" at bounding box center [380, 152] width 729 height 17
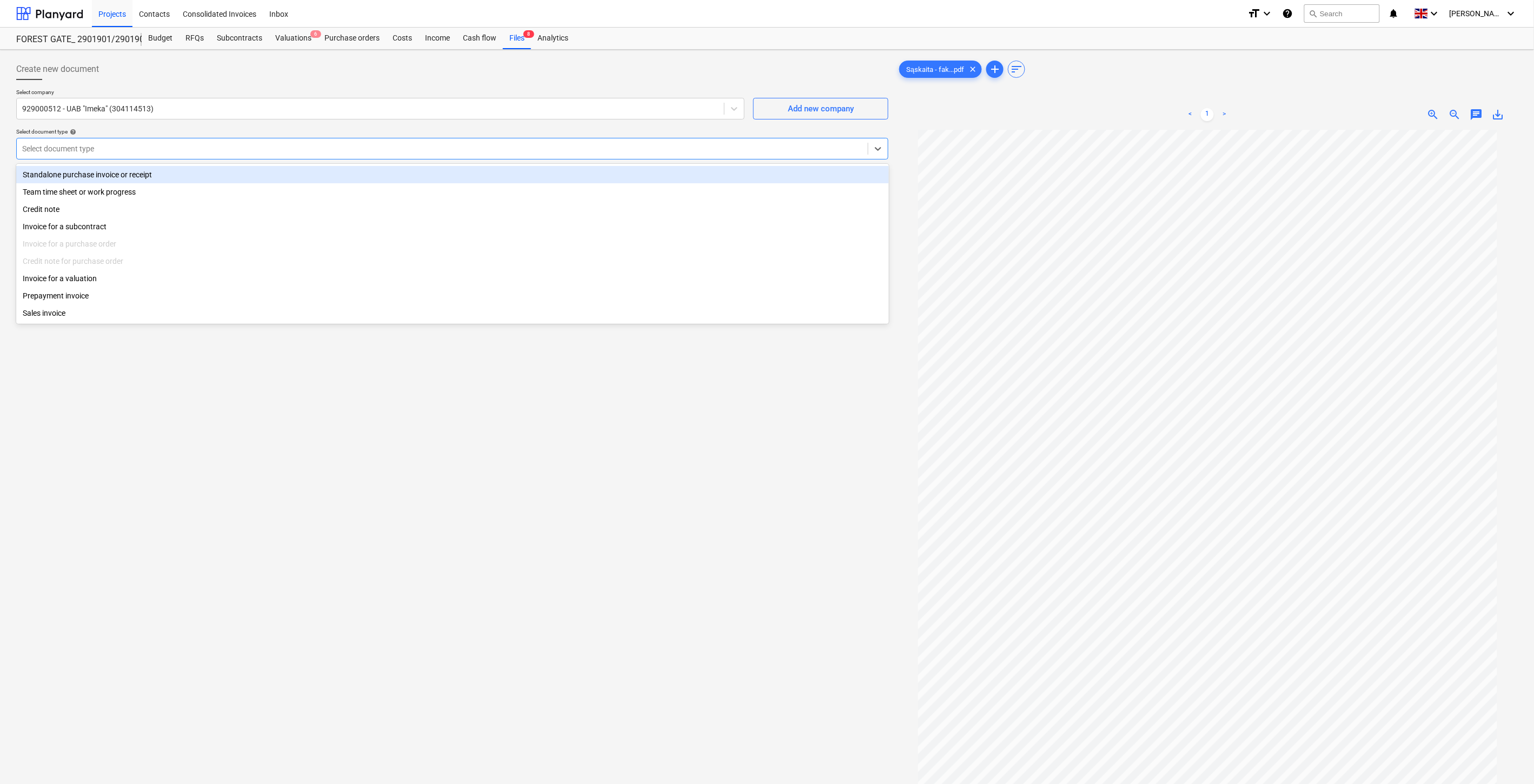
click at [260, 152] on div at bounding box center [442, 149] width 840 height 11
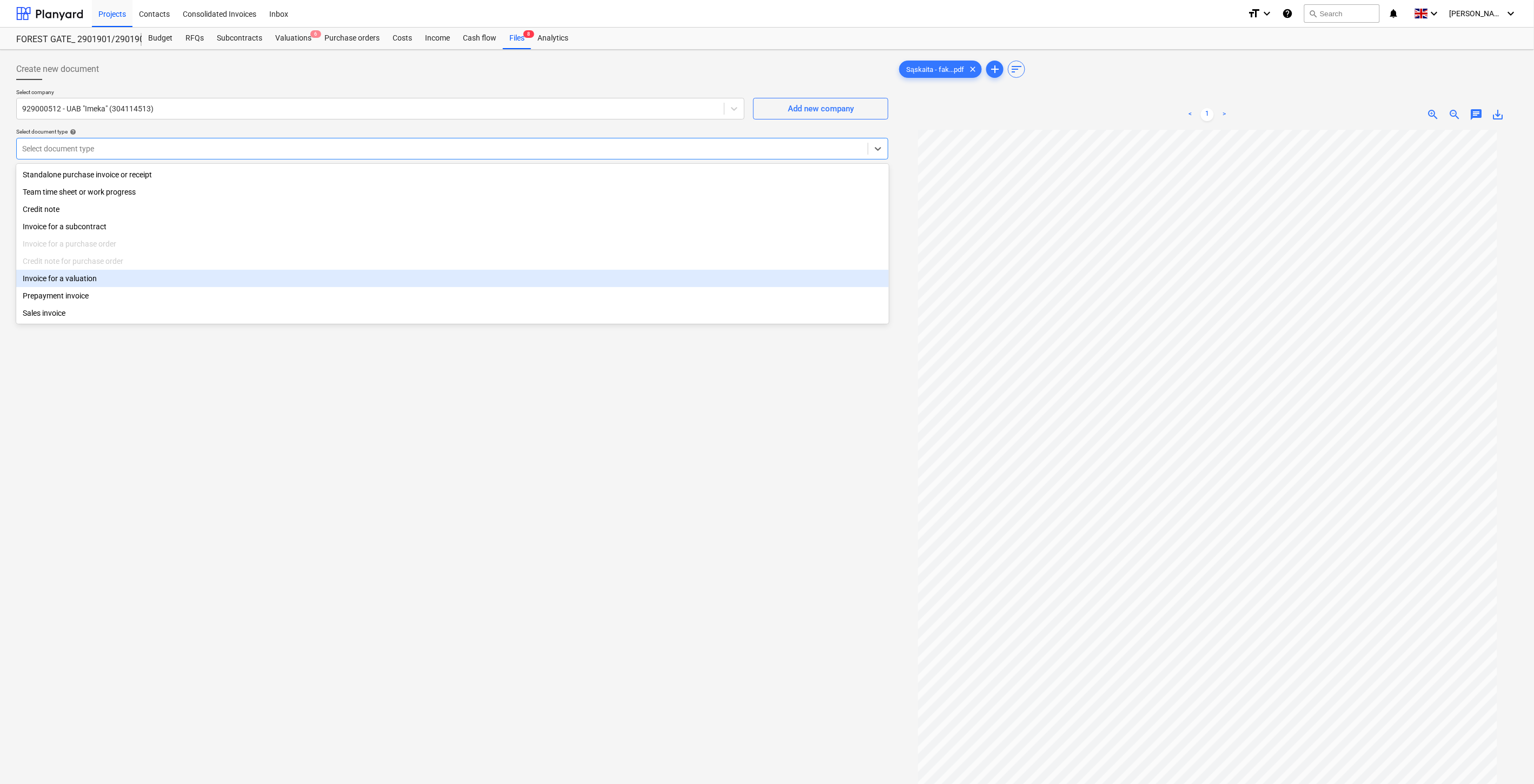
click at [142, 283] on div "Invoice for a valuation" at bounding box center [453, 278] width 873 height 17
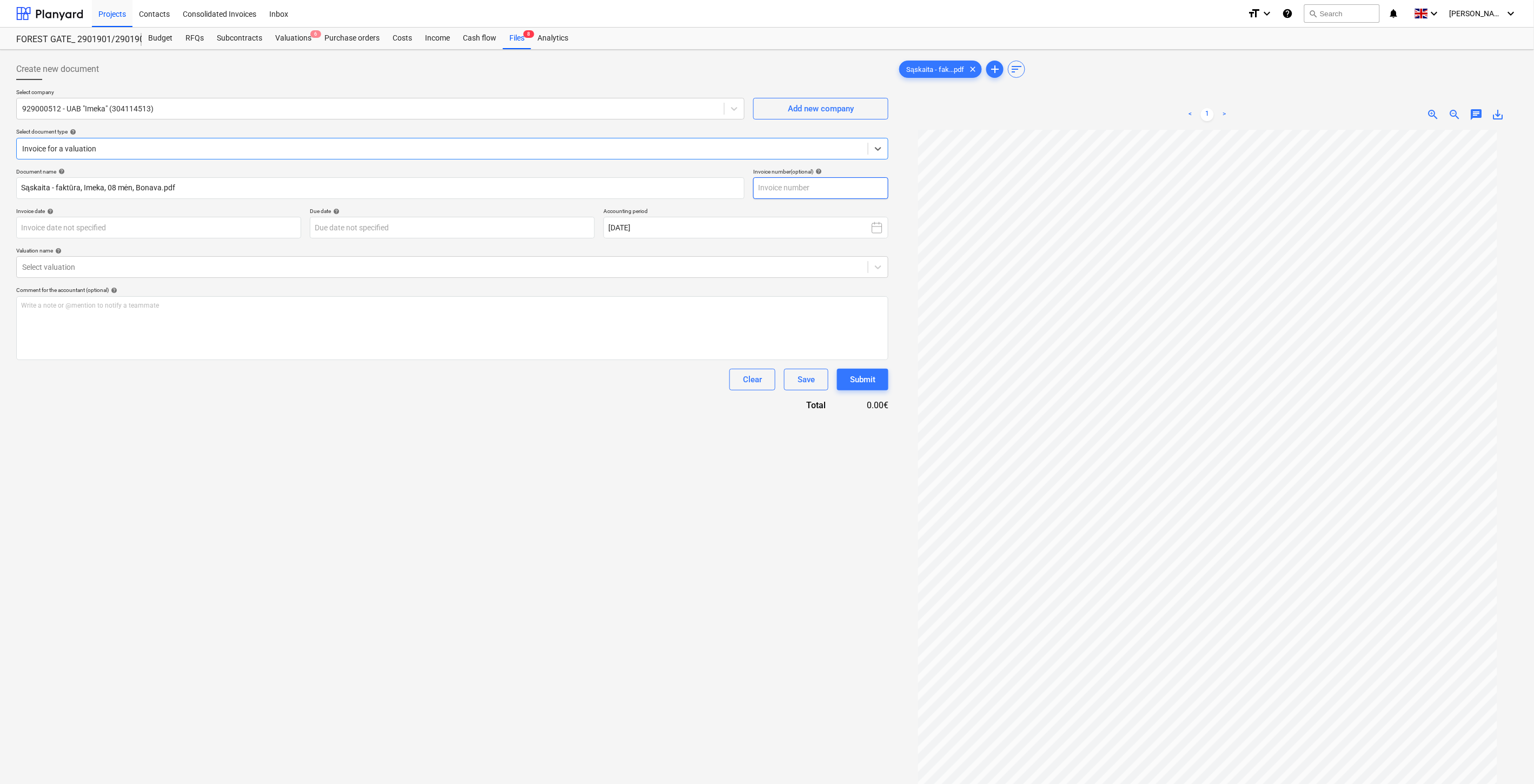
click at [837, 184] on input "text" at bounding box center [821, 187] width 135 height 22
type input "IME0001076"
click at [227, 225] on body "Projects Contacts Consolidated Invoices Inbox format_size keyboard_arrow_down h…" at bounding box center [767, 392] width 1534 height 784
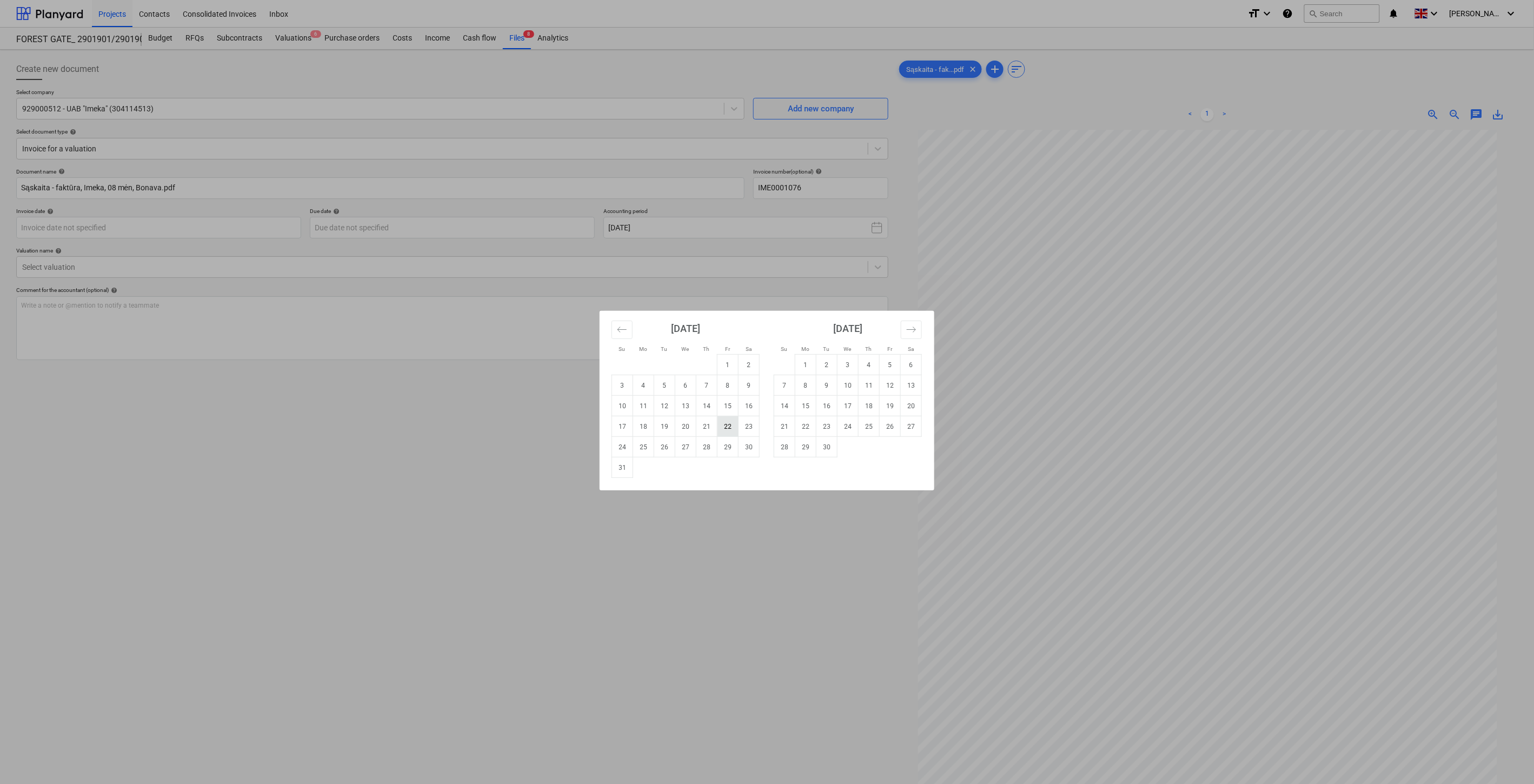
click at [727, 424] on td "22" at bounding box center [728, 426] width 21 height 21
type input "[DATE]"
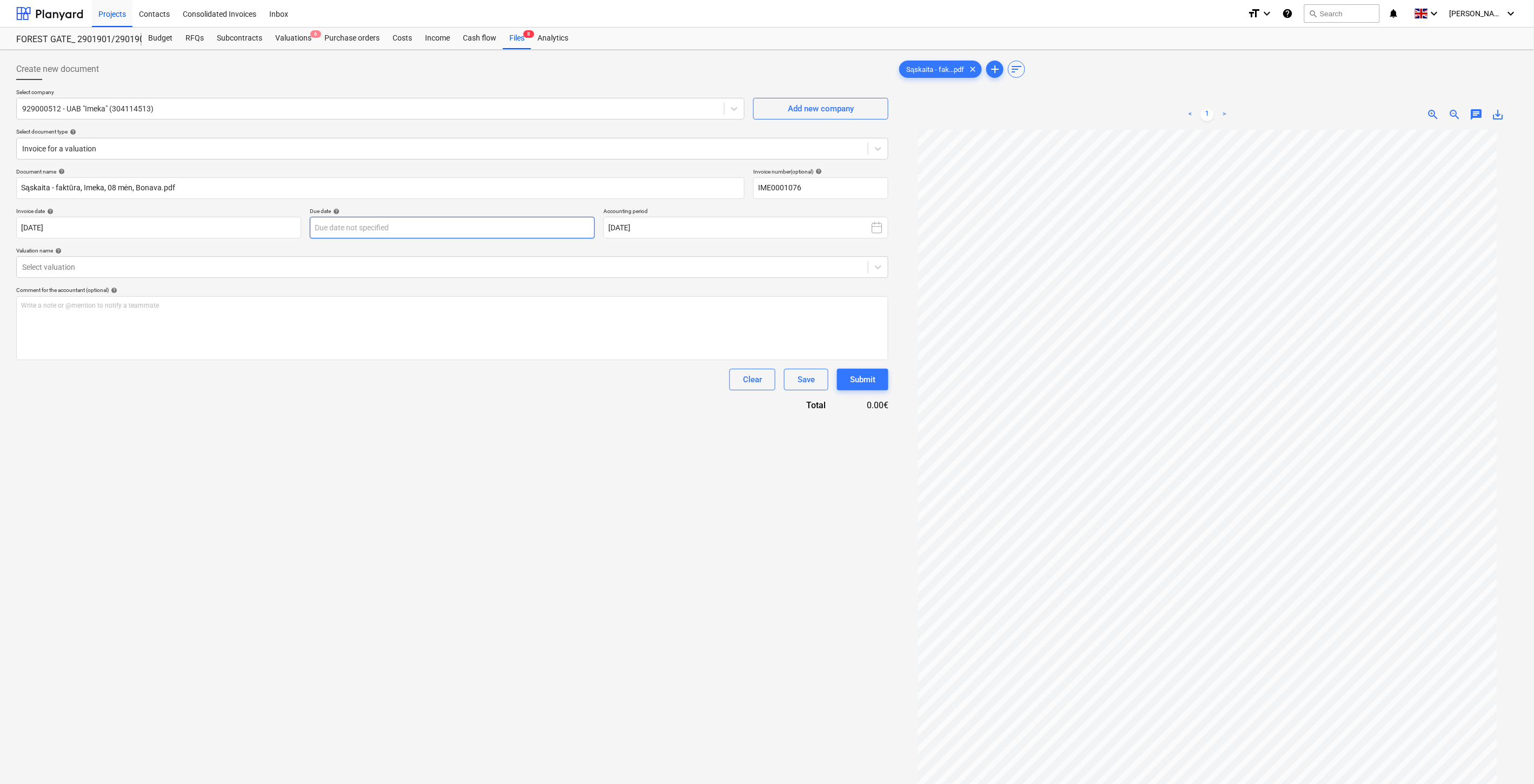
click at [513, 220] on body "Projects Contacts Consolidated Invoices Inbox format_size keyboard_arrow_down h…" at bounding box center [767, 392] width 1534 height 784
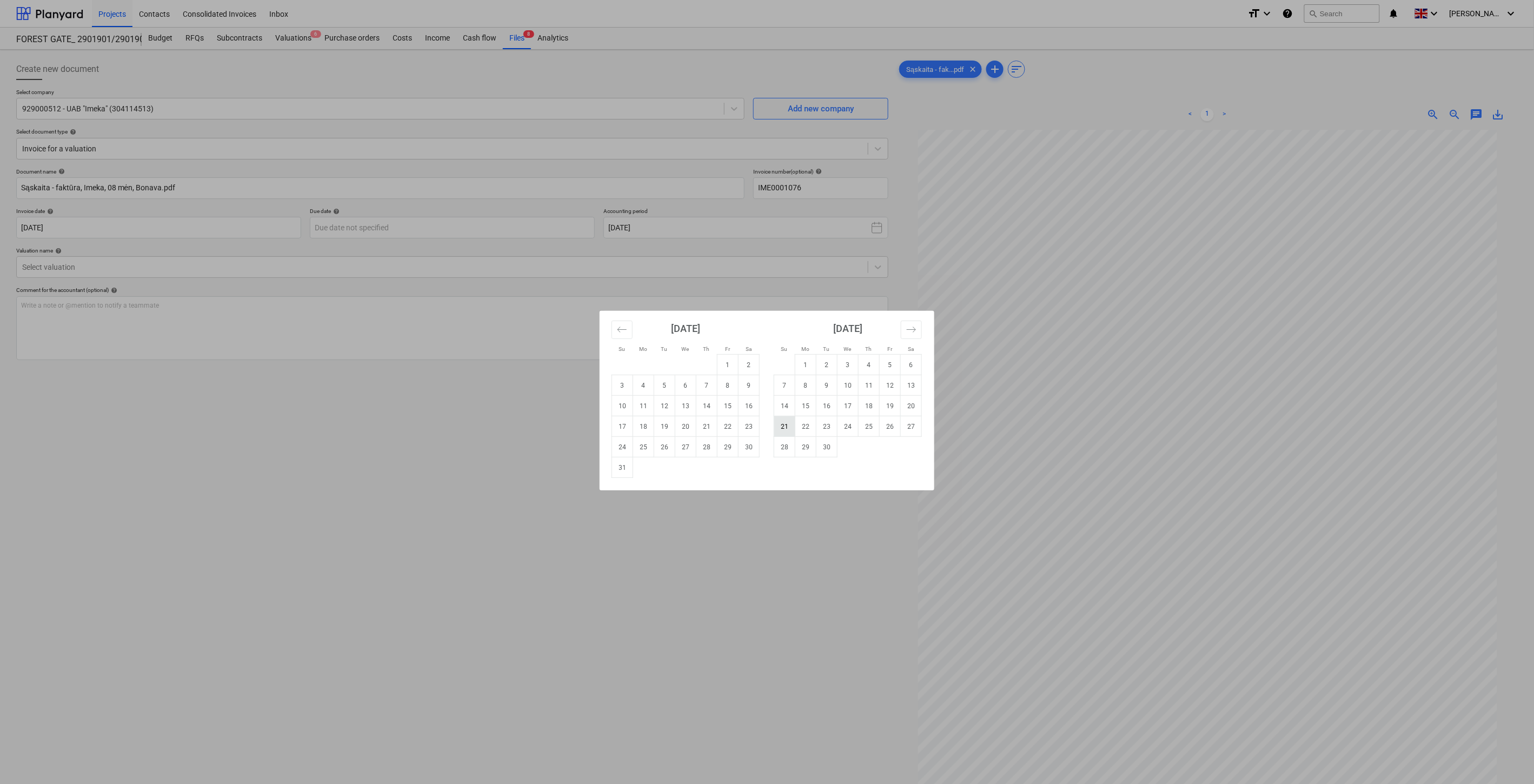
click at [783, 428] on td "21" at bounding box center [784, 426] width 21 height 21
type input "[DATE]"
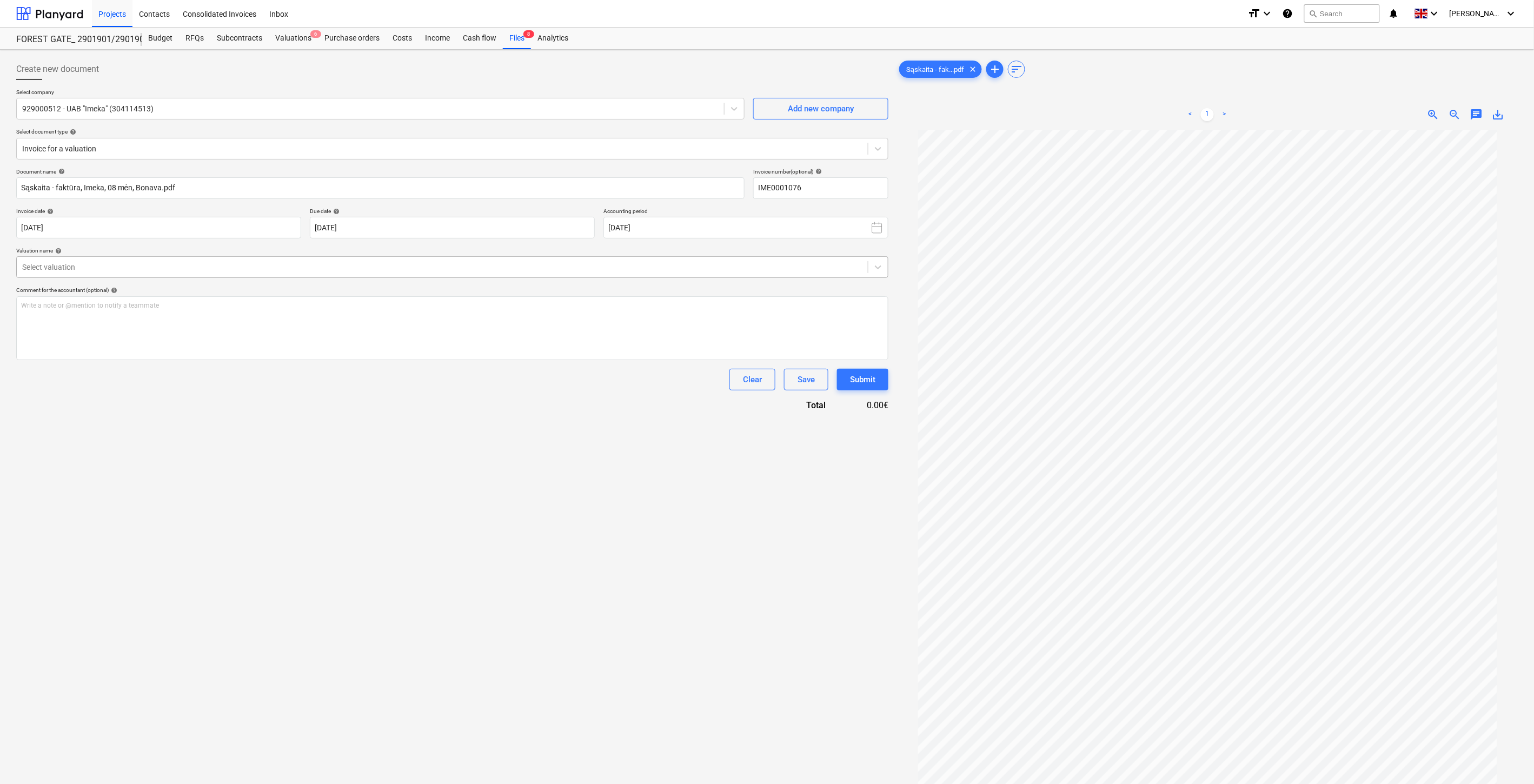
click at [304, 262] on div at bounding box center [442, 267] width 840 height 11
click at [291, 783] on div "929000512 - UAB "Imeka" 20082025" at bounding box center [767, 798] width 1534 height 17
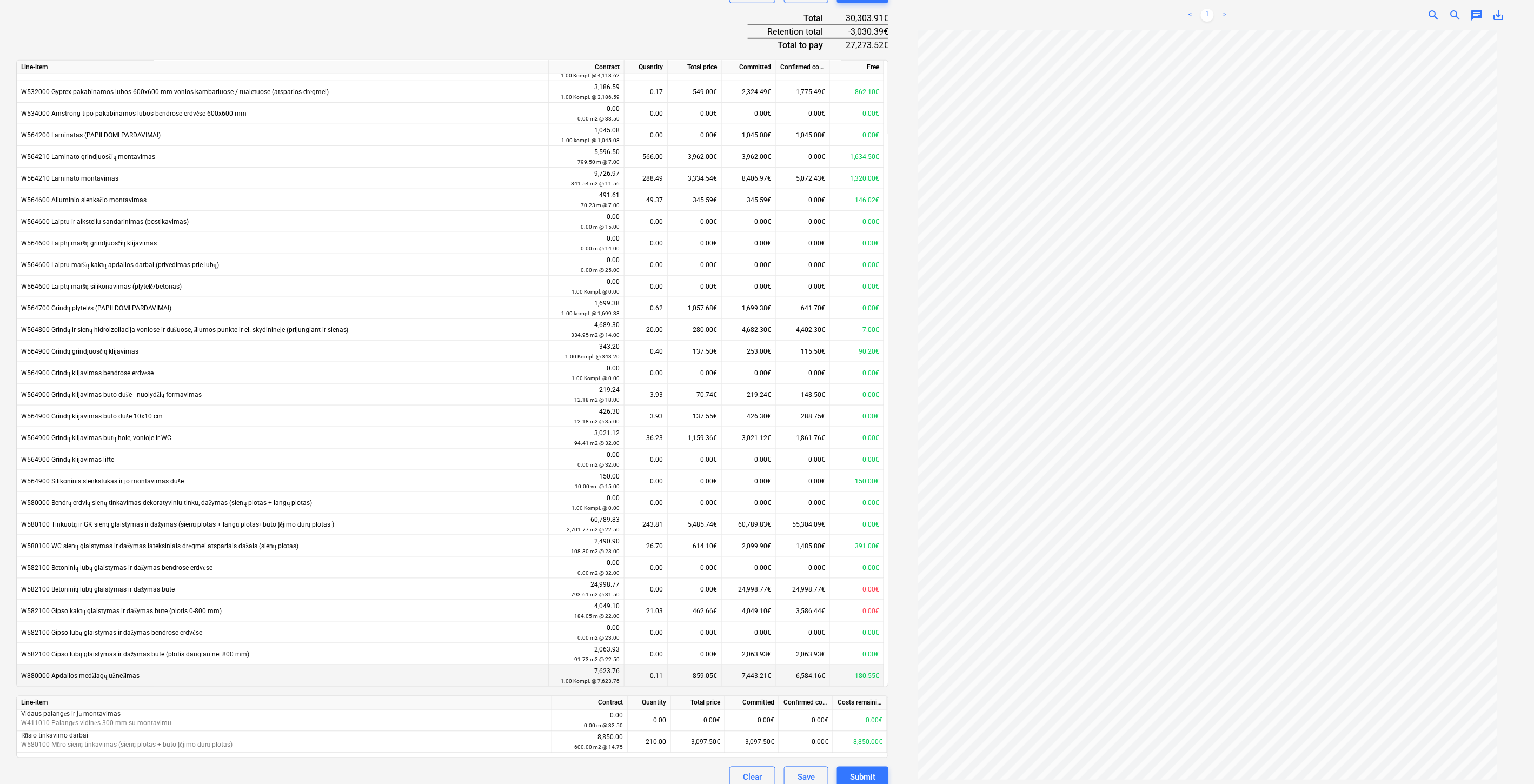
scroll to position [400, 0]
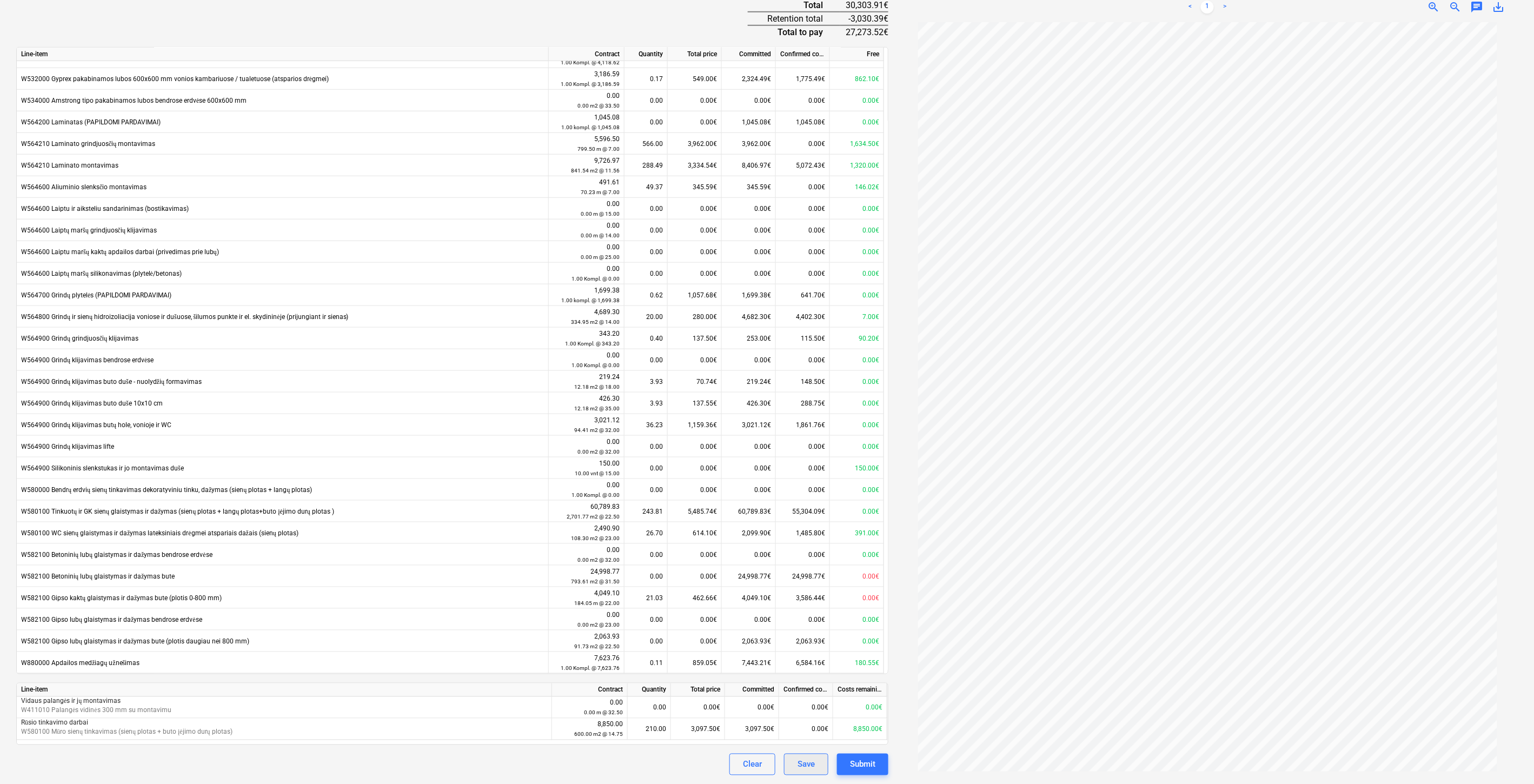
click at [810, 762] on div "Save" at bounding box center [806, 764] width 17 height 14
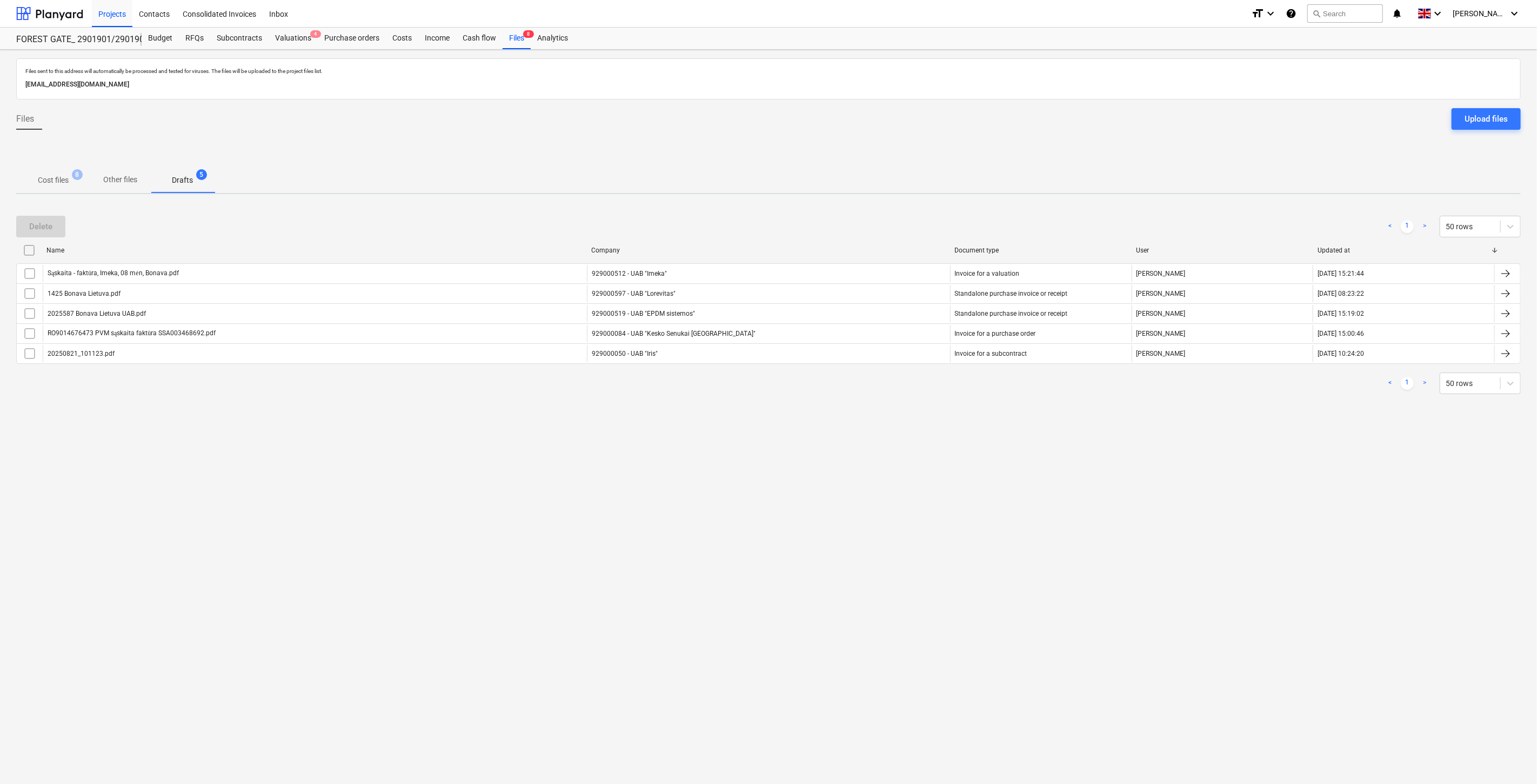
click at [731, 527] on div "Files sent to this address will automatically be processed and tested for virus…" at bounding box center [768, 417] width 1537 height 734
click at [60, 179] on p "Cost files" at bounding box center [53, 180] width 31 height 11
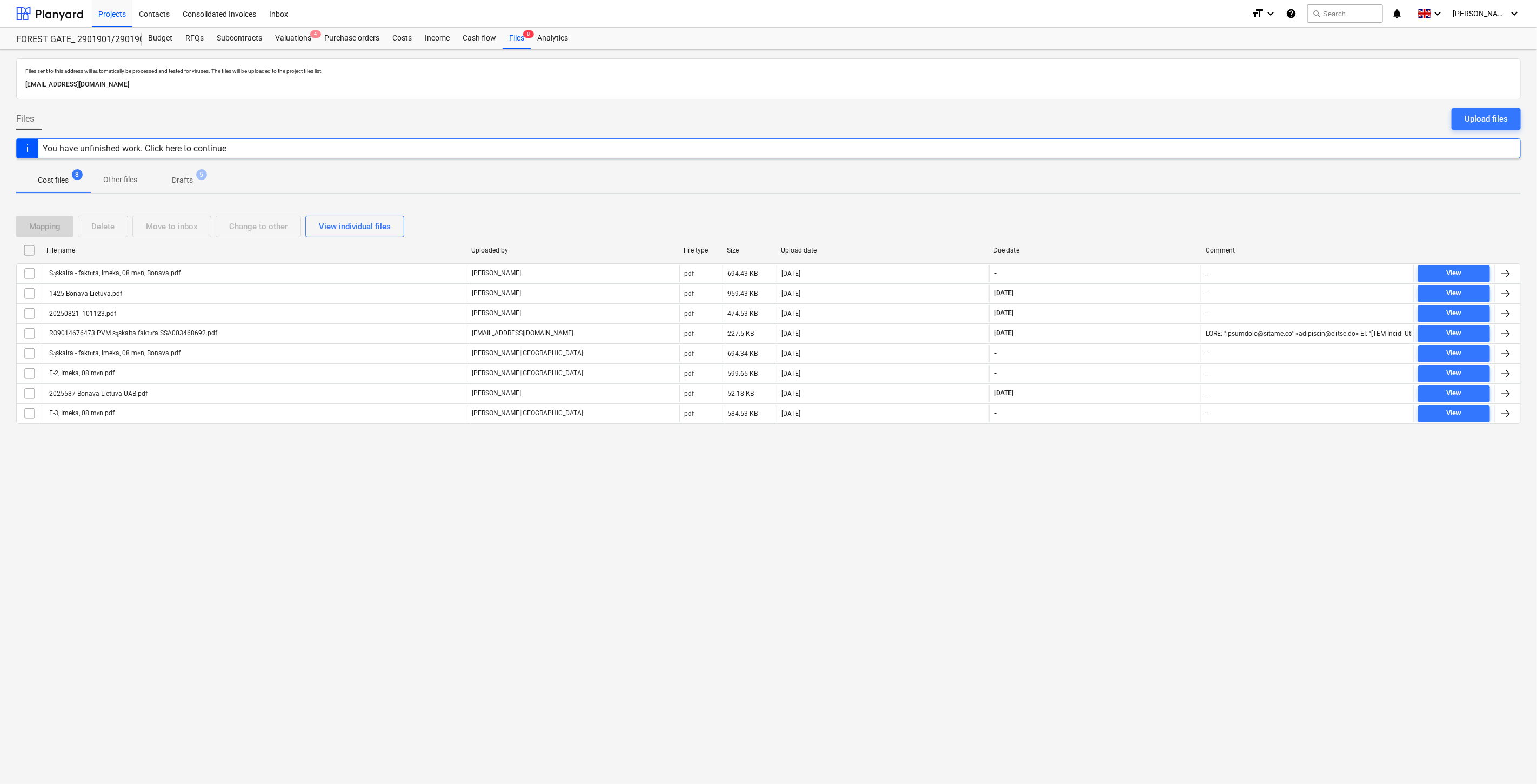
drag, startPoint x: 998, startPoint y: 181, endPoint x: 1031, endPoint y: 179, distance: 33.1
click at [998, 181] on div "Cost files 8 Other files Drafts 5" at bounding box center [768, 180] width 1505 height 26
click at [1031, 179] on div "Cost files 8 Other files Drafts 5" at bounding box center [768, 180] width 1505 height 26
click at [787, 483] on div "Files sent to this address will automatically be processed and tested for virus…" at bounding box center [768, 417] width 1537 height 734
click at [40, 10] on div at bounding box center [50, 13] width 67 height 27
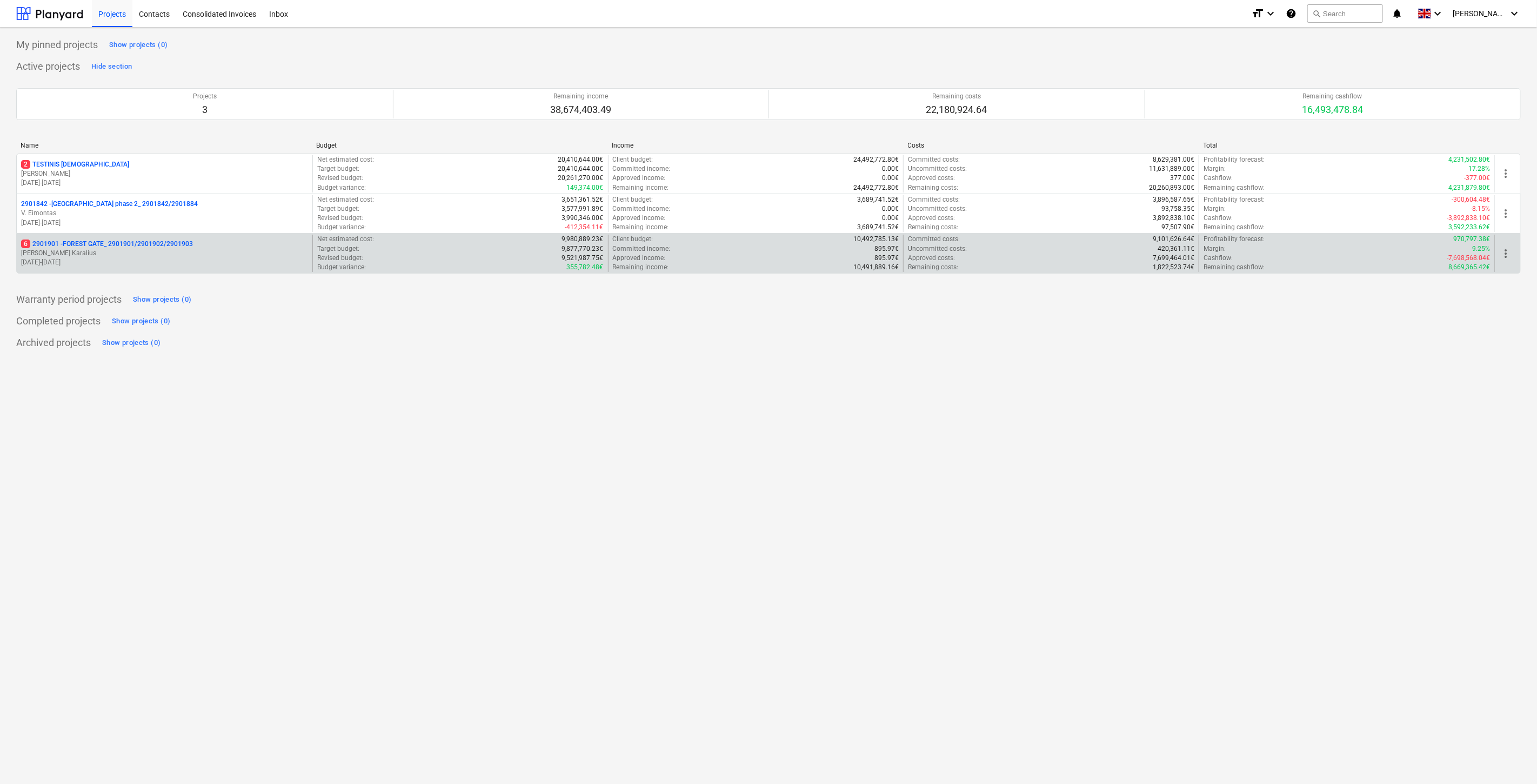
click at [188, 247] on p "6 2901901 - FOREST GATE_ 2901901/2901902/2901903" at bounding box center [106, 244] width 172 height 9
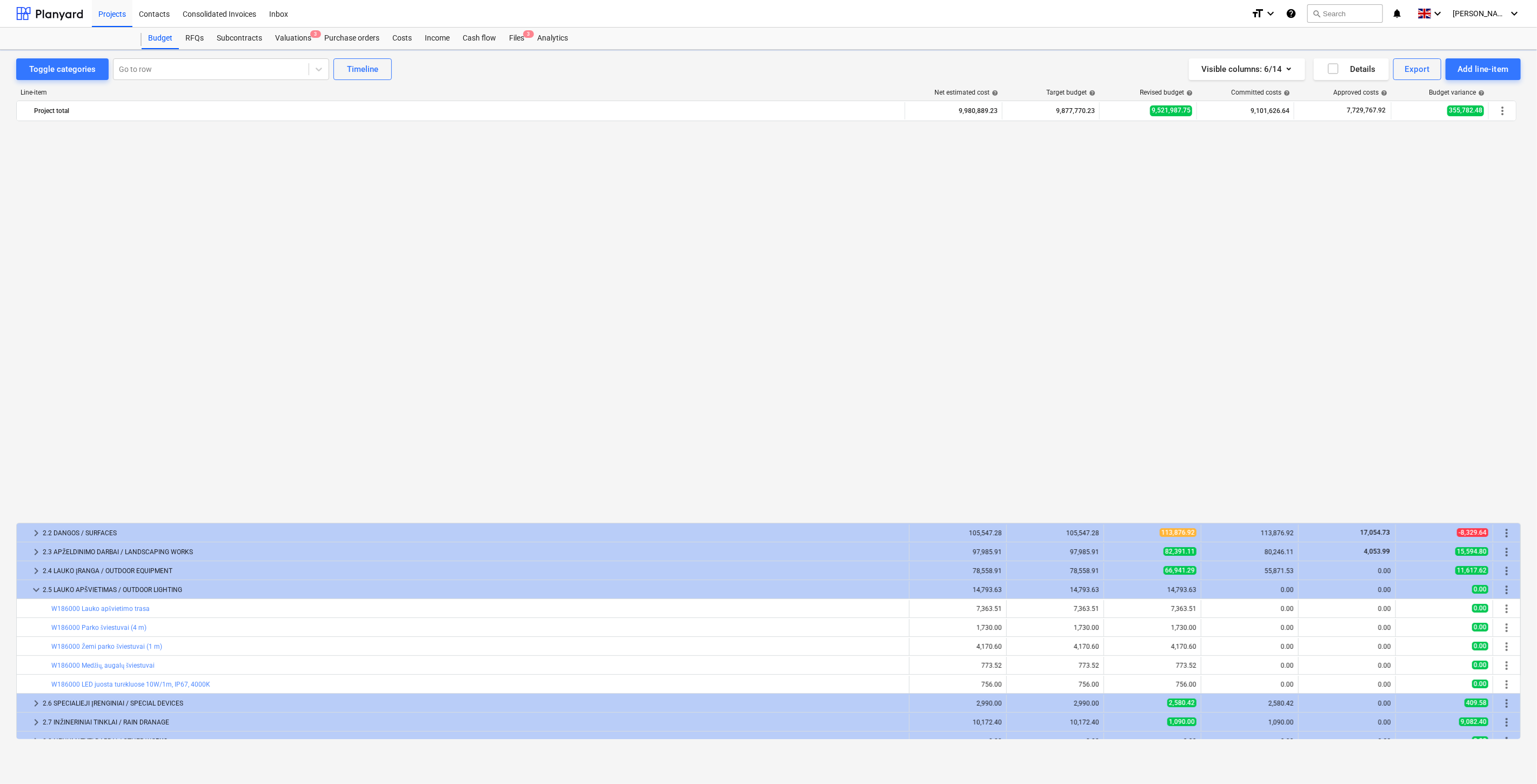
scroll to position [785, 0]
click at [516, 39] on div "Files 3" at bounding box center [517, 38] width 28 height 22
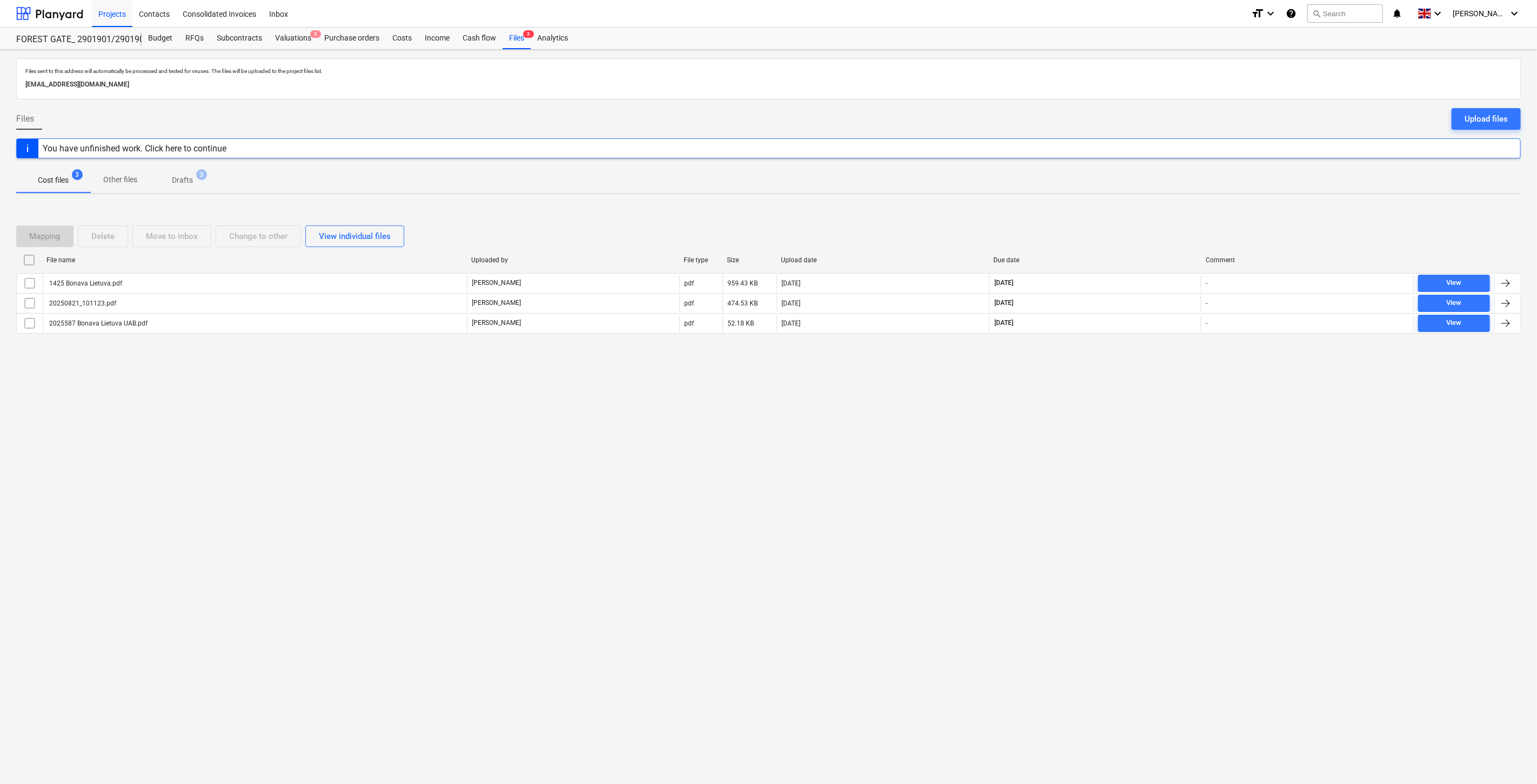
click at [1074, 488] on div "Files sent to this address will automatically be processed and tested for virus…" at bounding box center [768, 417] width 1537 height 734
click at [1132, 446] on div "Files sent to this address will automatically be processed and tested for virus…" at bounding box center [768, 417] width 1537 height 734
drag, startPoint x: 641, startPoint y: 446, endPoint x: 635, endPoint y: 446, distance: 6.0
click at [635, 446] on div "Files sent to this address will automatically be processed and tested for virus…" at bounding box center [768, 417] width 1537 height 734
click at [58, 13] on div at bounding box center [50, 13] width 67 height 27
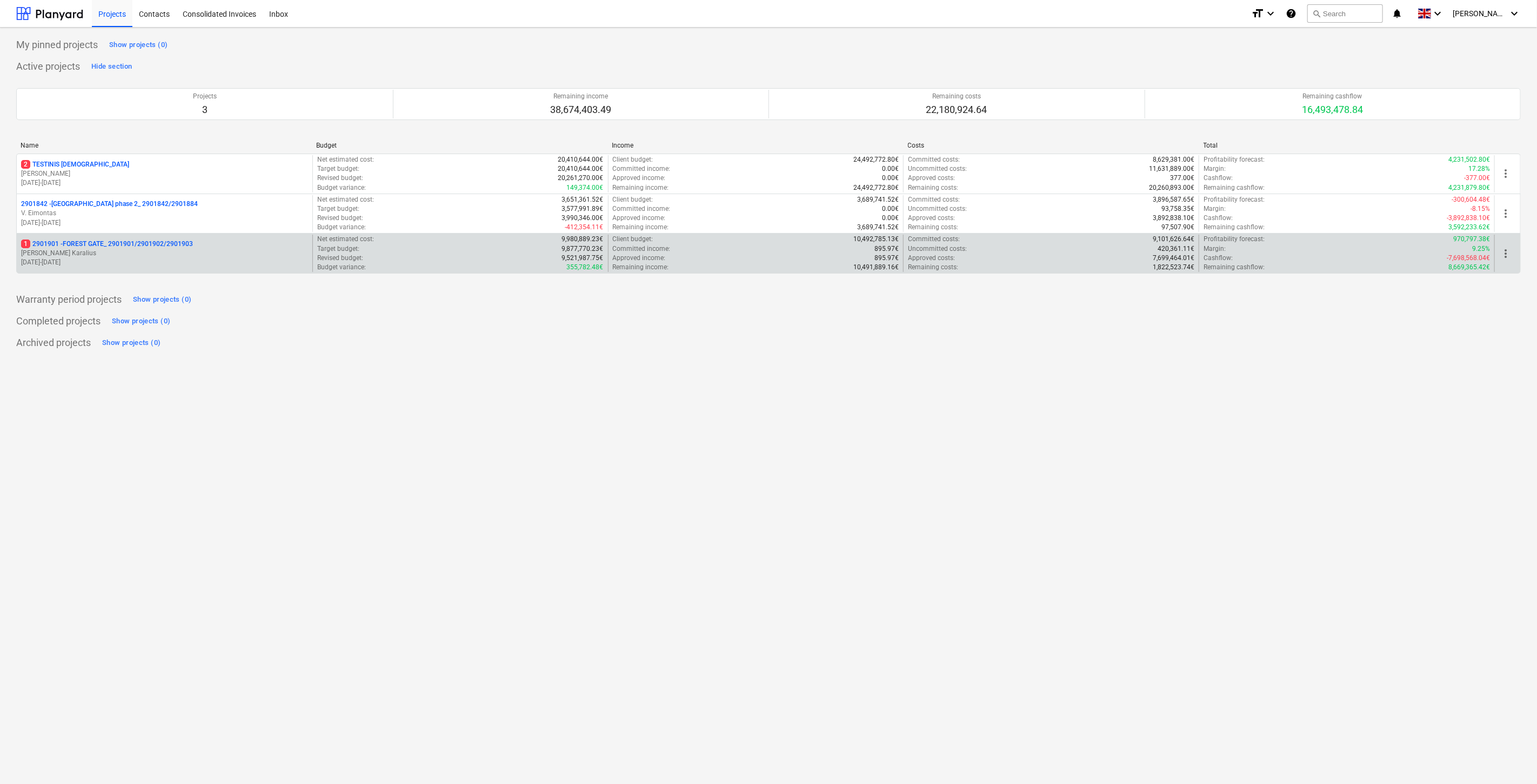
click at [119, 252] on p "[PERSON_NAME] Karalius" at bounding box center [164, 253] width 287 height 9
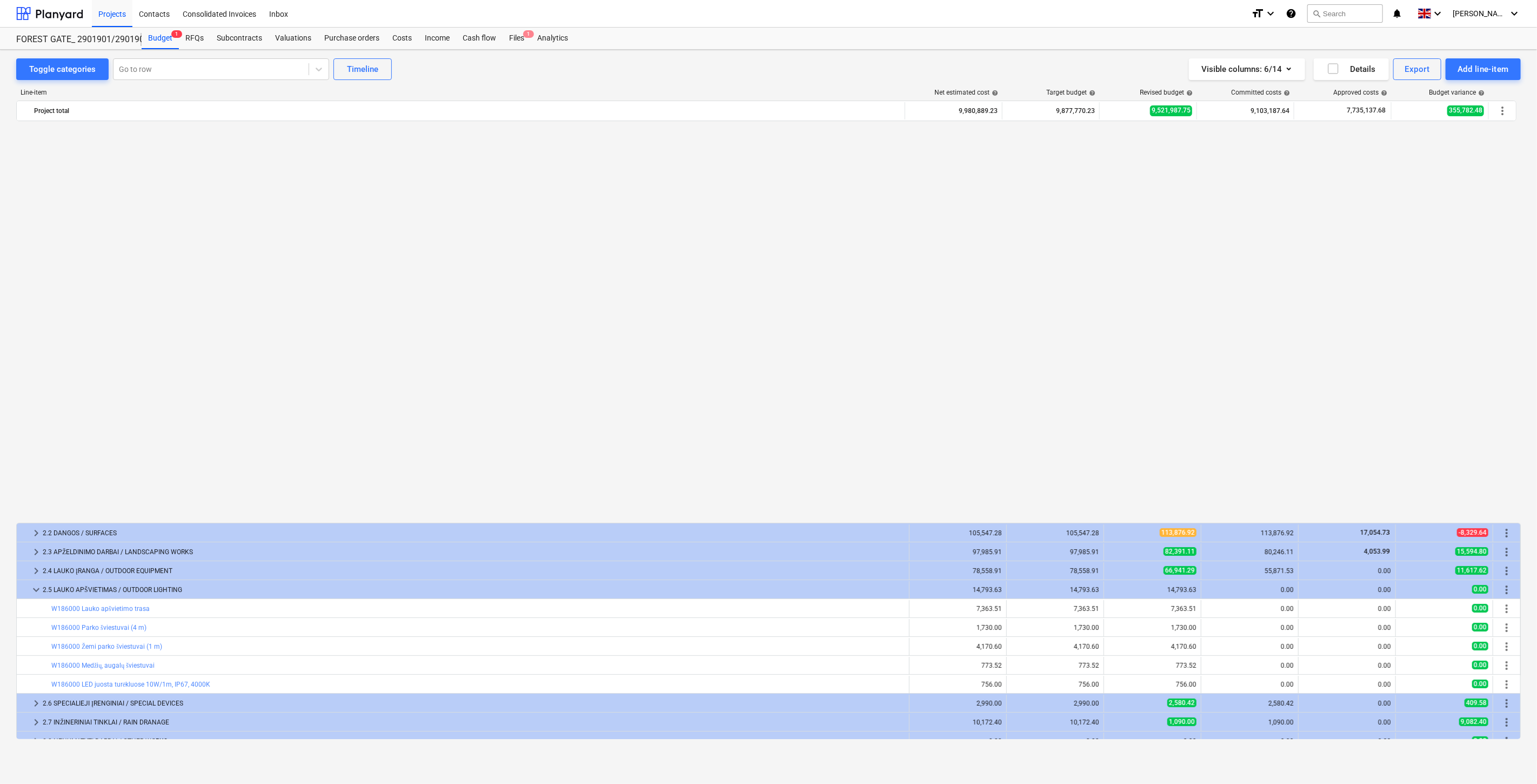
scroll to position [785, 0]
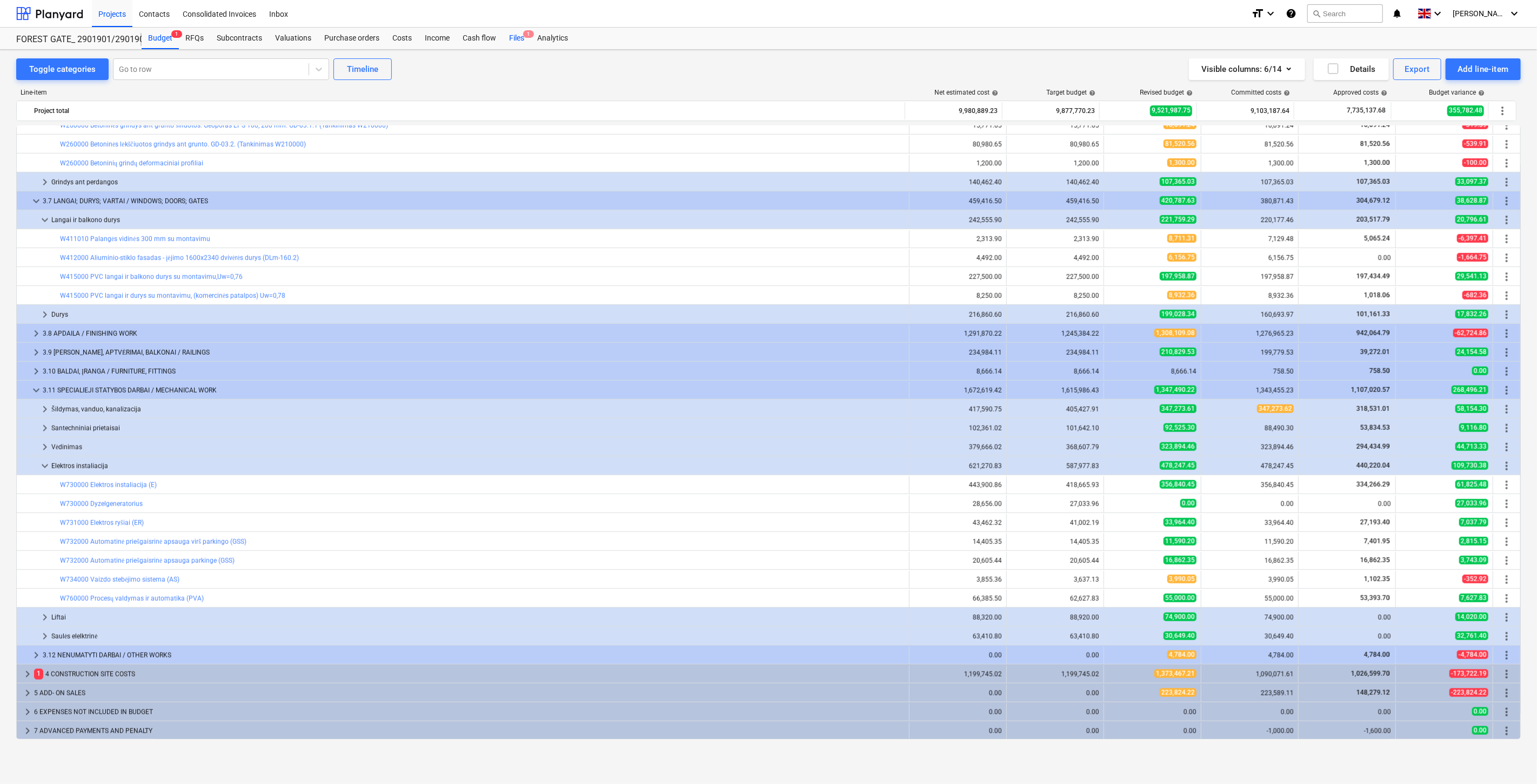
click at [511, 44] on div "Files 1" at bounding box center [517, 38] width 28 height 22
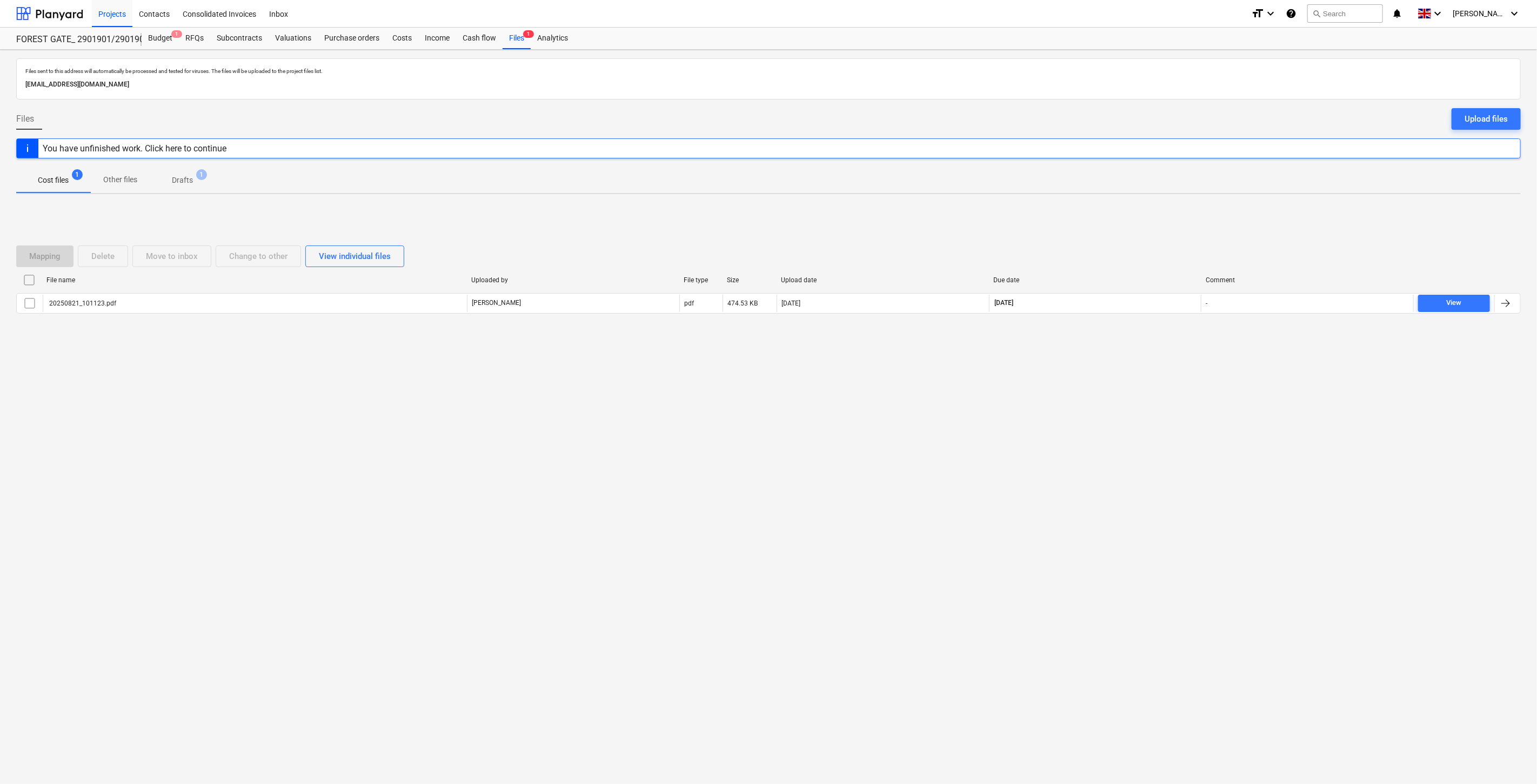
click at [1096, 449] on div "Files sent to this address will automatically be processed and tested for virus…" at bounding box center [768, 417] width 1537 height 734
click at [1116, 428] on div "Files sent to this address will automatically be processed and tested for virus…" at bounding box center [768, 417] width 1537 height 734
click at [303, 46] on div "Valuations" at bounding box center [293, 38] width 49 height 22
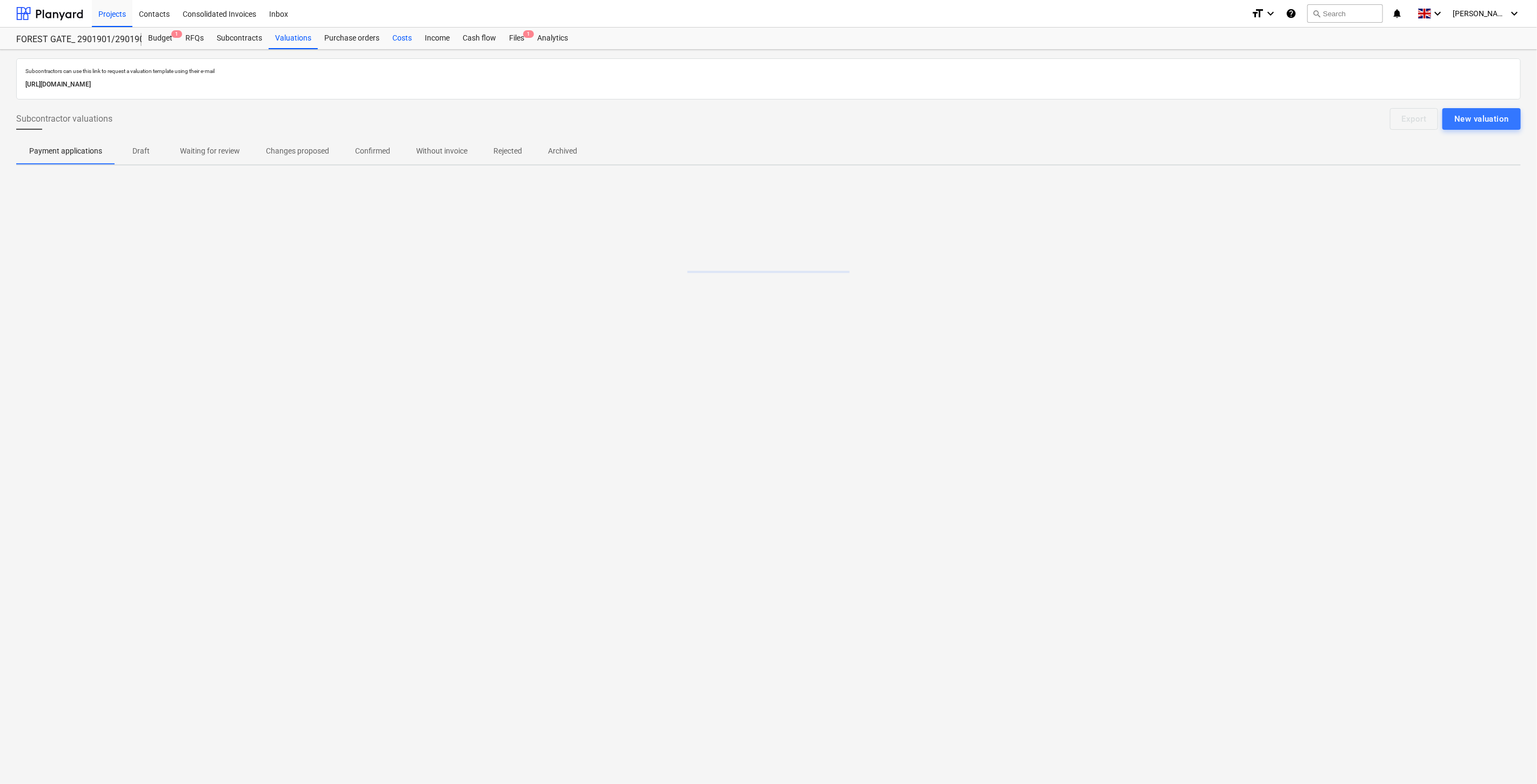
click at [402, 45] on div "Costs" at bounding box center [402, 38] width 33 height 22
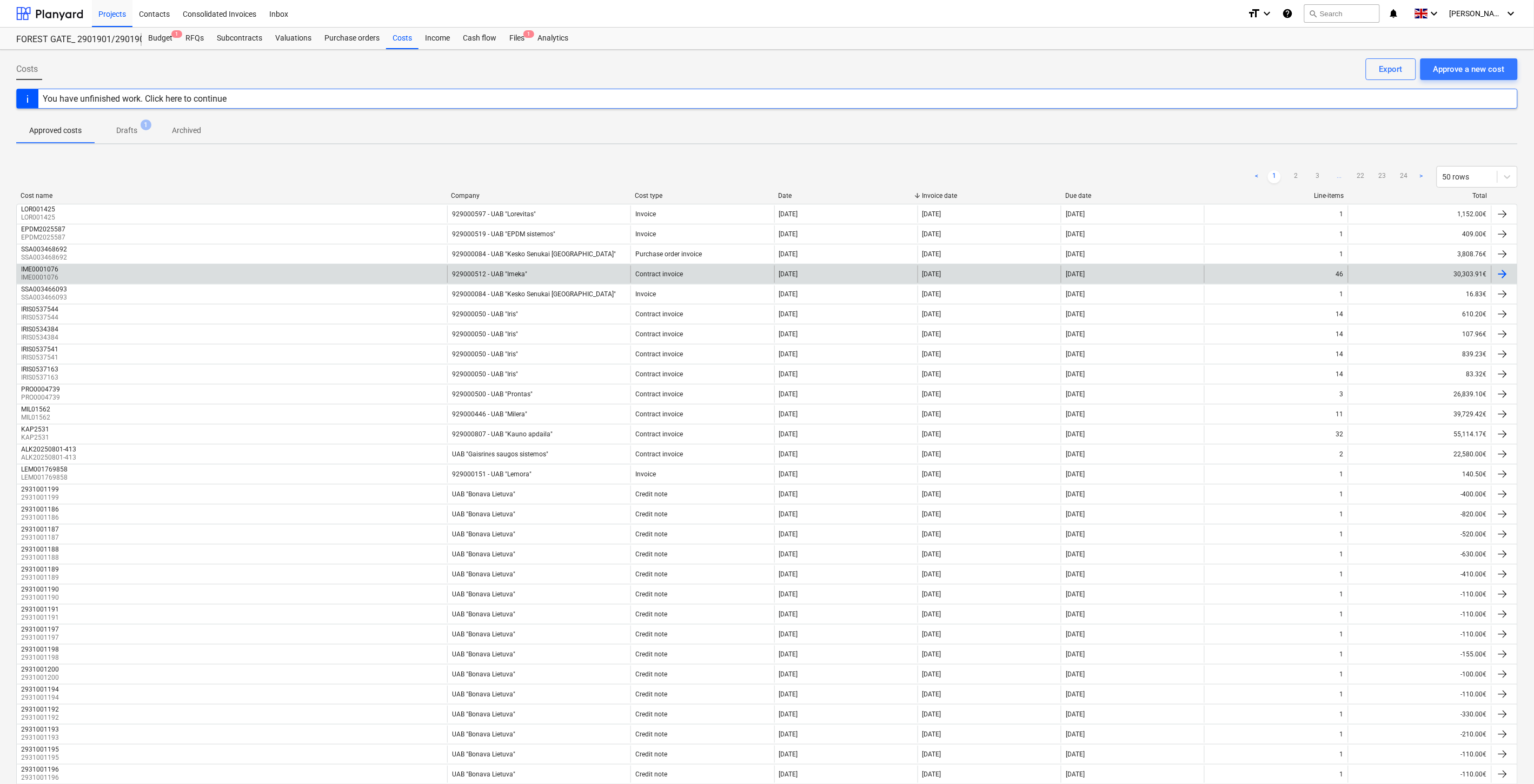
click at [581, 269] on div "929000512 - UAB "Imeka"" at bounding box center [539, 274] width 184 height 17
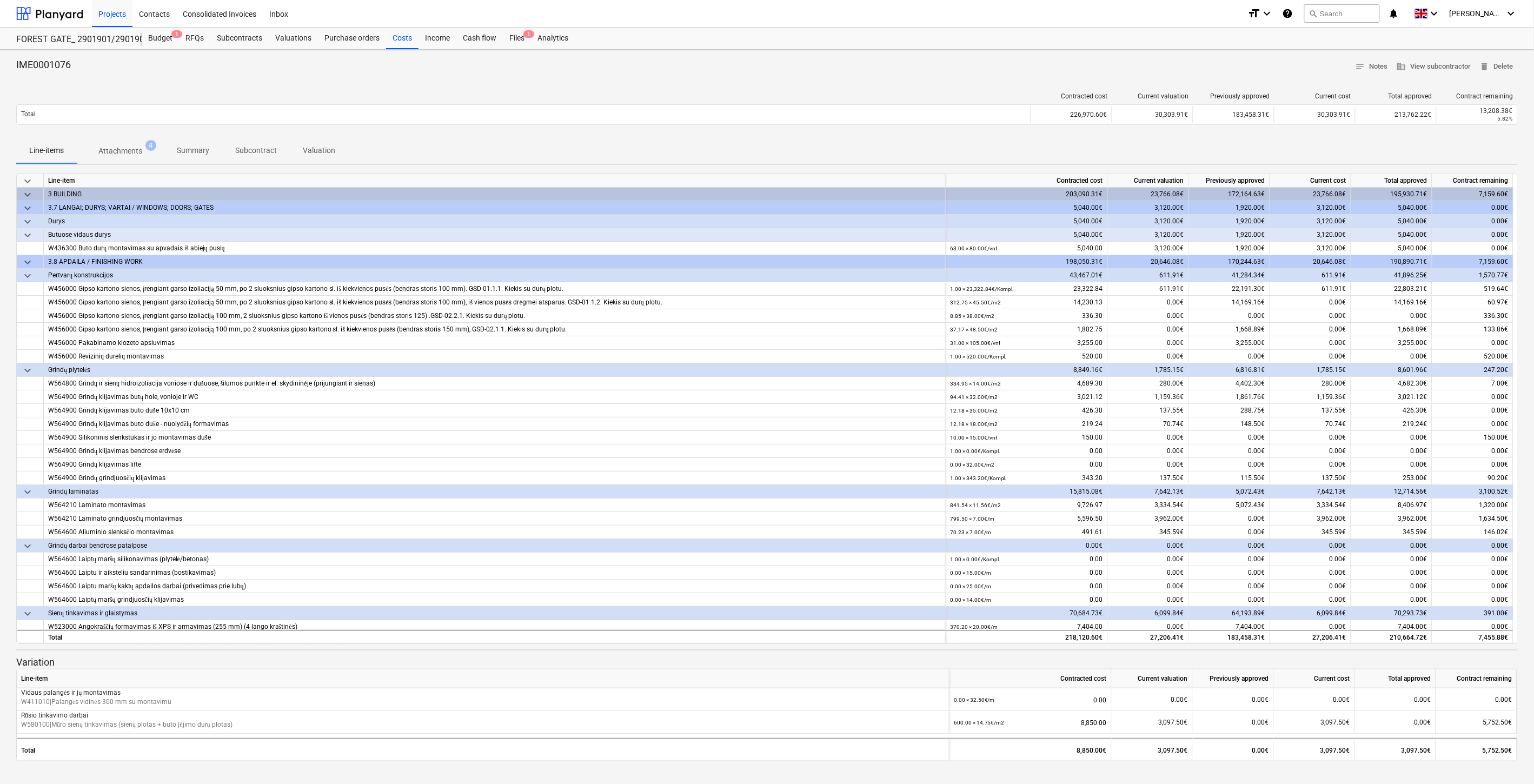
click at [133, 144] on span "Attachments 4" at bounding box center [120, 151] width 87 height 19
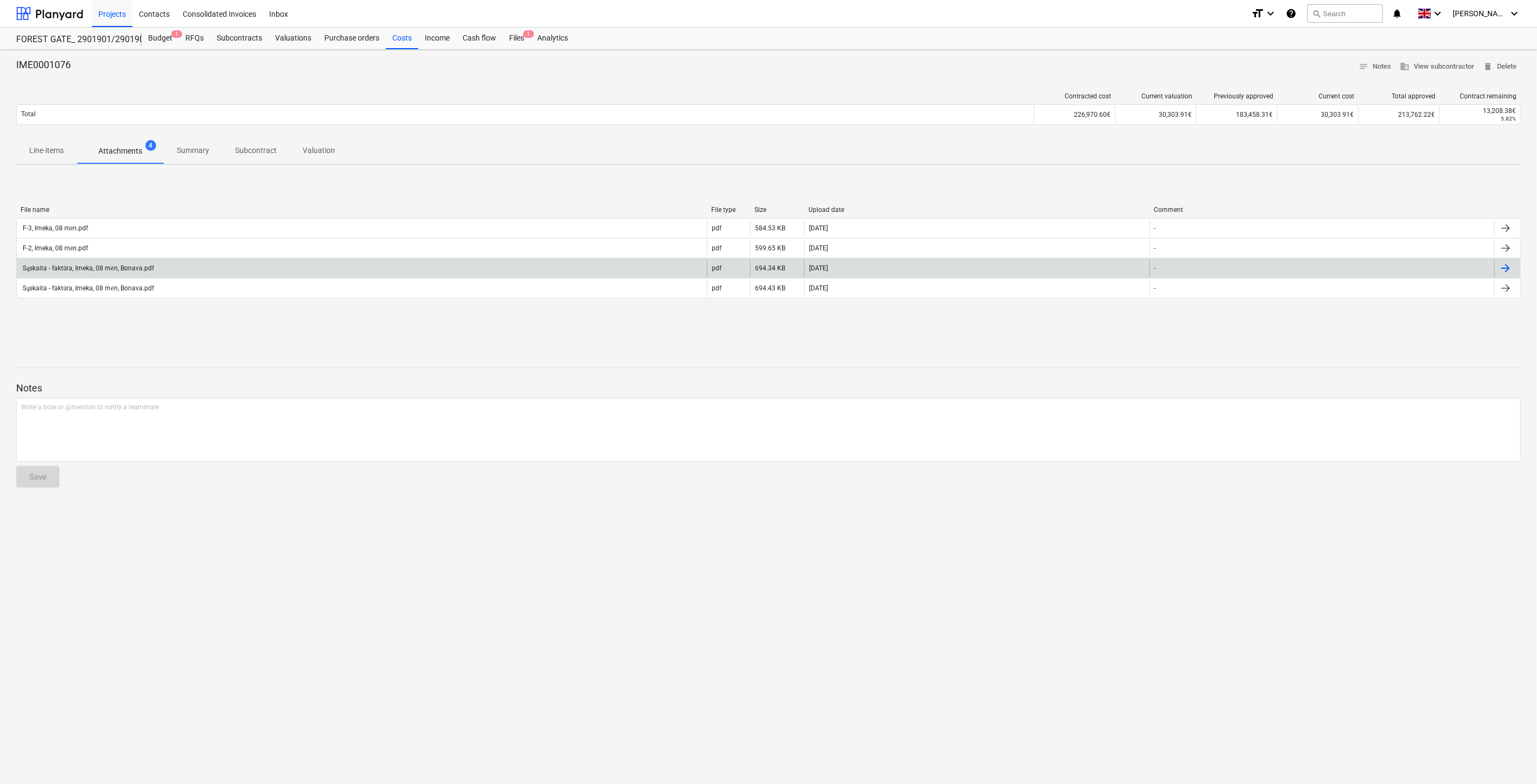
click at [245, 272] on div "Sąskaita - faktūra, Imeka, 08 mėn, Bonava.pdf" at bounding box center [362, 268] width 690 height 17
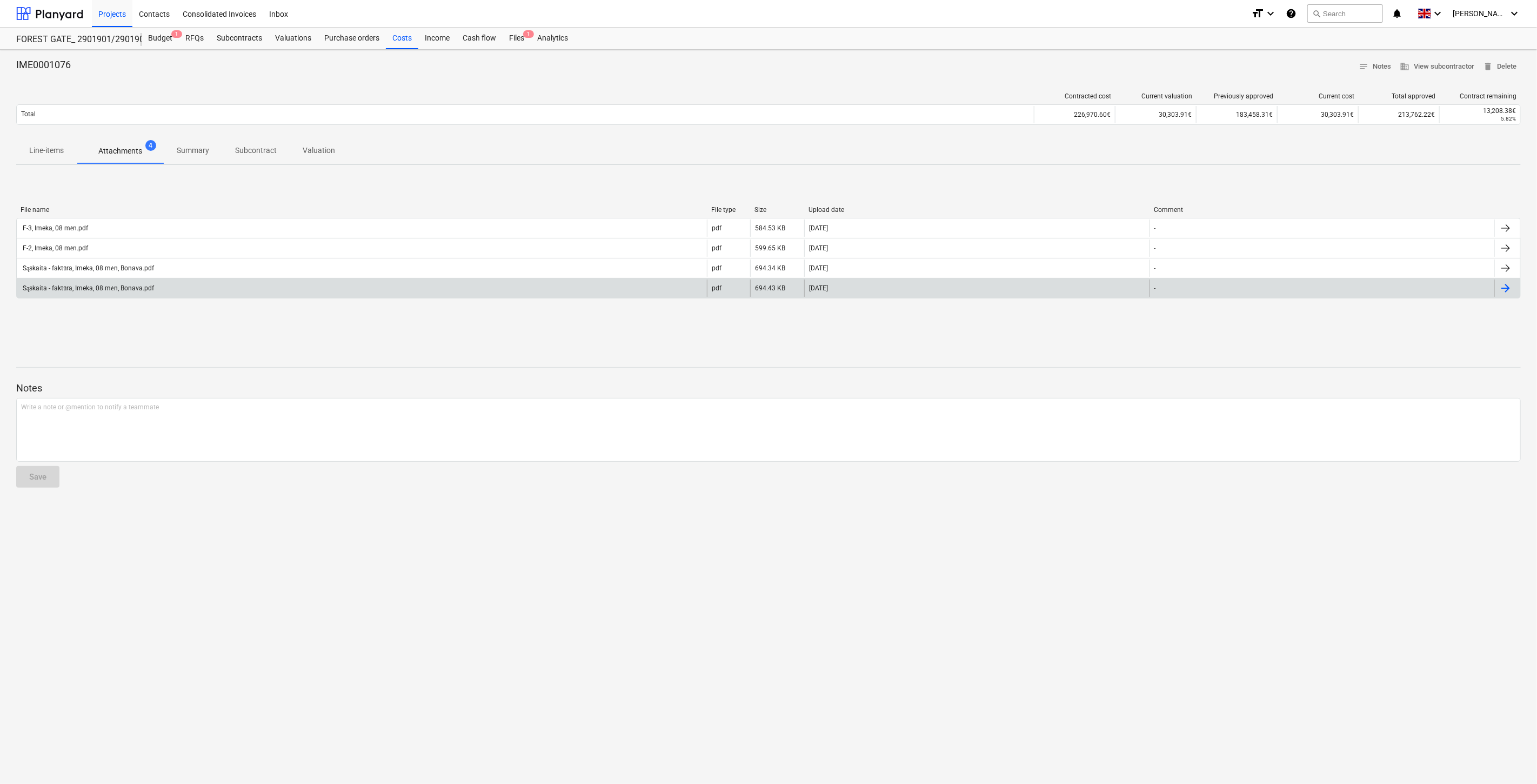
click at [230, 289] on div "Sąskaita - faktūra, Imeka, 08 mėn, Bonava.pdf" at bounding box center [362, 288] width 690 height 17
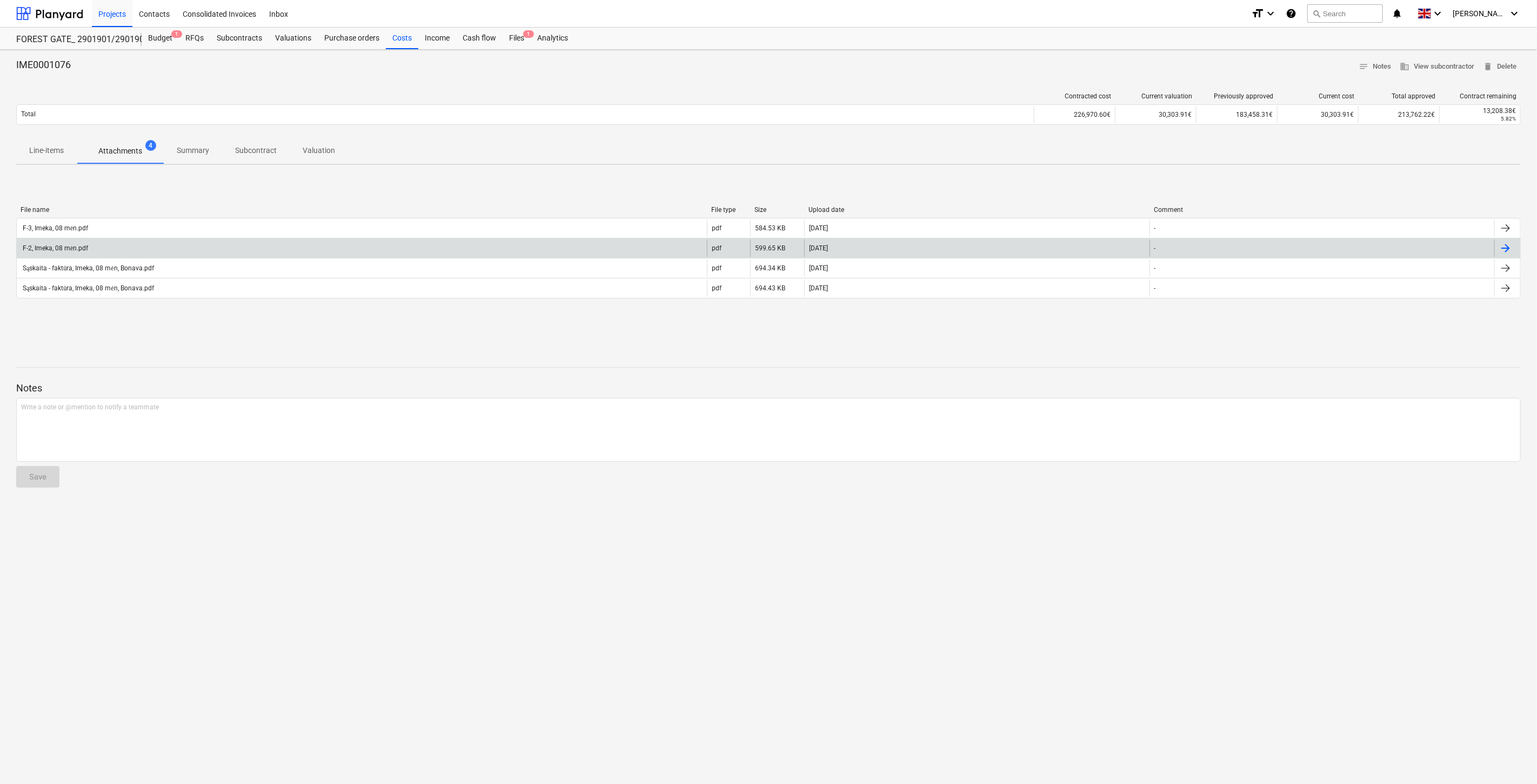
click at [190, 253] on div "F-2, Imeka, 08 mėn.pdf" at bounding box center [362, 248] width 690 height 17
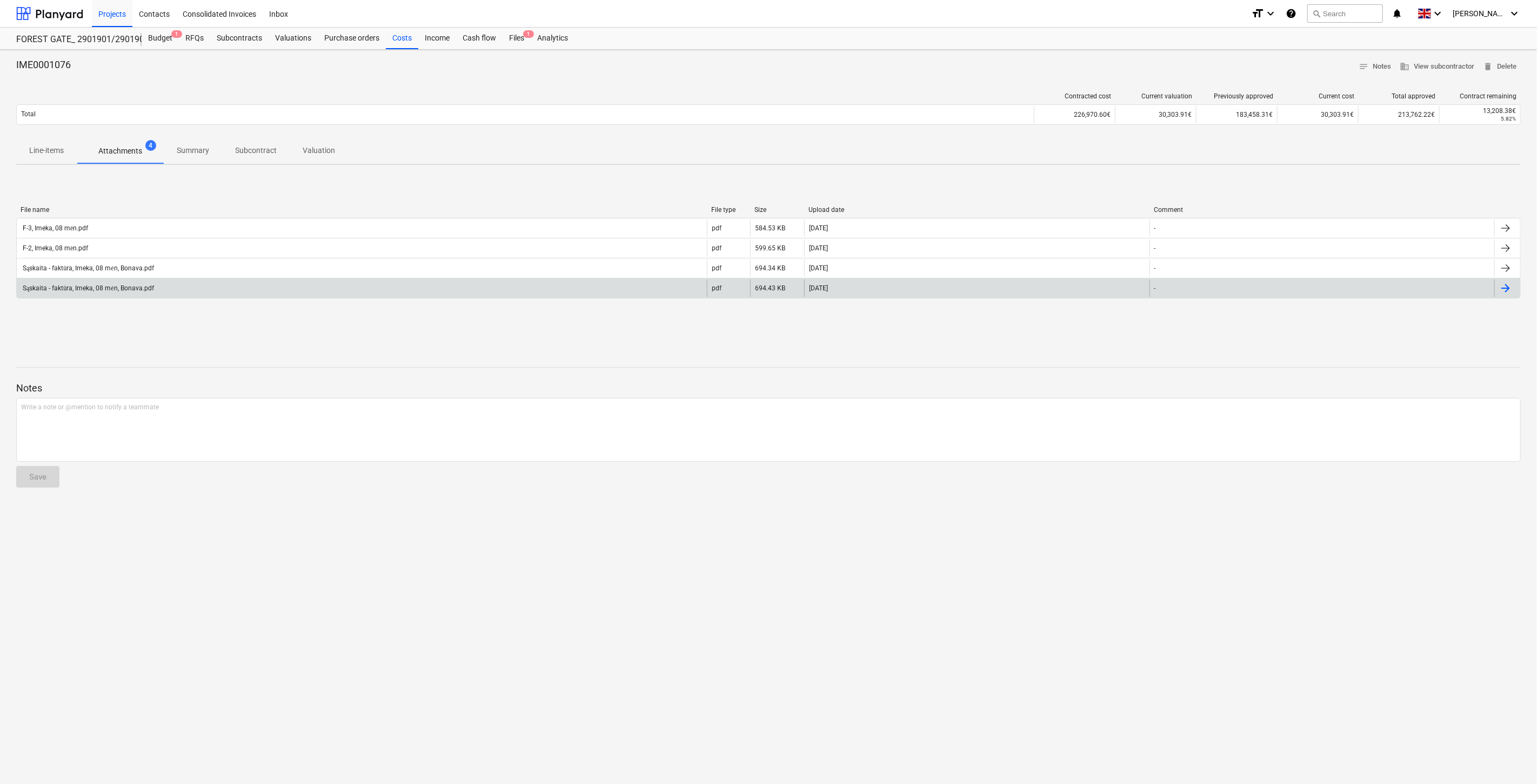
click at [209, 289] on div "Sąskaita - faktūra, Imeka, 08 mėn, Bonava.pdf" at bounding box center [362, 288] width 690 height 17
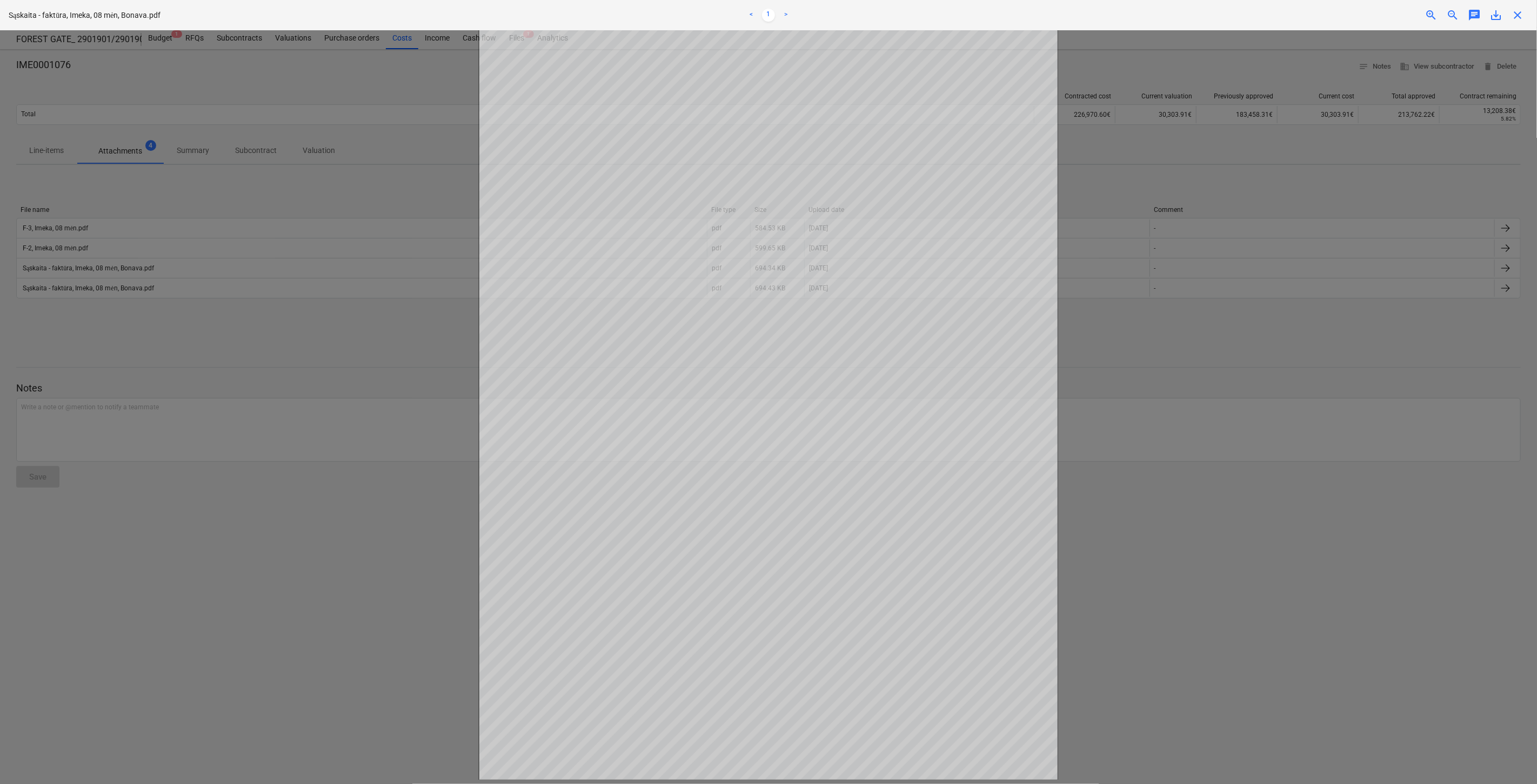
click at [386, 392] on div at bounding box center [768, 407] width 1537 height 754
click at [357, 359] on div at bounding box center [768, 407] width 1537 height 754
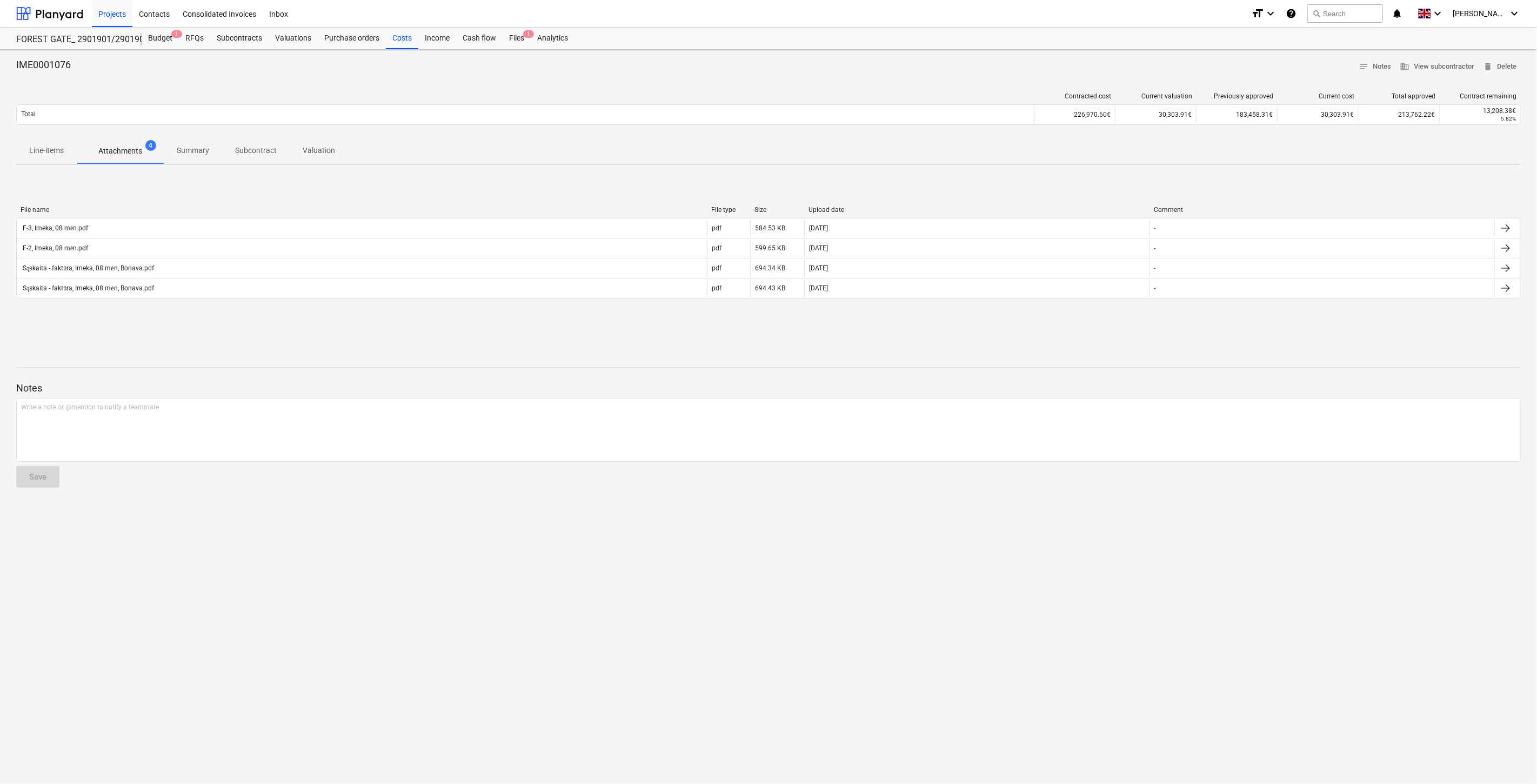
click at [734, 327] on div "File name File type Size Upload date Comment F-3, [GEOGRAPHIC_DATA], 08 mėn.pdf…" at bounding box center [768, 254] width 1505 height 162
click at [752, 321] on div "File name File type Size Upload date Comment F-3, [GEOGRAPHIC_DATA], 08 mėn.pdf…" at bounding box center [768, 254] width 1505 height 162
click at [516, 39] on div "Files 1" at bounding box center [517, 38] width 28 height 22
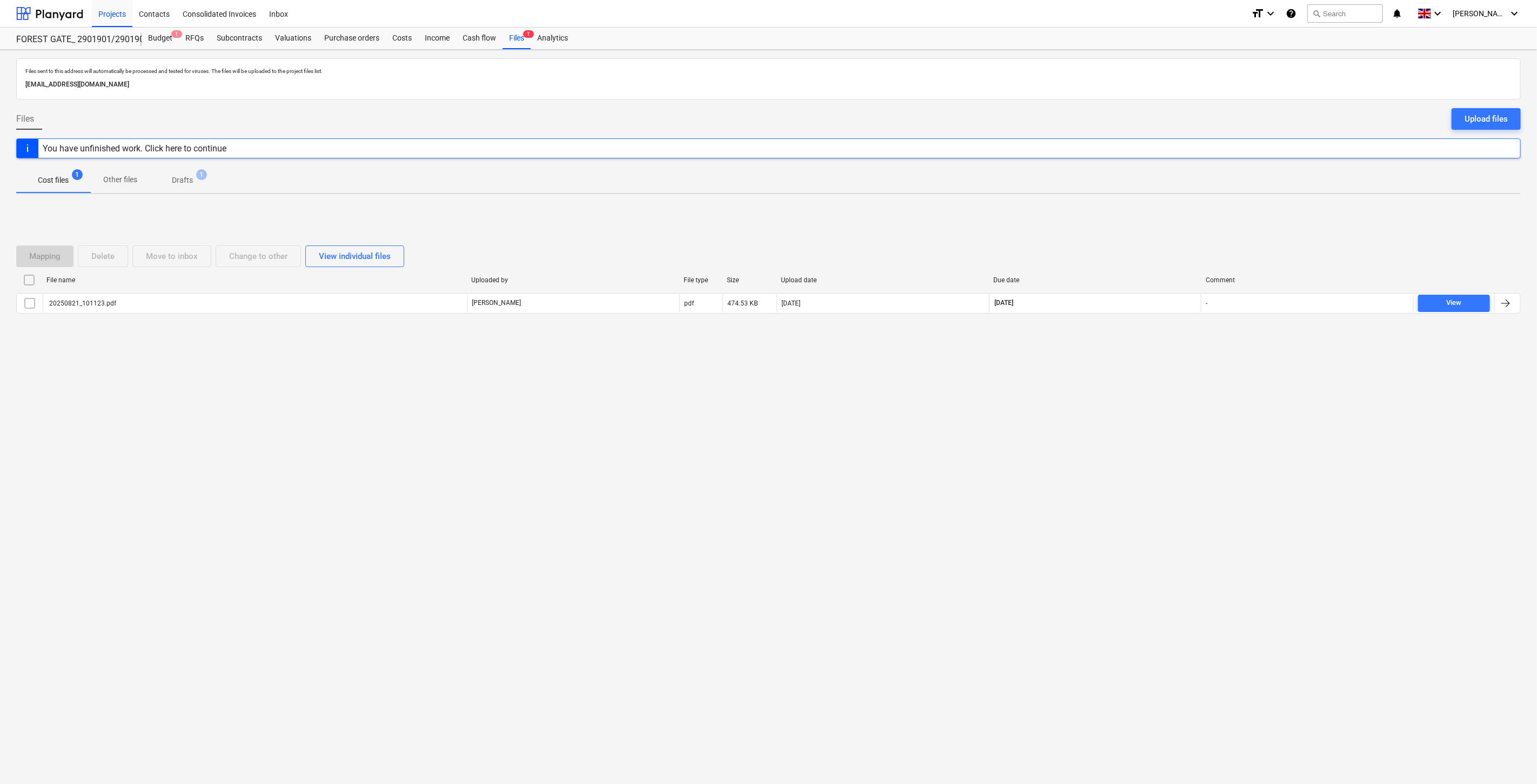
drag, startPoint x: 1085, startPoint y: 541, endPoint x: 1149, endPoint y: 449, distance: 112.1
click at [1092, 525] on div "Files sent to this address will automatically be processed and tested for virus…" at bounding box center [768, 417] width 1537 height 734
click at [1149, 449] on div "Files sent to this address will automatically be processed and tested for virus…" at bounding box center [768, 417] width 1537 height 734
click at [57, 22] on div at bounding box center [50, 13] width 67 height 27
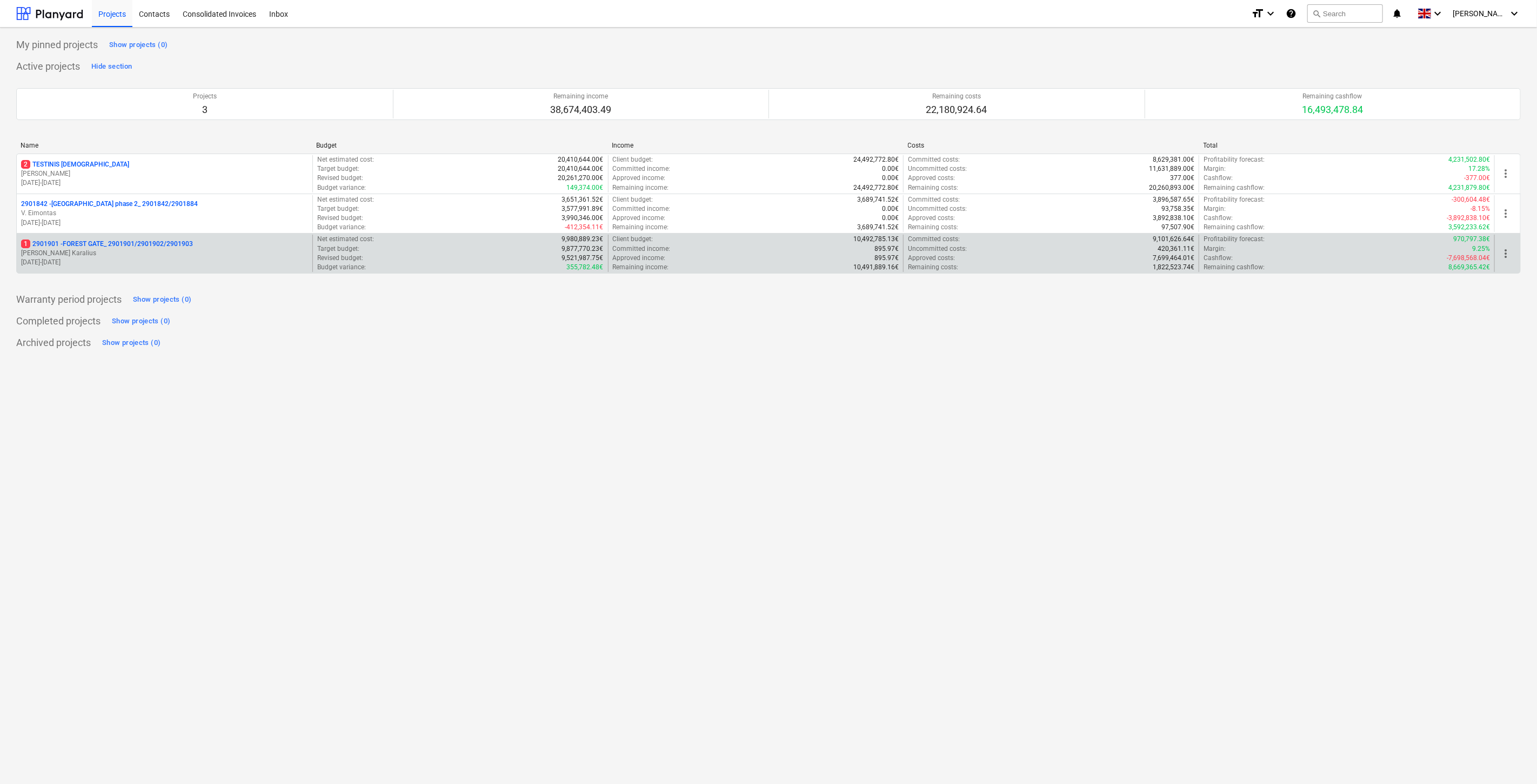
click at [130, 263] on p "[DATE] - [DATE]" at bounding box center [164, 263] width 287 height 9
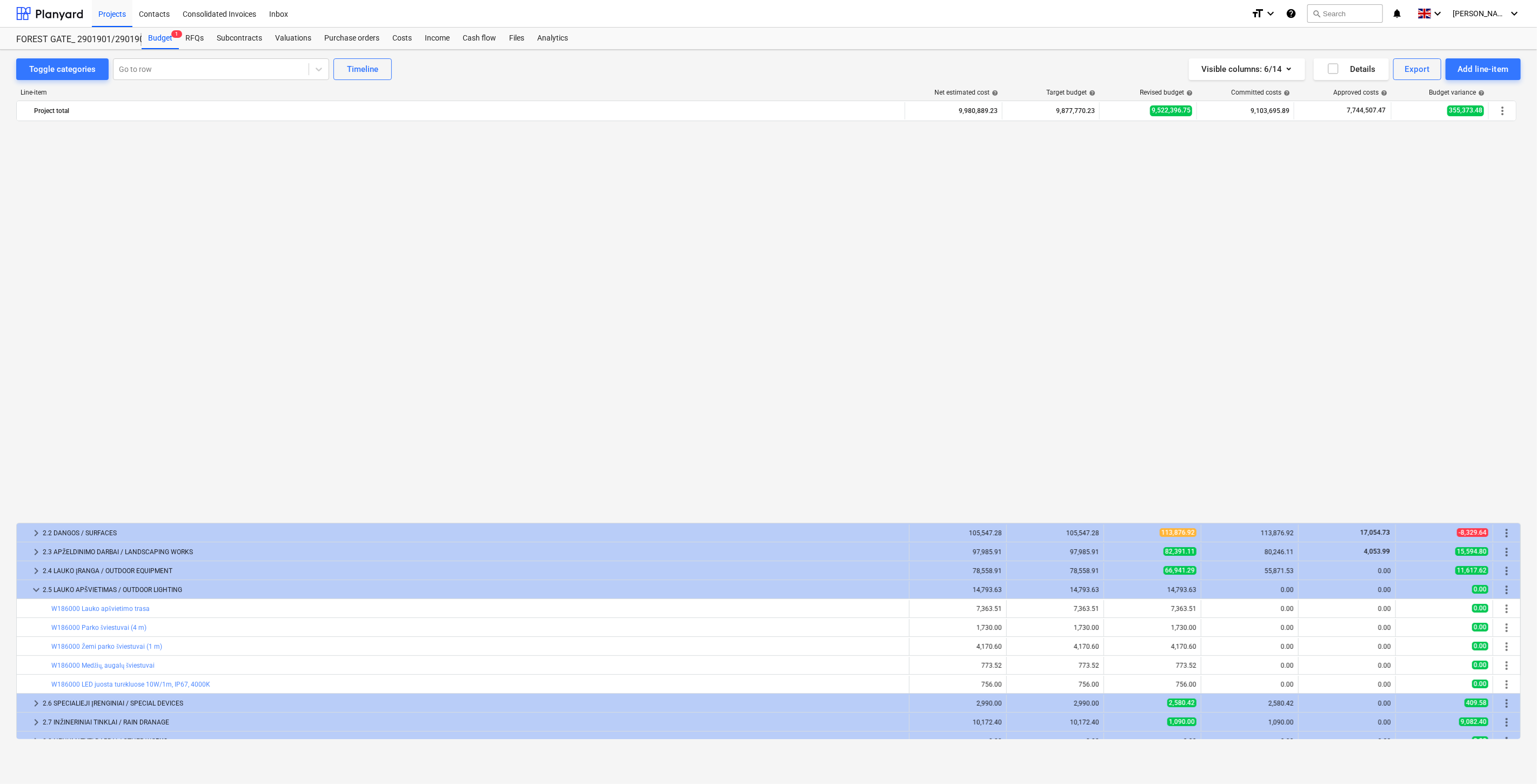
scroll to position [785, 0]
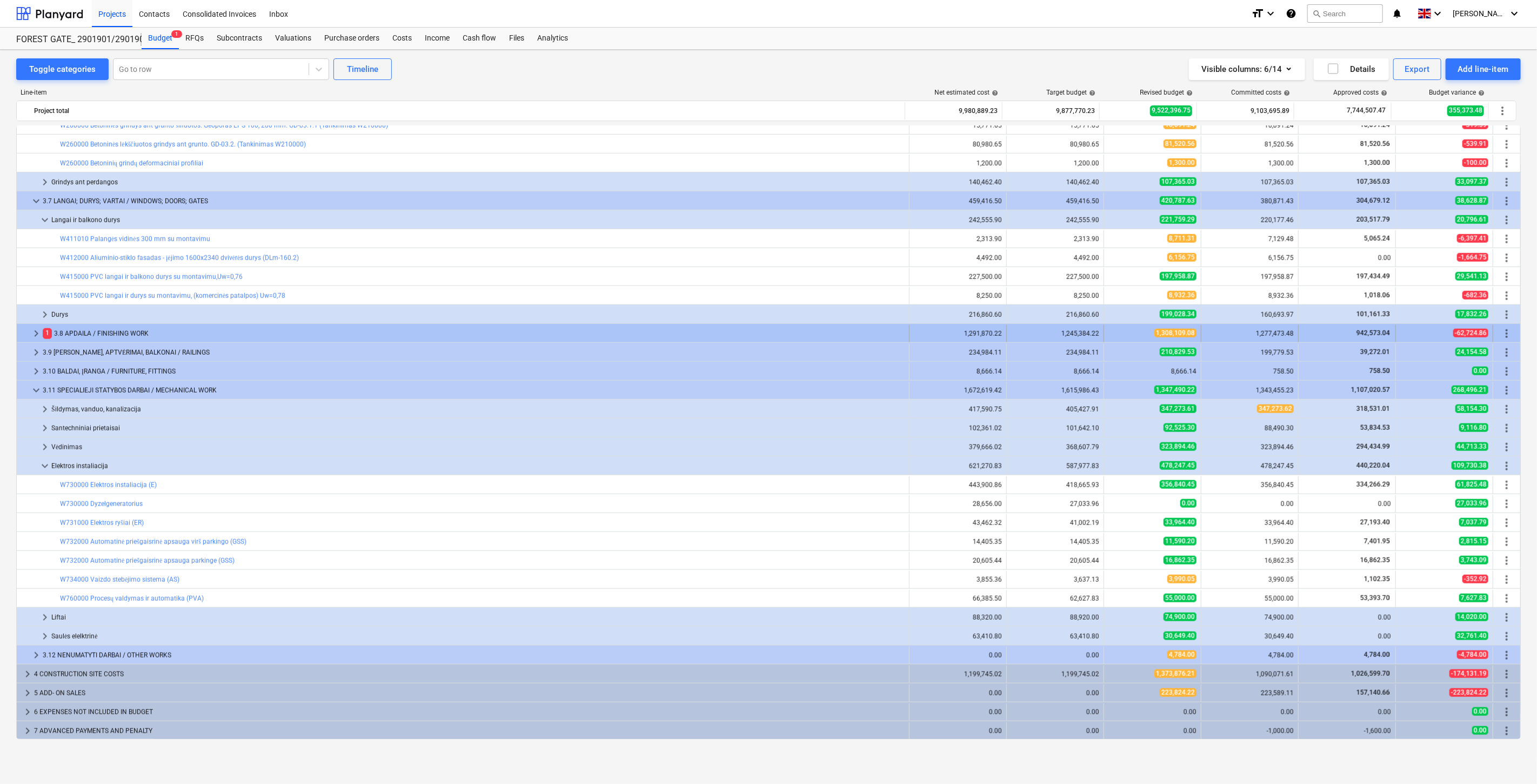
click at [65, 335] on div "1 3.8 APDAILA / FINISHING WORK" at bounding box center [473, 333] width 862 height 17
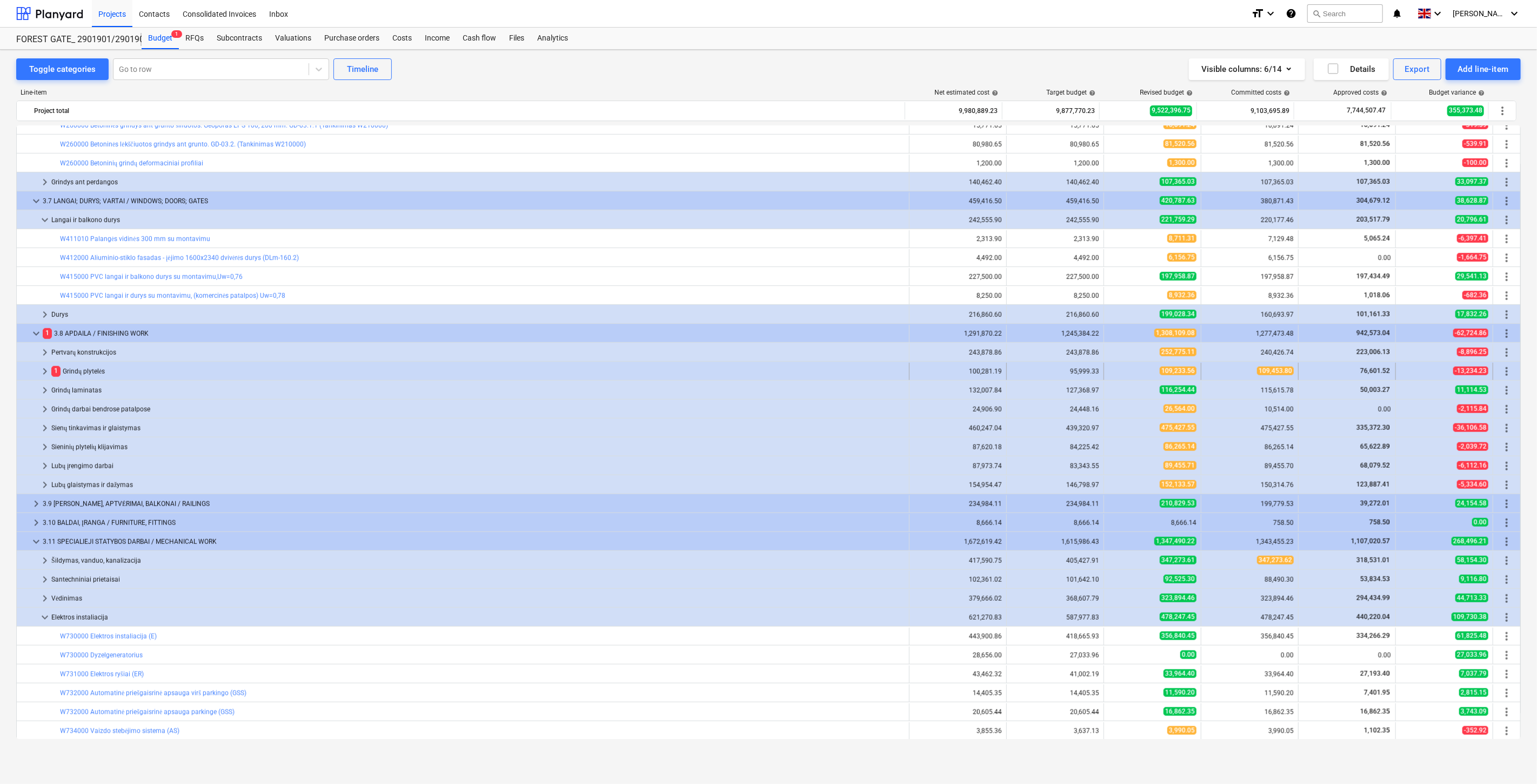
click at [147, 368] on div "1 Grindų plytelės" at bounding box center [478, 371] width 853 height 17
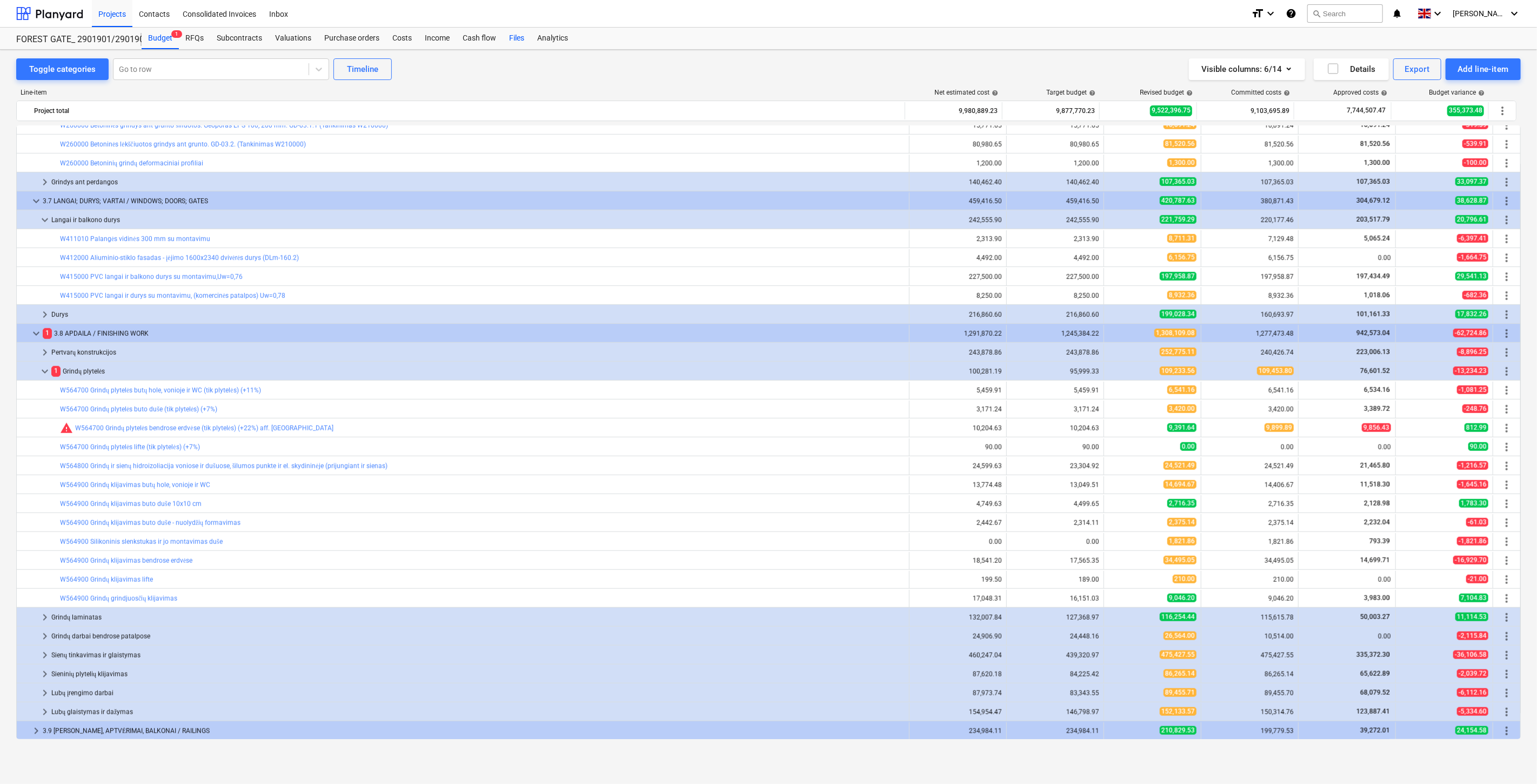
click at [511, 44] on div "Files" at bounding box center [517, 38] width 28 height 22
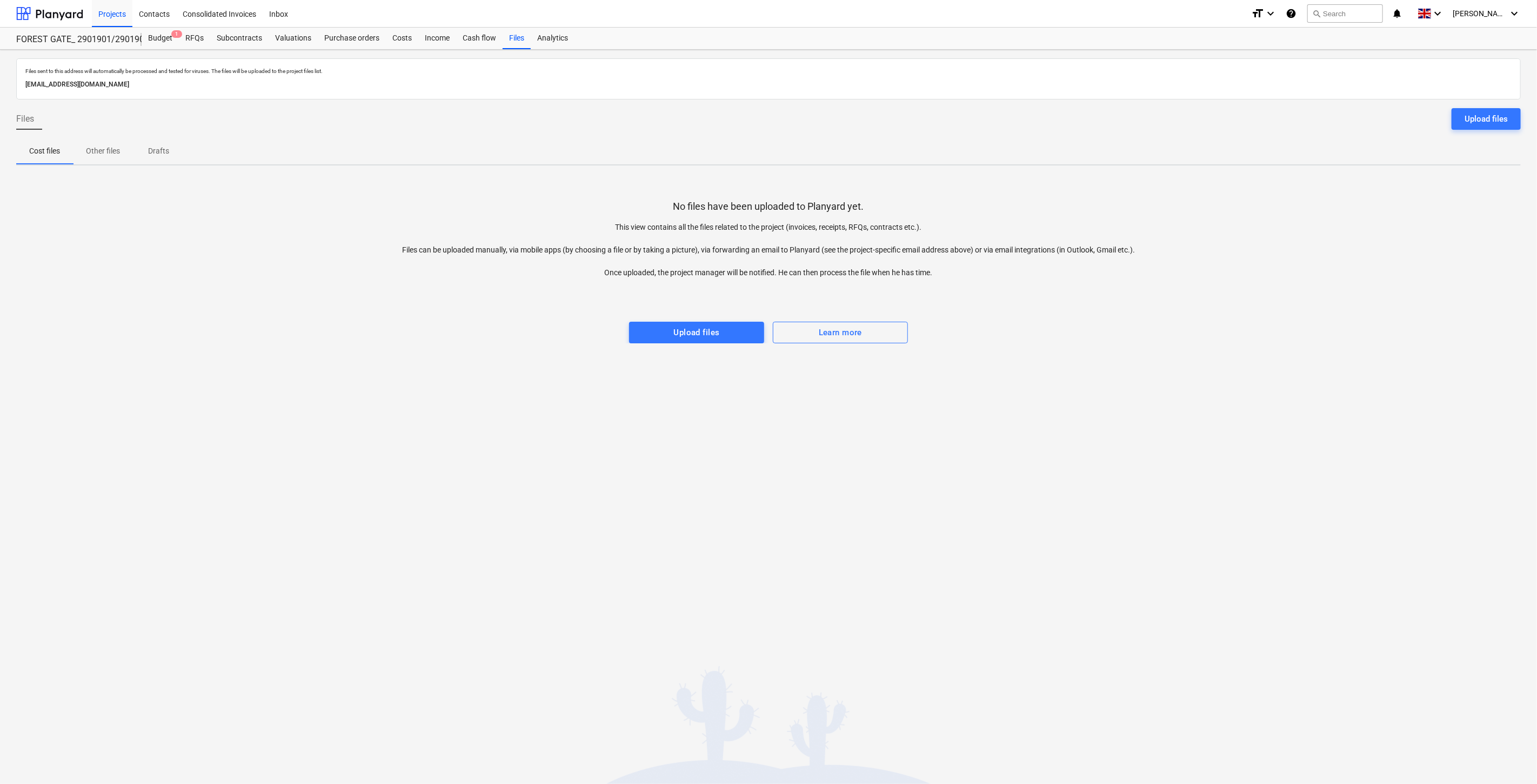
drag, startPoint x: 1003, startPoint y: 434, endPoint x: 1037, endPoint y: 402, distance: 46.7
click at [1006, 431] on div "Files sent to this address will automatically be processed and tested for virus…" at bounding box center [768, 417] width 1537 height 734
click at [1037, 402] on div "Files sent to this address will automatically be processed and tested for virus…" at bounding box center [768, 417] width 1537 height 734
click at [963, 440] on div "Files sent to this address will automatically be processed and tested for virus…" at bounding box center [768, 417] width 1537 height 734
click at [987, 420] on div "Files sent to this address will automatically be processed and tested for virus…" at bounding box center [768, 417] width 1537 height 734
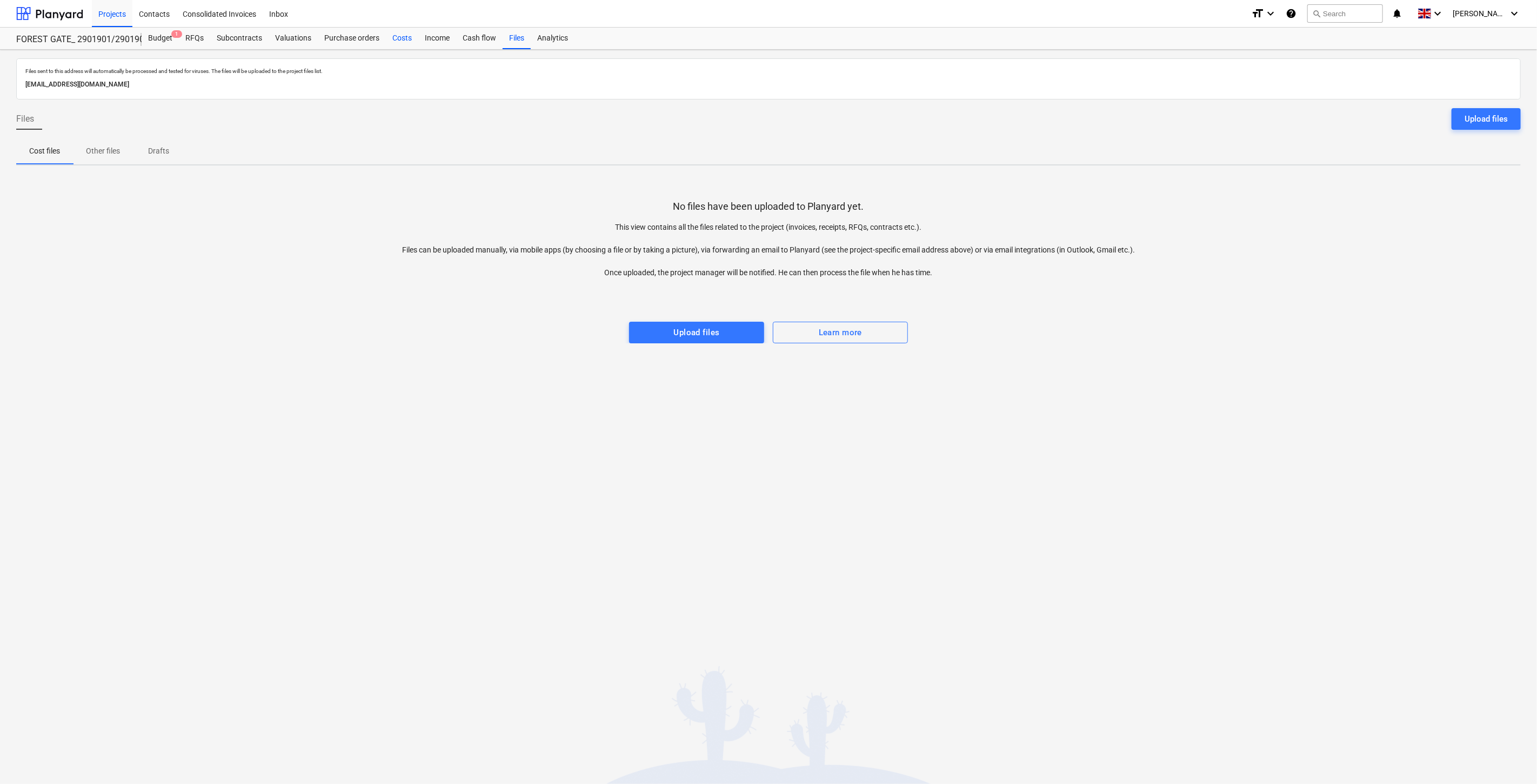
click at [402, 36] on div "Costs" at bounding box center [402, 38] width 33 height 22
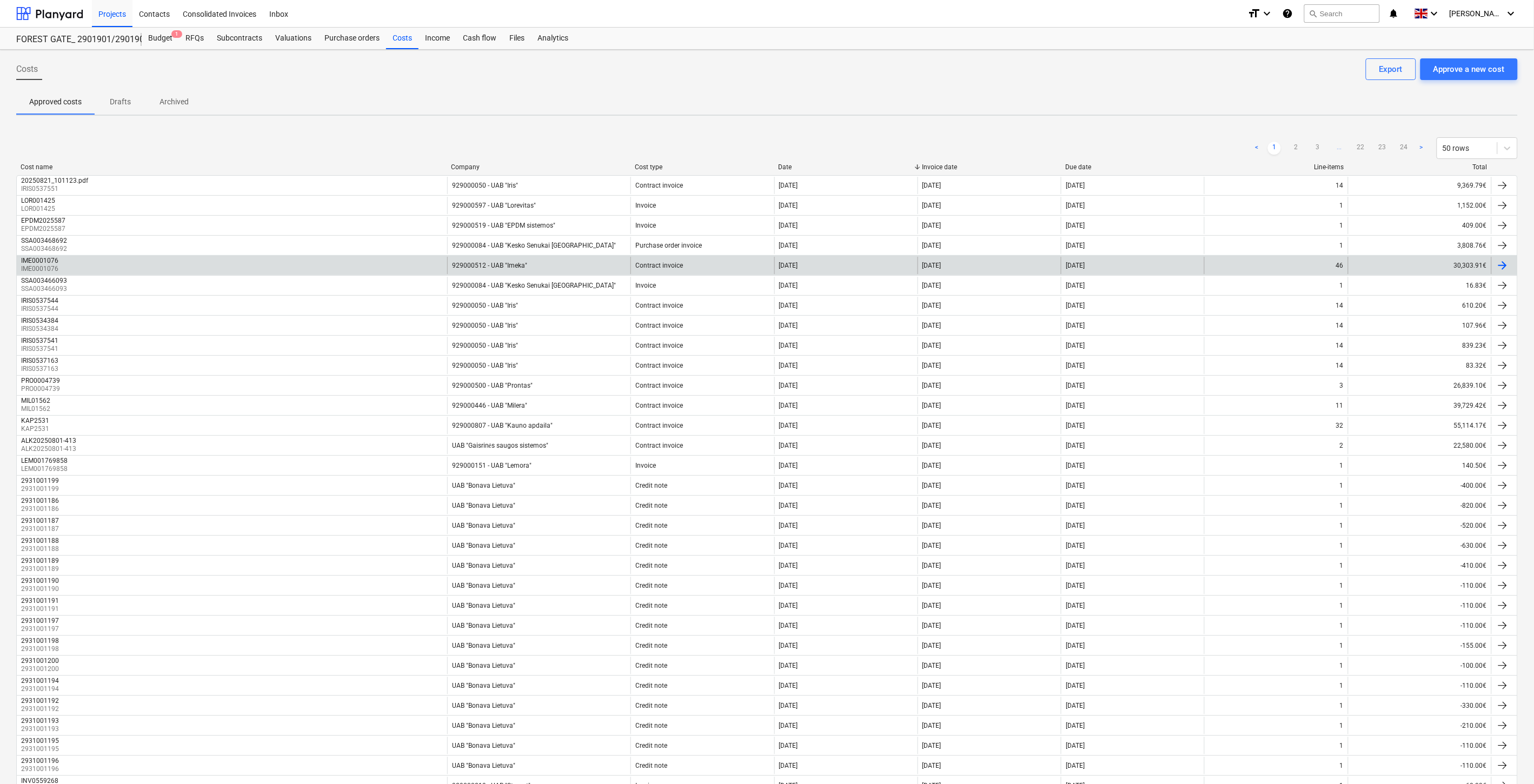
click at [407, 266] on div "IME0001076 IME0001076" at bounding box center [232, 265] width 430 height 17
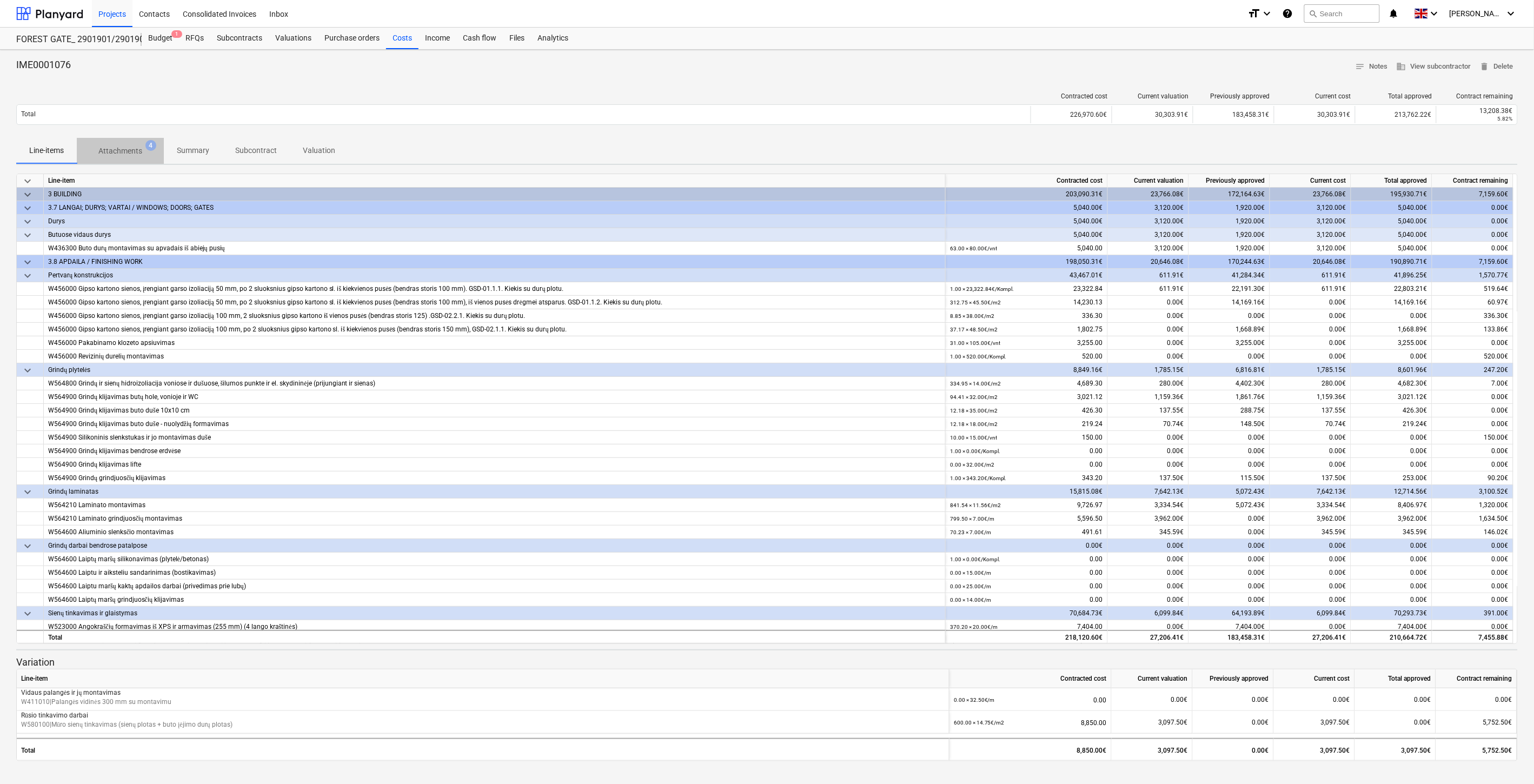
click at [127, 153] on p "Attachments" at bounding box center [120, 150] width 44 height 11
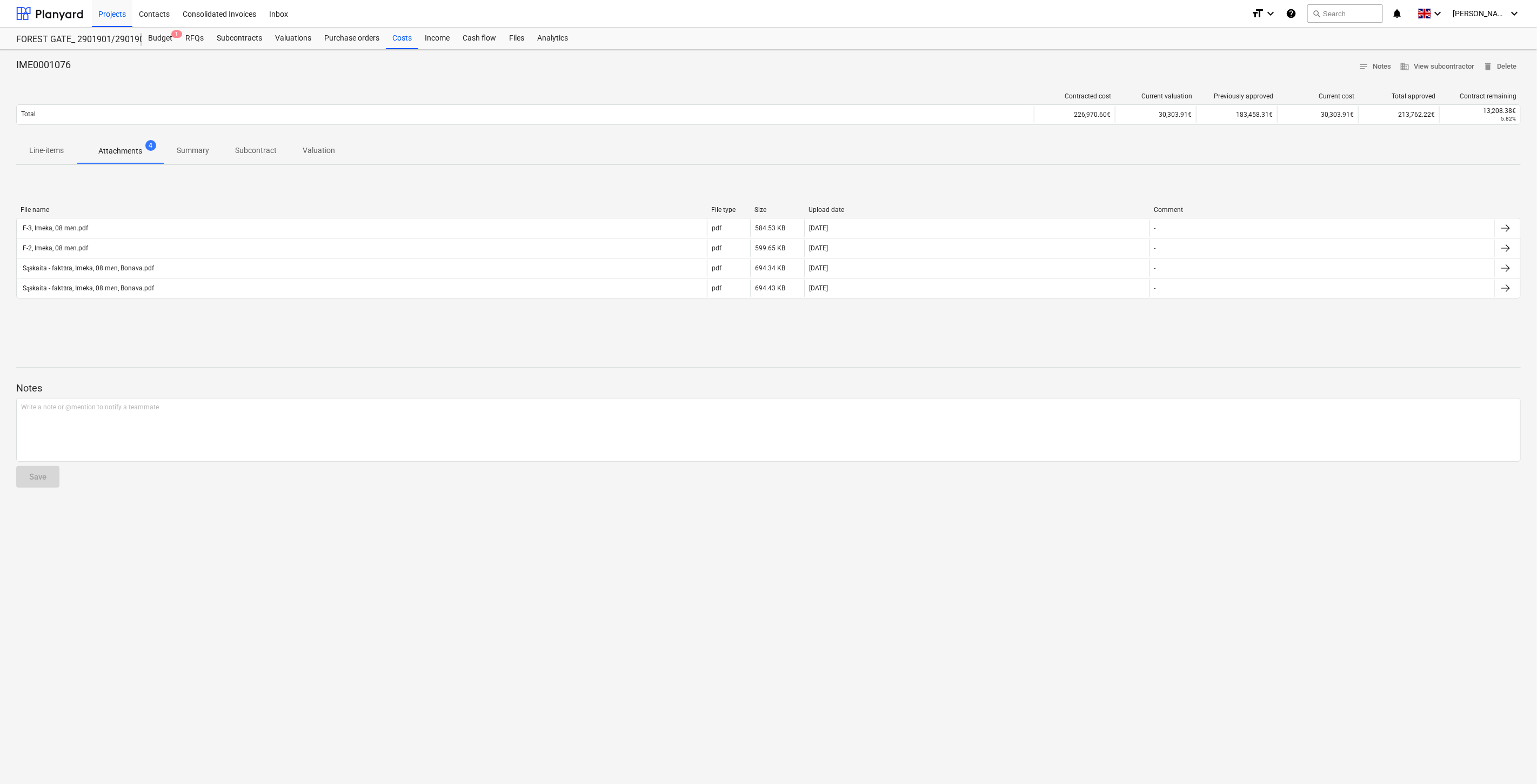
click at [575, 357] on div at bounding box center [768, 357] width 1505 height 9
drag, startPoint x: 612, startPoint y: 341, endPoint x: 408, endPoint y: 336, distance: 204.1
click at [602, 341] on div "IME0001076 notes Notes business View subcontractor delete Delete Contracted cos…" at bounding box center [768, 417] width 1537 height 734
click at [402, 46] on div "Costs" at bounding box center [402, 38] width 33 height 22
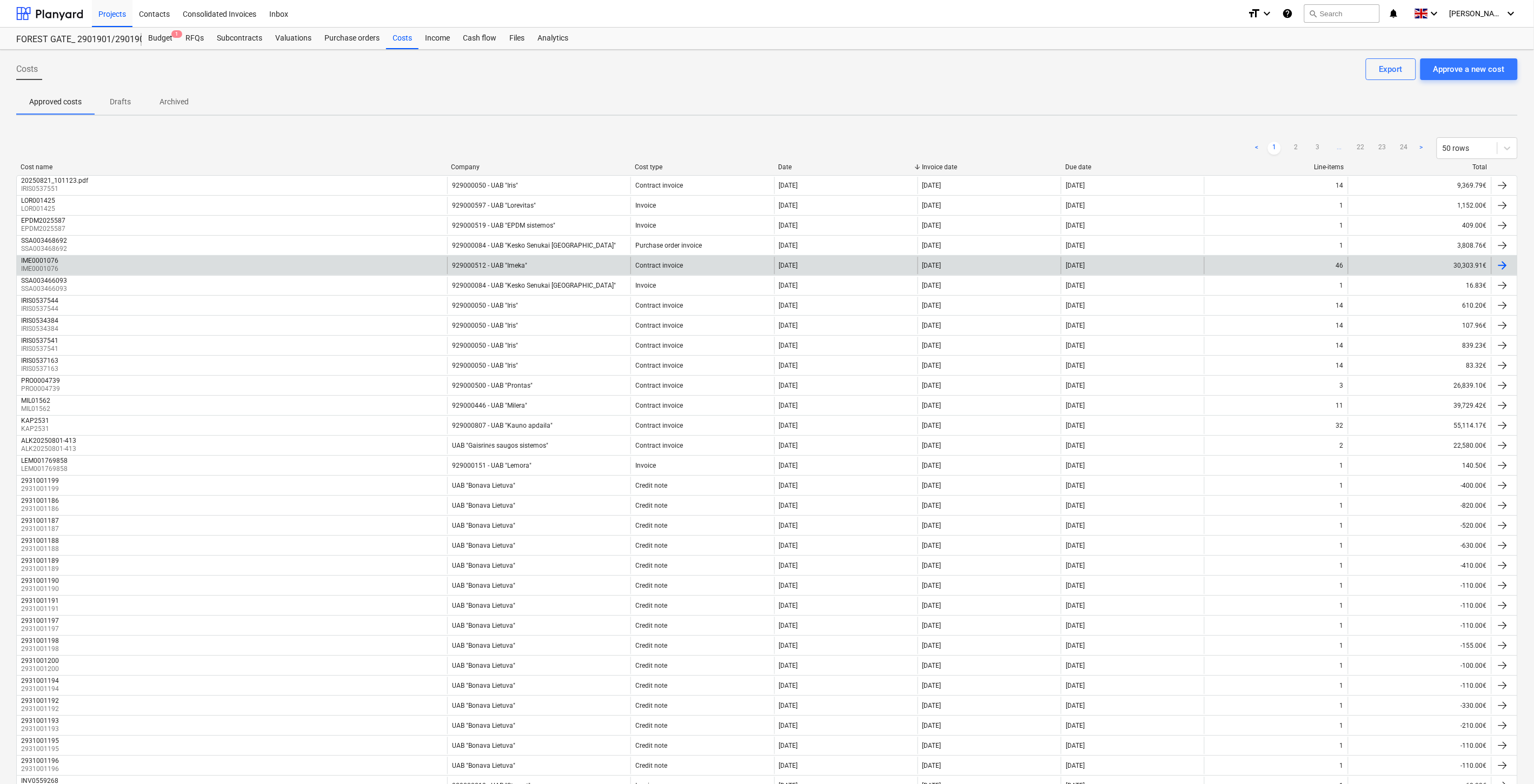
click at [406, 267] on div "IME0001076 IME0001076" at bounding box center [232, 265] width 430 height 17
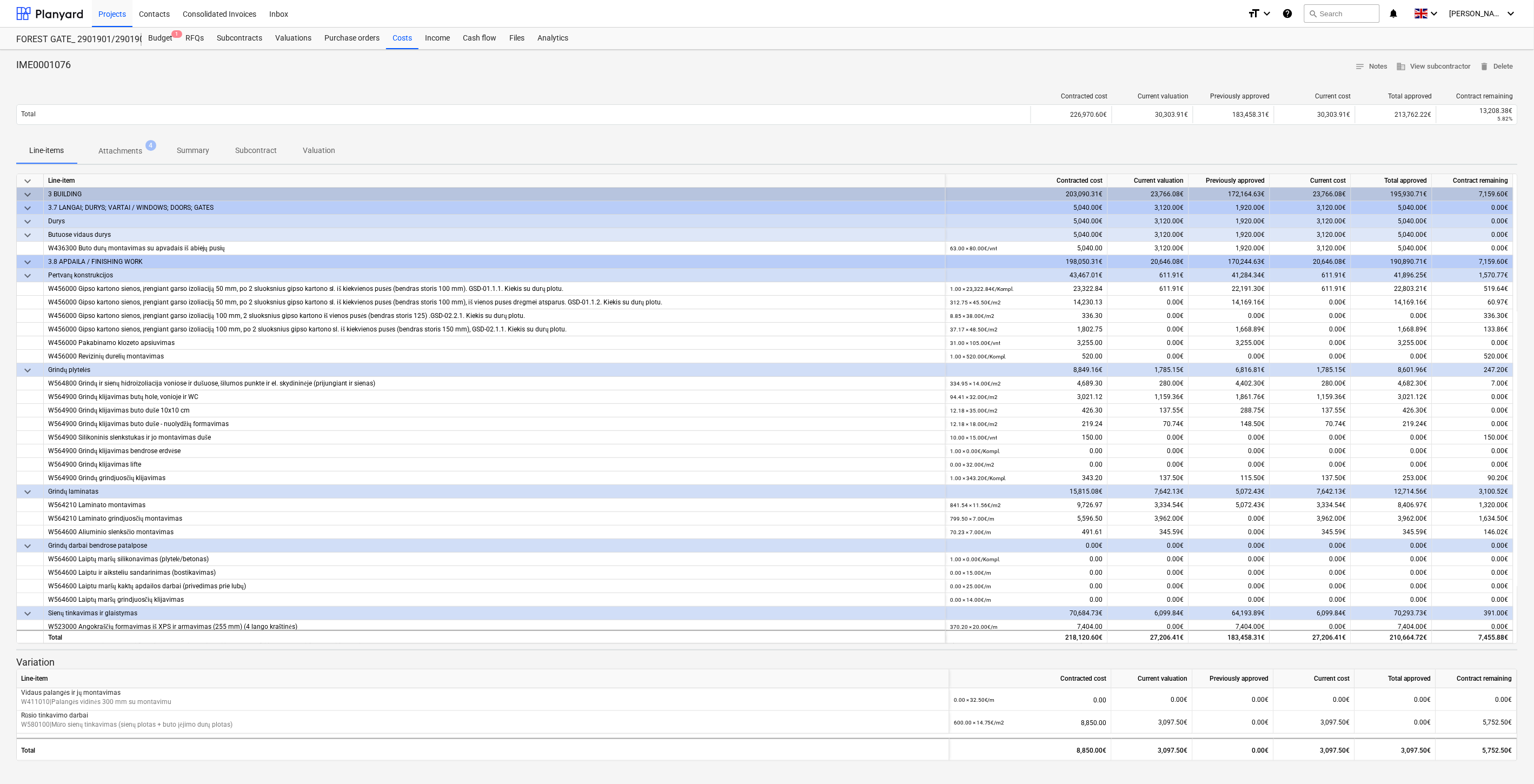
click at [100, 150] on p "Attachments" at bounding box center [120, 150] width 44 height 11
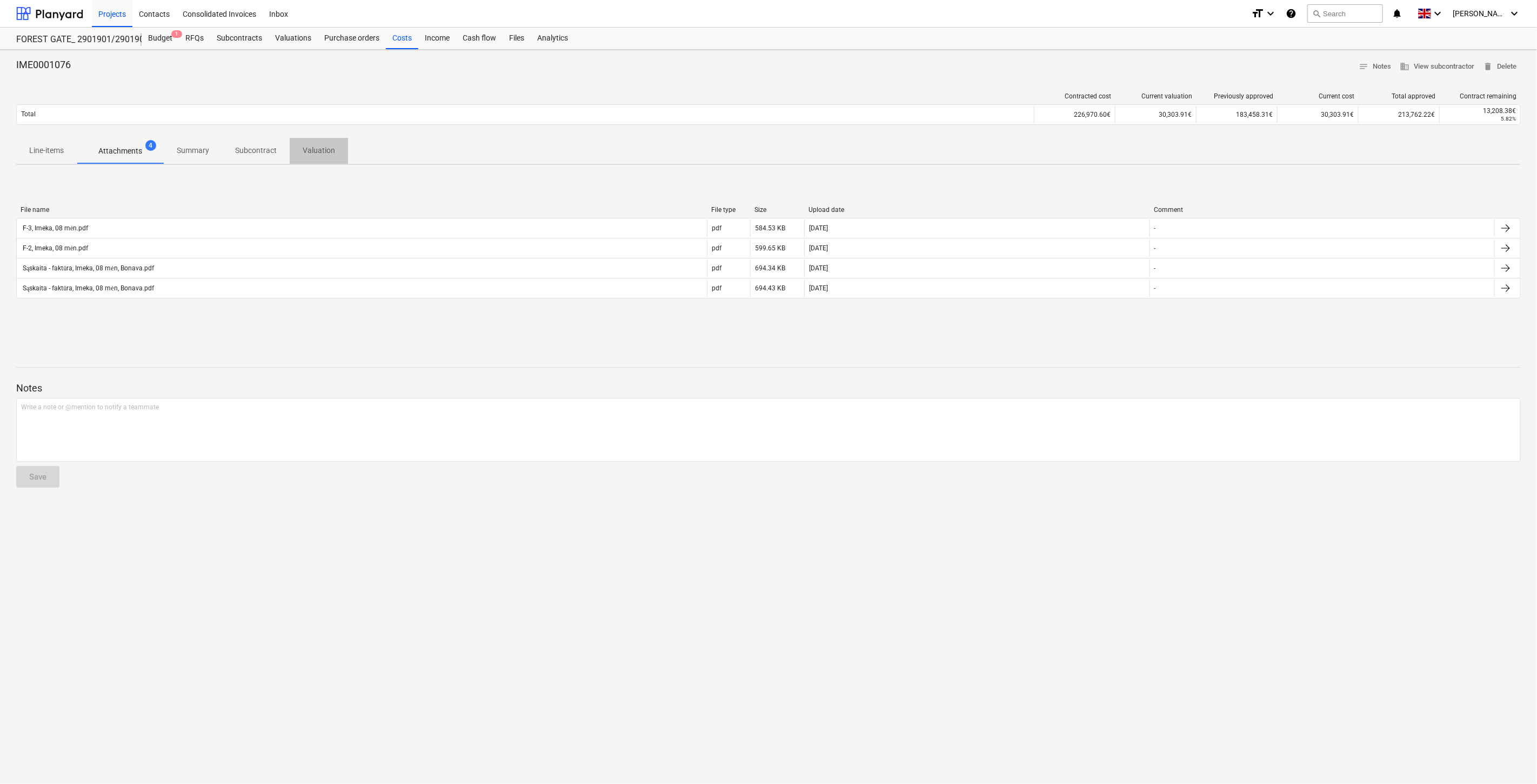
click at [327, 157] on span "Valuation" at bounding box center [318, 150] width 58 height 18
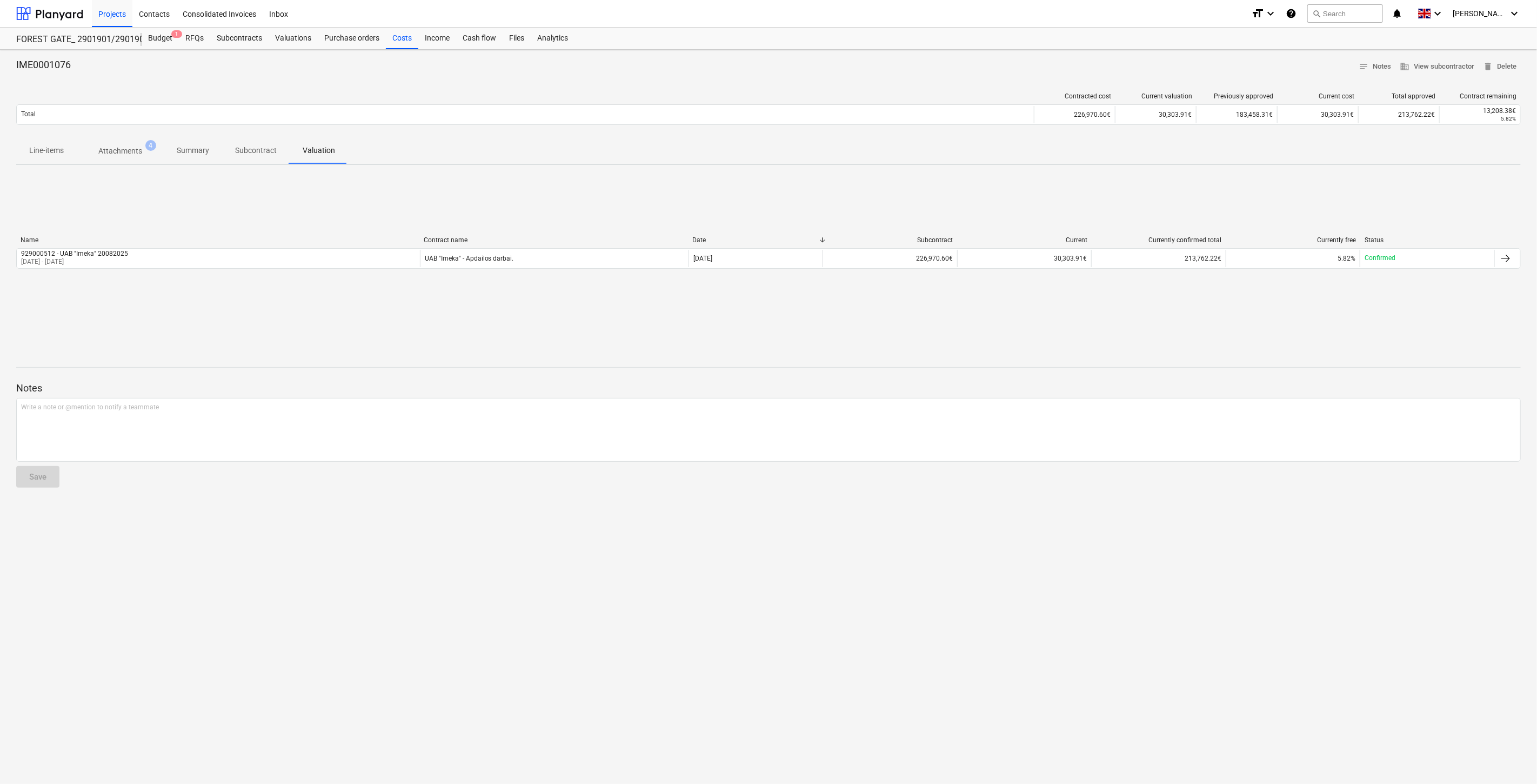
click at [261, 149] on p "Subcontract" at bounding box center [256, 150] width 42 height 11
click at [190, 153] on p "Summary" at bounding box center [193, 150] width 33 height 11
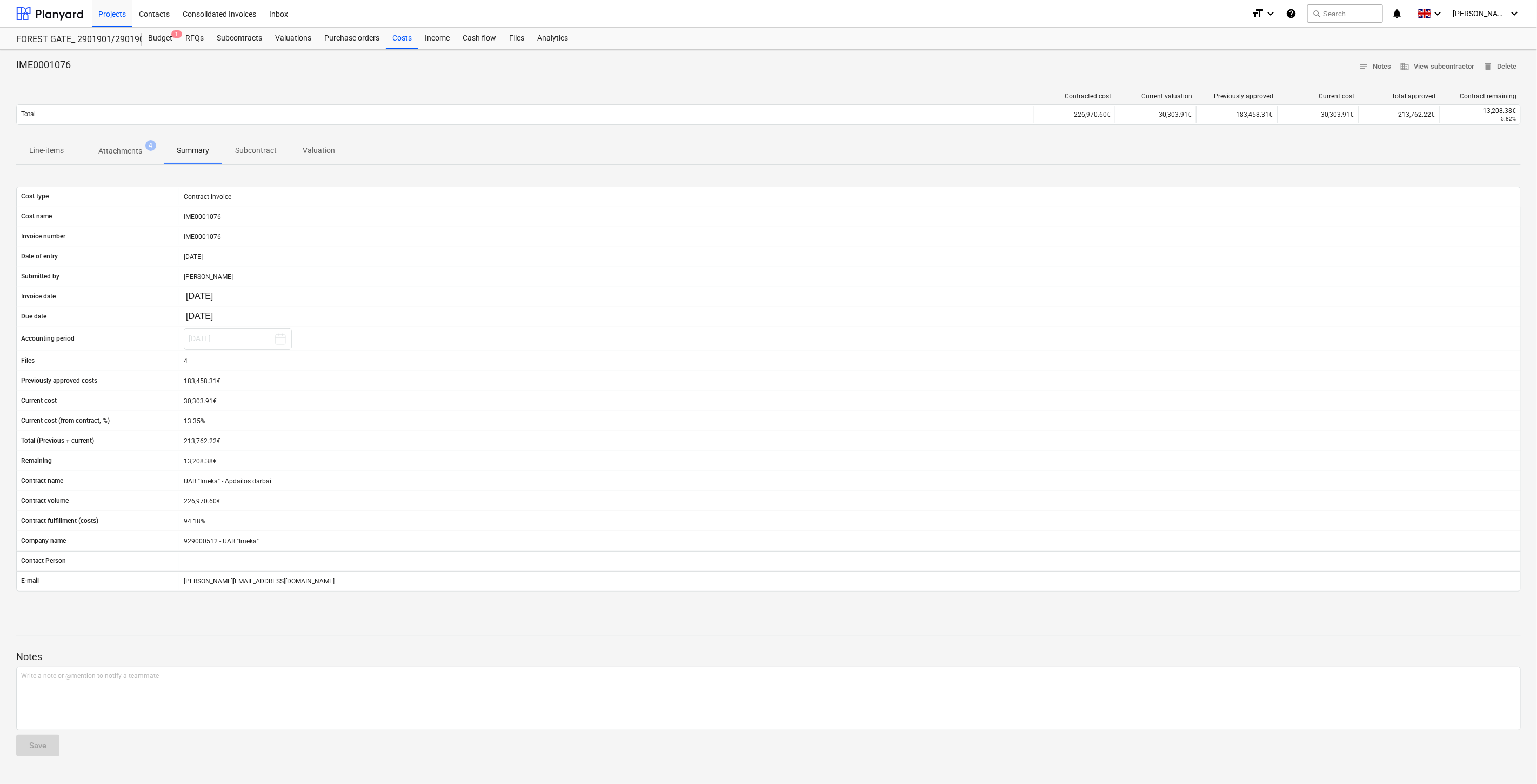
click at [67, 150] on span "Line-items" at bounding box center [46, 150] width 60 height 18
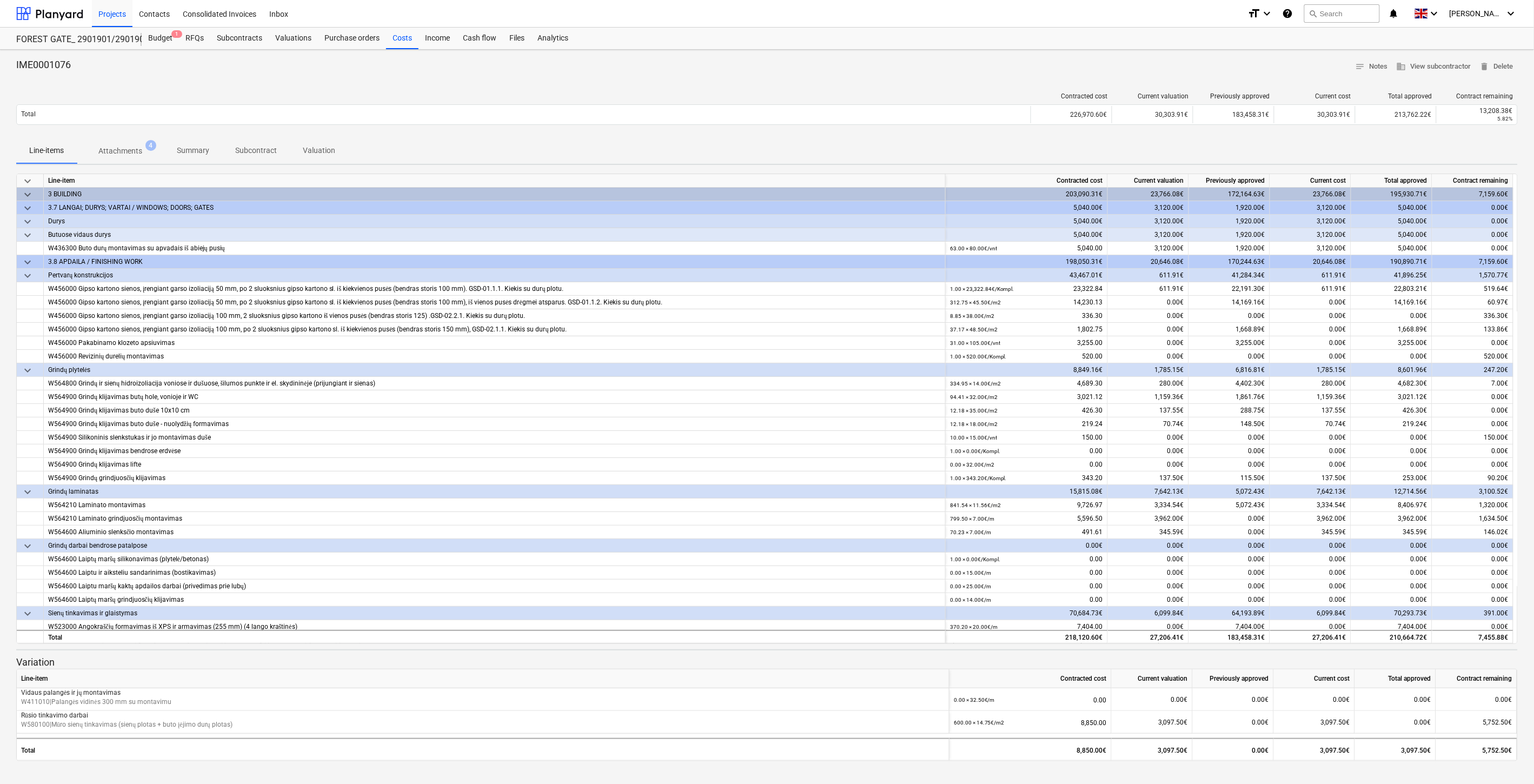
click at [107, 147] on p "Attachments" at bounding box center [120, 150] width 44 height 11
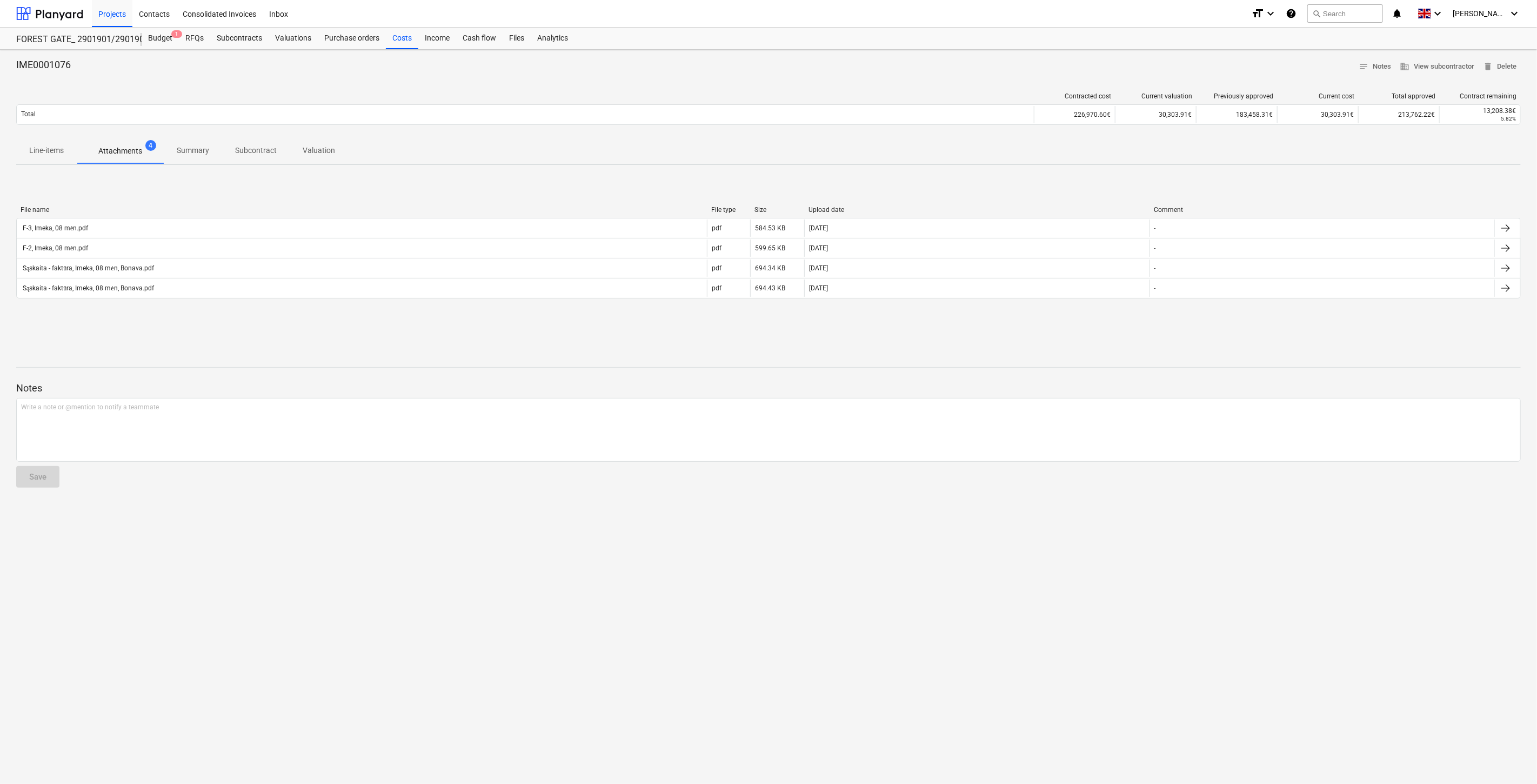
drag, startPoint x: 658, startPoint y: 343, endPoint x: 679, endPoint y: 343, distance: 21.0
click at [659, 344] on div at bounding box center [768, 349] width 1505 height 9
click at [694, 341] on div "IME0001076 notes Notes business View subcontractor delete Delete Contracted cos…" at bounding box center [768, 417] width 1537 height 734
click at [1254, 330] on div "File name File type Size Upload date Comment F-3, [GEOGRAPHIC_DATA], 08 mėn.pdf…" at bounding box center [768, 254] width 1505 height 162
click at [1266, 325] on div "File name File type Size Upload date Comment F-3, [GEOGRAPHIC_DATA], 08 mėn.pdf…" at bounding box center [768, 254] width 1505 height 162
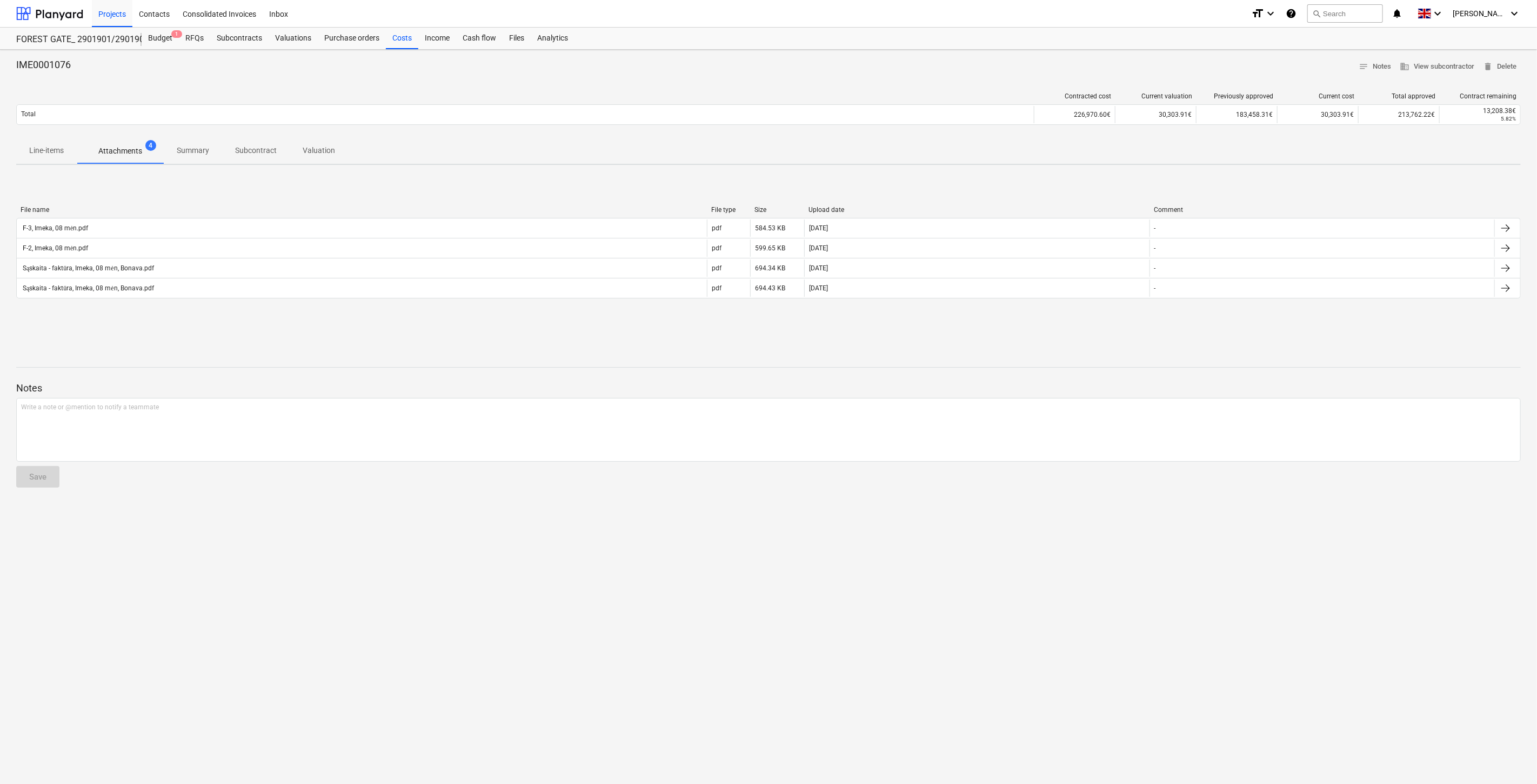
click at [1423, 335] on div "File name File type Size Upload date Comment F-3, [GEOGRAPHIC_DATA], 08 mėn.pdf…" at bounding box center [768, 254] width 1505 height 162
click at [1432, 330] on div "File name File type Size Upload date Comment F-3, [GEOGRAPHIC_DATA], 08 mėn.pdf…" at bounding box center [768, 254] width 1505 height 162
click at [1326, 331] on div "File name File type Size Upload date Comment F-3, [GEOGRAPHIC_DATA], 08 mėn.pdf…" at bounding box center [768, 254] width 1505 height 162
click at [1337, 325] on div "File name File type Size Upload date Comment F-3, [GEOGRAPHIC_DATA], 08 mėn.pdf…" at bounding box center [768, 254] width 1505 height 162
drag, startPoint x: 461, startPoint y: 332, endPoint x: 474, endPoint y: 330, distance: 13.2
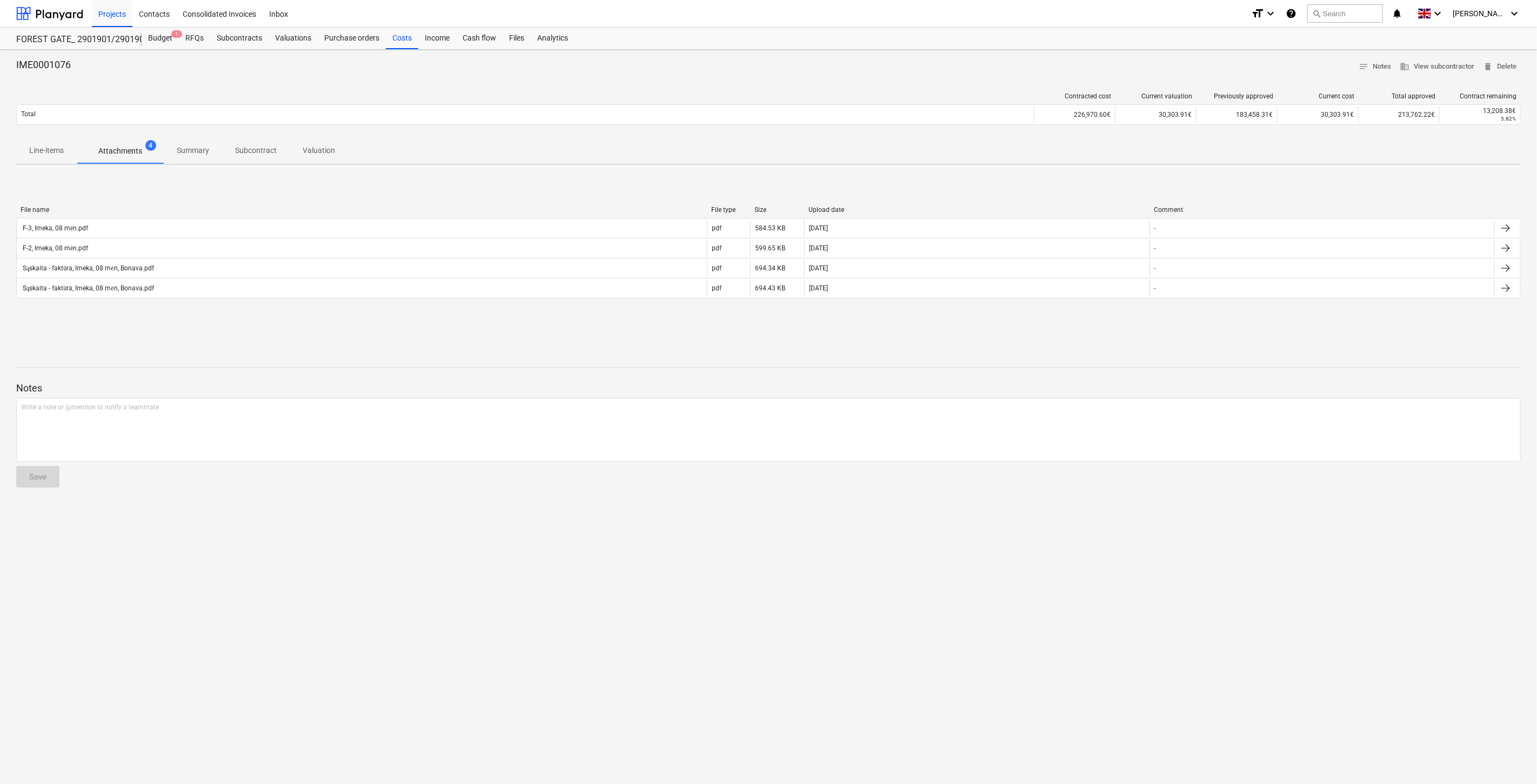
click at [462, 332] on div "File name File type Size Upload date Comment F-3, [GEOGRAPHIC_DATA], 08 mėn.pdf…" at bounding box center [768, 254] width 1505 height 162
click at [495, 325] on div "File name File type Size Upload date Comment F-3, [GEOGRAPHIC_DATA], 08 mėn.pdf…" at bounding box center [768, 254] width 1505 height 162
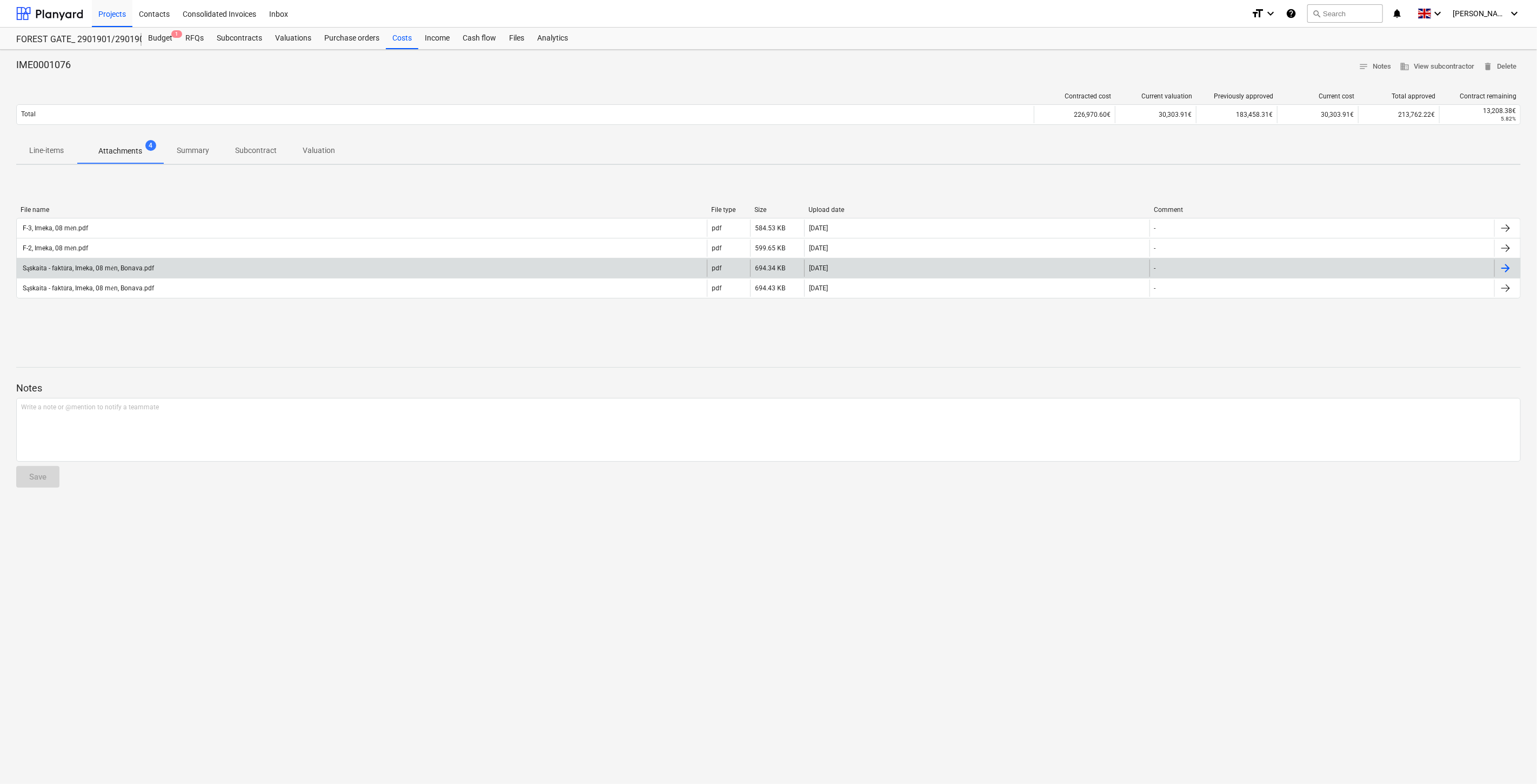
click at [288, 269] on div "Sąskaita - faktūra, Imeka, 08 mėn, Bonava.pdf" at bounding box center [362, 268] width 690 height 17
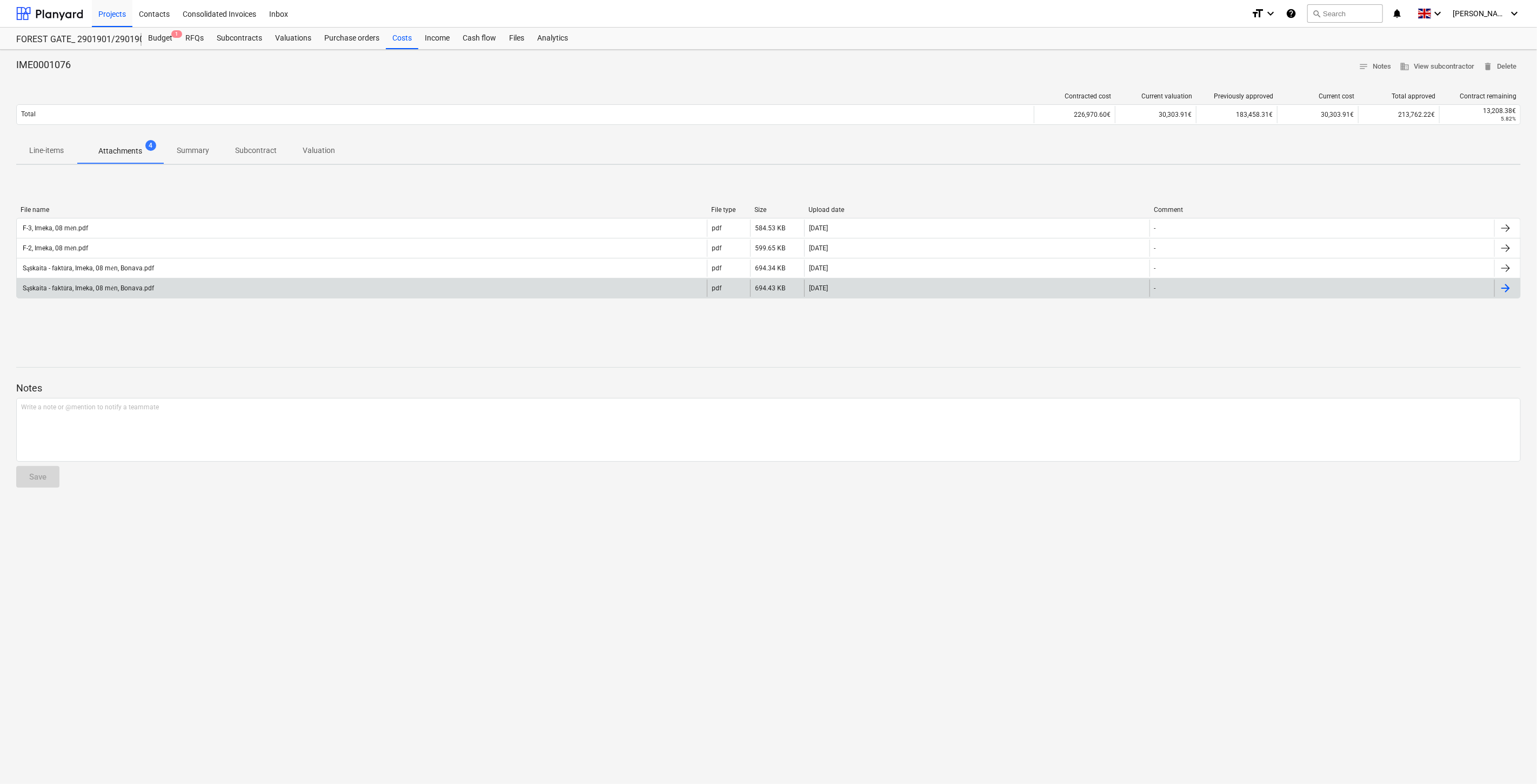
click at [279, 294] on div "Sąskaita - faktūra, Imeka, 08 mėn, Bonava.pdf" at bounding box center [362, 288] width 690 height 17
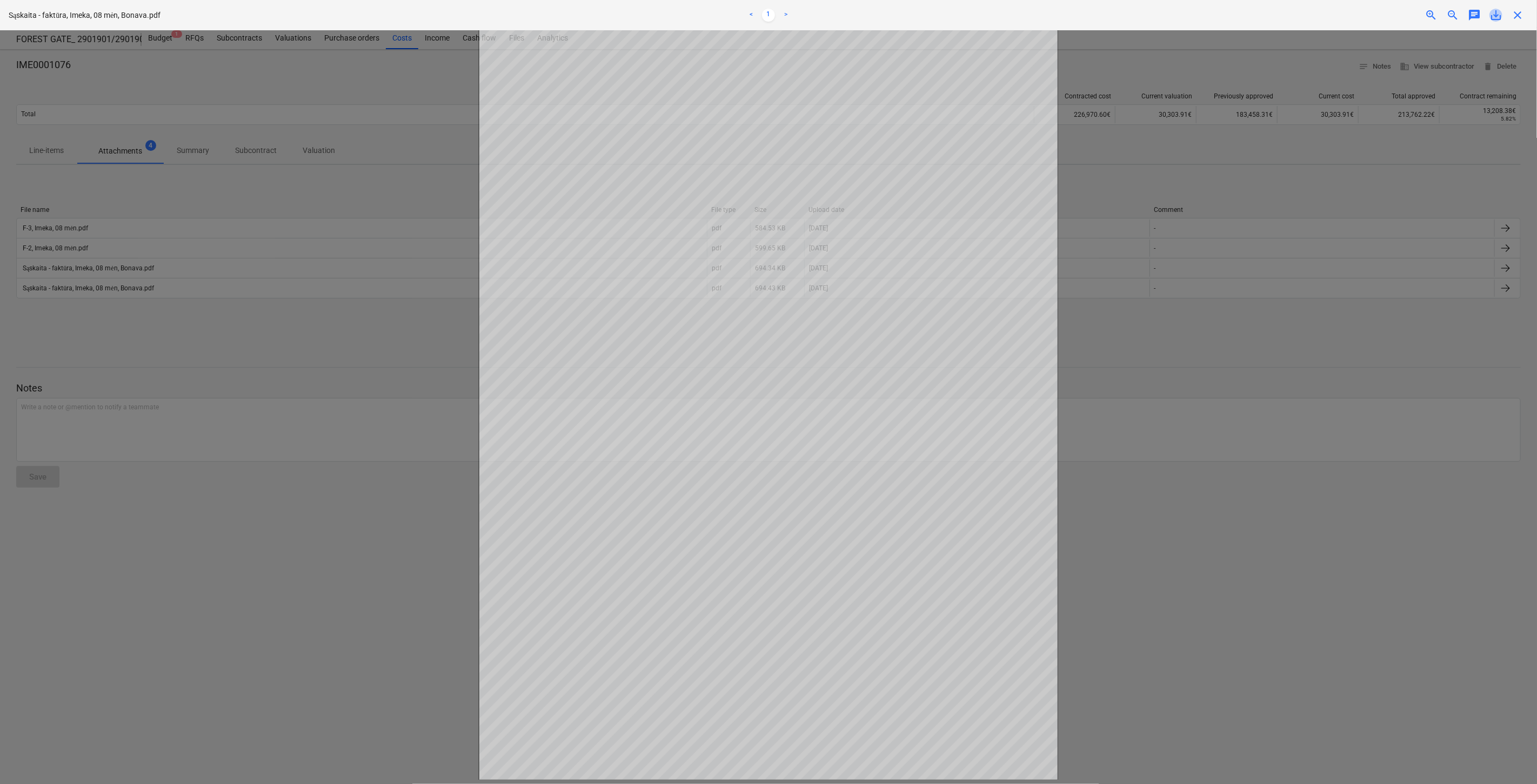
click at [1495, 12] on span "save_alt" at bounding box center [1495, 15] width 13 height 13
click at [1377, 331] on div at bounding box center [768, 407] width 1537 height 754
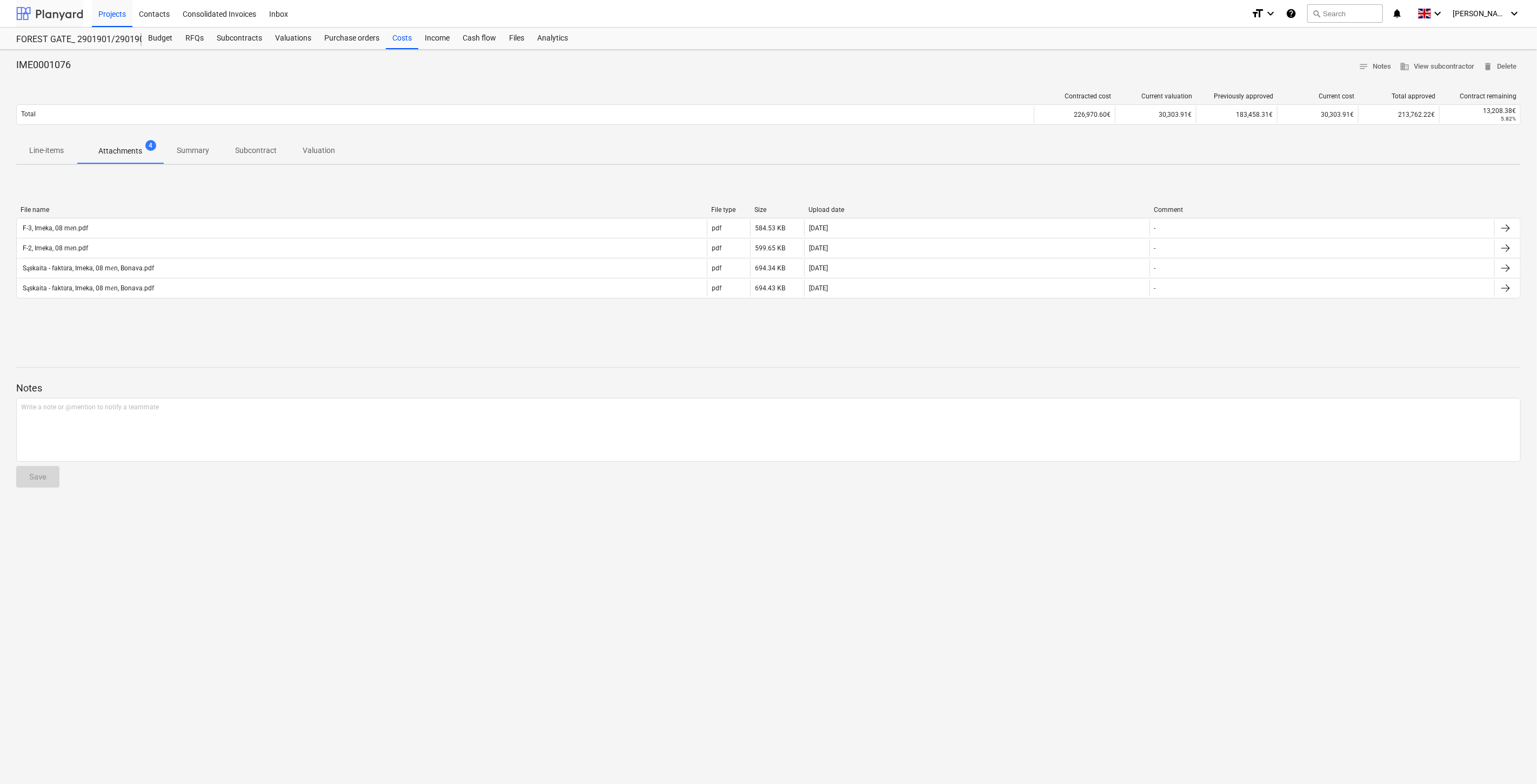
click at [65, 12] on div at bounding box center [50, 13] width 67 height 27
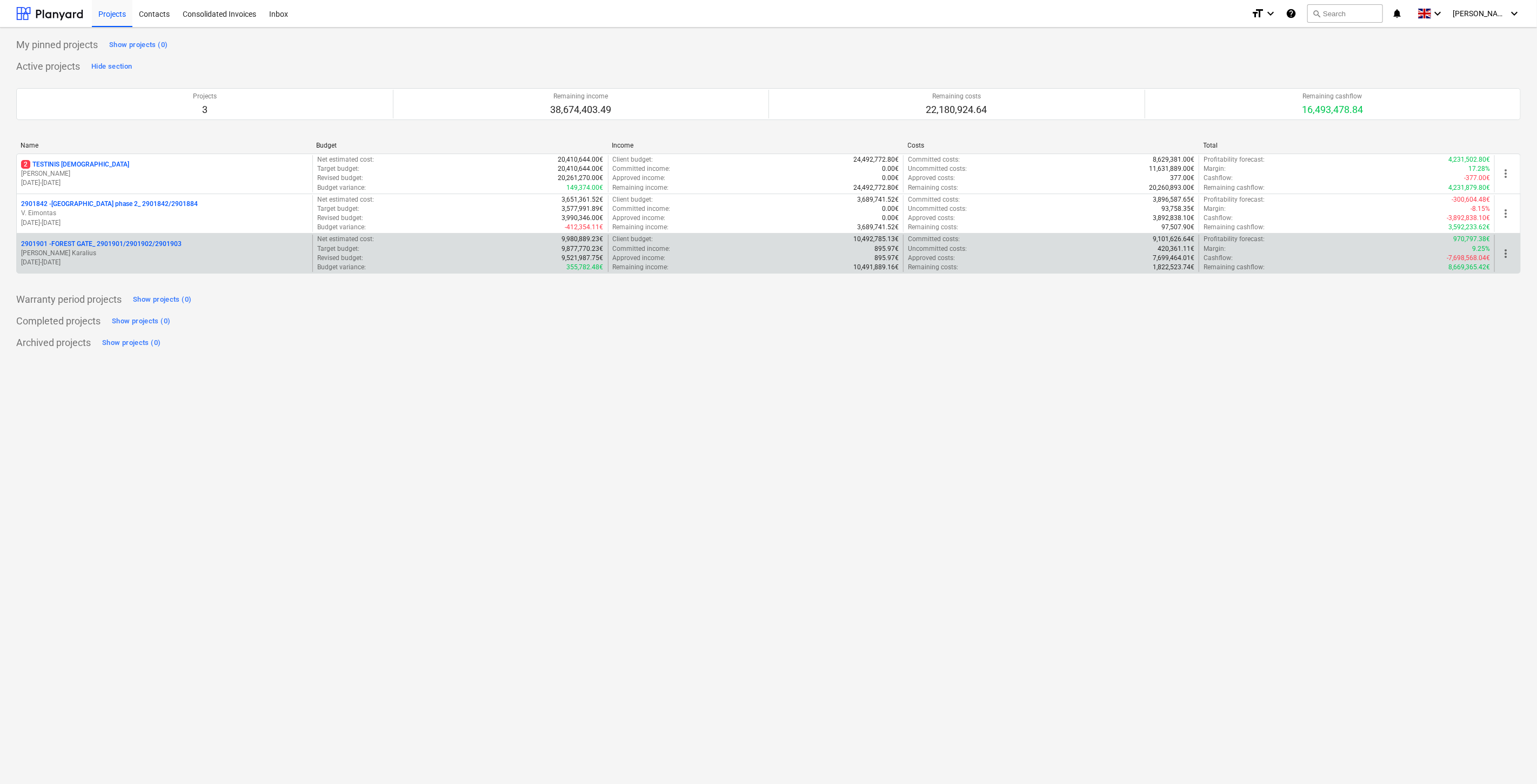
click at [137, 251] on p "[PERSON_NAME] Karalius" at bounding box center [164, 253] width 287 height 9
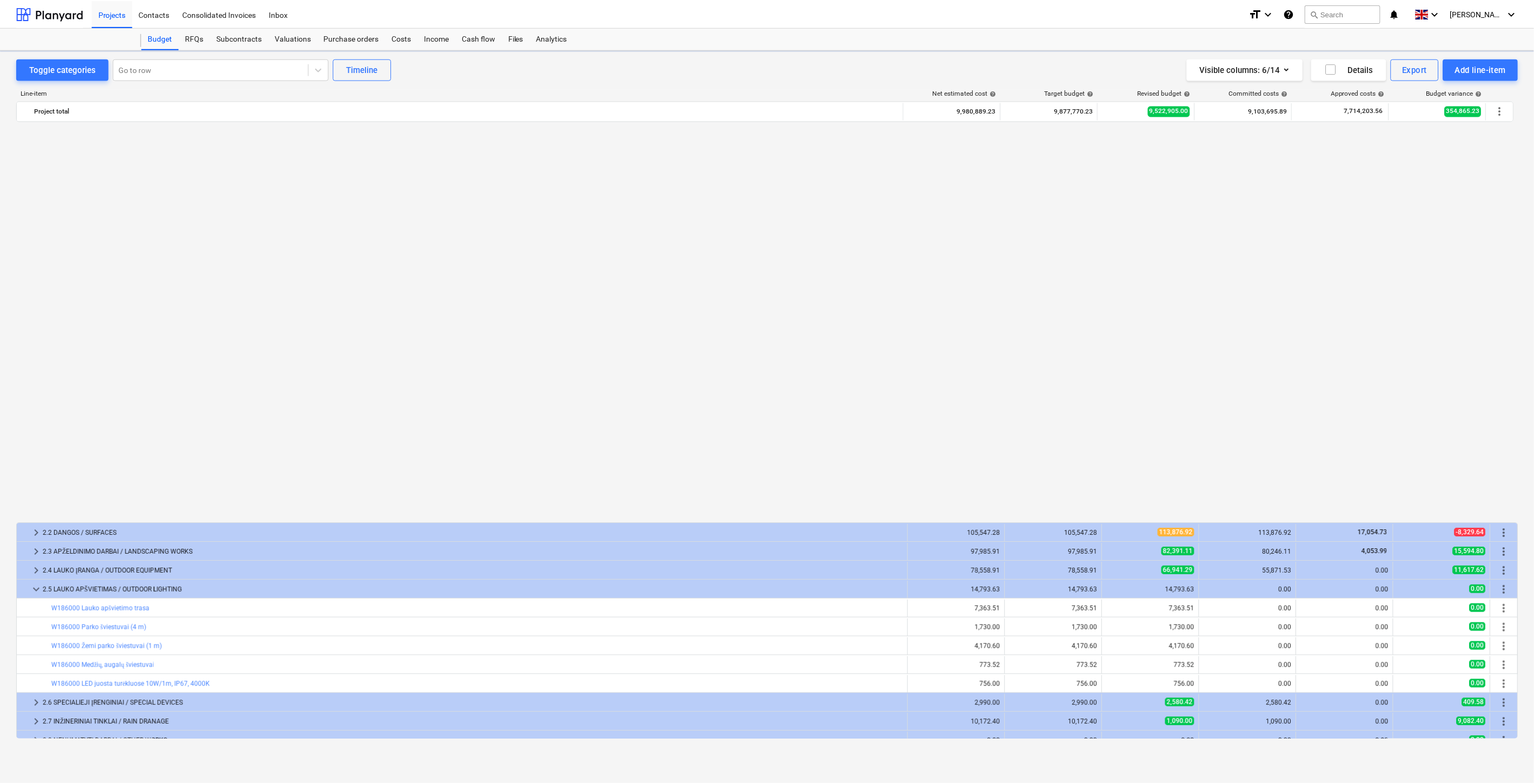
scroll to position [785, 0]
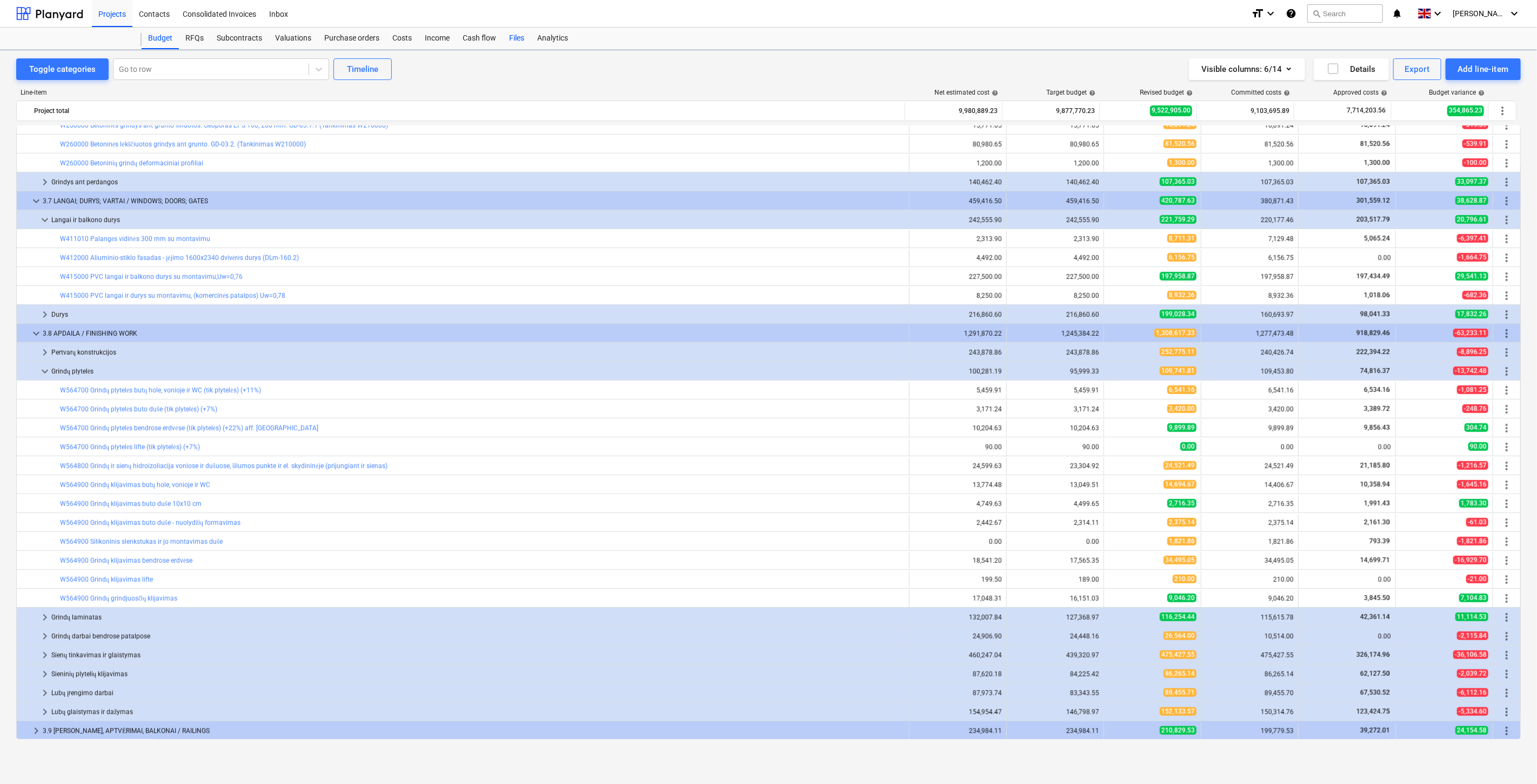
click at [516, 36] on div "Files" at bounding box center [517, 38] width 28 height 22
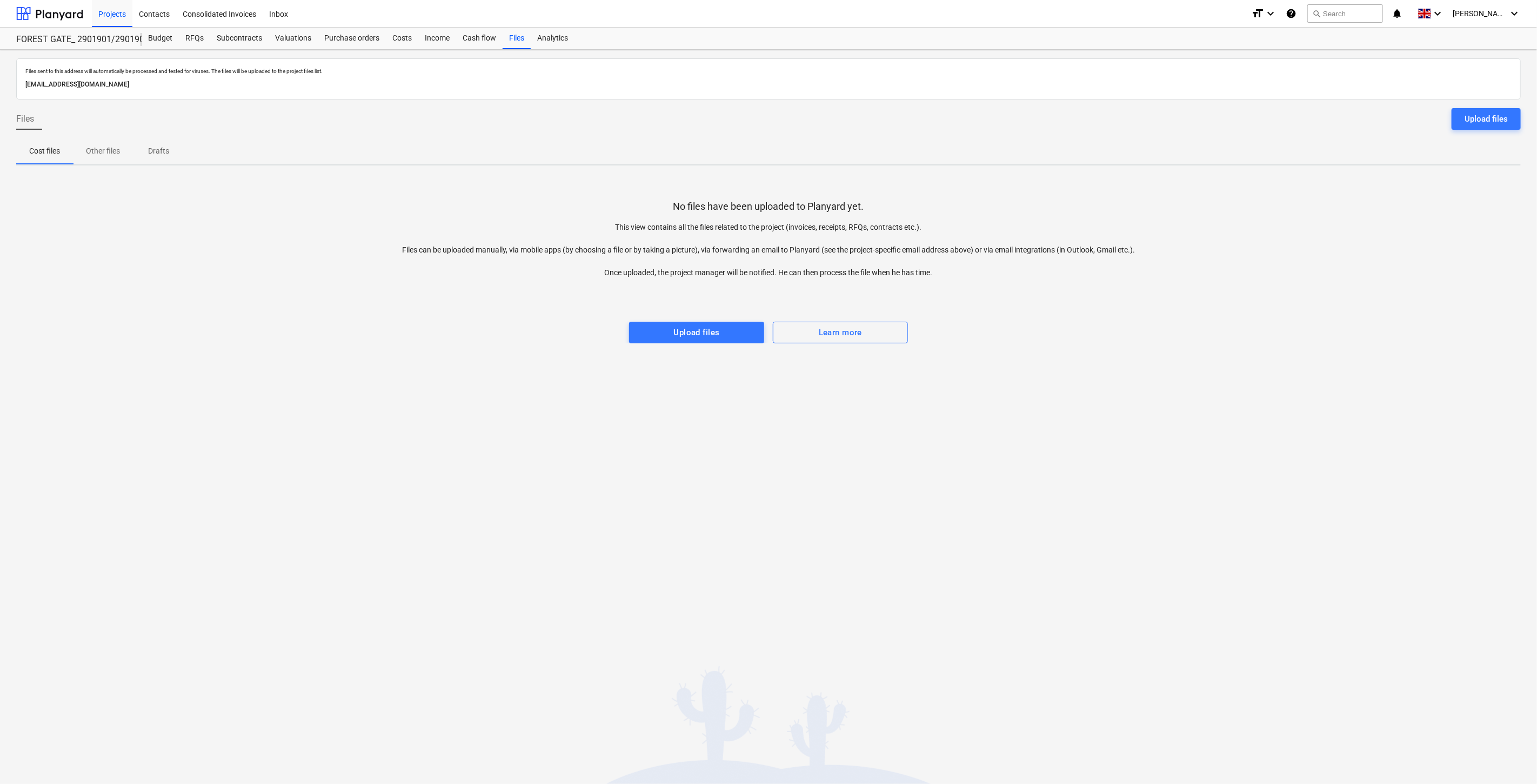
click at [1486, 117] on div "Upload files" at bounding box center [1486, 118] width 43 height 14
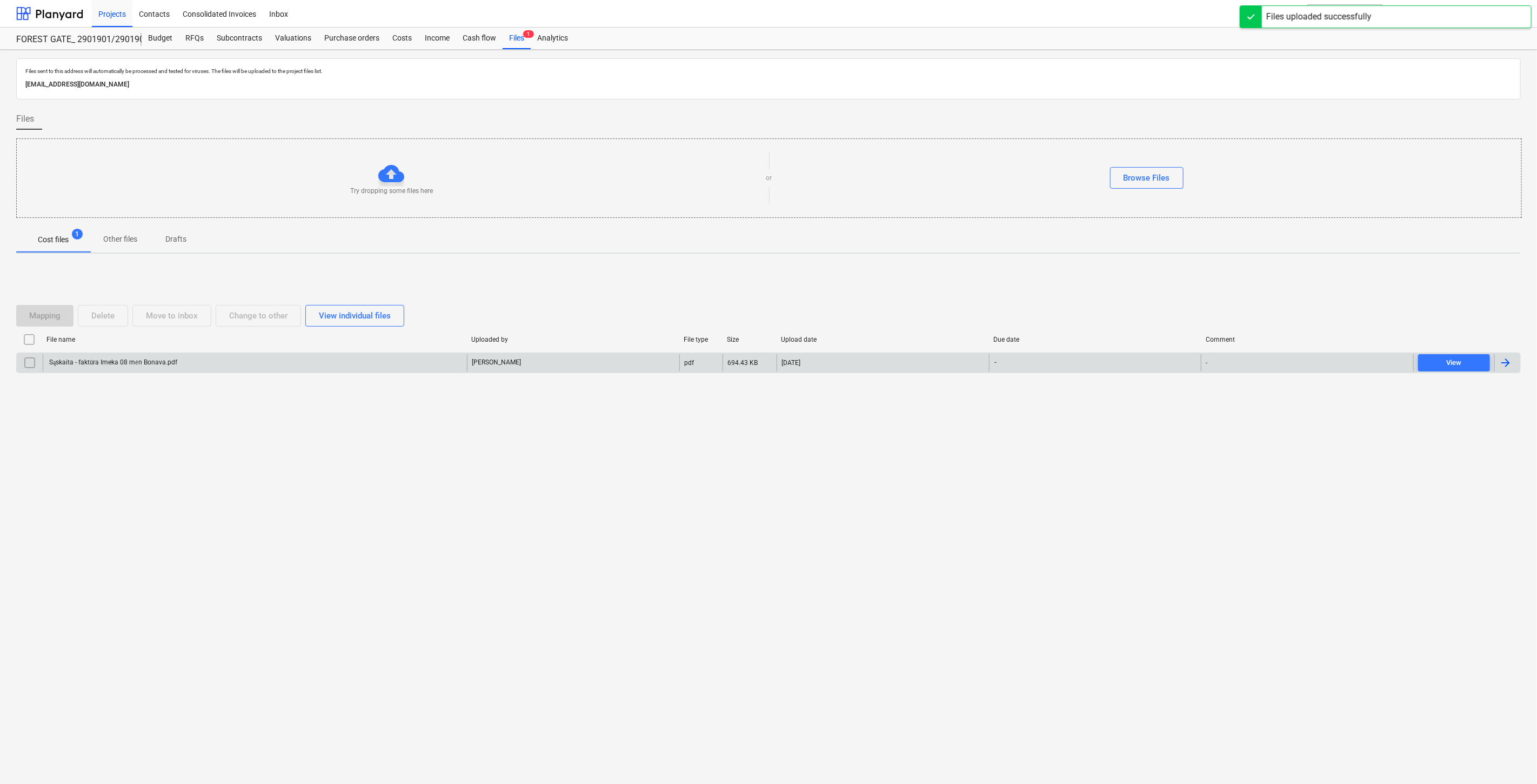
click at [424, 361] on div "Sąskaita - faktūra Imeka 08 mėn Bonava.pdf" at bounding box center [254, 362] width 424 height 17
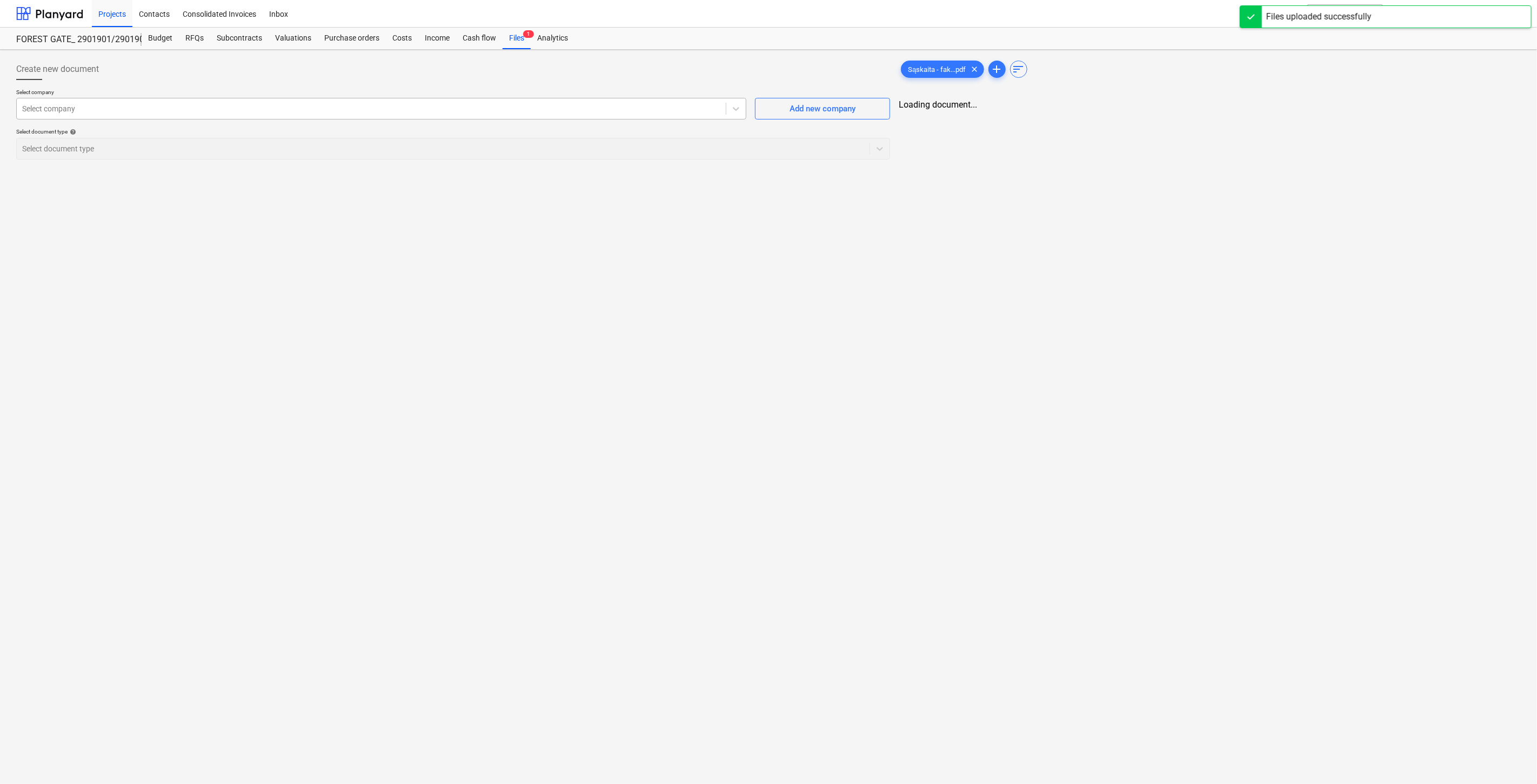
click at [425, 108] on div at bounding box center [371, 109] width 699 height 11
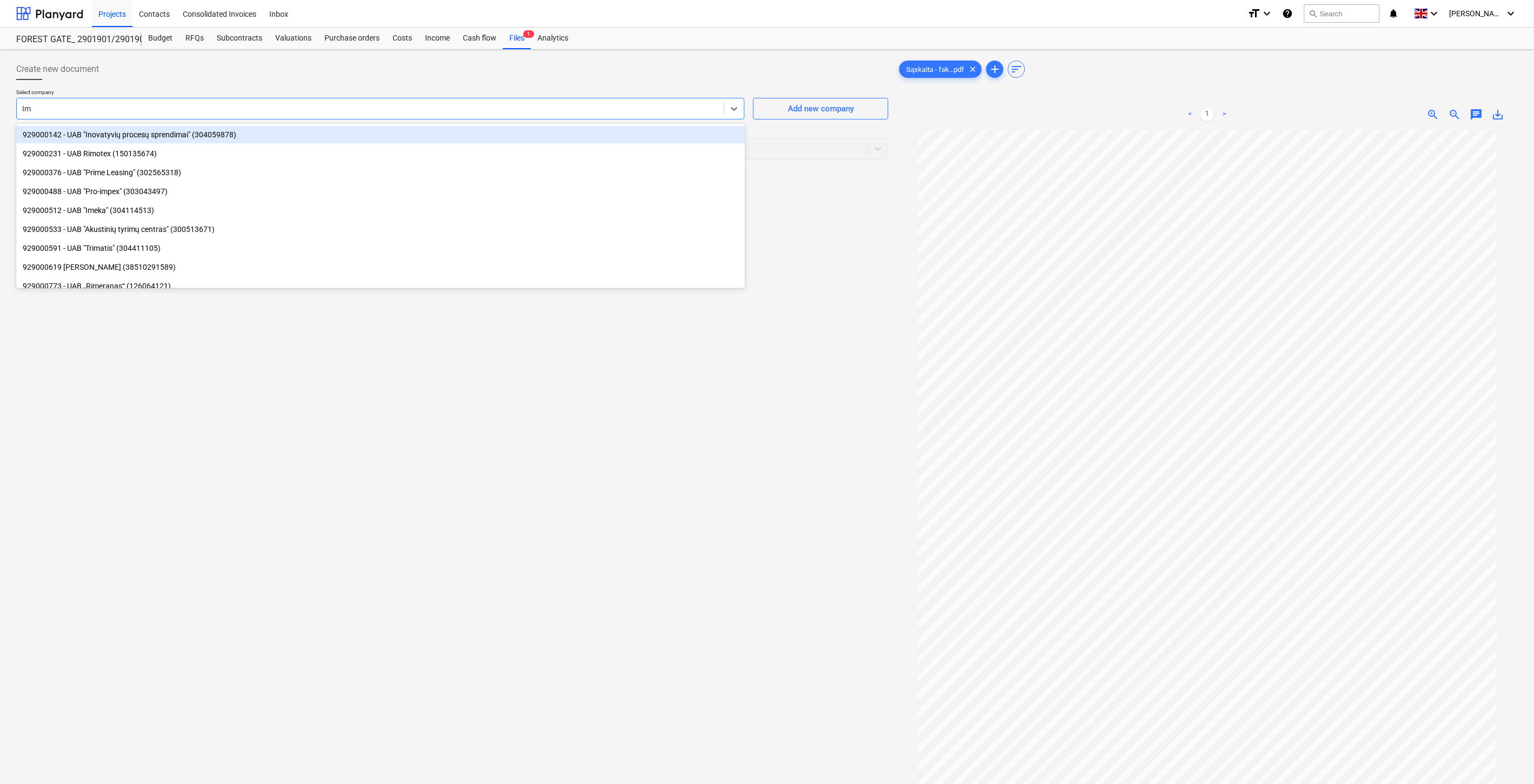
type input "Ime"
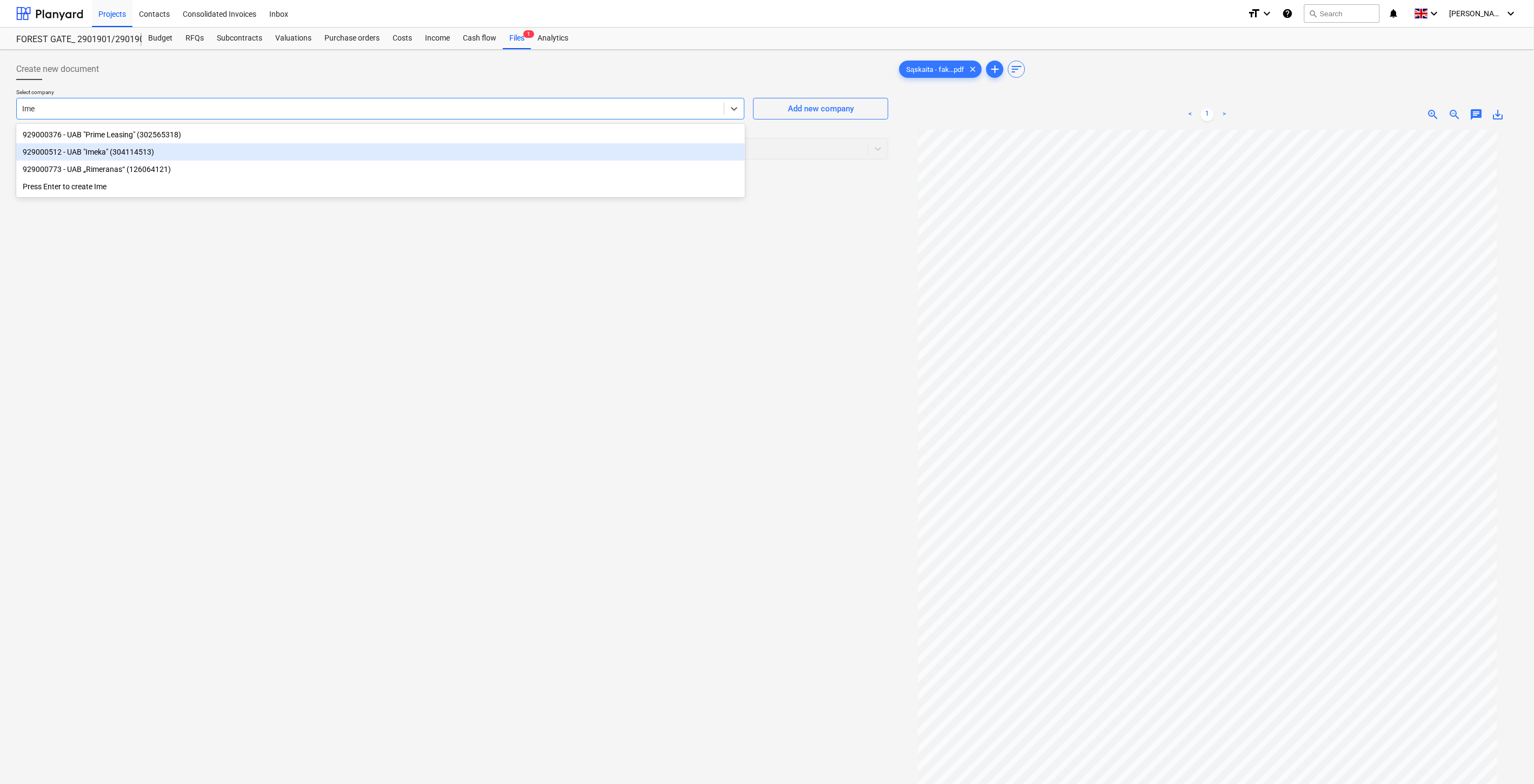
click at [298, 151] on div "929000512 - UAB "Imeka" (304114513)" at bounding box center [380, 152] width 729 height 17
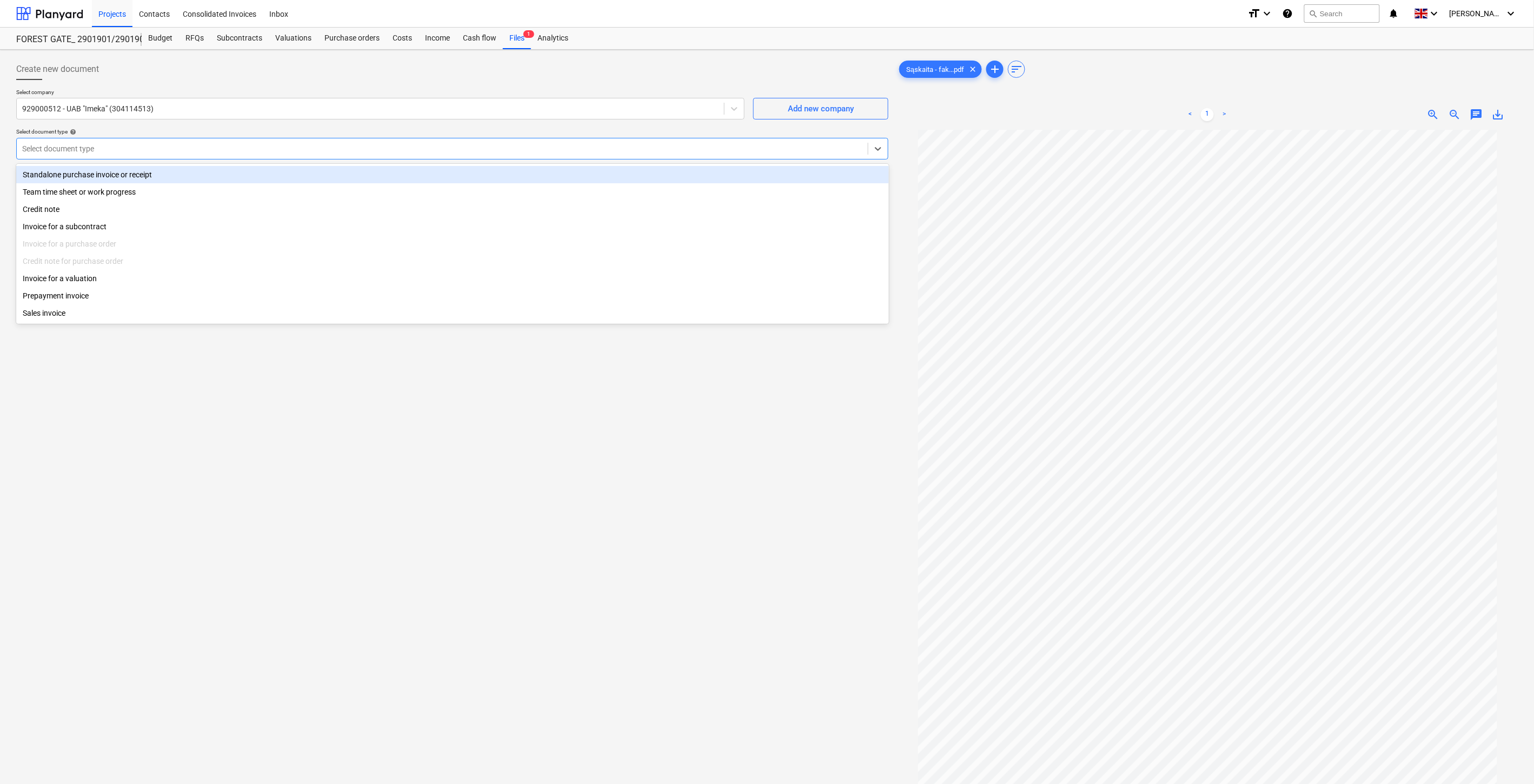
click at [262, 141] on div "Select document type" at bounding box center [443, 149] width 851 height 15
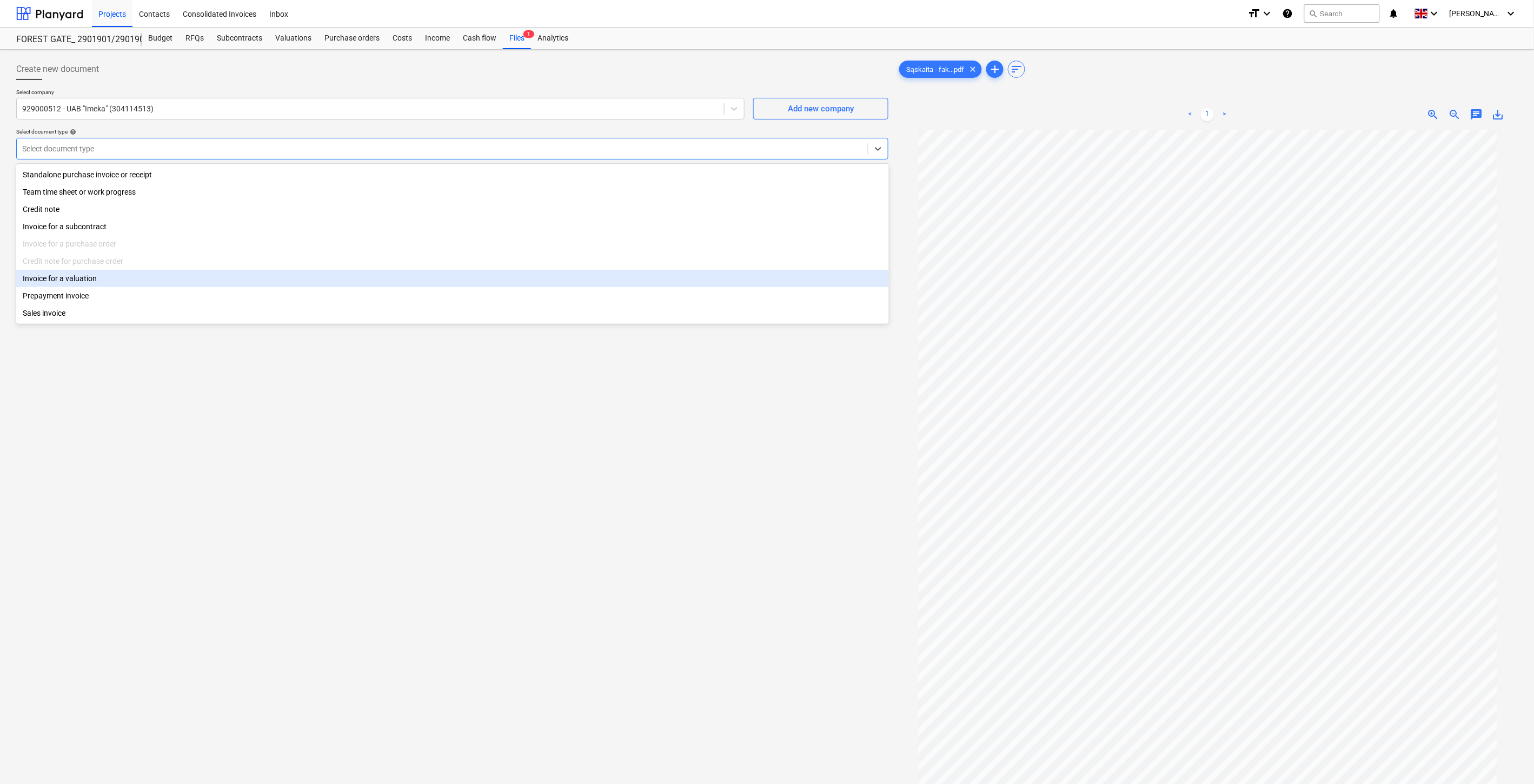
click at [157, 283] on div "Invoice for a valuation" at bounding box center [453, 278] width 873 height 17
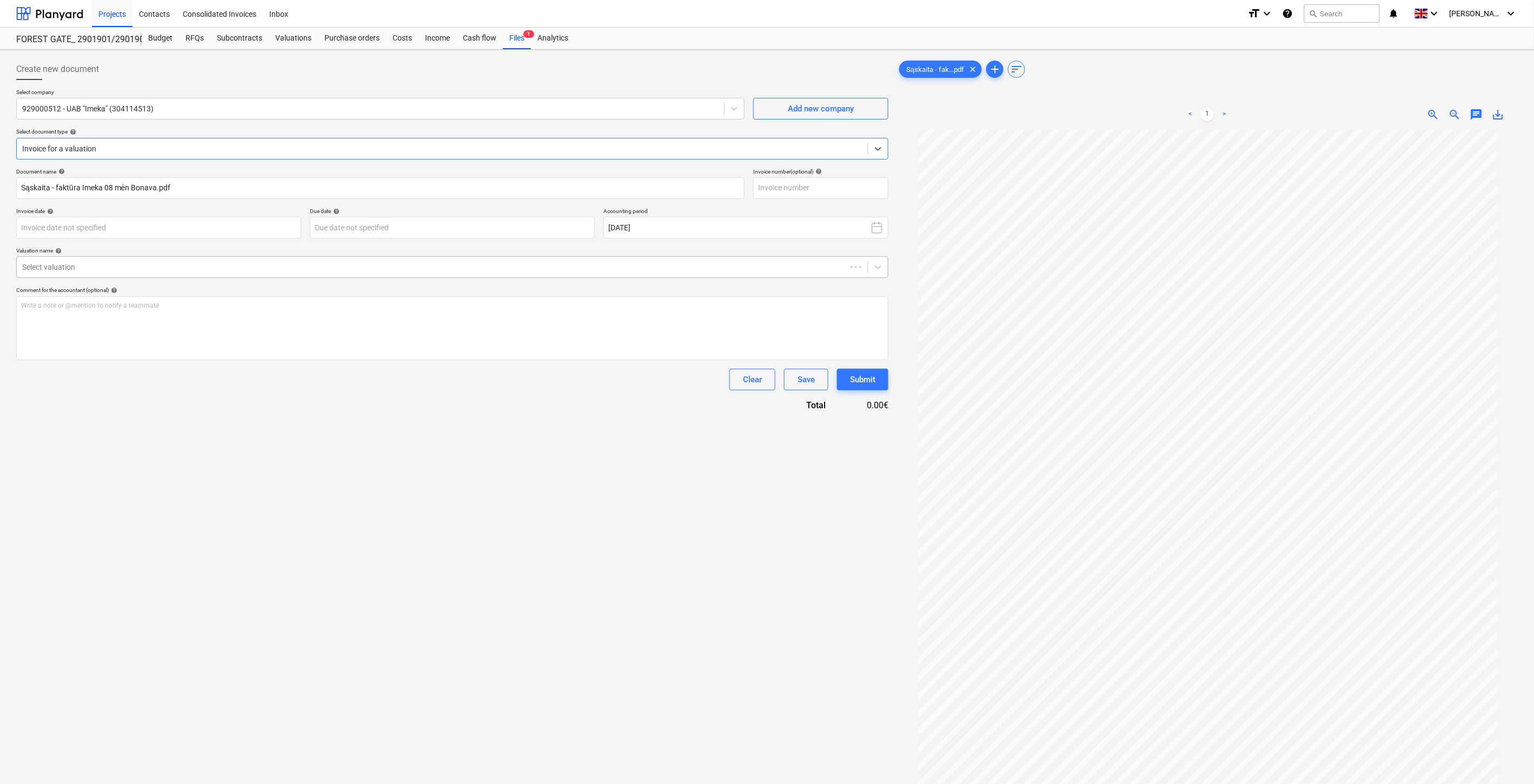
click at [150, 270] on div at bounding box center [432, 267] width 819 height 11
click at [147, 783] on div "929000512 - UAB "Imeka" 20082025" at bounding box center [767, 798] width 1534 height 17
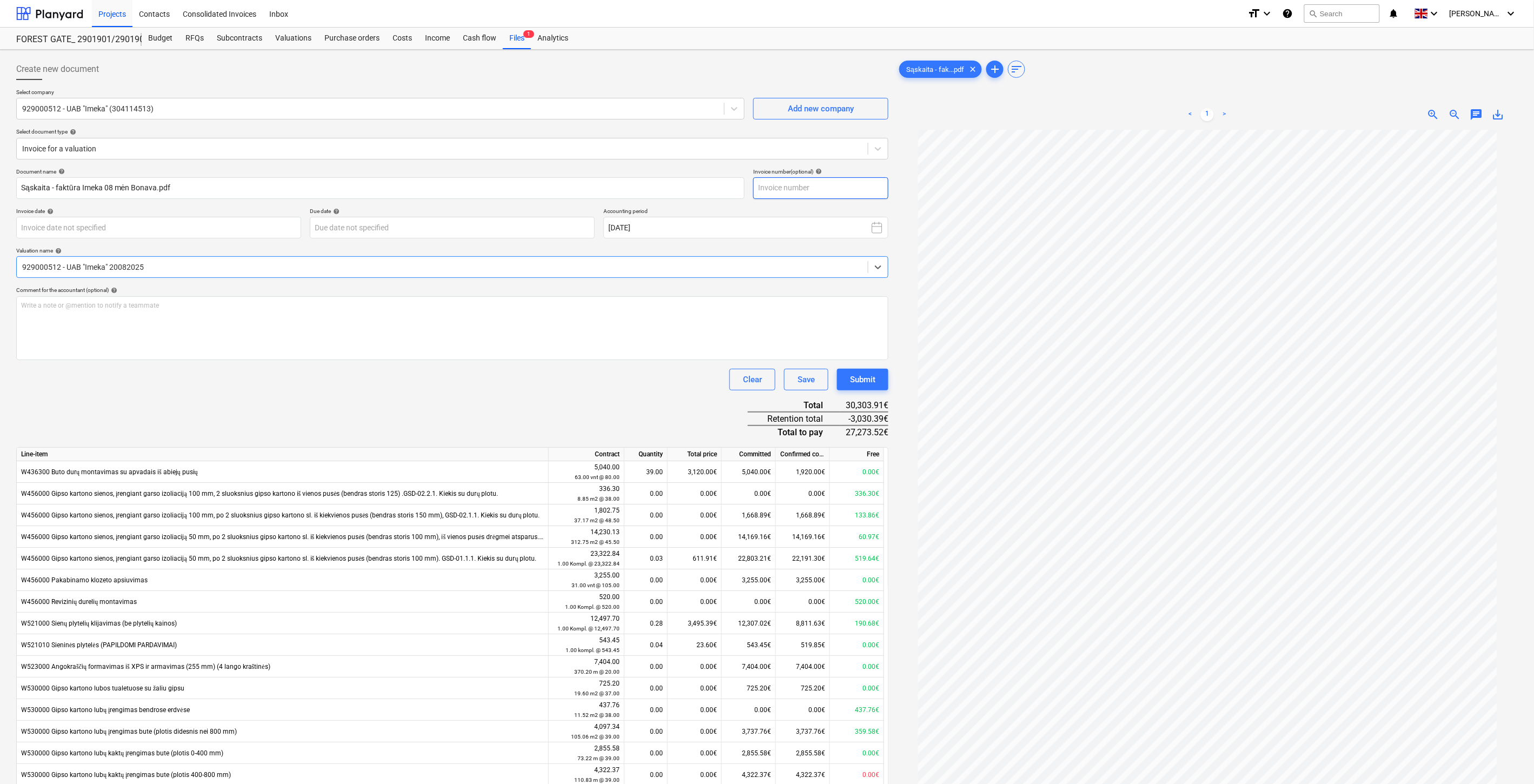
click at [791, 190] on input "text" at bounding box center [821, 187] width 135 height 22
type input "IME0001076"
click at [251, 225] on body "Projects Contacts Consolidated Invoices Inbox format_size keyboard_arrow_down h…" at bounding box center [767, 392] width 1534 height 784
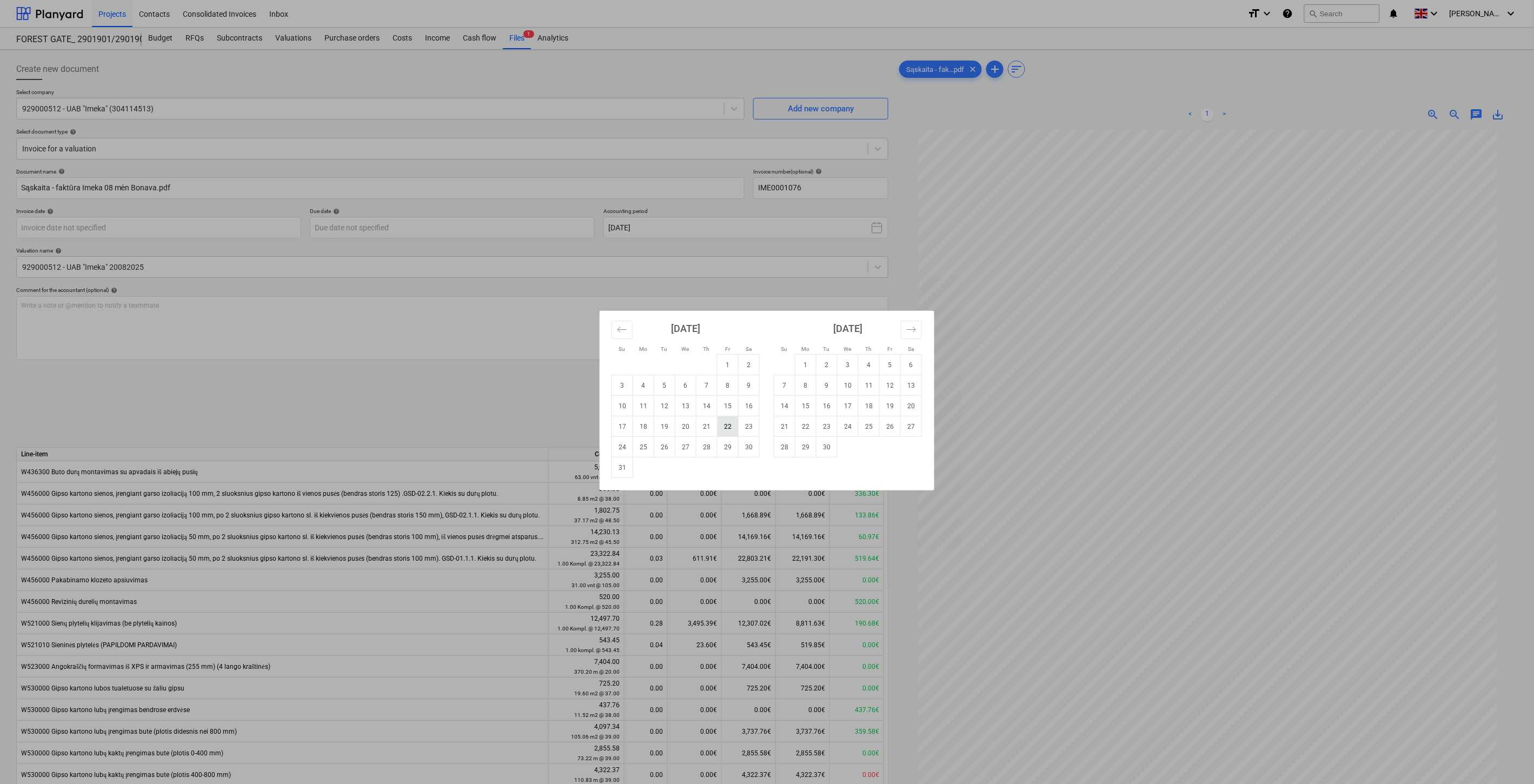
click at [723, 425] on td "22" at bounding box center [728, 426] width 21 height 21
type input "[DATE]"
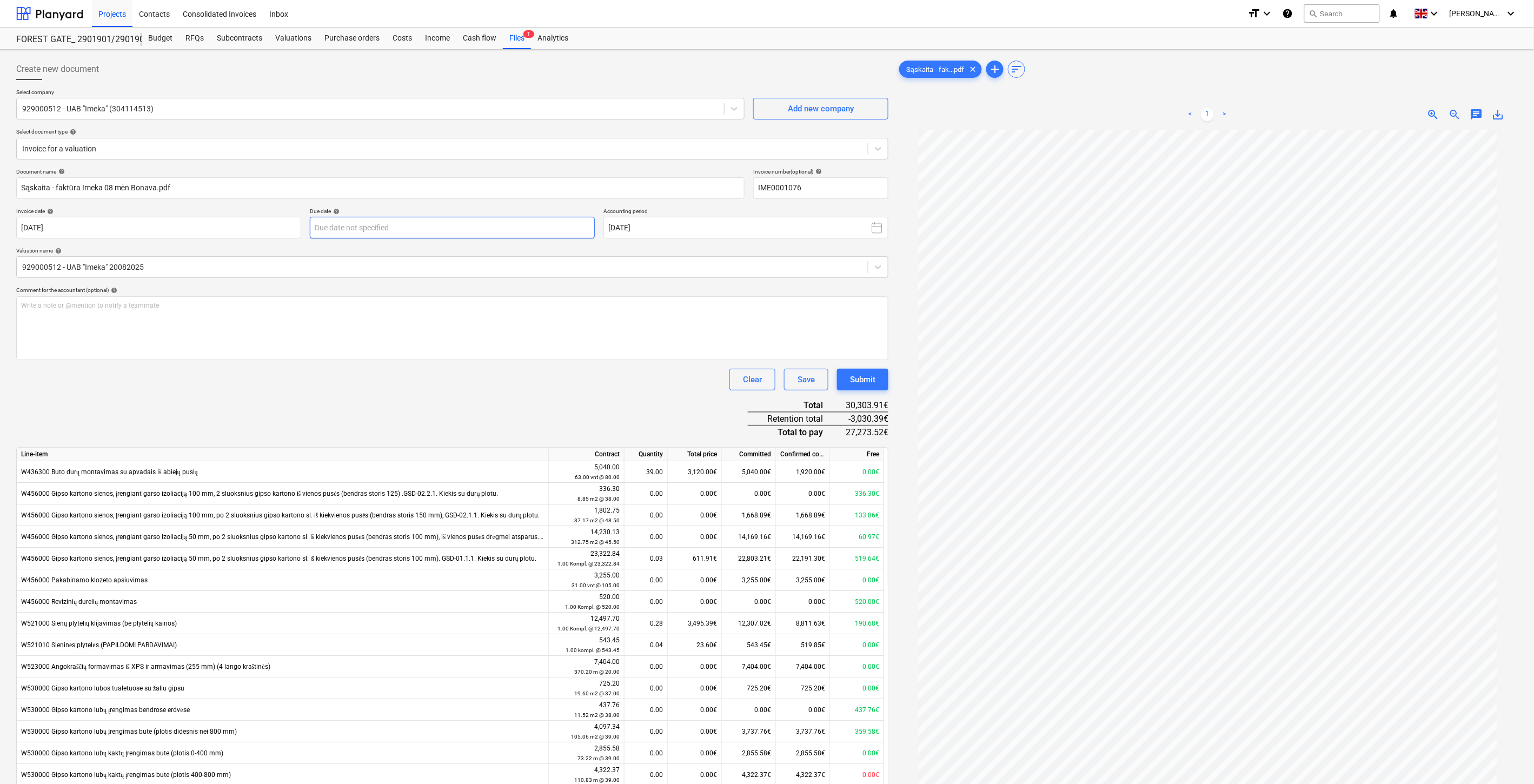
click at [449, 231] on body "Projects Contacts Consolidated Invoices Inbox format_size keyboard_arrow_down h…" at bounding box center [767, 392] width 1534 height 784
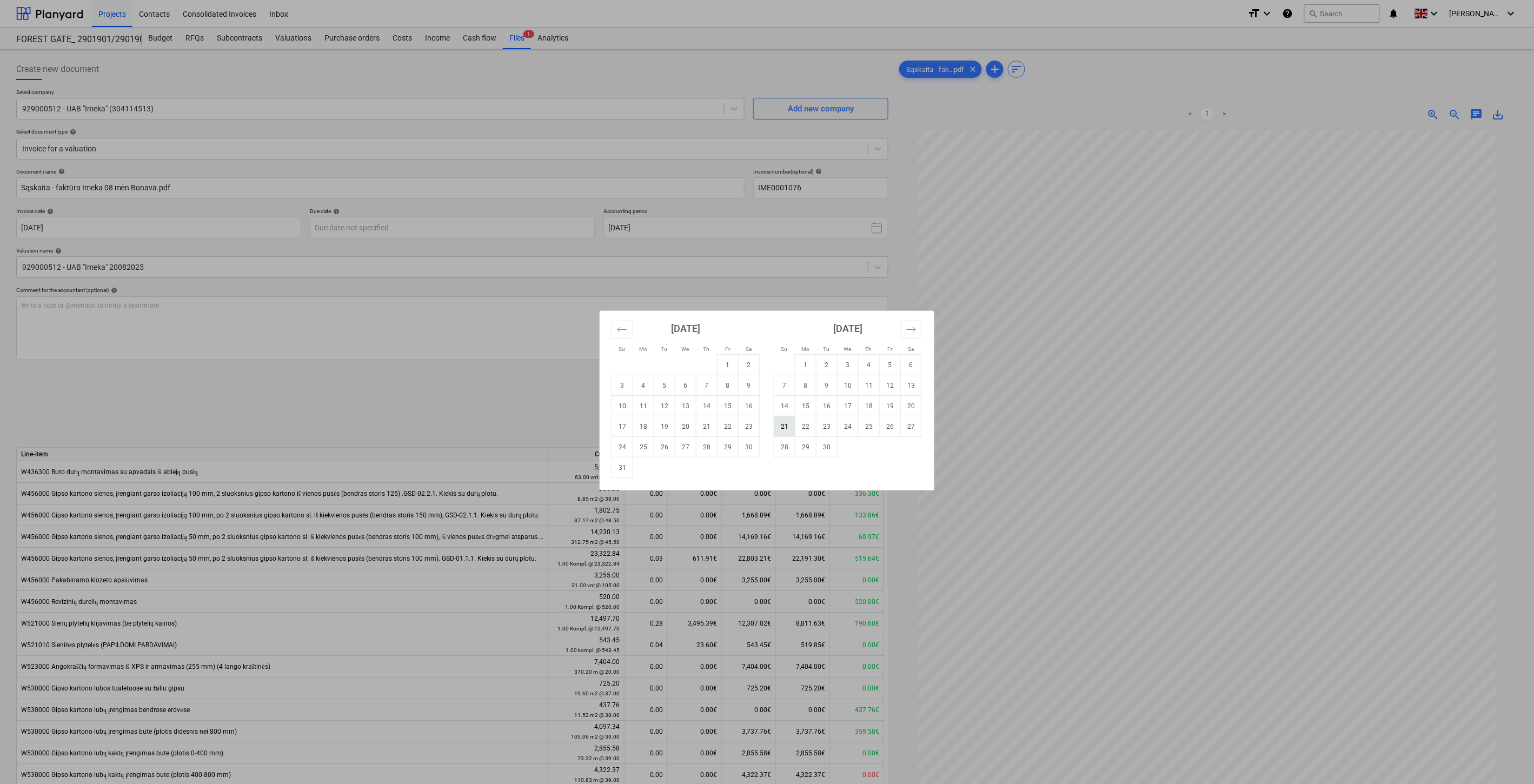
click at [787, 425] on td "21" at bounding box center [784, 426] width 21 height 21
type input "[DATE]"
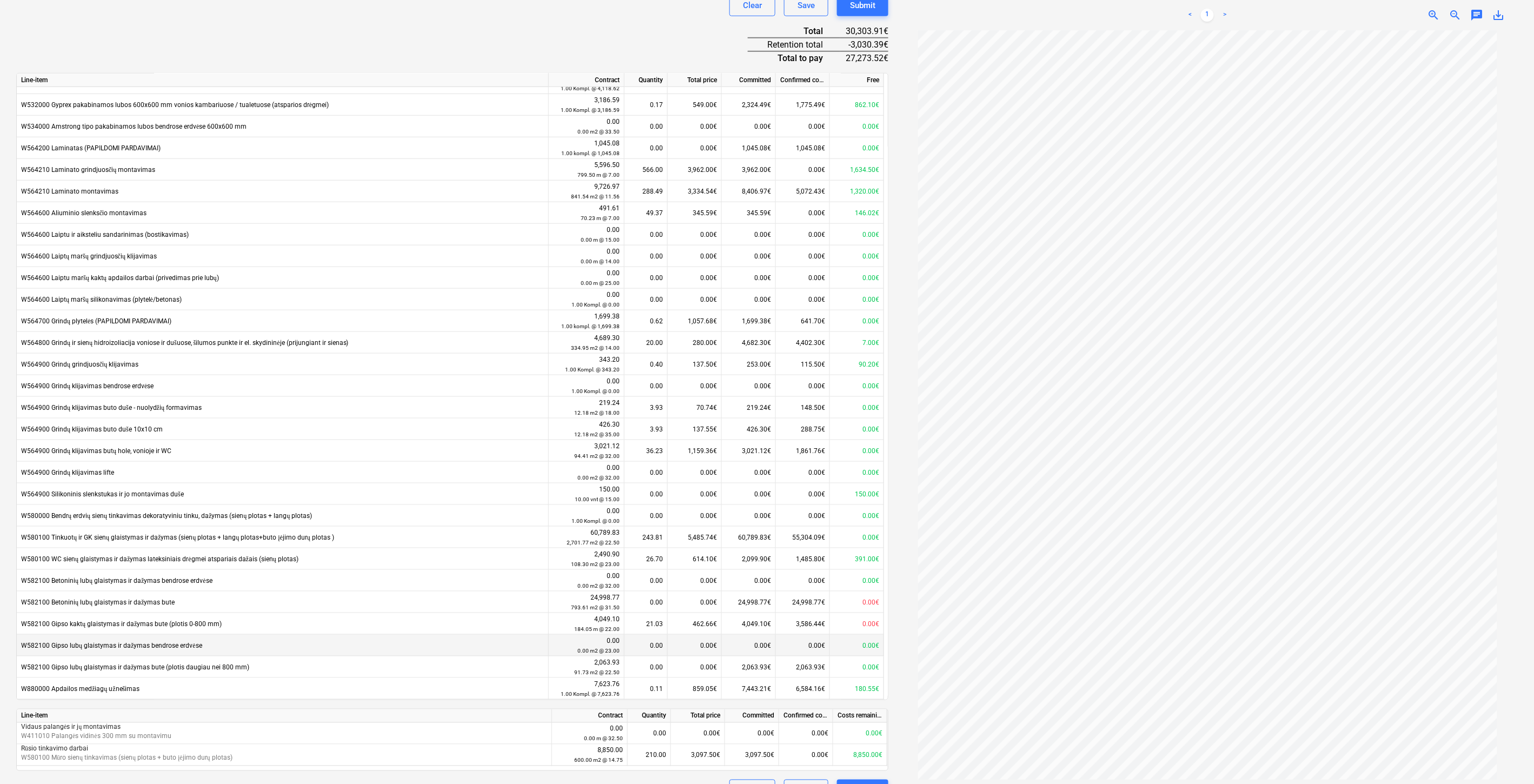
scroll to position [400, 0]
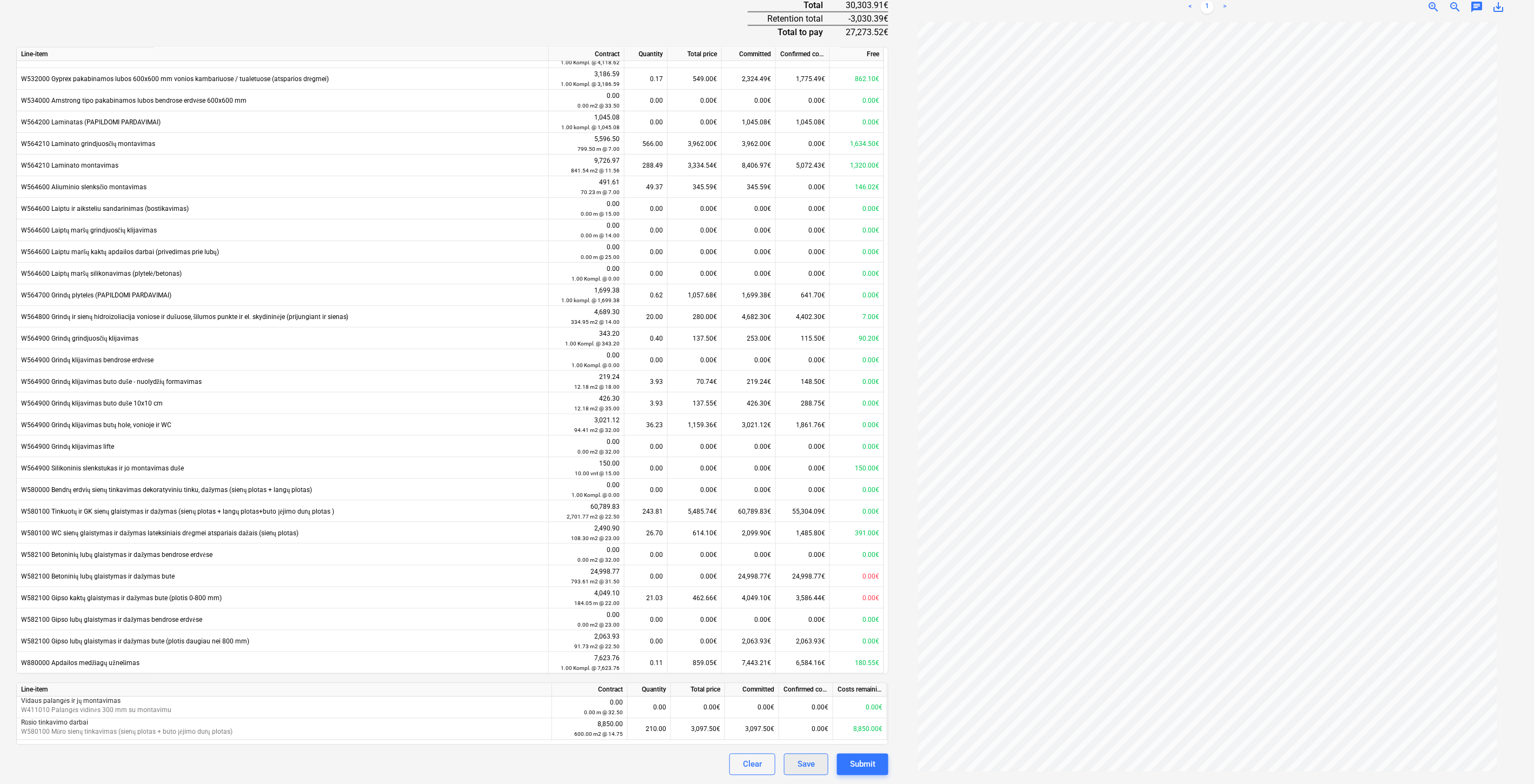
click at [803, 765] on div "Save" at bounding box center [806, 764] width 17 height 14
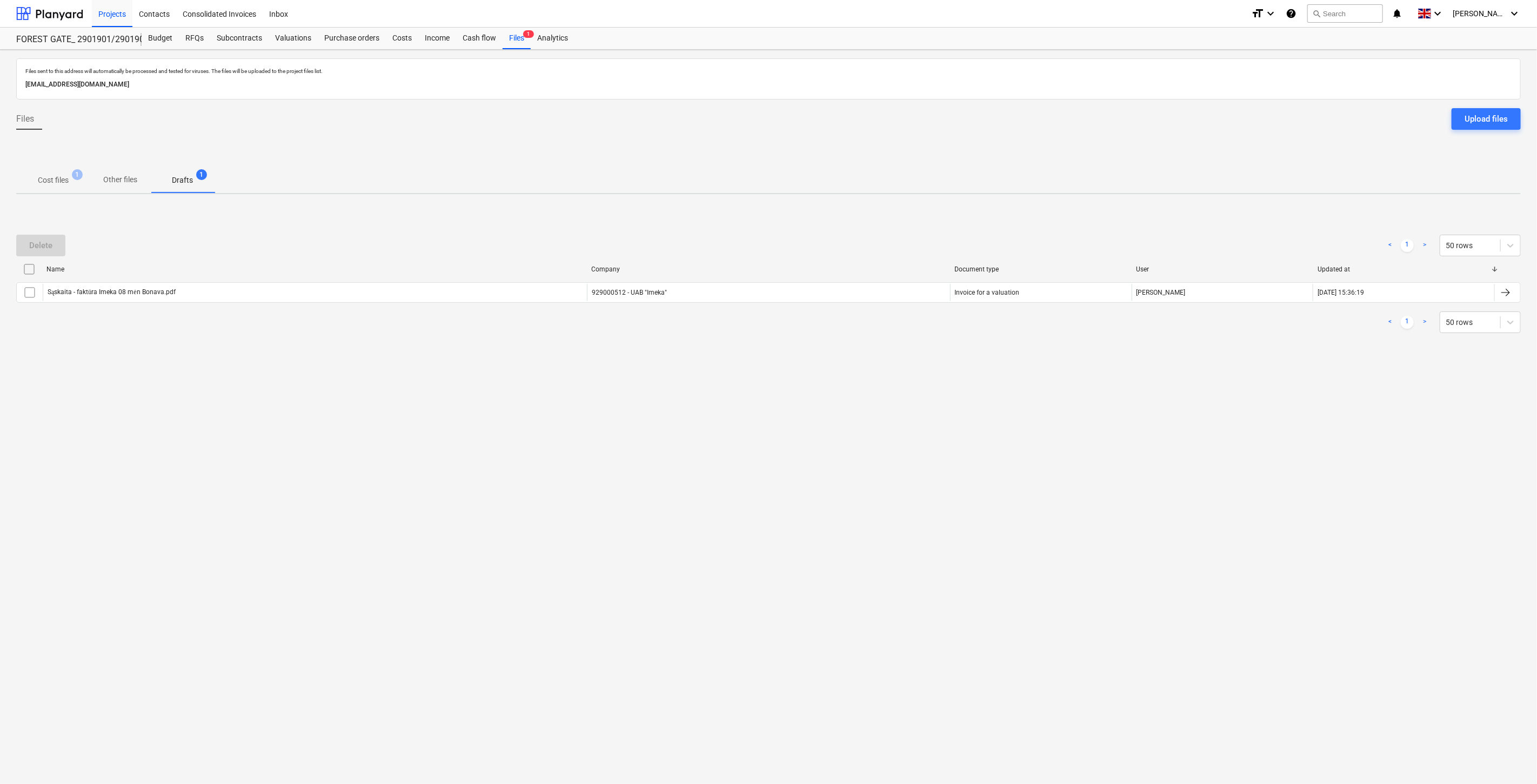
click at [61, 175] on p "Cost files" at bounding box center [53, 180] width 31 height 11
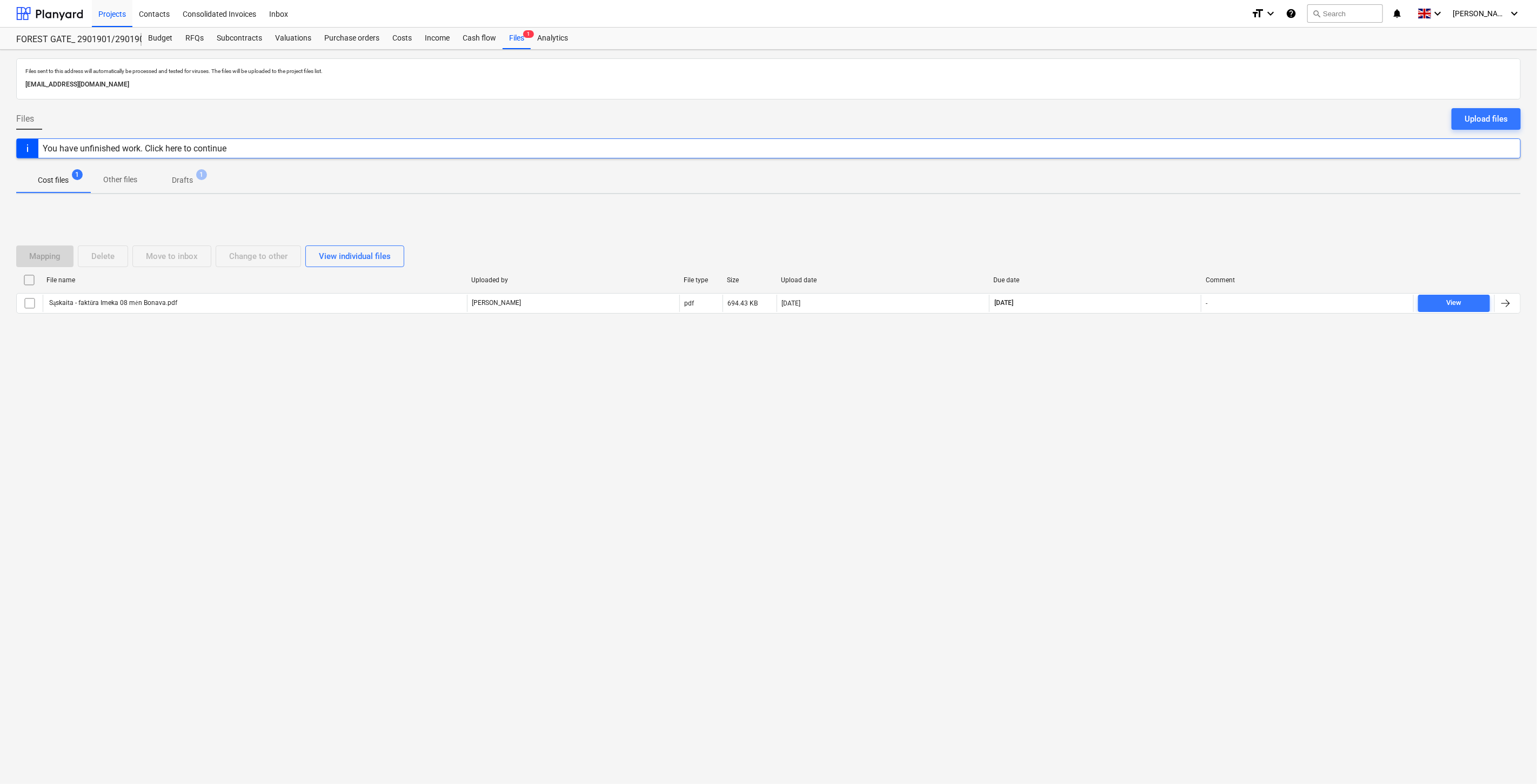
click at [1125, 451] on div "Files sent to this address will automatically be processed and tested for virus…" at bounding box center [768, 417] width 1537 height 734
click at [1141, 425] on div "Files sent to this address will automatically be processed and tested for virus…" at bounding box center [768, 417] width 1537 height 734
click at [58, 11] on div at bounding box center [50, 13] width 67 height 27
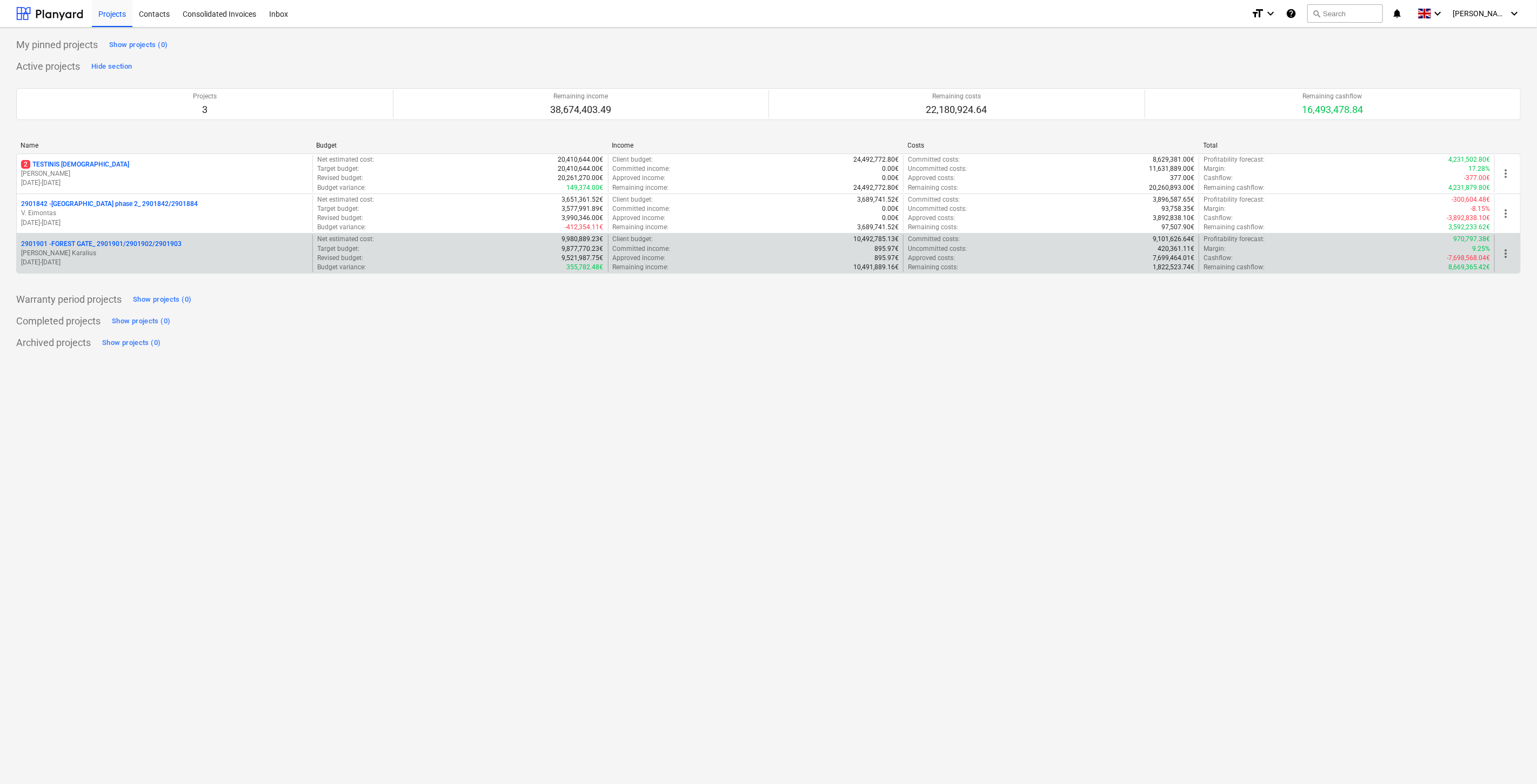
click at [138, 245] on p "2901901 - FOREST GATE_ 2901901/2901902/2901903" at bounding box center [101, 244] width 161 height 9
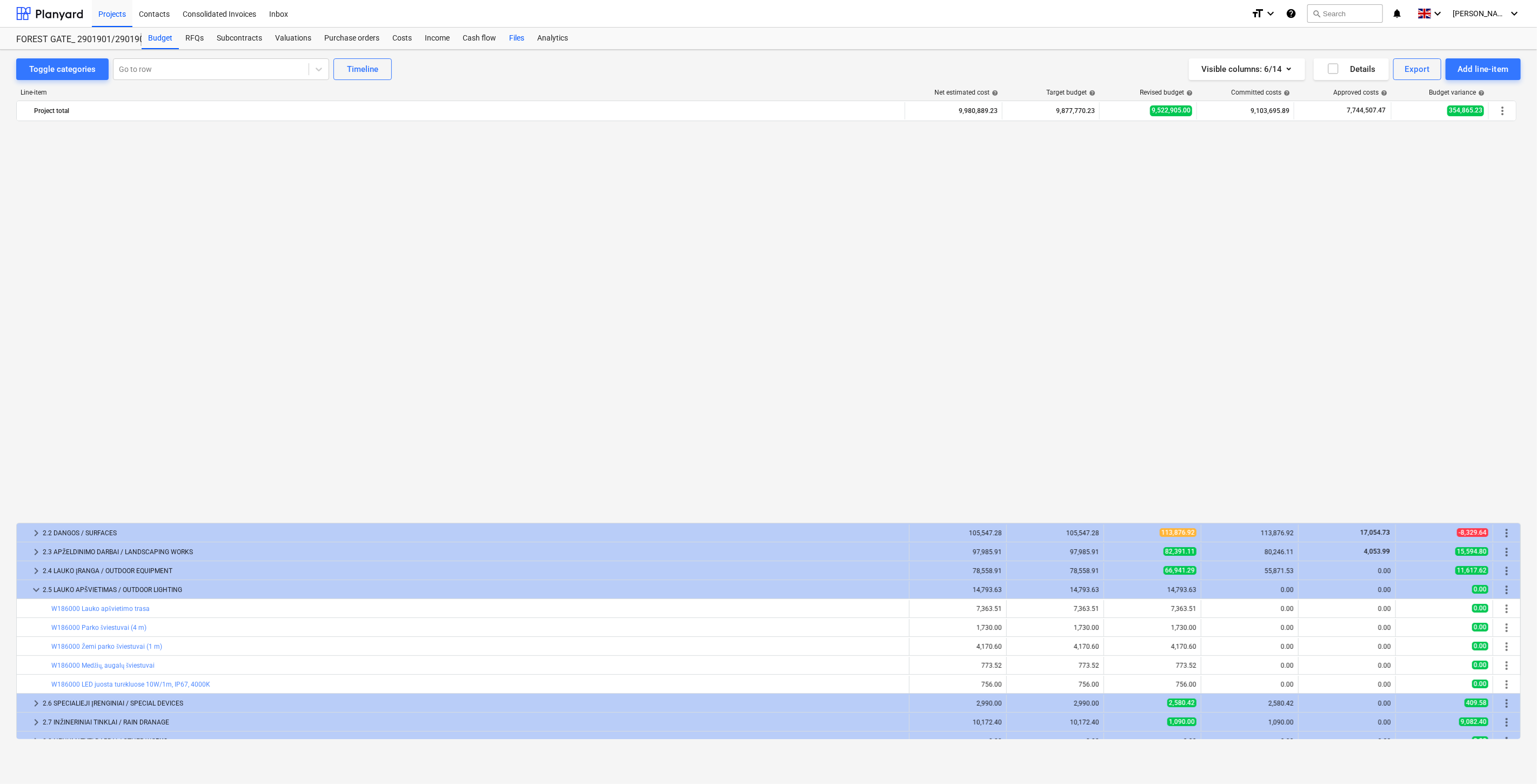
scroll to position [785, 0]
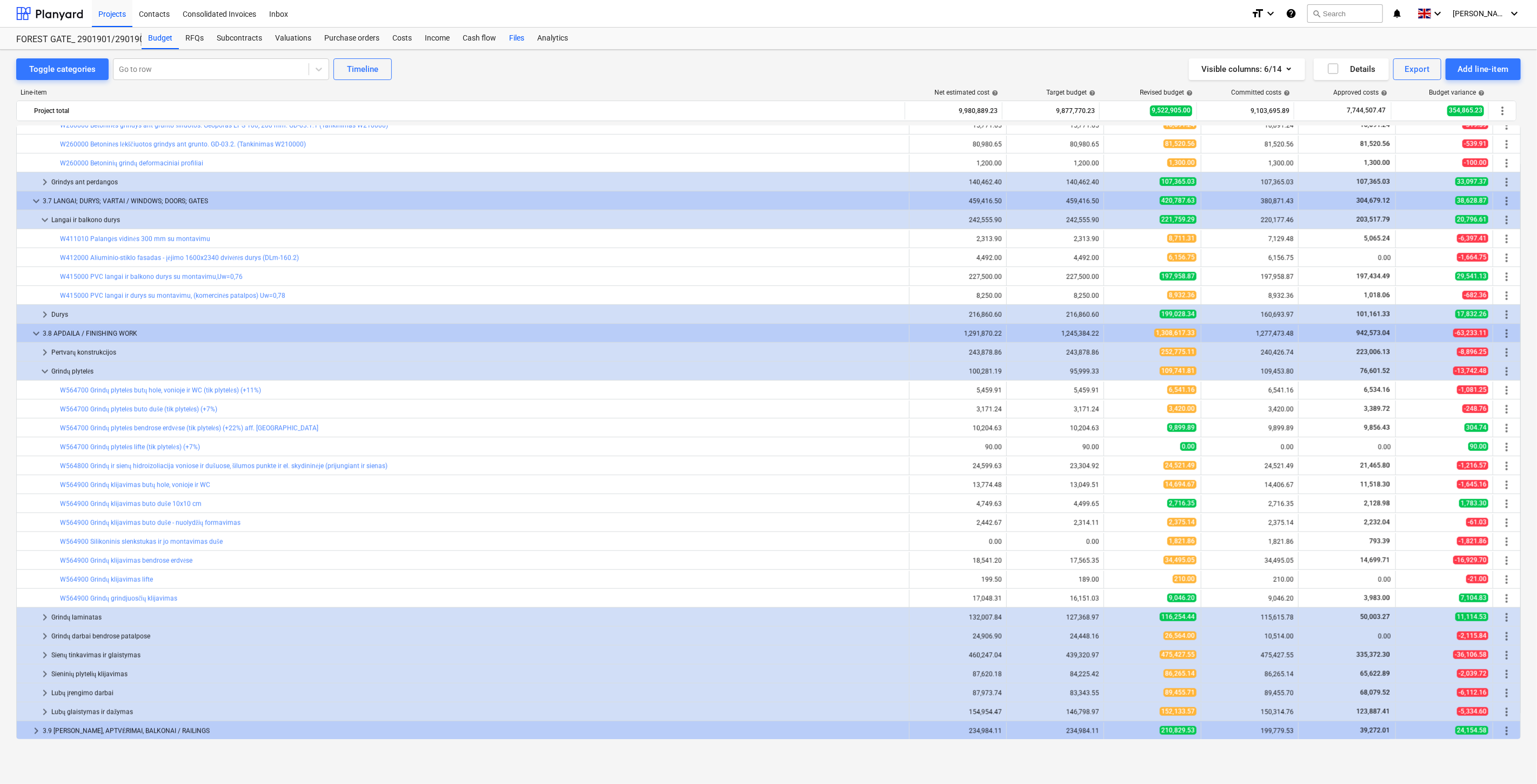
click at [514, 36] on div "Files" at bounding box center [517, 38] width 28 height 22
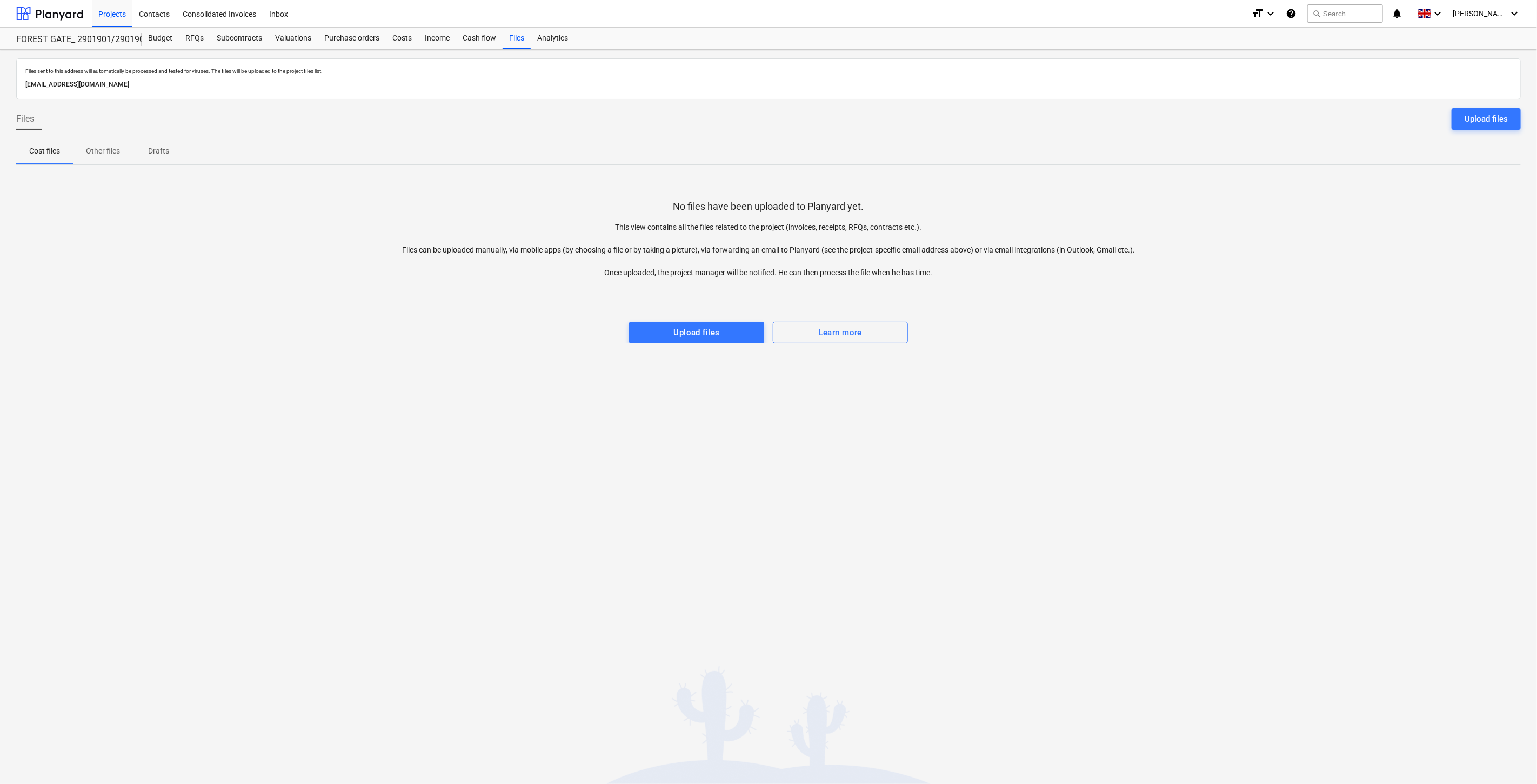
click at [1249, 219] on div "No files have been uploaded to Planyard yet. This view contains all the files r…" at bounding box center [768, 258] width 1505 height 169
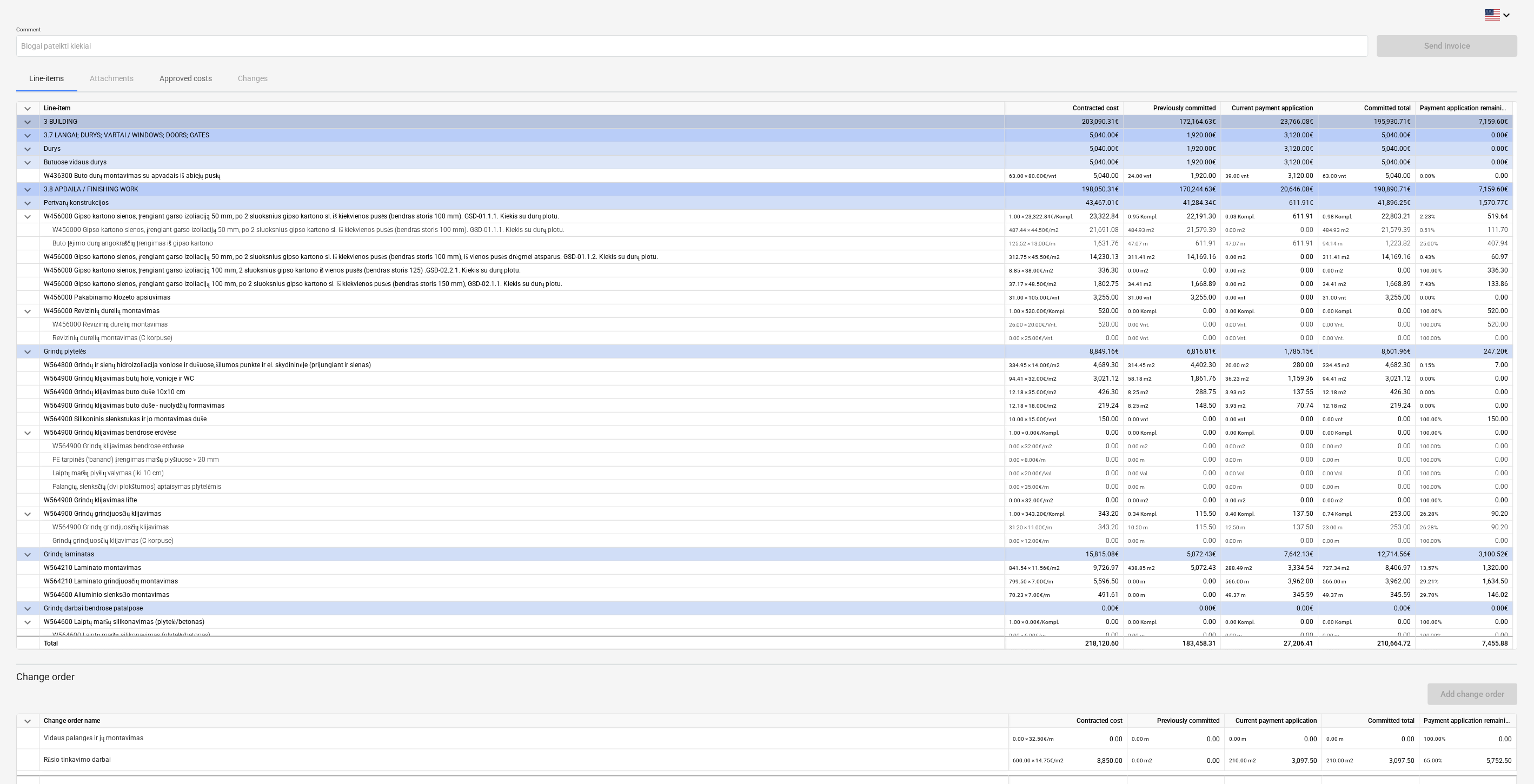
click at [342, 71] on div "Line-items Attachments Approved costs Changes" at bounding box center [767, 78] width 1502 height 26
click at [852, 16] on div "keyboard_arrow_down" at bounding box center [767, 15] width 1502 height 13
click at [204, 80] on p "Approved costs" at bounding box center [185, 78] width 52 height 11
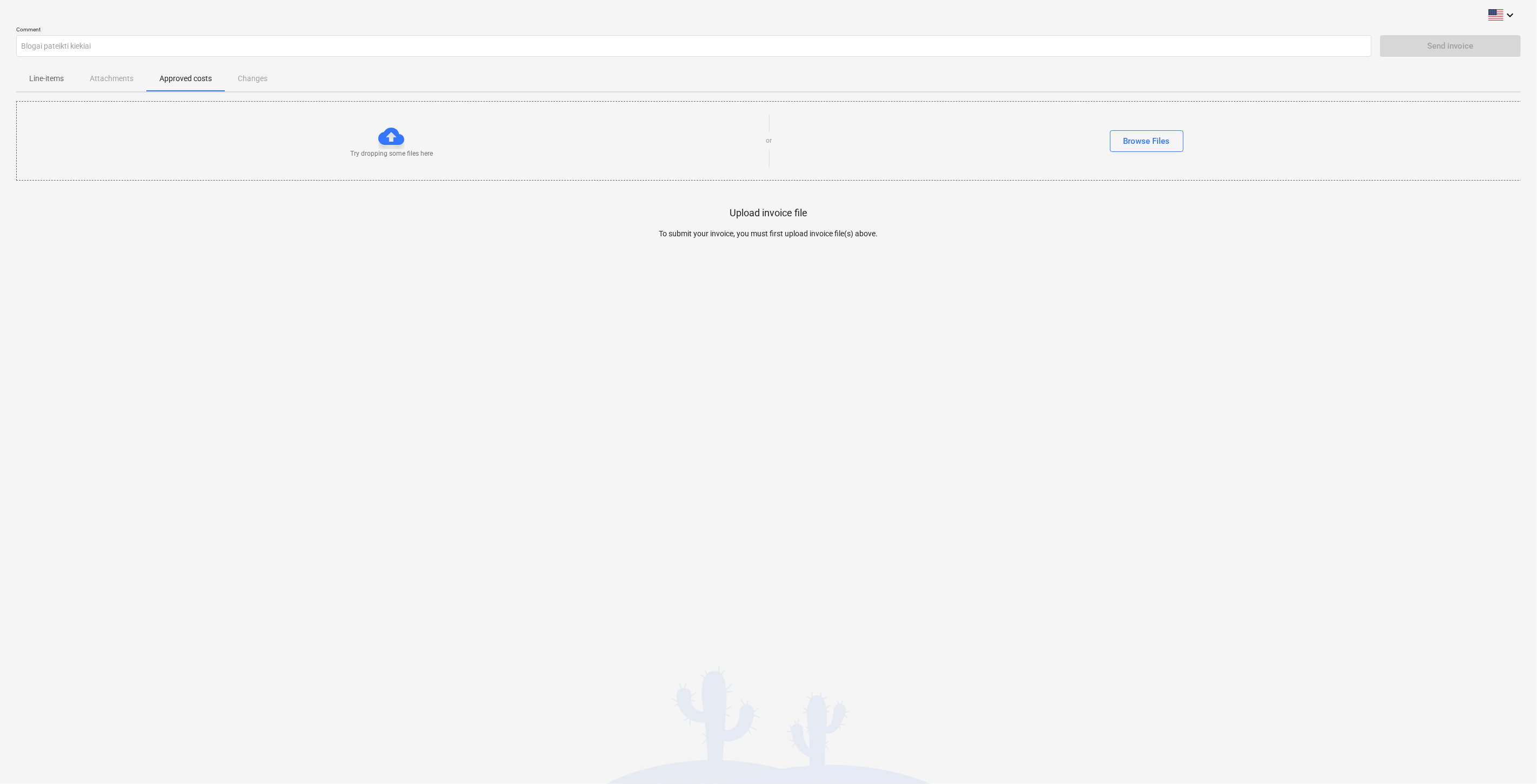
click at [452, 373] on div "keyboard_arrow_down Comment Blogai pateikti kiekiai Send invoice Line-items Att…" at bounding box center [768, 392] width 1537 height 784
click at [522, 333] on div "keyboard_arrow_down Comment Blogai pateikti kiekiai Send invoice Line-items Att…" at bounding box center [768, 392] width 1537 height 784
click at [937, 379] on div "keyboard_arrow_down Comment Blogai pateikti kiekiai Send invoice Line-items Att…" at bounding box center [768, 392] width 1537 height 784
click at [975, 354] on div "keyboard_arrow_down Comment Blogai pateikti kiekiai Send invoice Line-items Att…" at bounding box center [768, 392] width 1537 height 784
click at [997, 335] on div "keyboard_arrow_down Comment Blogai pateikti kiekiai Send invoice Line-items Att…" at bounding box center [768, 392] width 1537 height 784
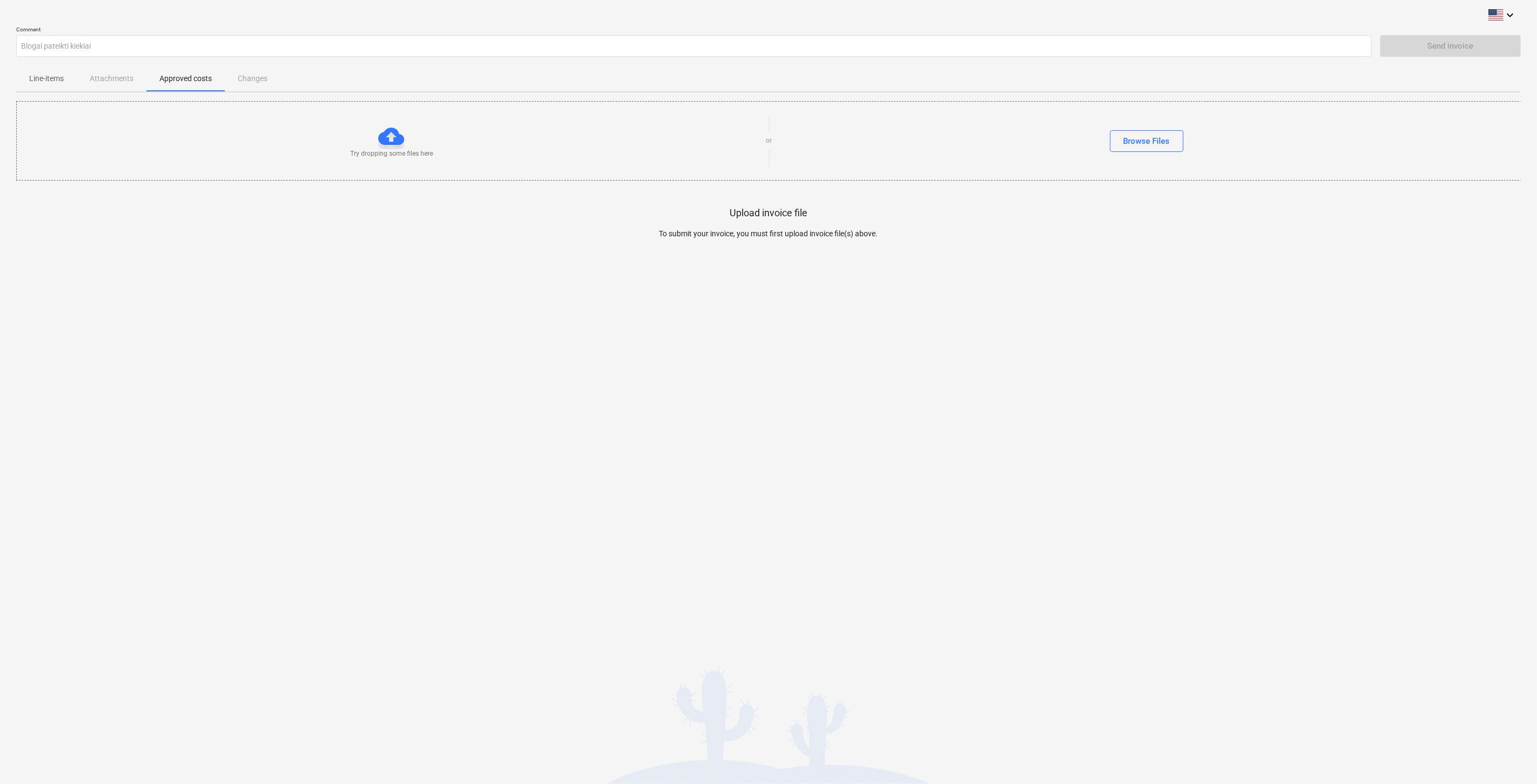
click at [1021, 319] on div "keyboard_arrow_down Comment Blogai pateikti kiekiai Send invoice Line-items Att…" at bounding box center [768, 392] width 1537 height 784
click at [60, 80] on p "Line-items" at bounding box center [46, 78] width 34 height 11
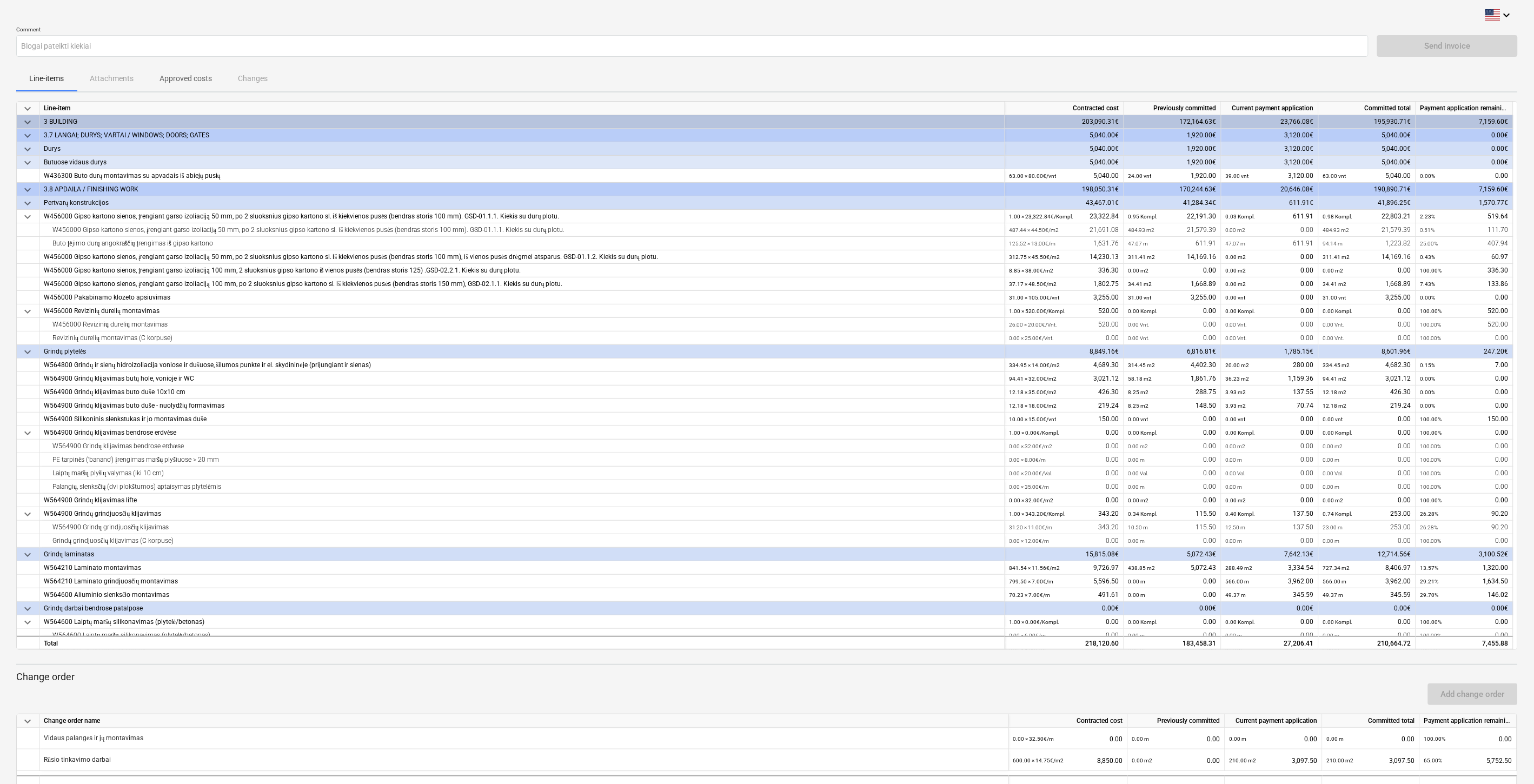
click at [1435, 48] on div "Send invoice" at bounding box center [1448, 45] width 141 height 22
click at [1387, 74] on div "Line-items Attachments Approved costs Changes" at bounding box center [767, 78] width 1502 height 26
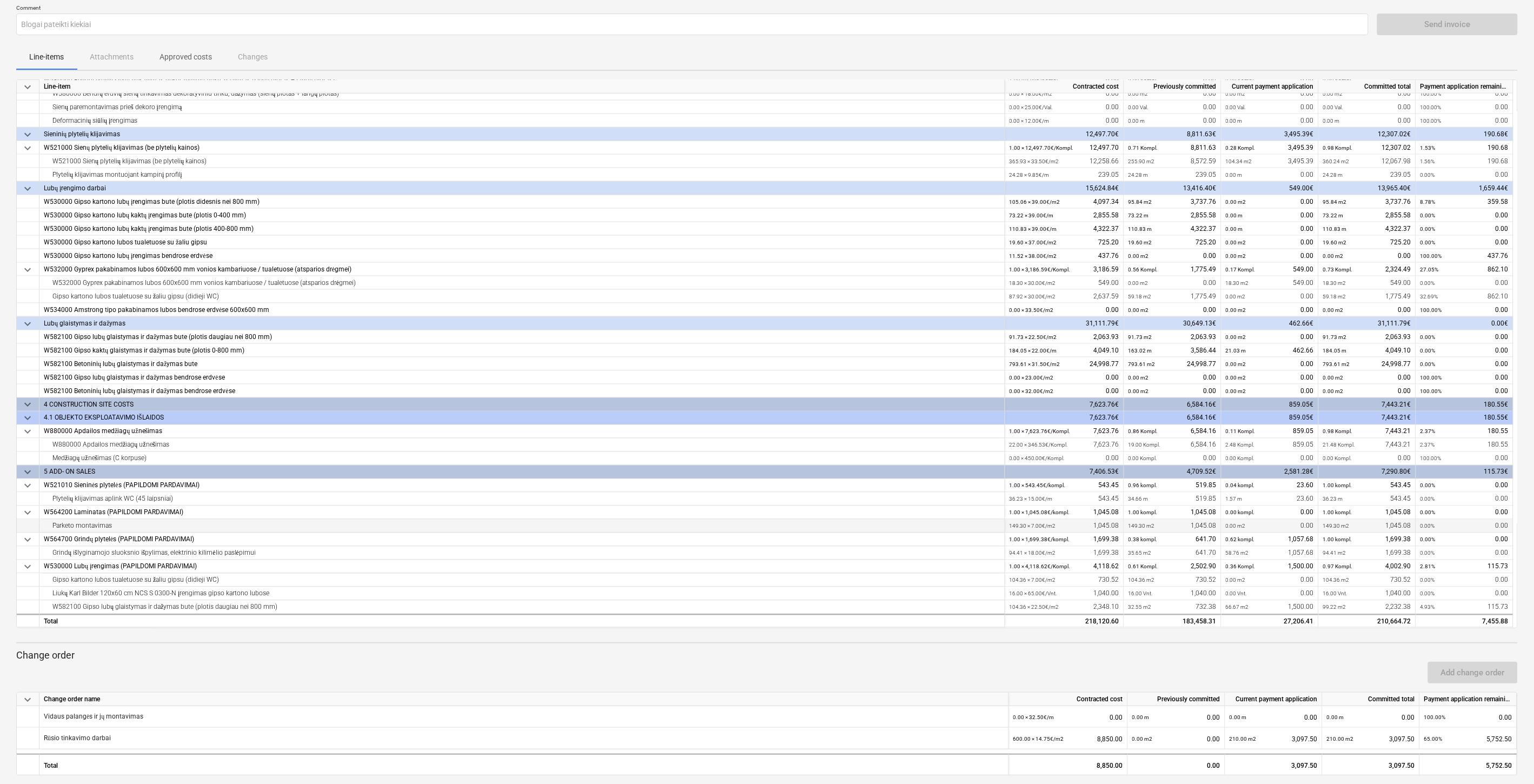
scroll to position [30, 0]
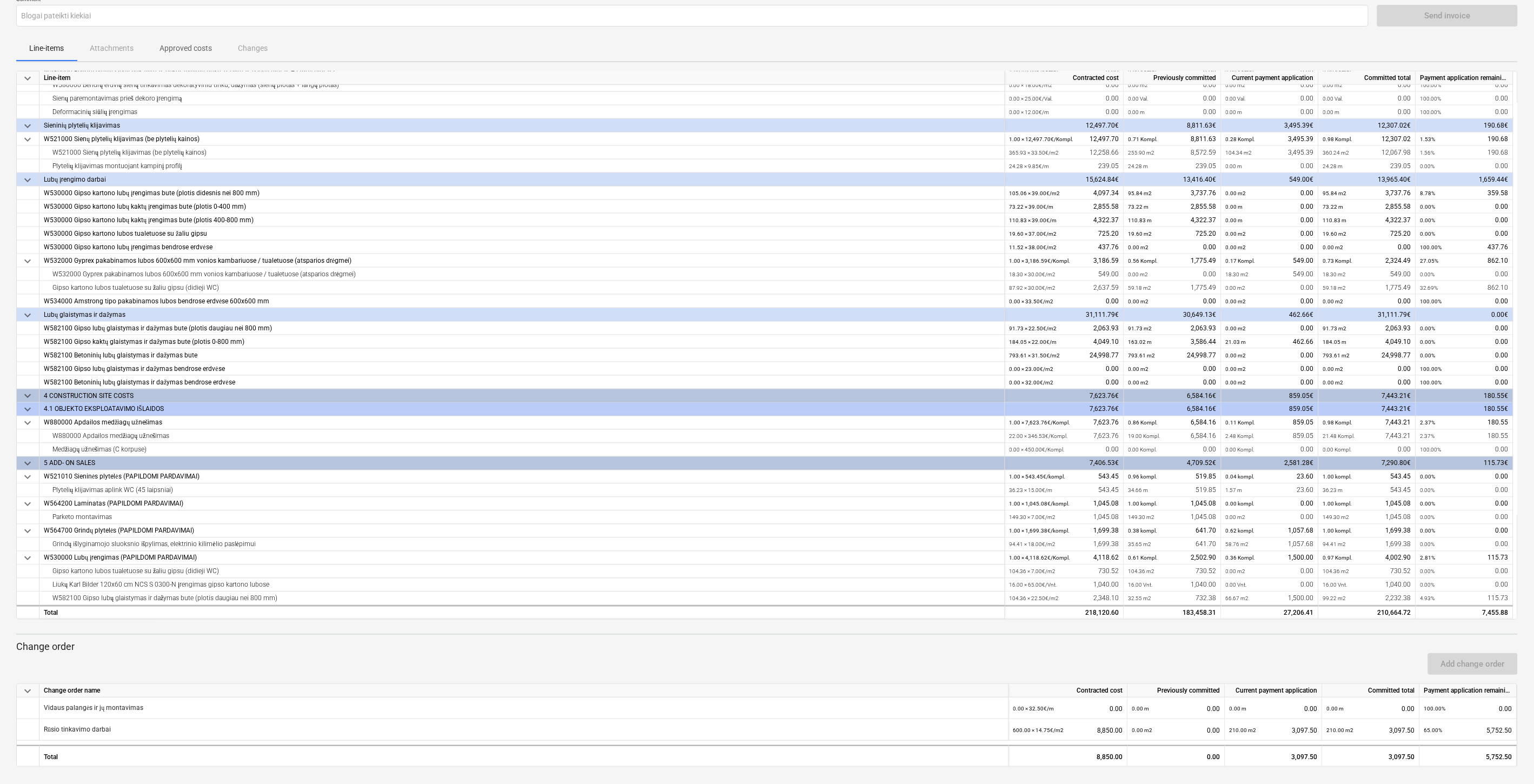
click at [1266, 661] on div "Add change order" at bounding box center [767, 663] width 1510 height 30
click at [1285, 655] on div "Add change order" at bounding box center [767, 663] width 1510 height 30
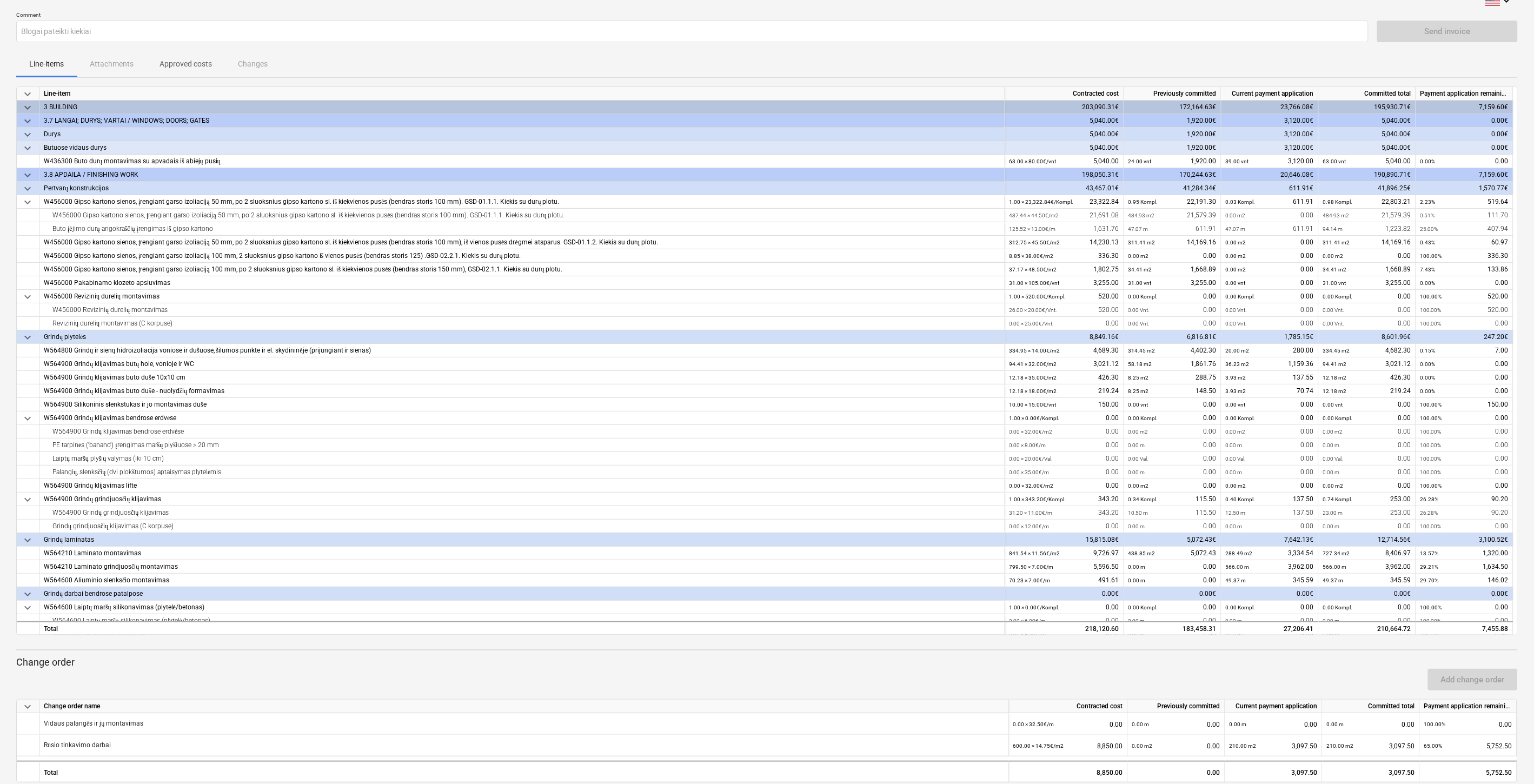
scroll to position [0, 0]
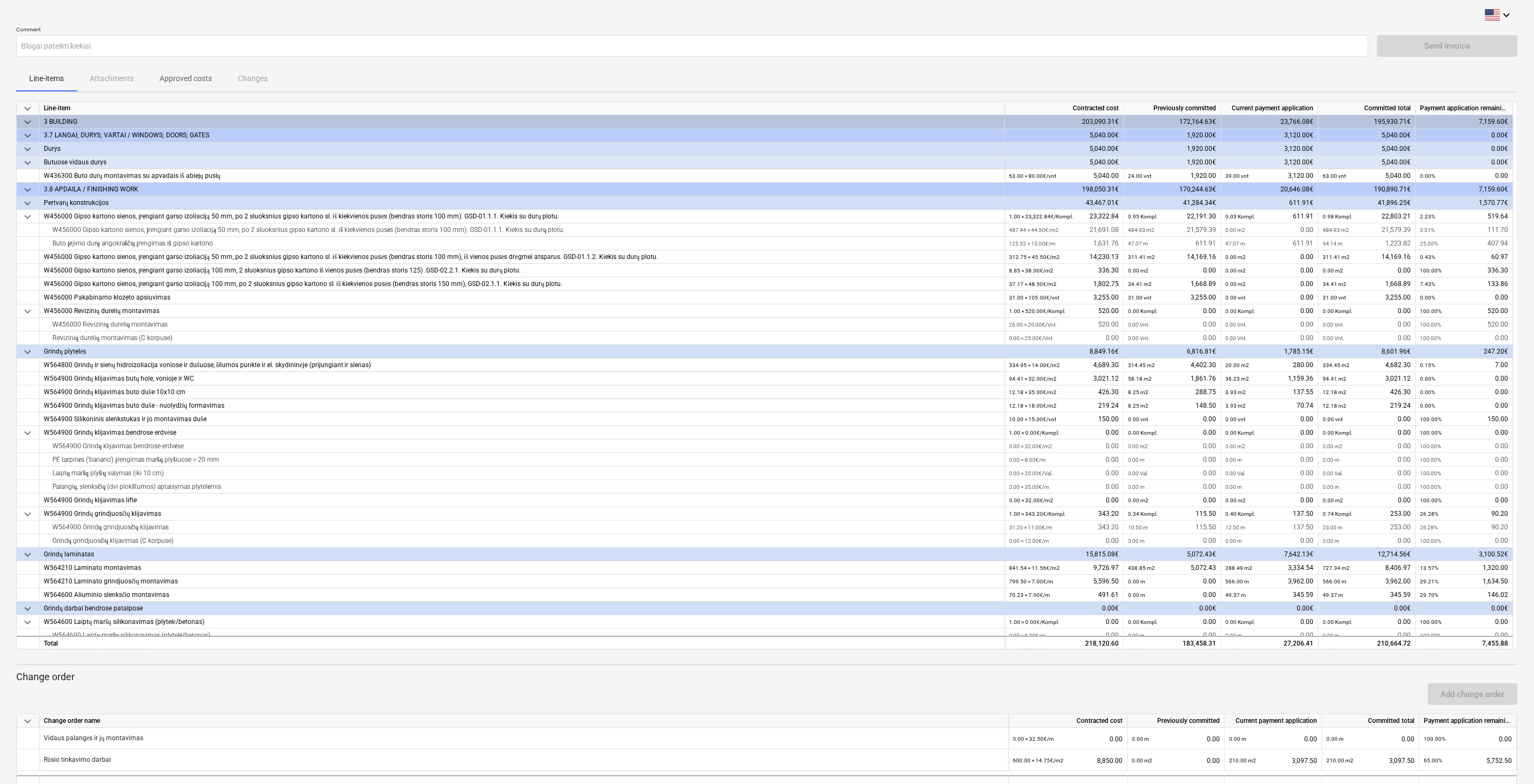
click at [656, 84] on div "Line-items Attachments Approved costs Changes" at bounding box center [767, 78] width 1502 height 26
click at [704, 78] on div "Line-items Attachments Approved costs Changes" at bounding box center [767, 78] width 1502 height 26
click at [742, 77] on div "Line-items Attachments Approved costs Changes" at bounding box center [767, 78] width 1502 height 26
click at [760, 74] on div "Line-items Attachments Approved costs Changes" at bounding box center [767, 78] width 1502 height 26
click at [858, 76] on div "Line-items Attachments Approved costs Changes" at bounding box center [767, 78] width 1502 height 26
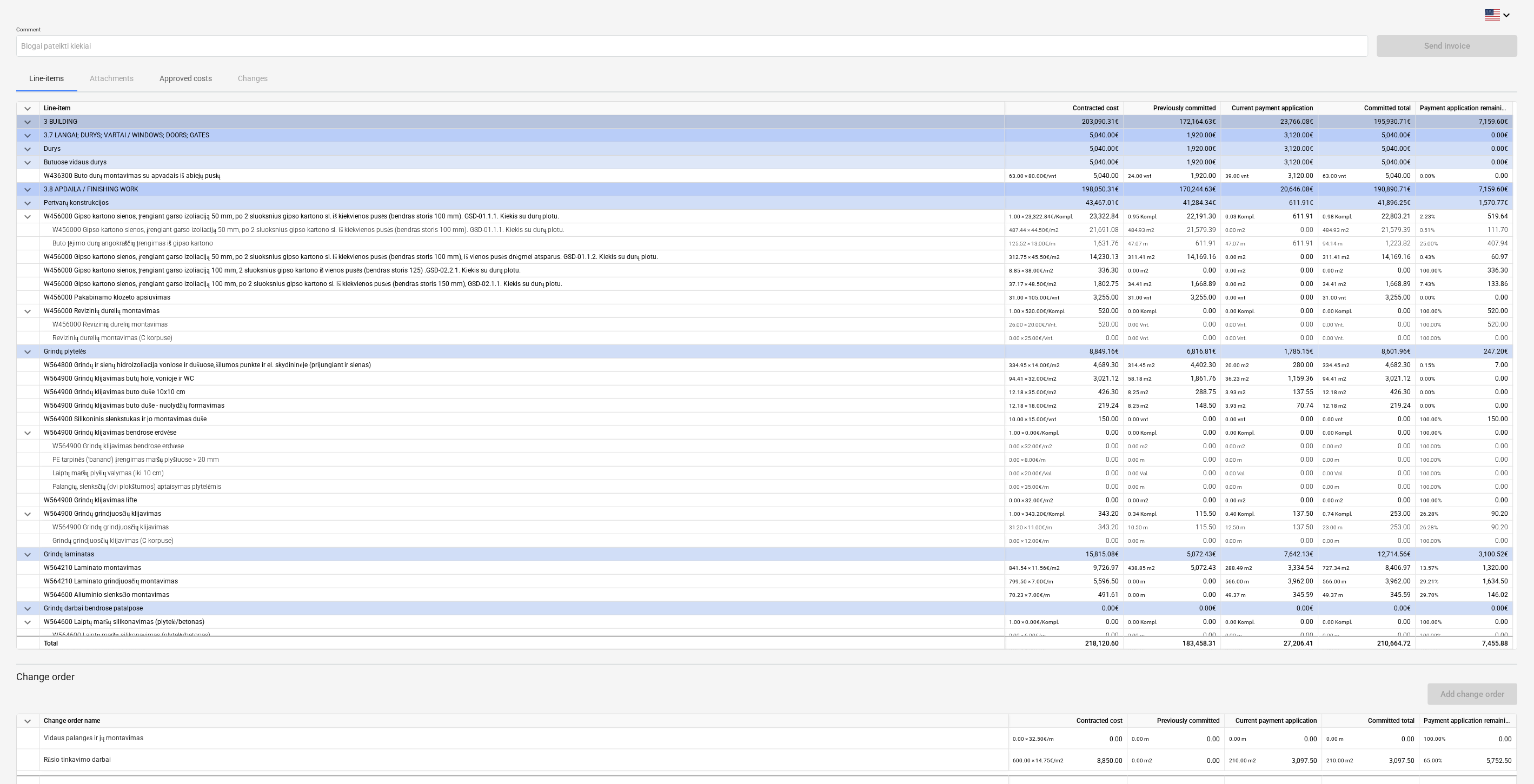
click at [911, 77] on div "Line-items Attachments Approved costs Changes" at bounding box center [767, 78] width 1502 height 26
click at [916, 76] on div "Line-items Attachments Approved costs Changes" at bounding box center [767, 78] width 1502 height 26
click at [926, 74] on div "Line-items Attachments Approved costs Changes" at bounding box center [767, 78] width 1502 height 26
click at [945, 71] on div "Line-items Attachments Approved costs Changes" at bounding box center [767, 78] width 1502 height 26
click at [923, 74] on div "Line-items Attachments Approved costs Changes" at bounding box center [767, 78] width 1502 height 26
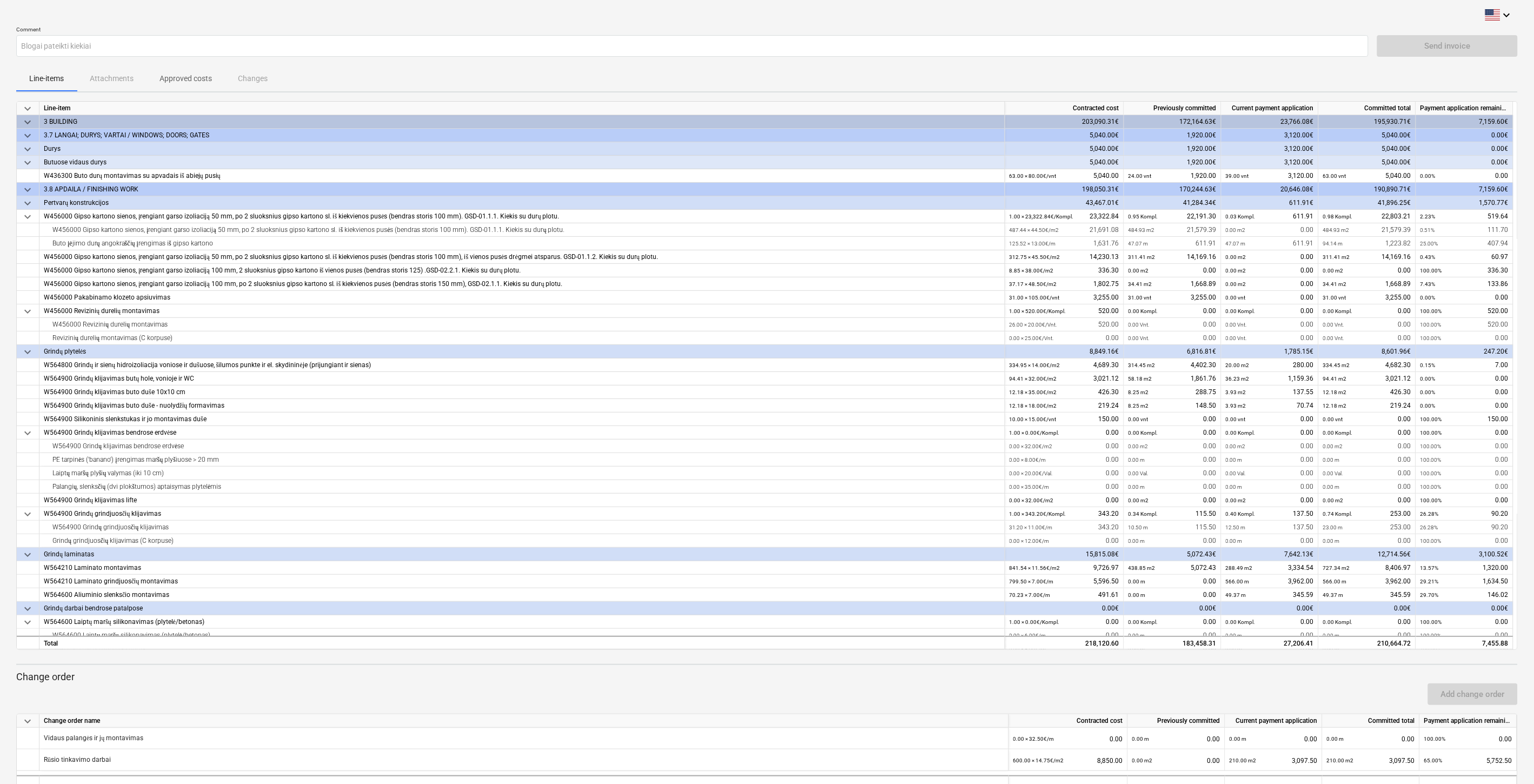
click at [202, 80] on p "Approved costs" at bounding box center [185, 78] width 52 height 11
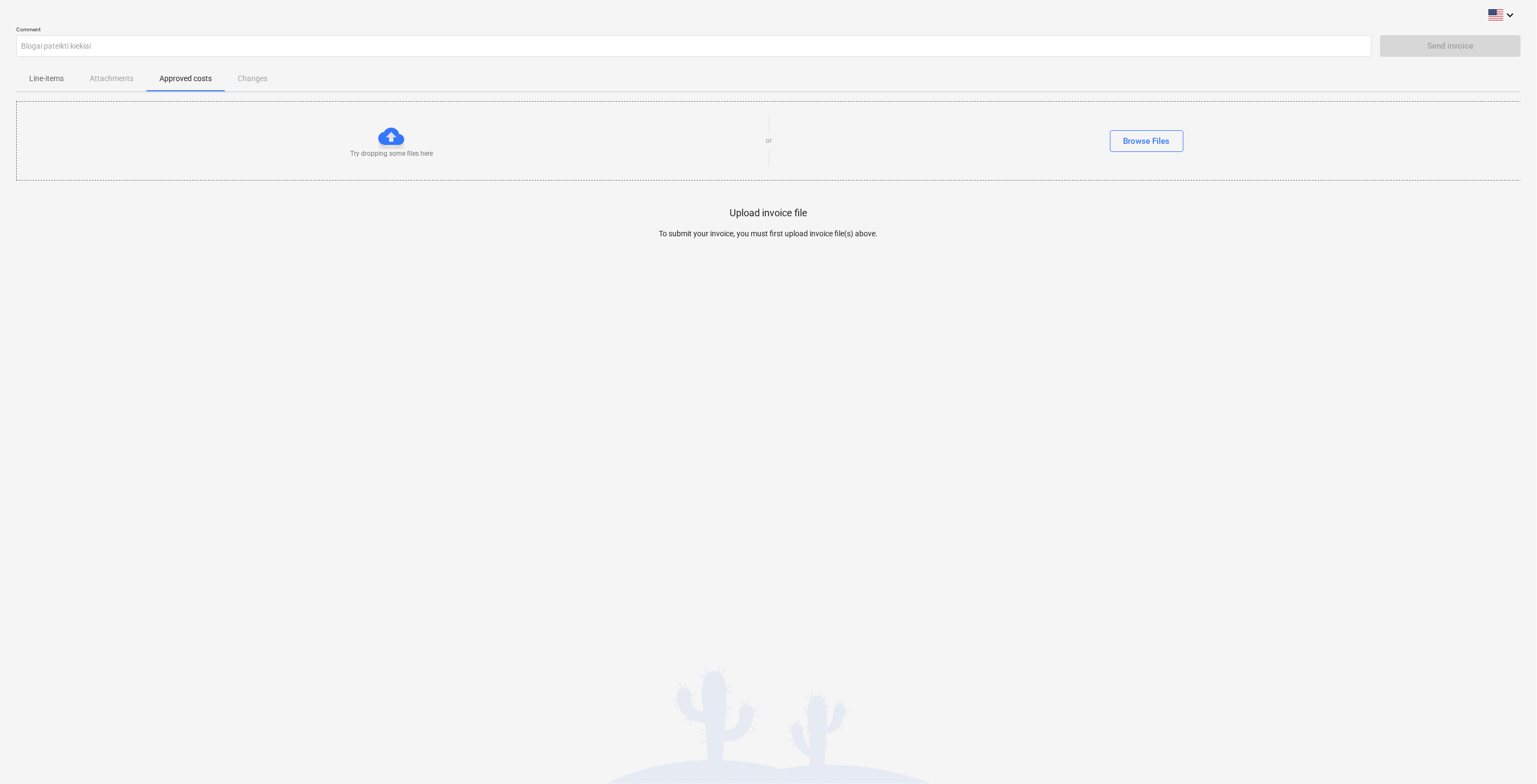
click at [433, 325] on div "keyboard_arrow_down Comment Blogai pateikti kiekiai Send invoice Line-items Att…" at bounding box center [768, 392] width 1537 height 784
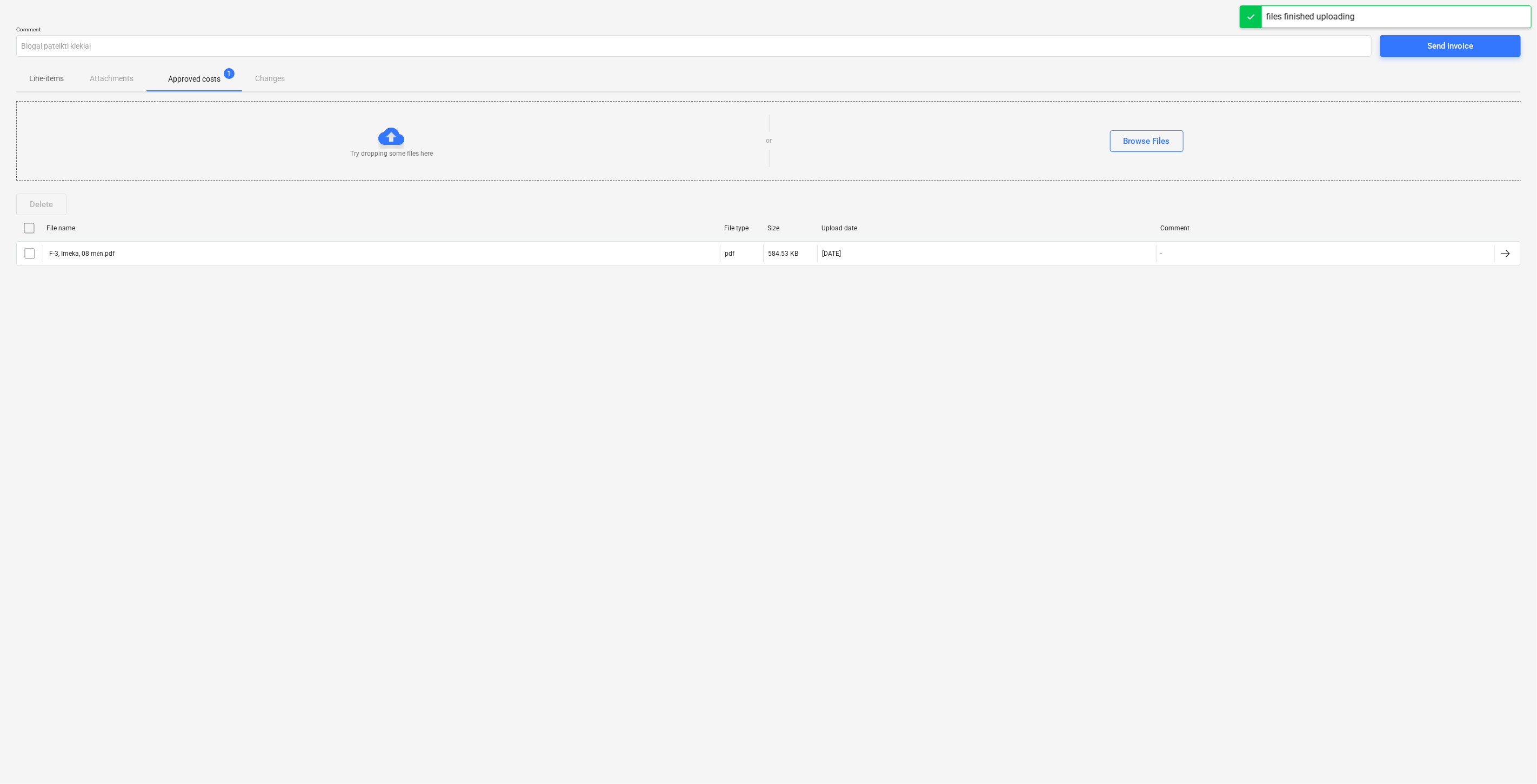
click at [596, 442] on div "keyboard_arrow_down Comment Blogai pateikti kiekiai Send invoice Line-items Att…" at bounding box center [768, 392] width 1537 height 784
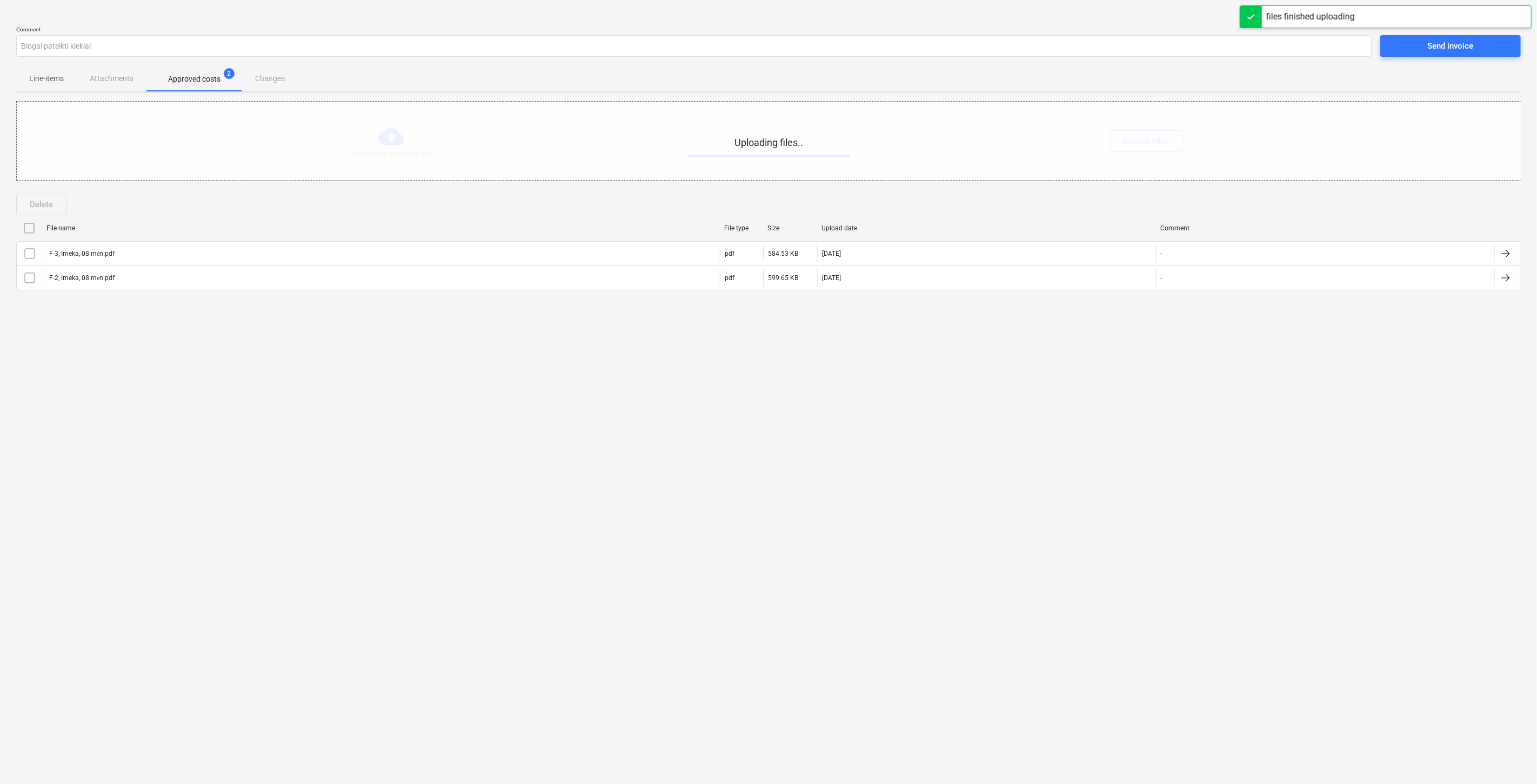
click at [1000, 478] on div "keyboard_arrow_down Comment Blogai pateikti kiekiai Send invoice Line-items Att…" at bounding box center [768, 392] width 1537 height 784
click at [1057, 458] on div "keyboard_arrow_down Comment Blogai pateikti kiekiai Send invoice Line-items Att…" at bounding box center [768, 392] width 1537 height 784
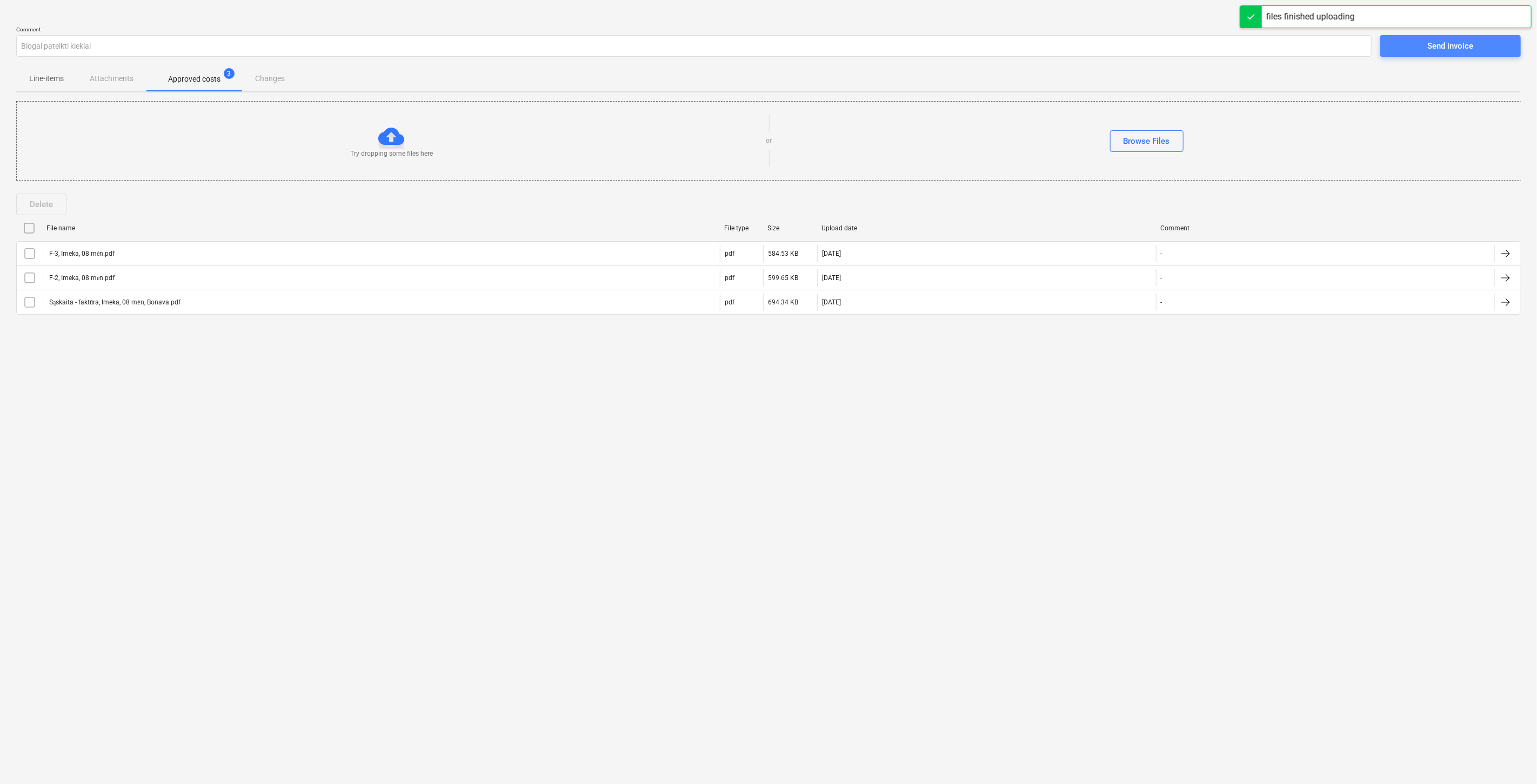
click at [1425, 52] on span "Send invoice" at bounding box center [1451, 45] width 115 height 14
